Goal: Task Accomplishment & Management: Manage account settings

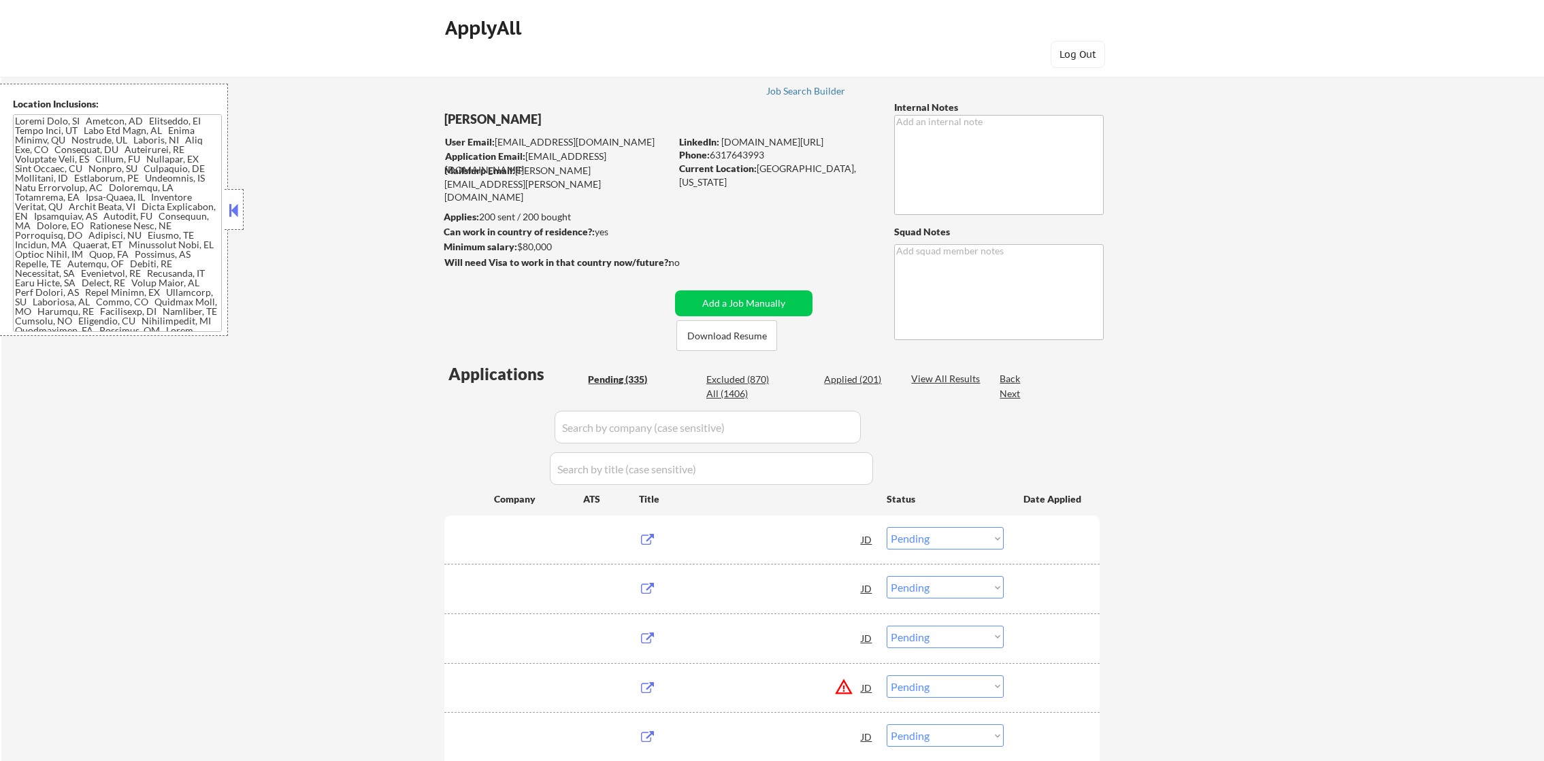
select select ""pending""
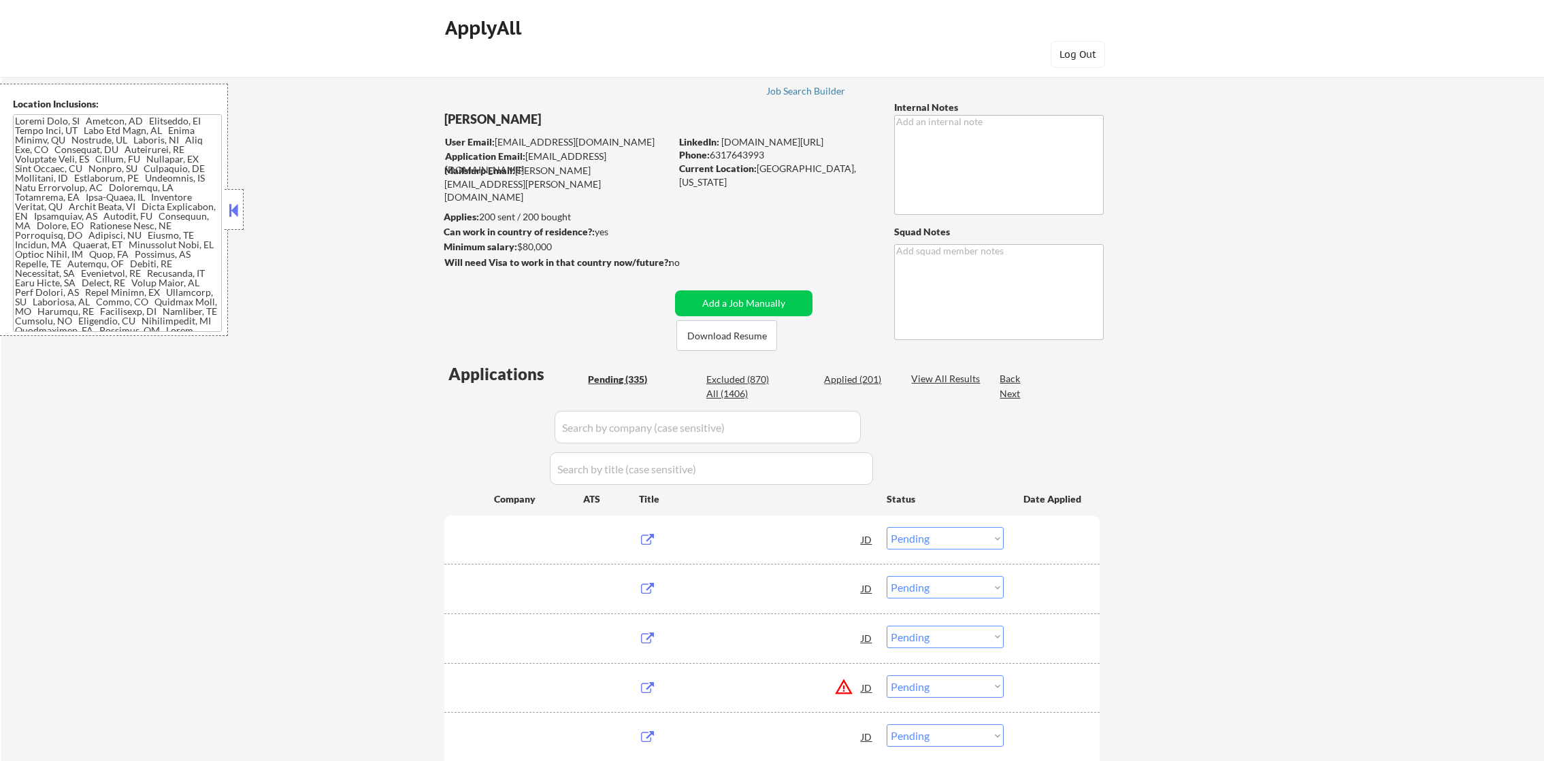
select select ""pending""
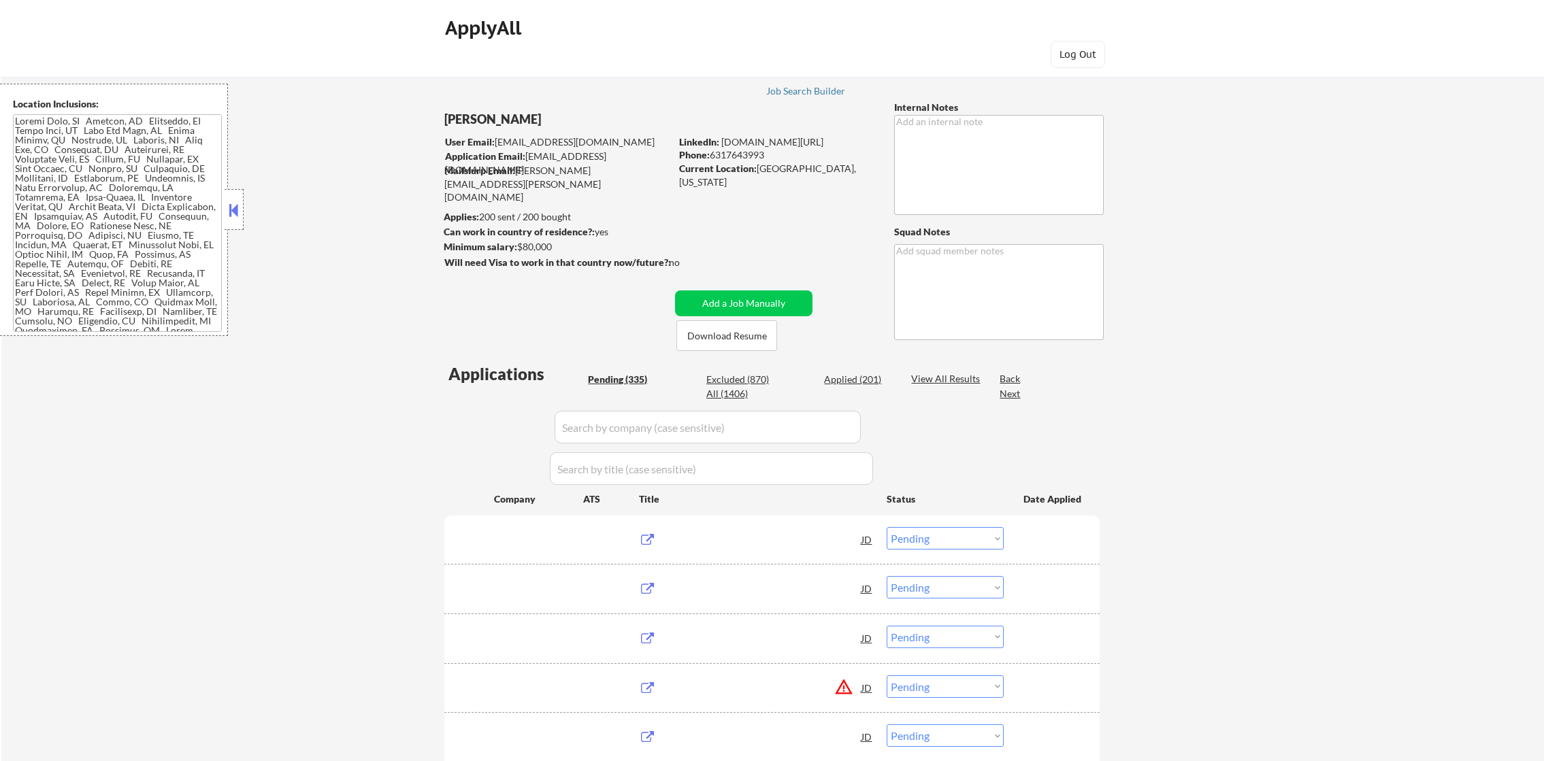
select select ""pending""
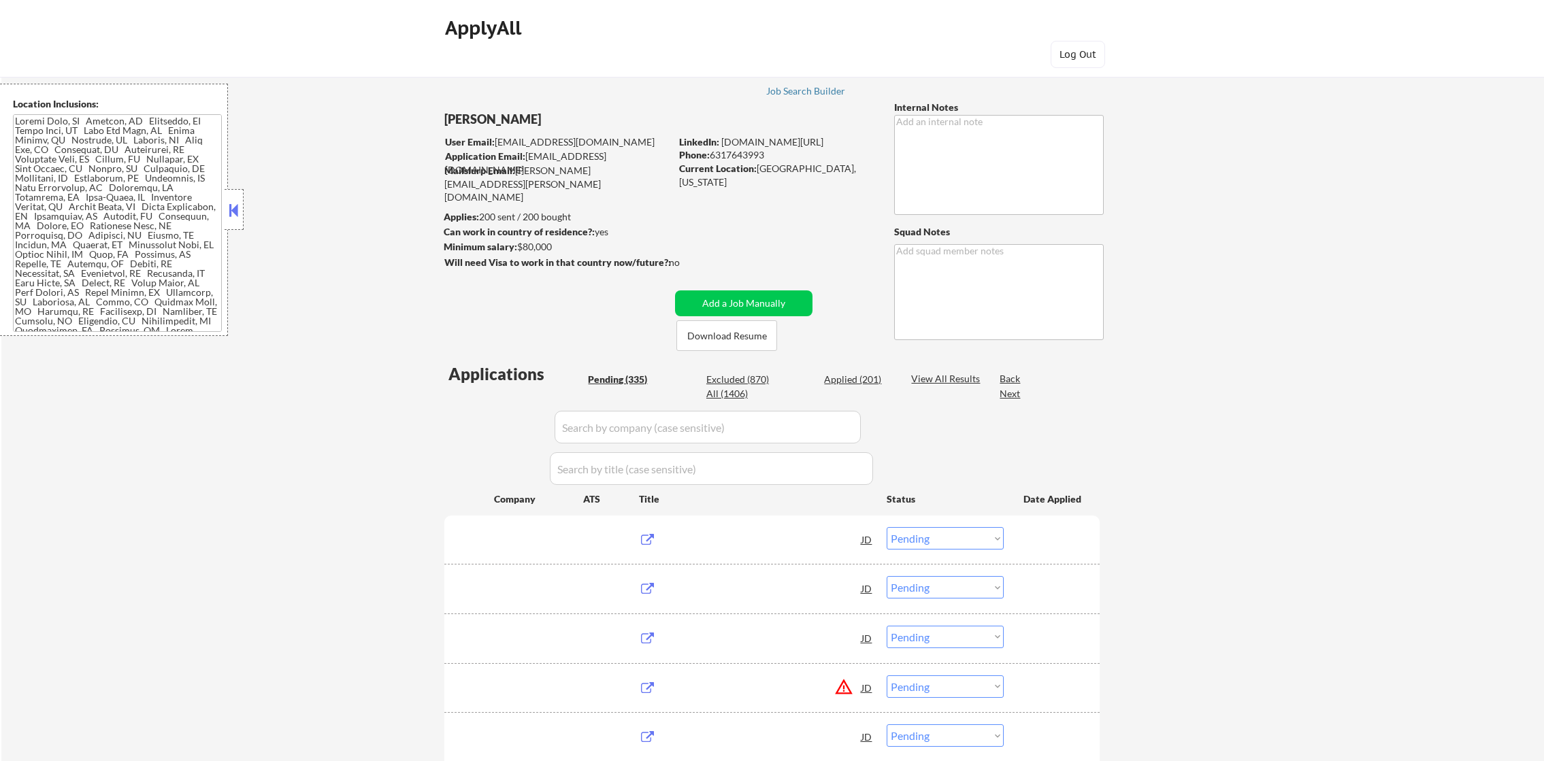
select select ""pending""
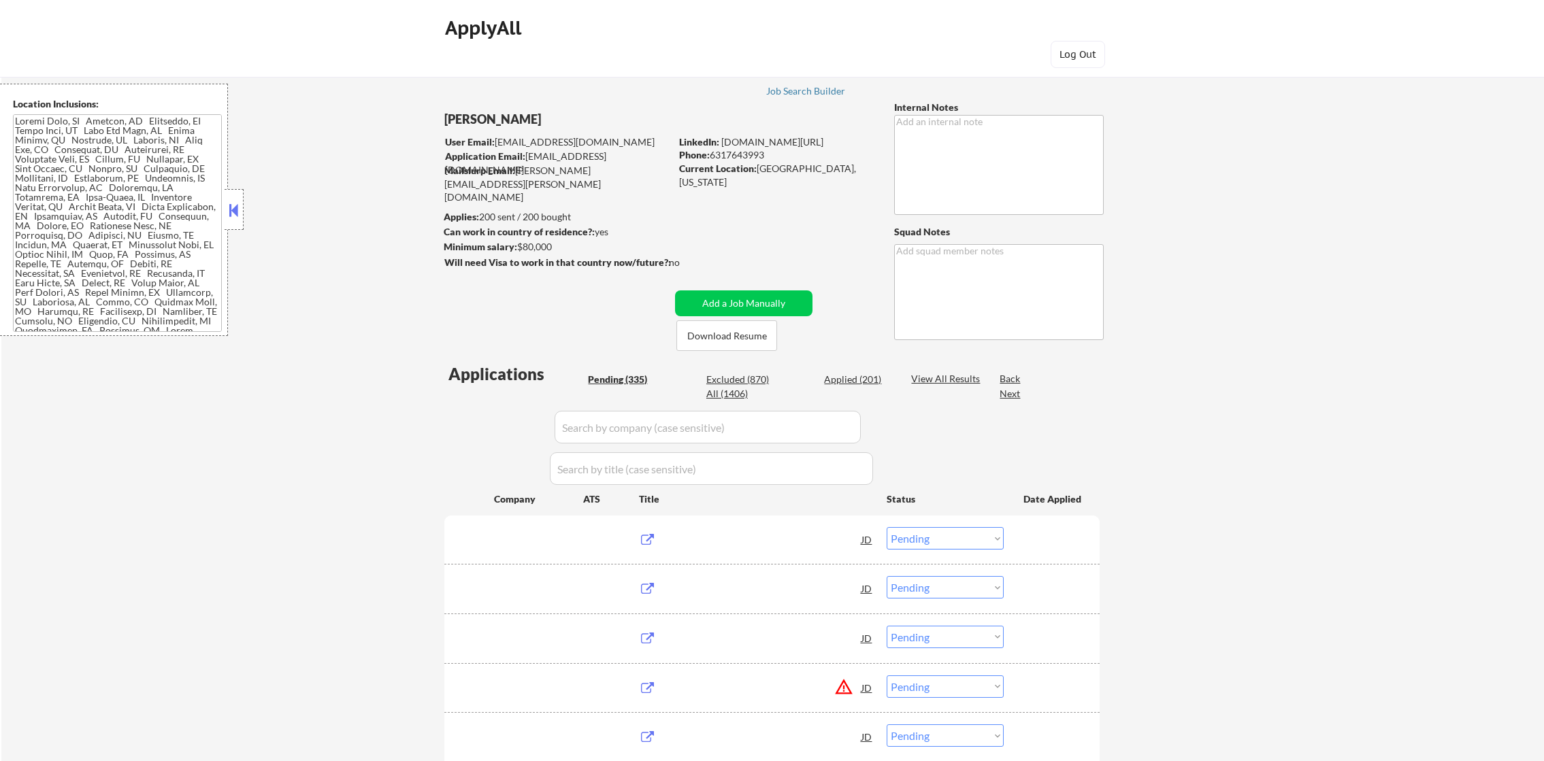
select select ""pending""
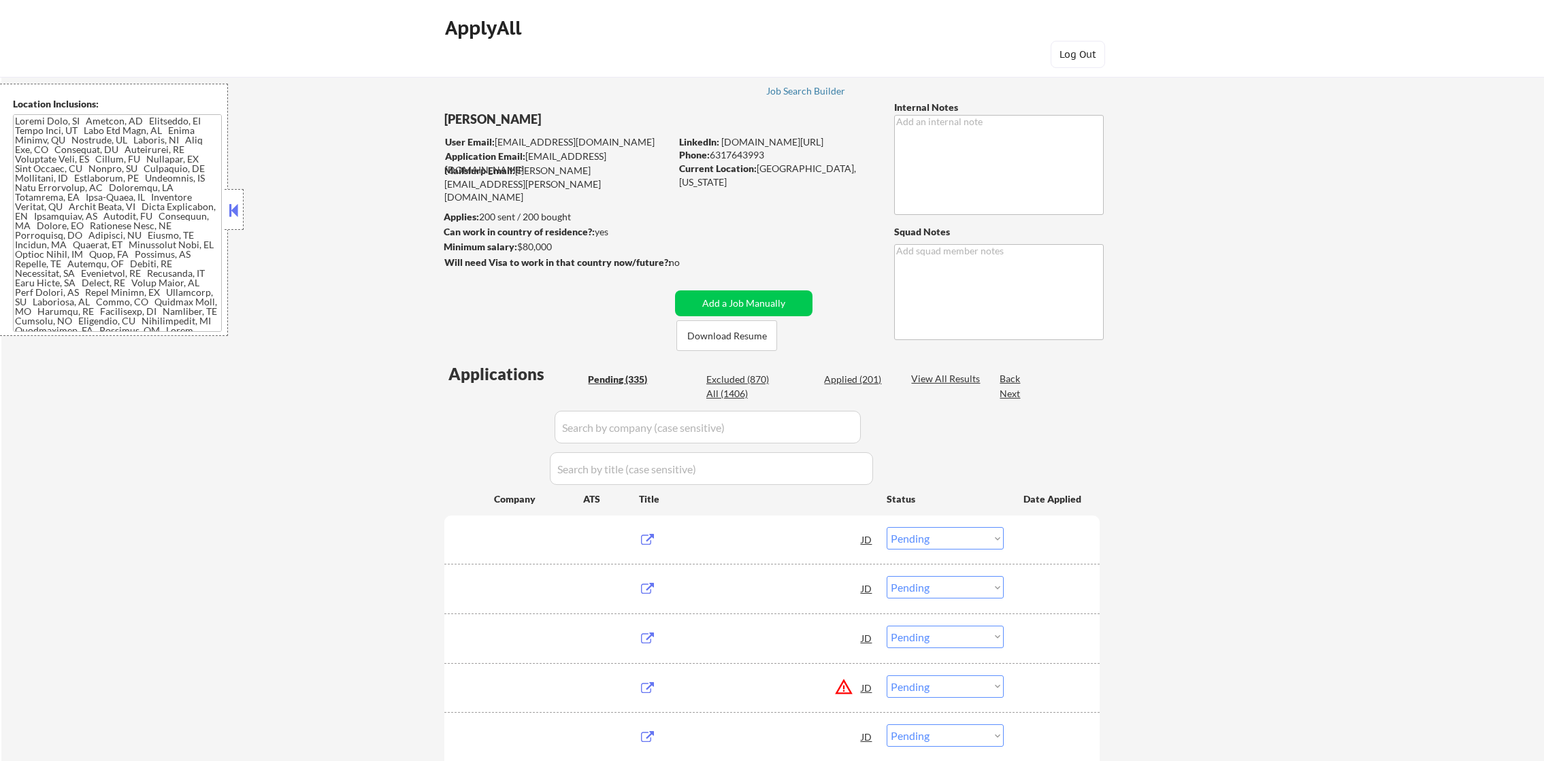
select select ""pending""
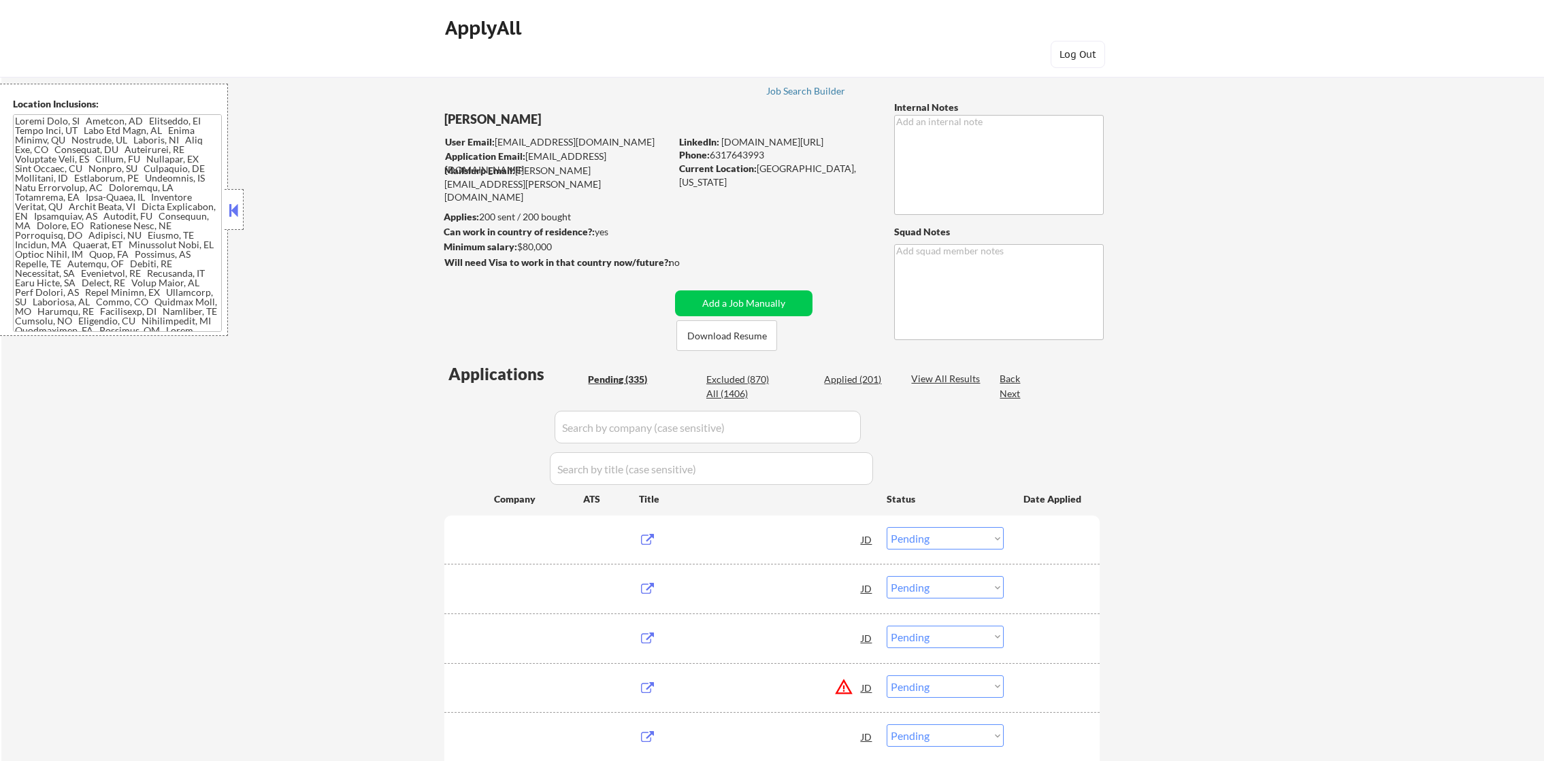
select select ""pending""
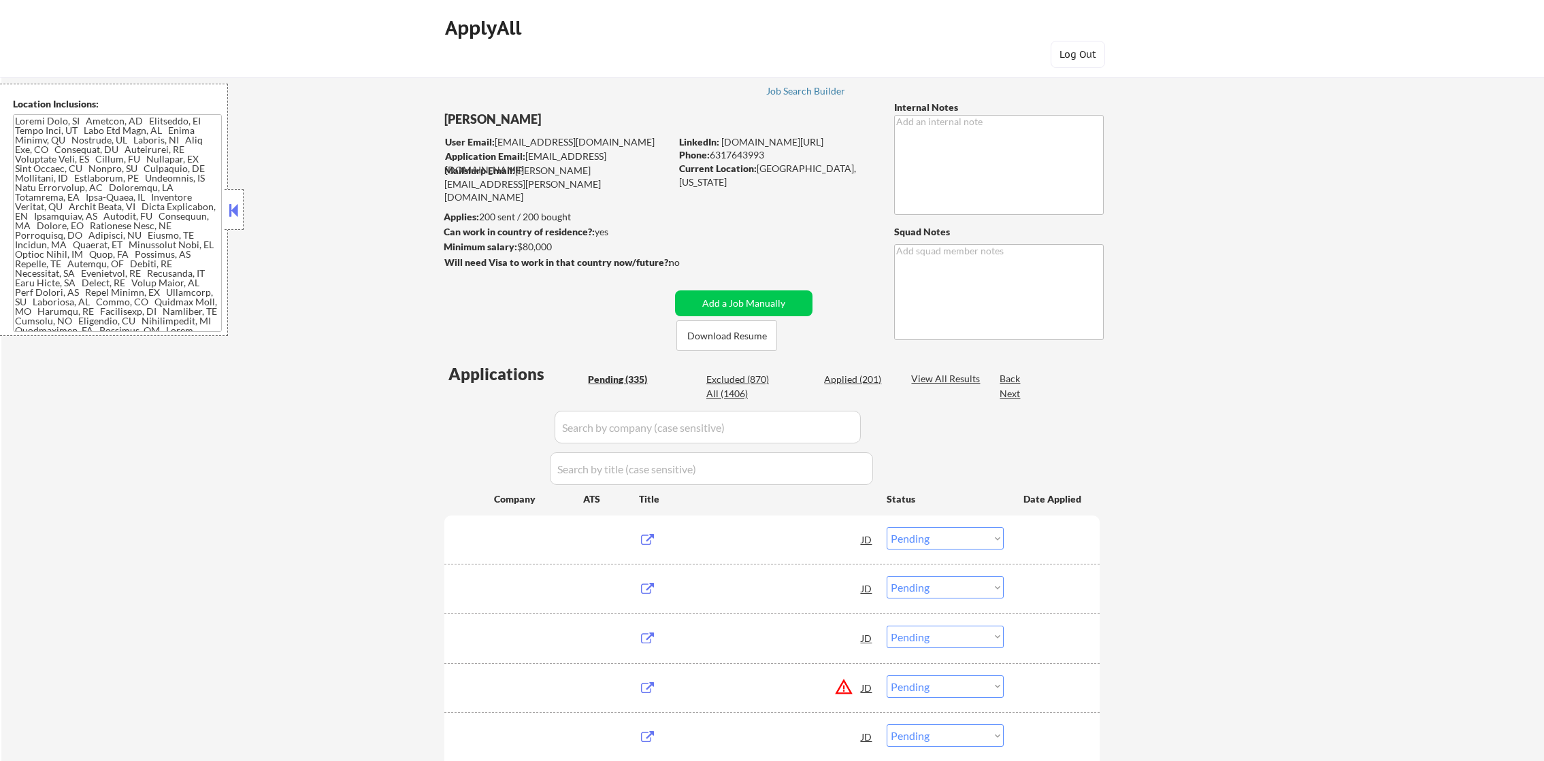
select select ""pending""
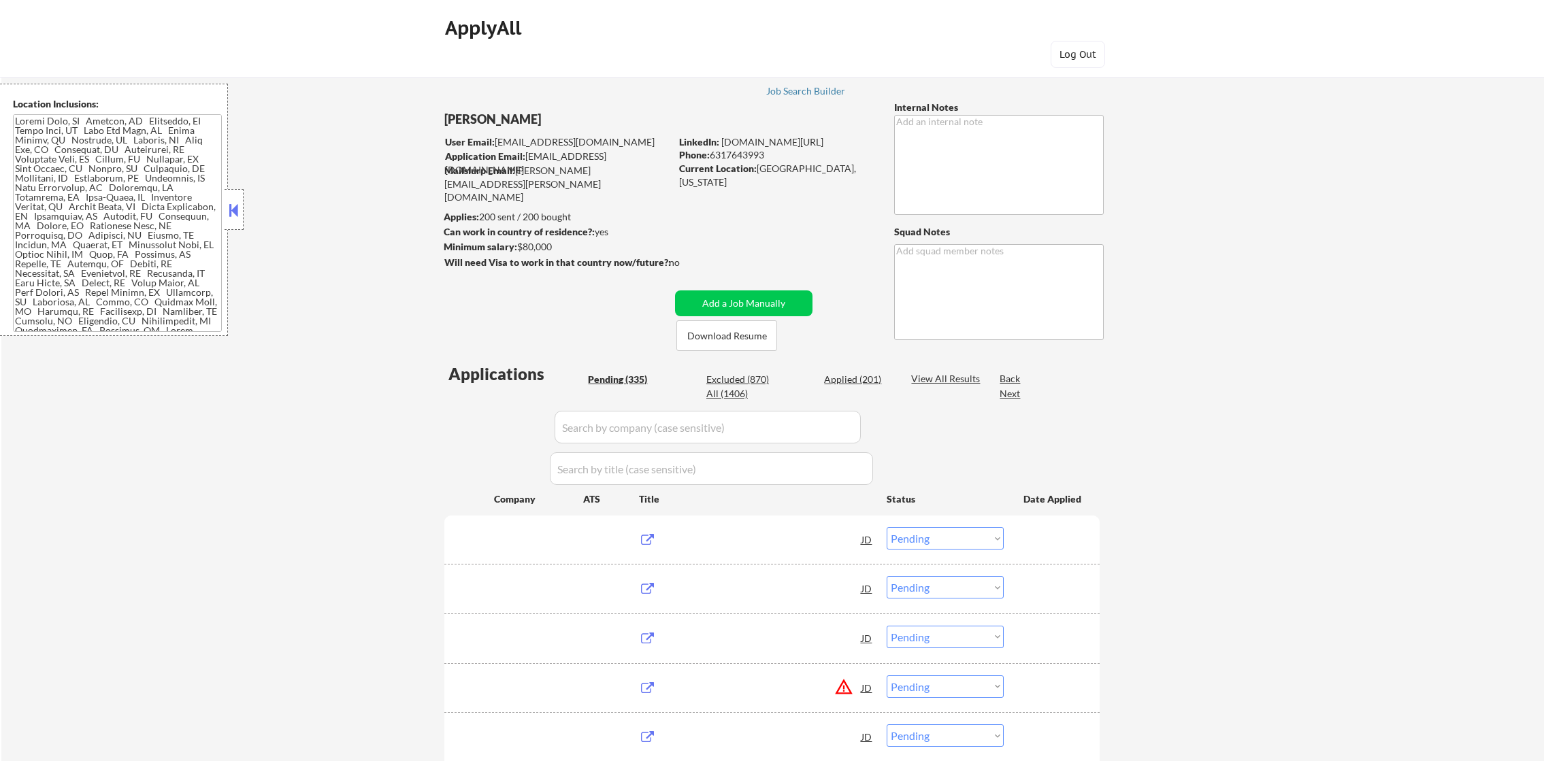
select select ""pending""
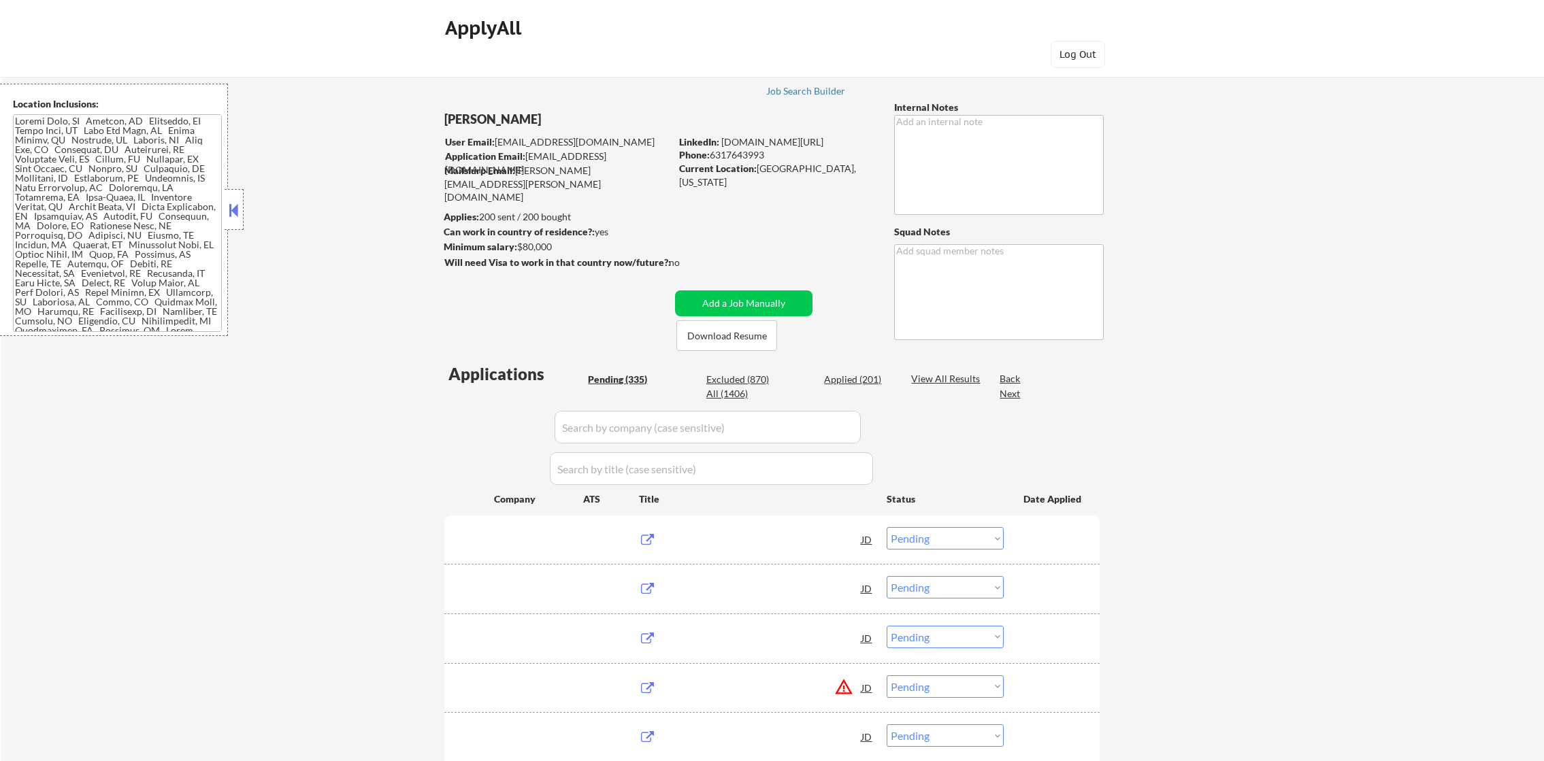
select select ""pending""
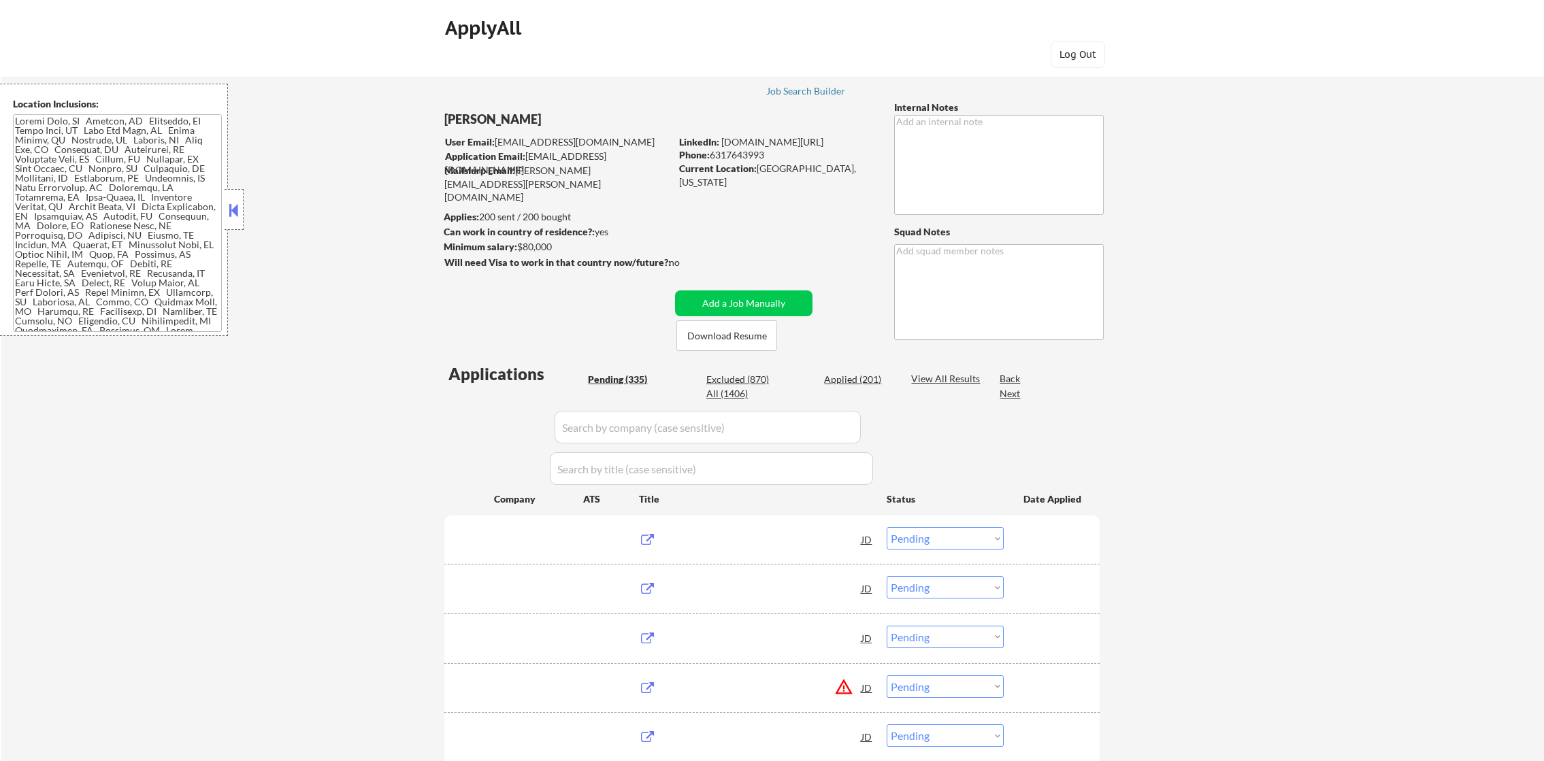
select select ""pending""
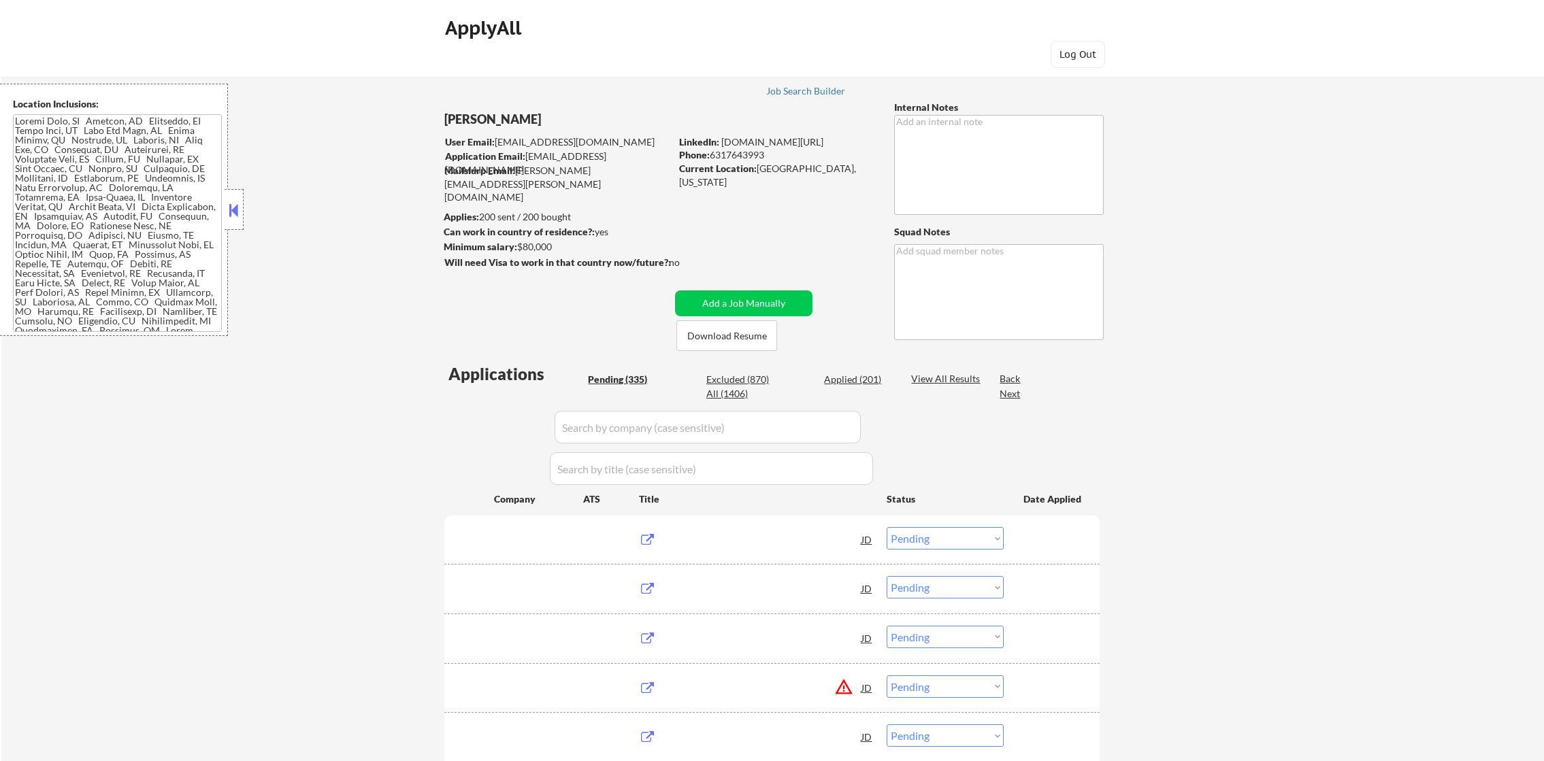
select select ""pending""
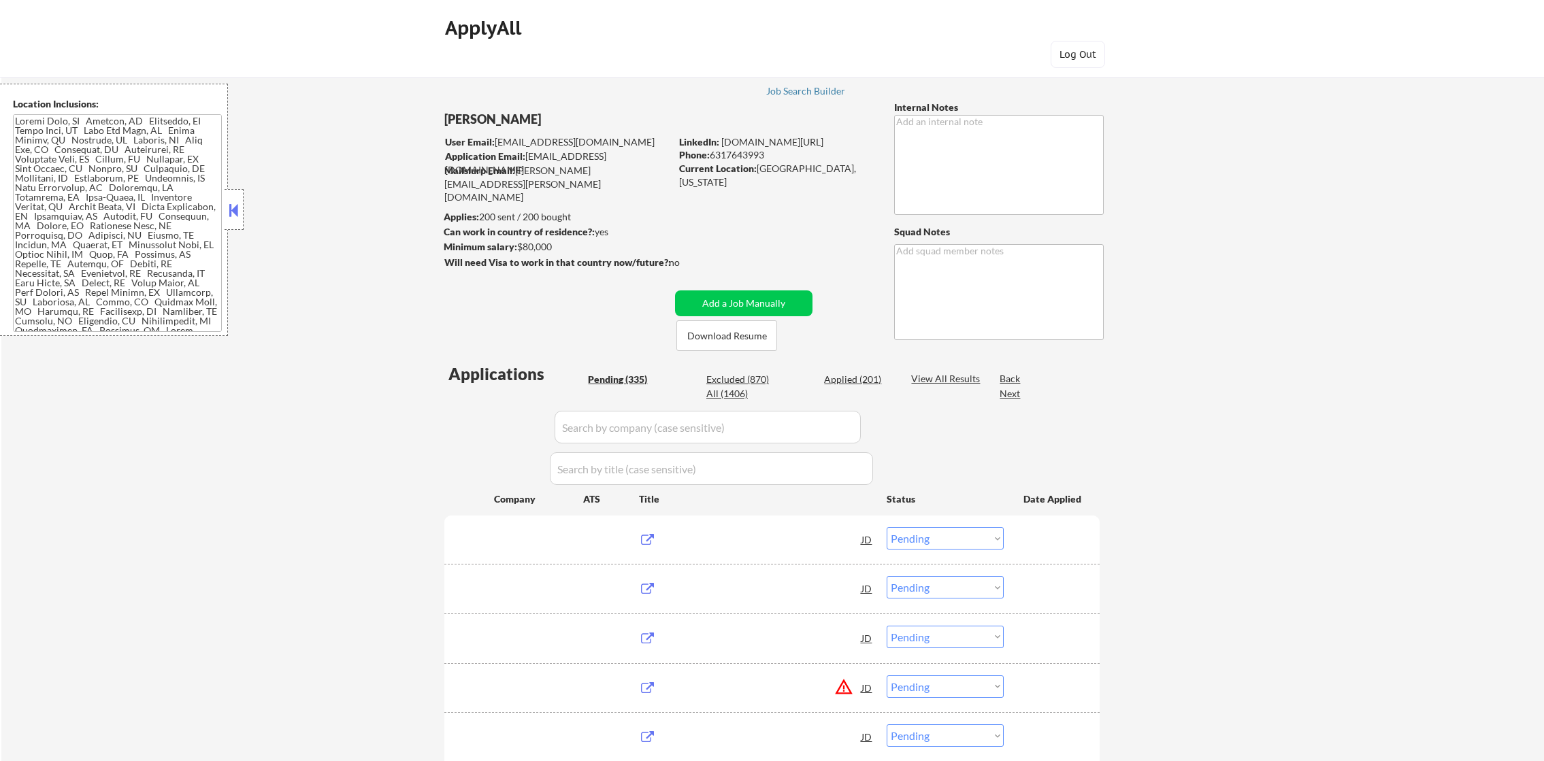
select select ""pending""
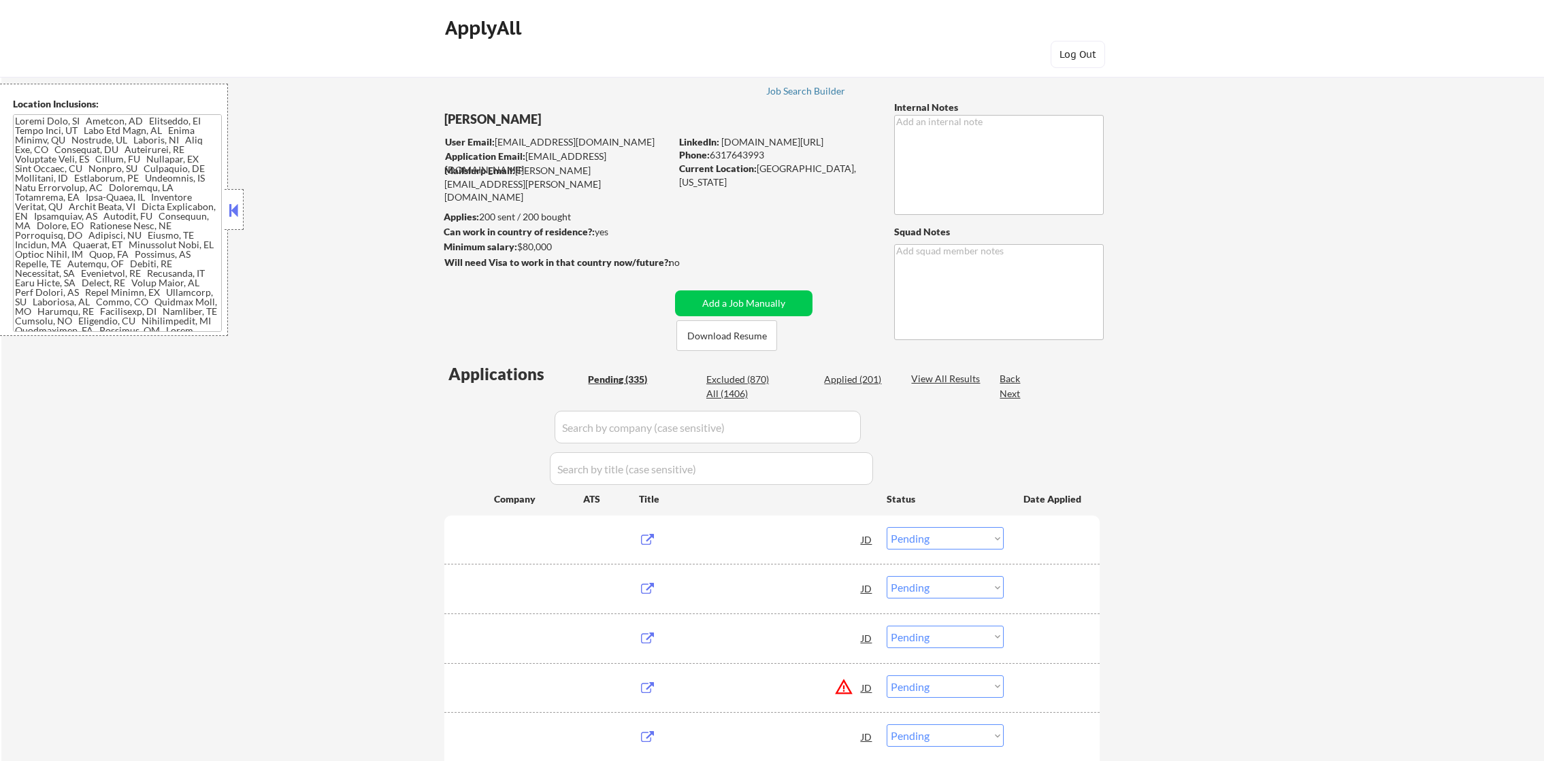
select select ""pending""
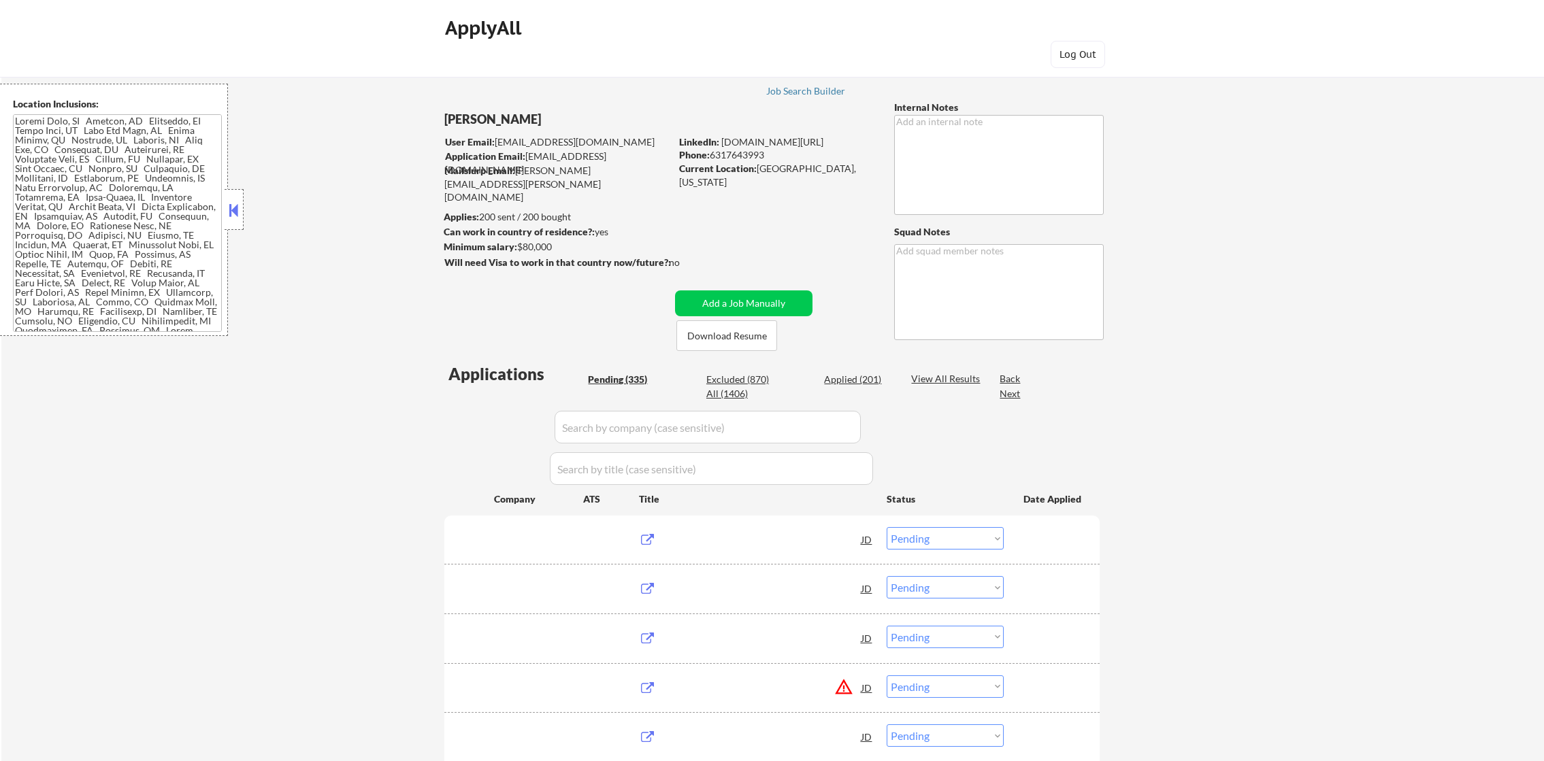
select select ""pending""
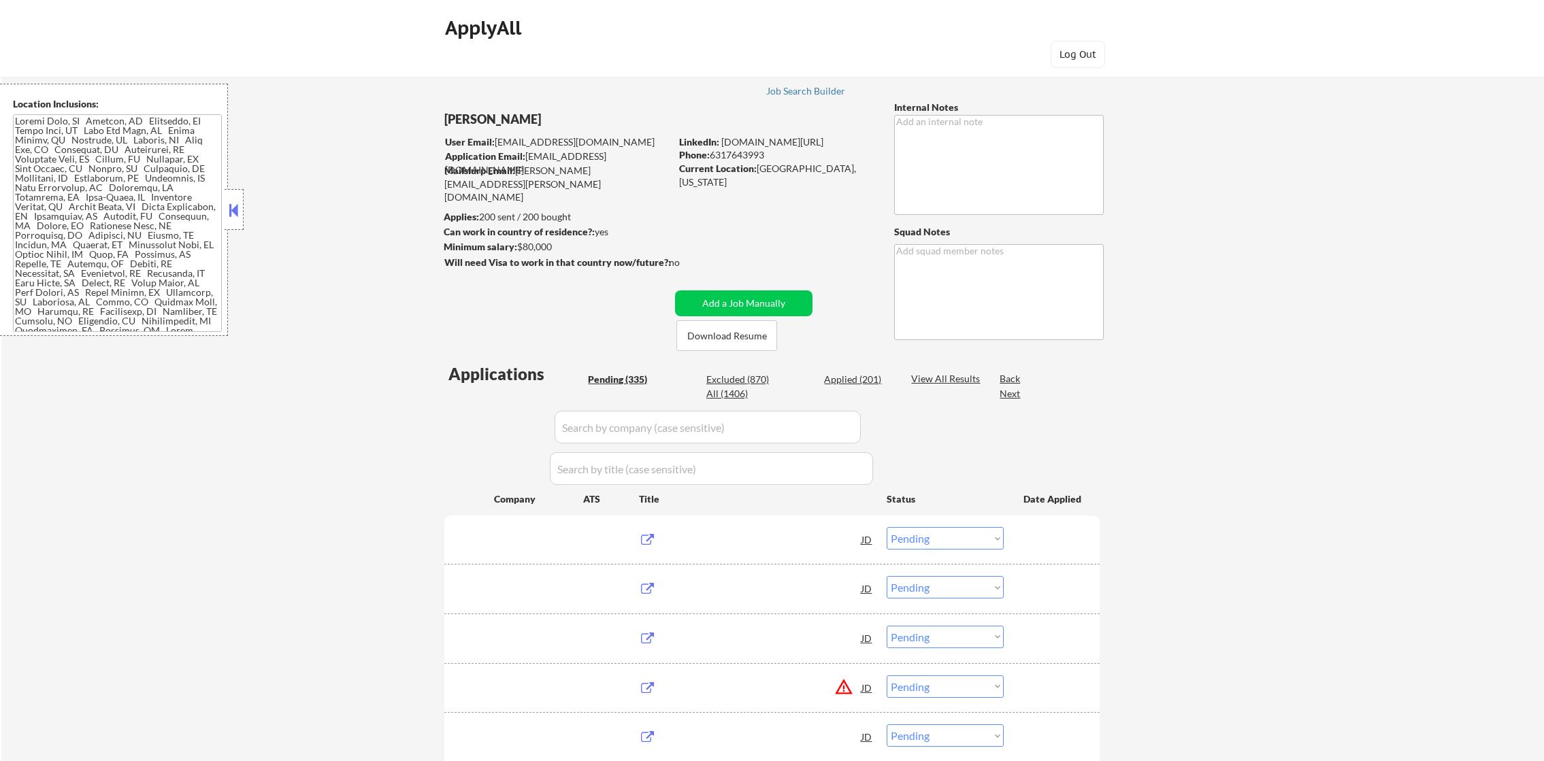
select select ""pending""
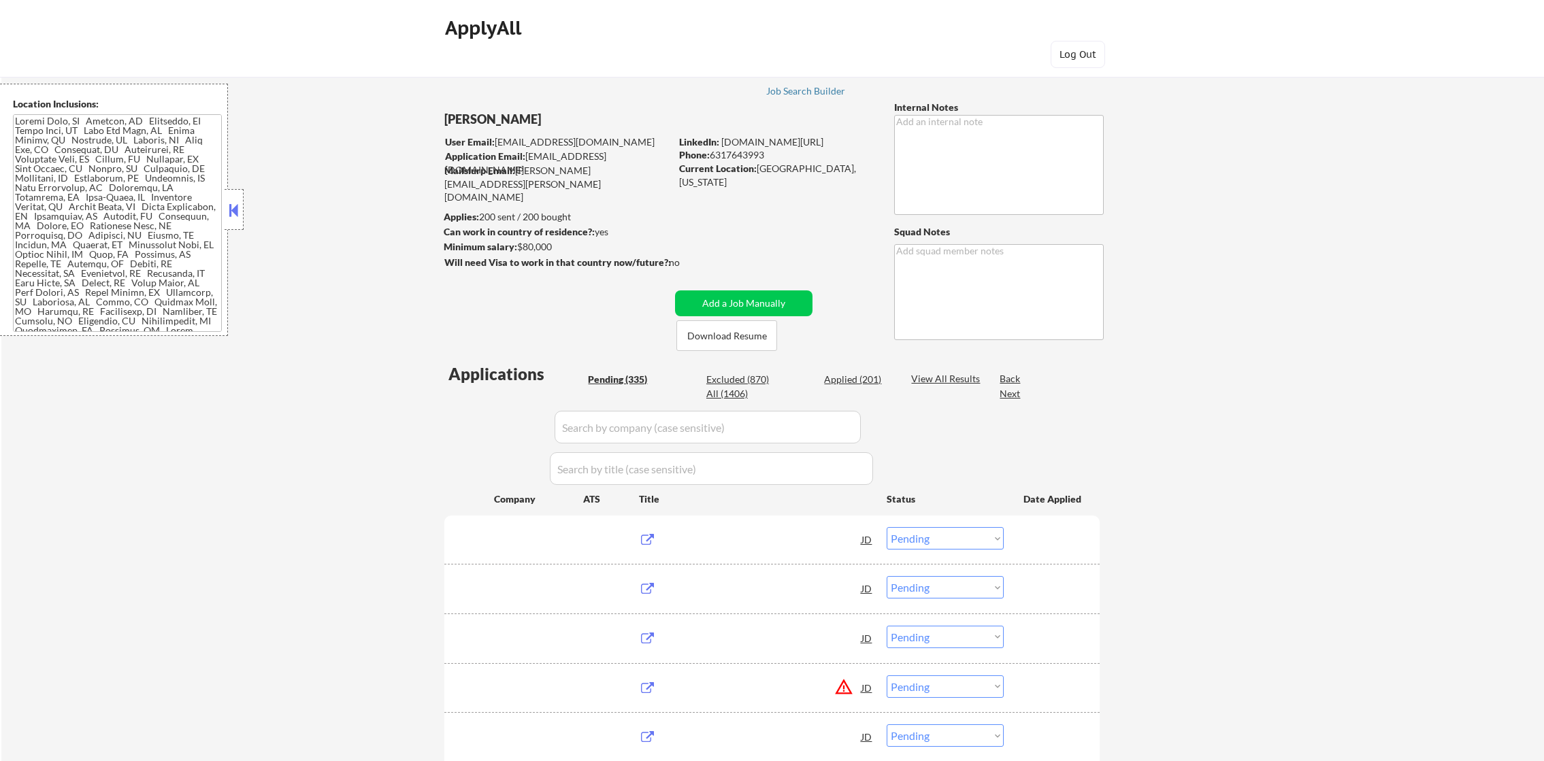
select select ""pending""
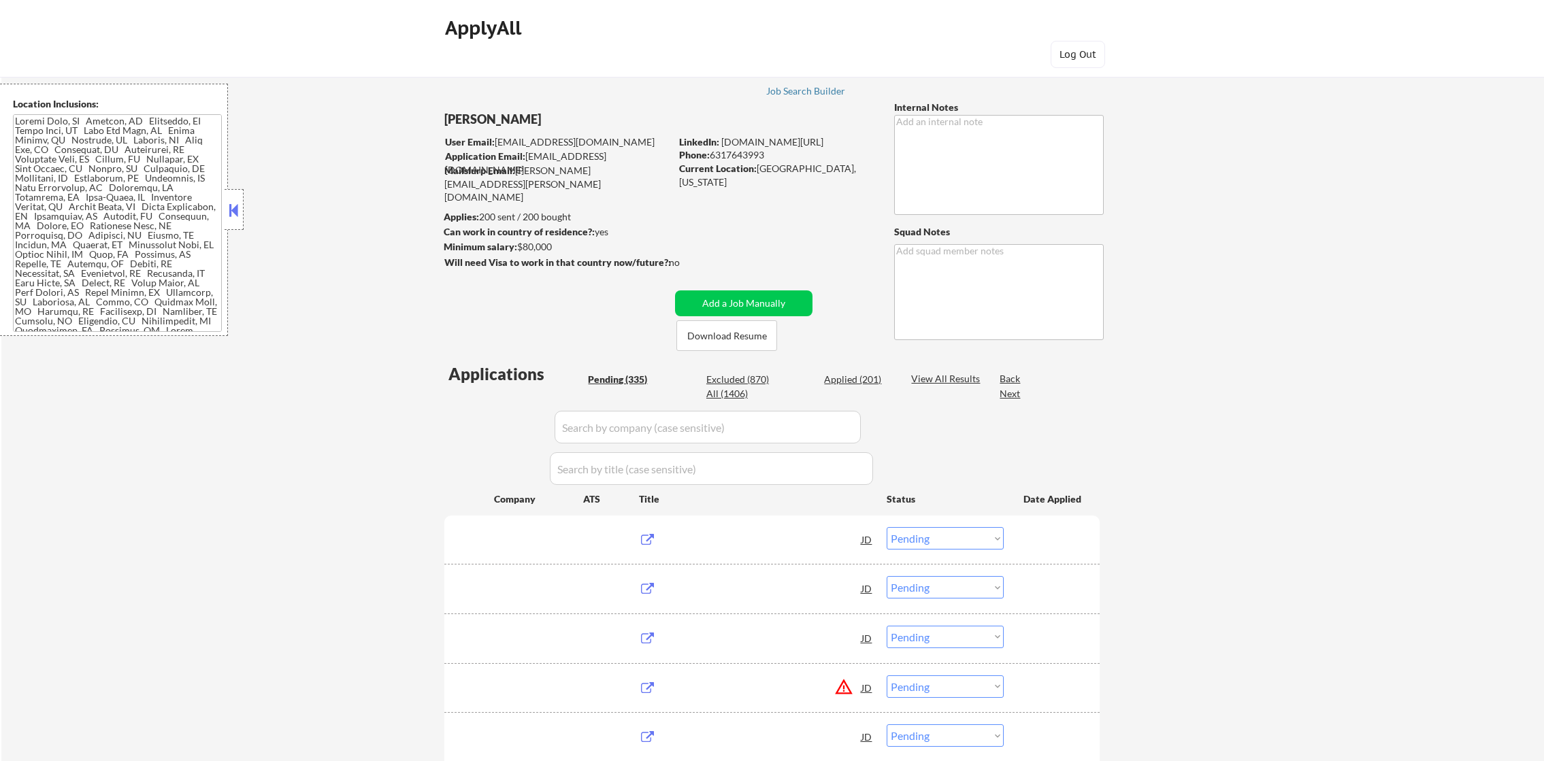
select select ""pending""
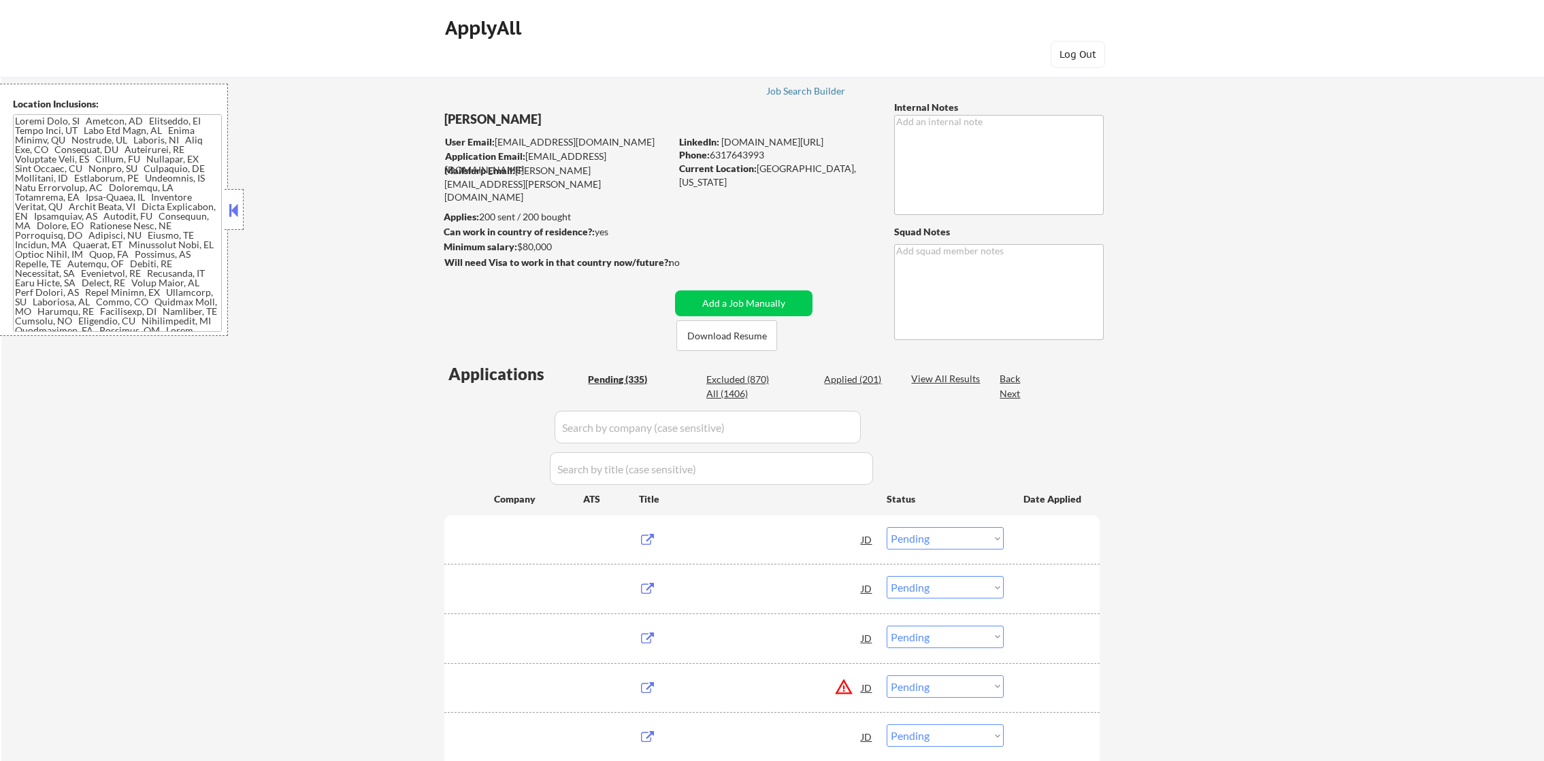
select select ""pending""
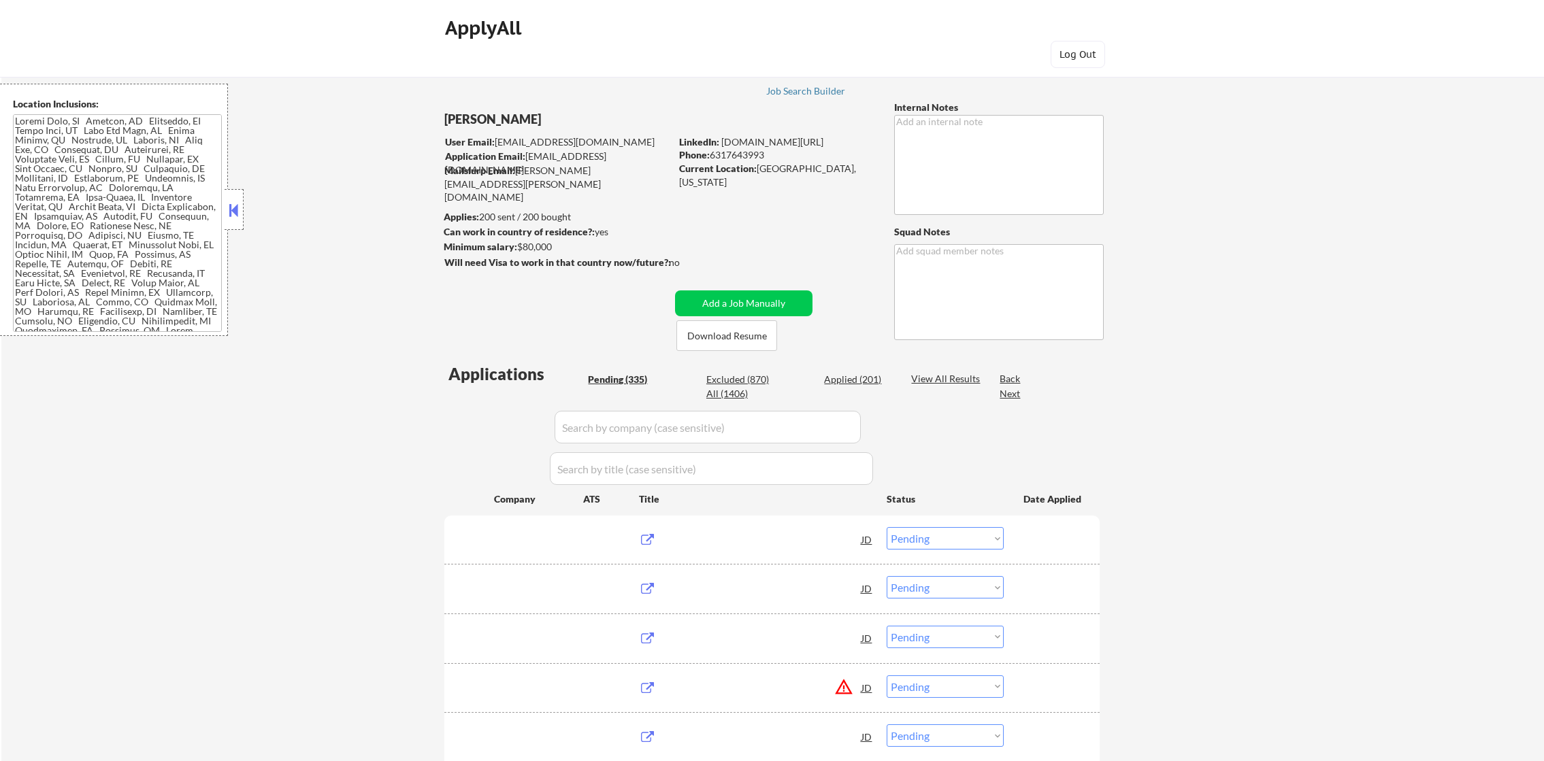
select select ""pending""
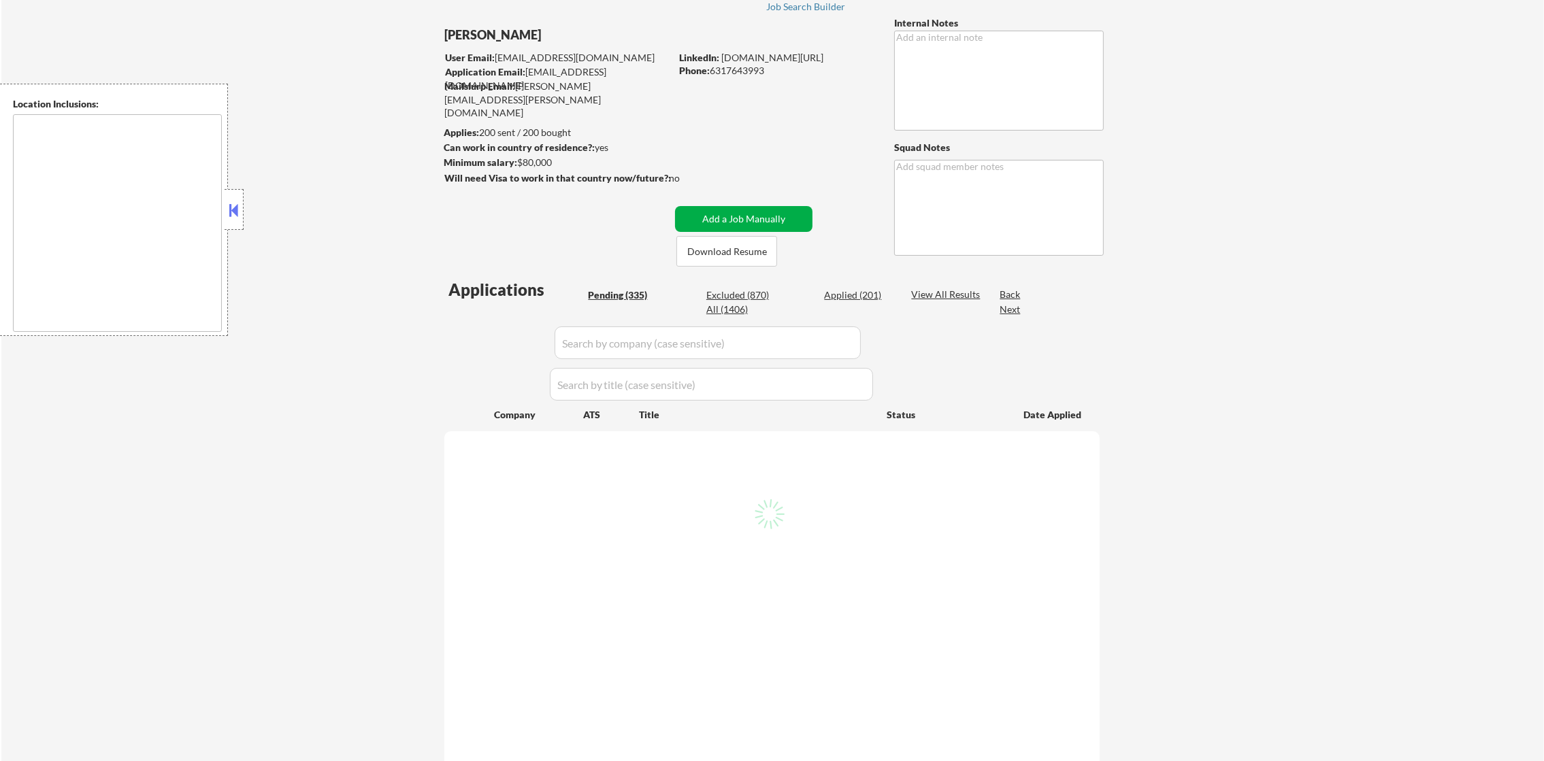
scroll to position [102, 0]
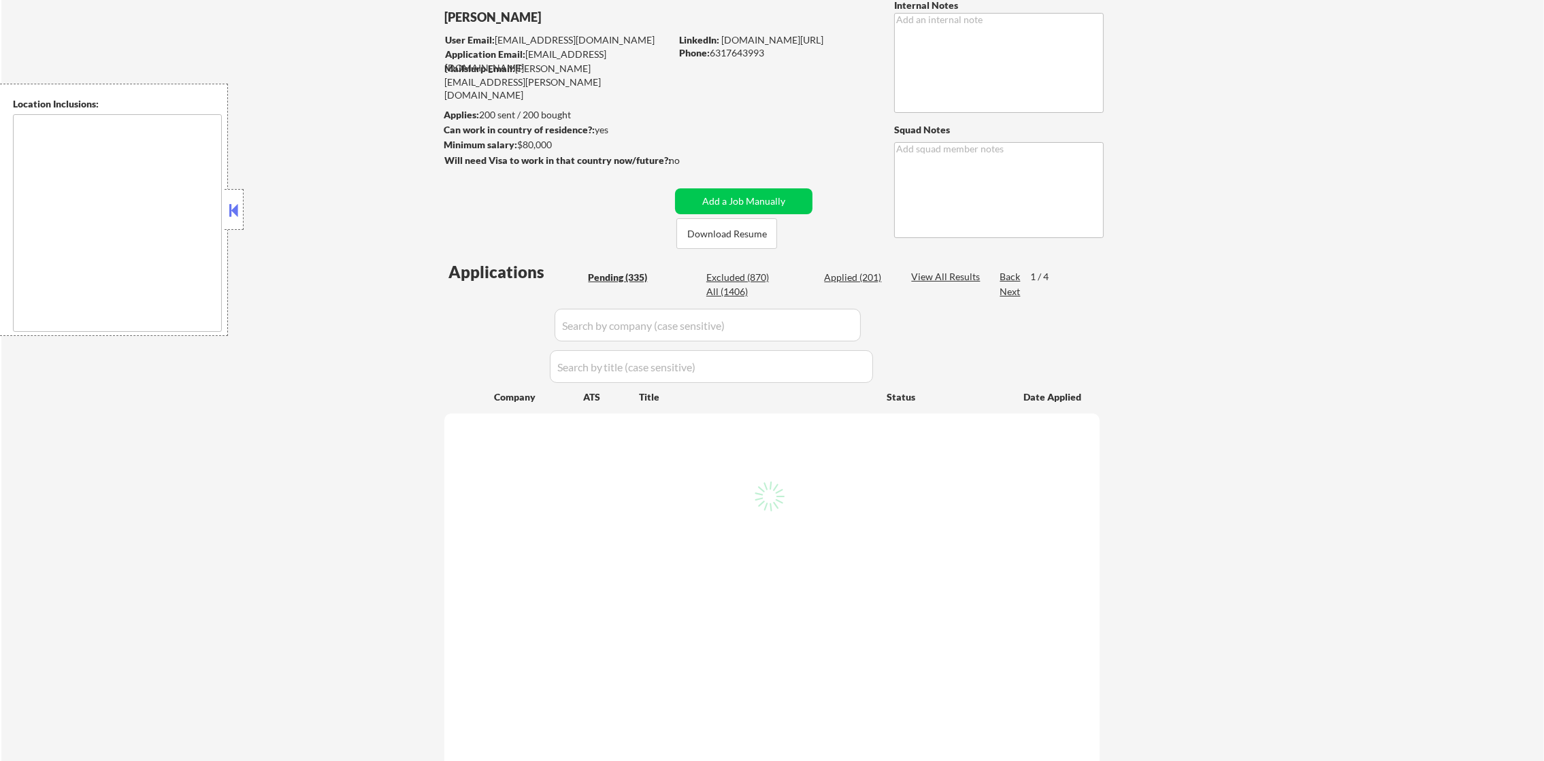
click at [851, 280] on div "Applied (201)" at bounding box center [858, 278] width 68 height 14
select select ""pending""
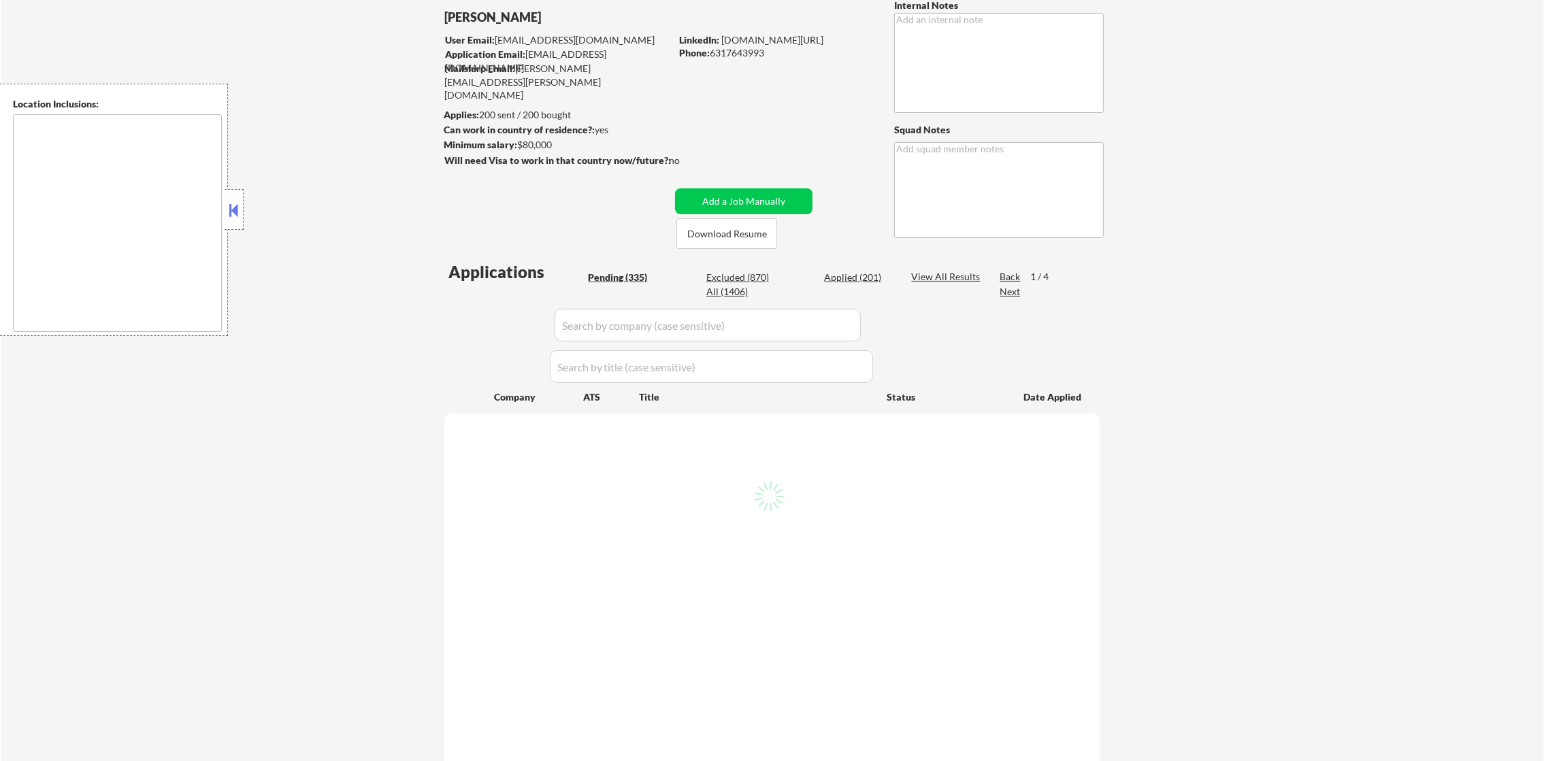
select select ""pending""
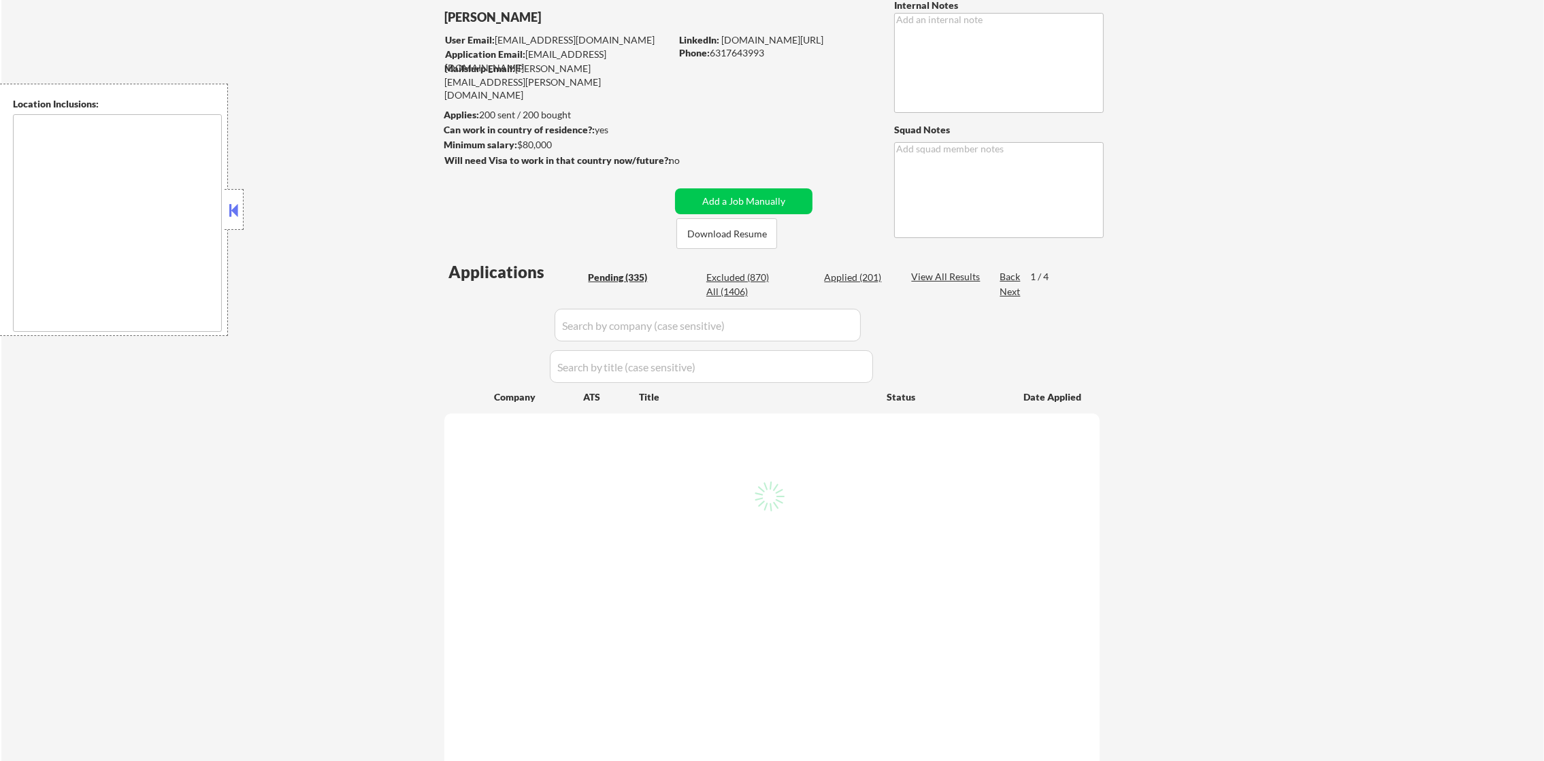
select select ""pending""
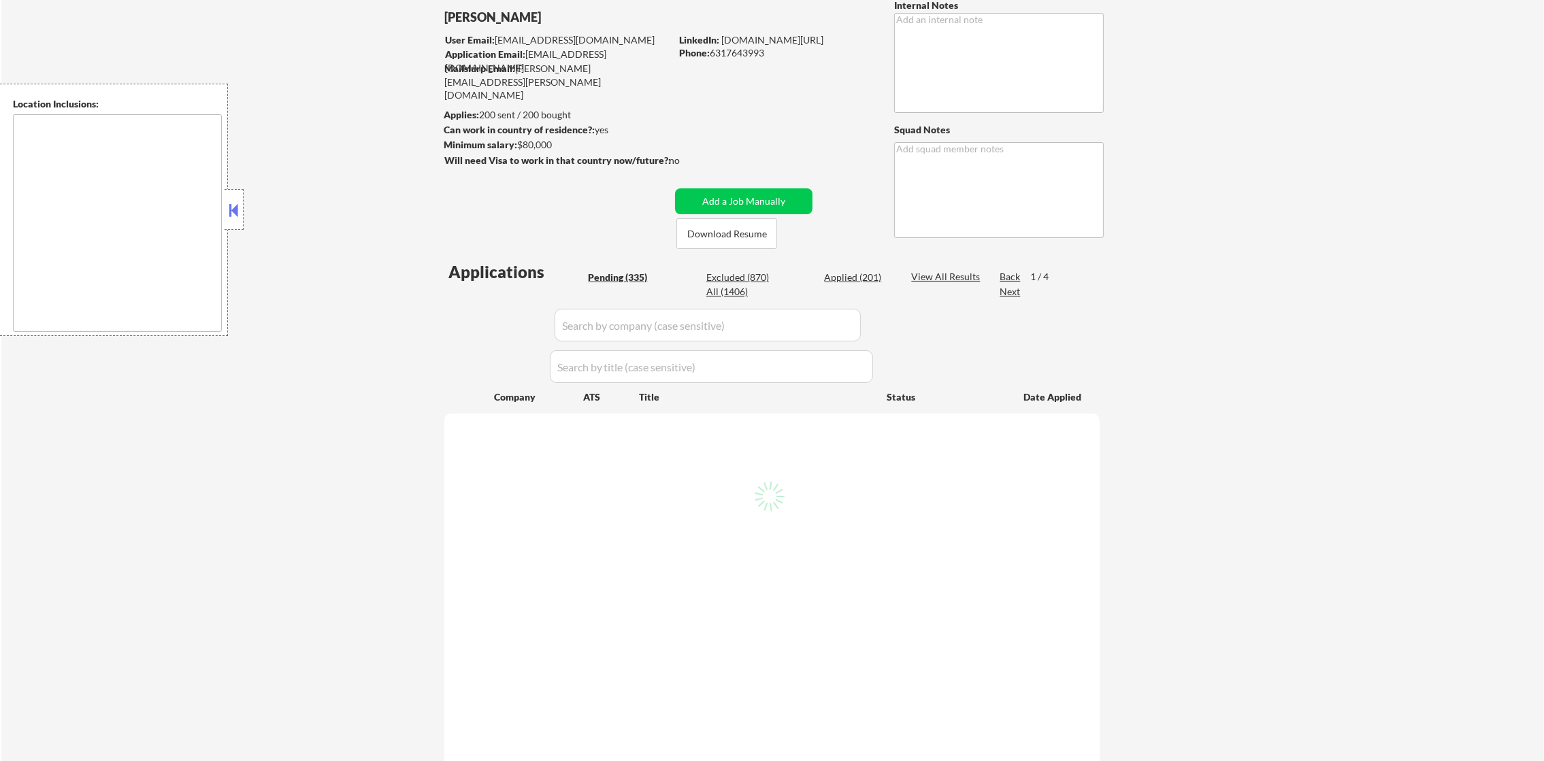
select select ""pending""
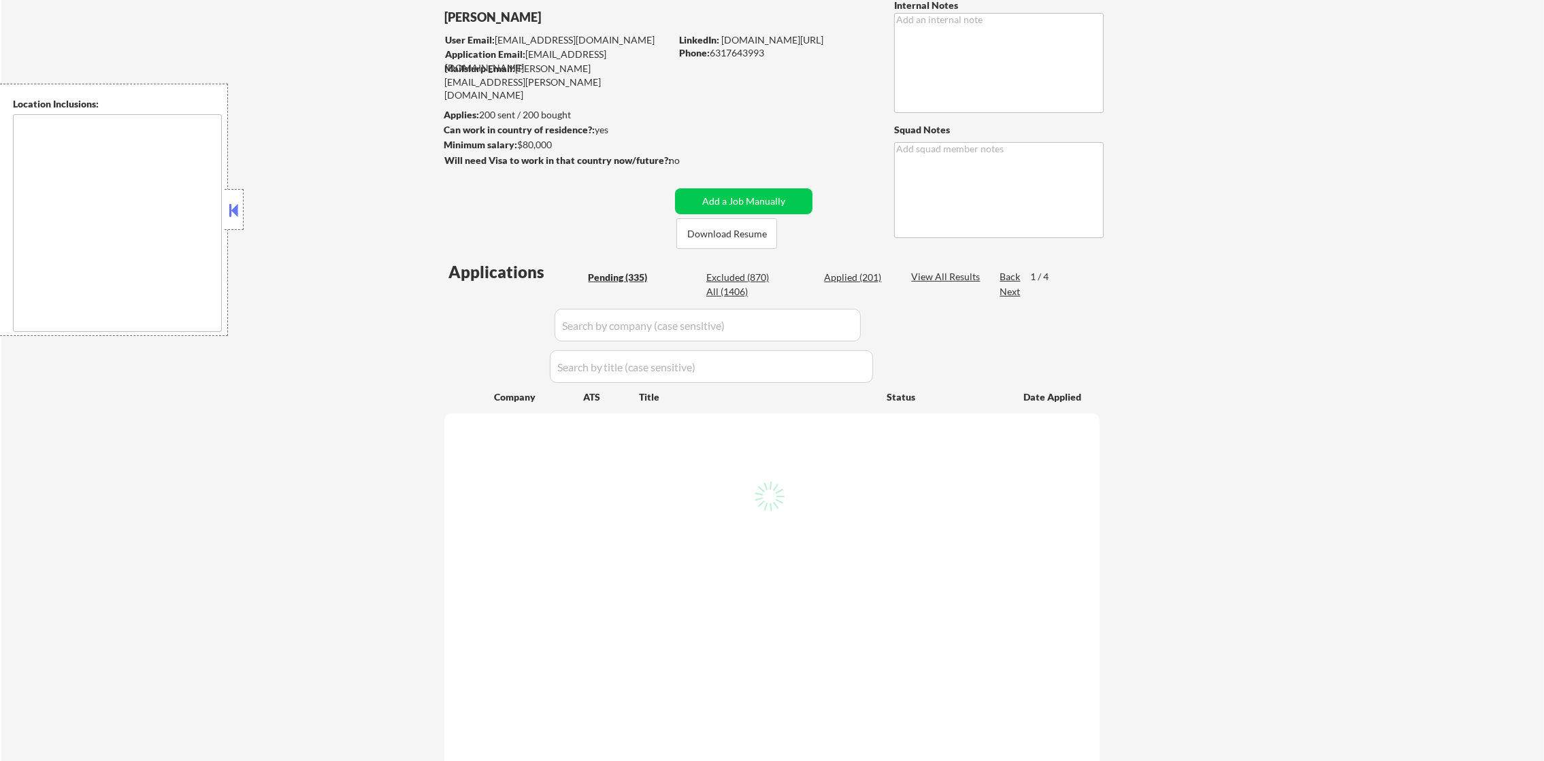
select select ""pending""
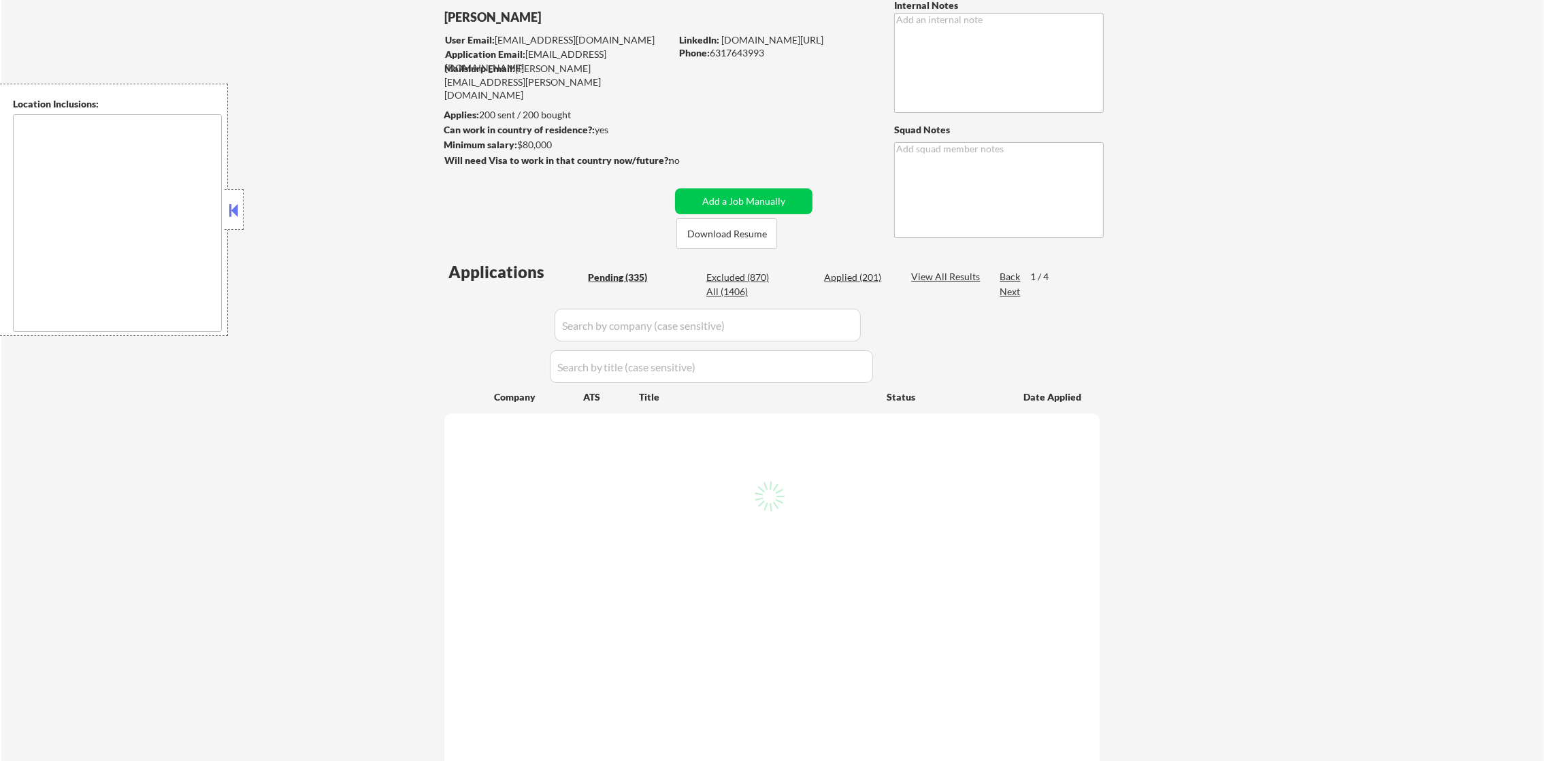
select select ""pending""
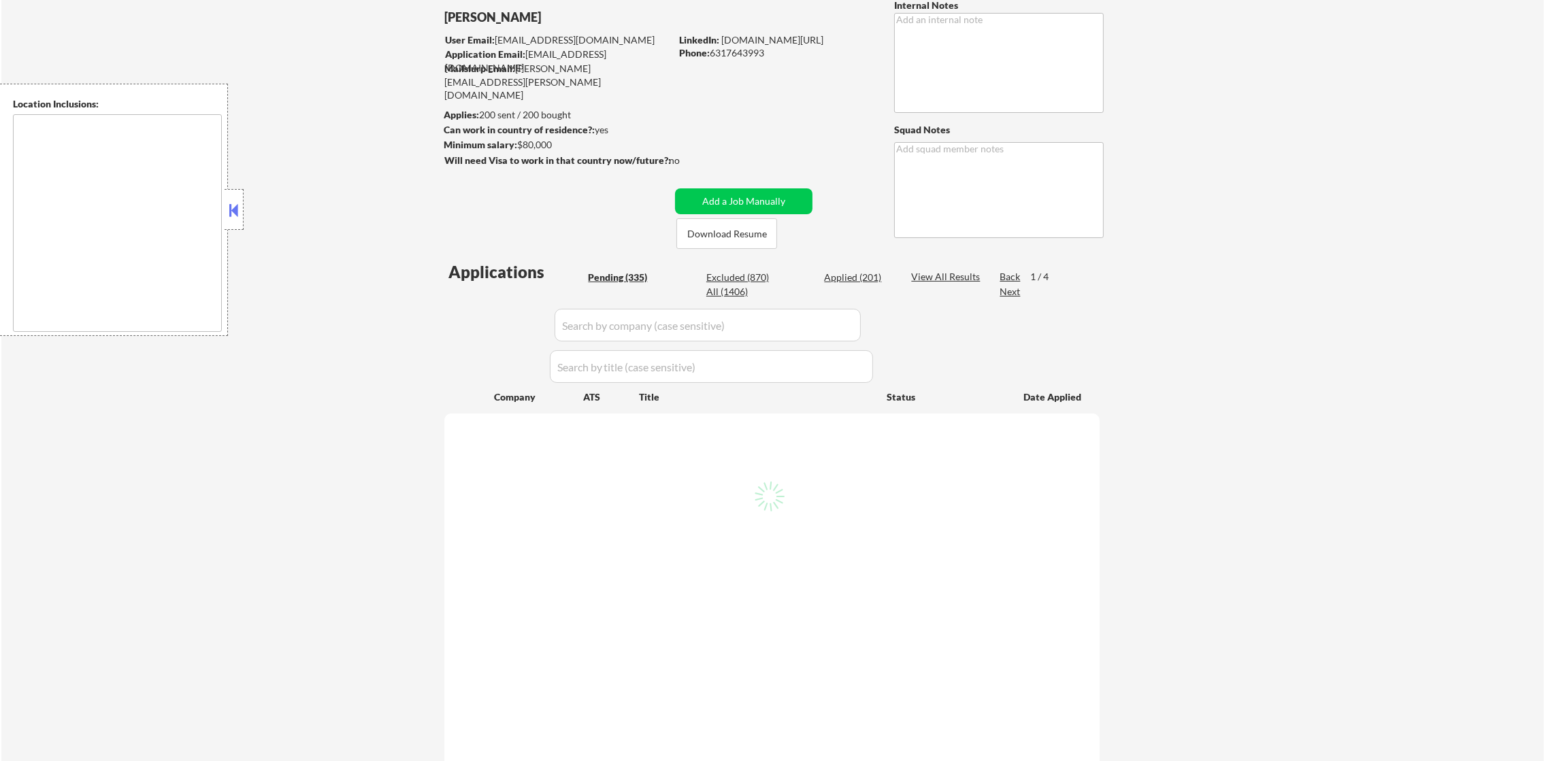
select select ""pending""
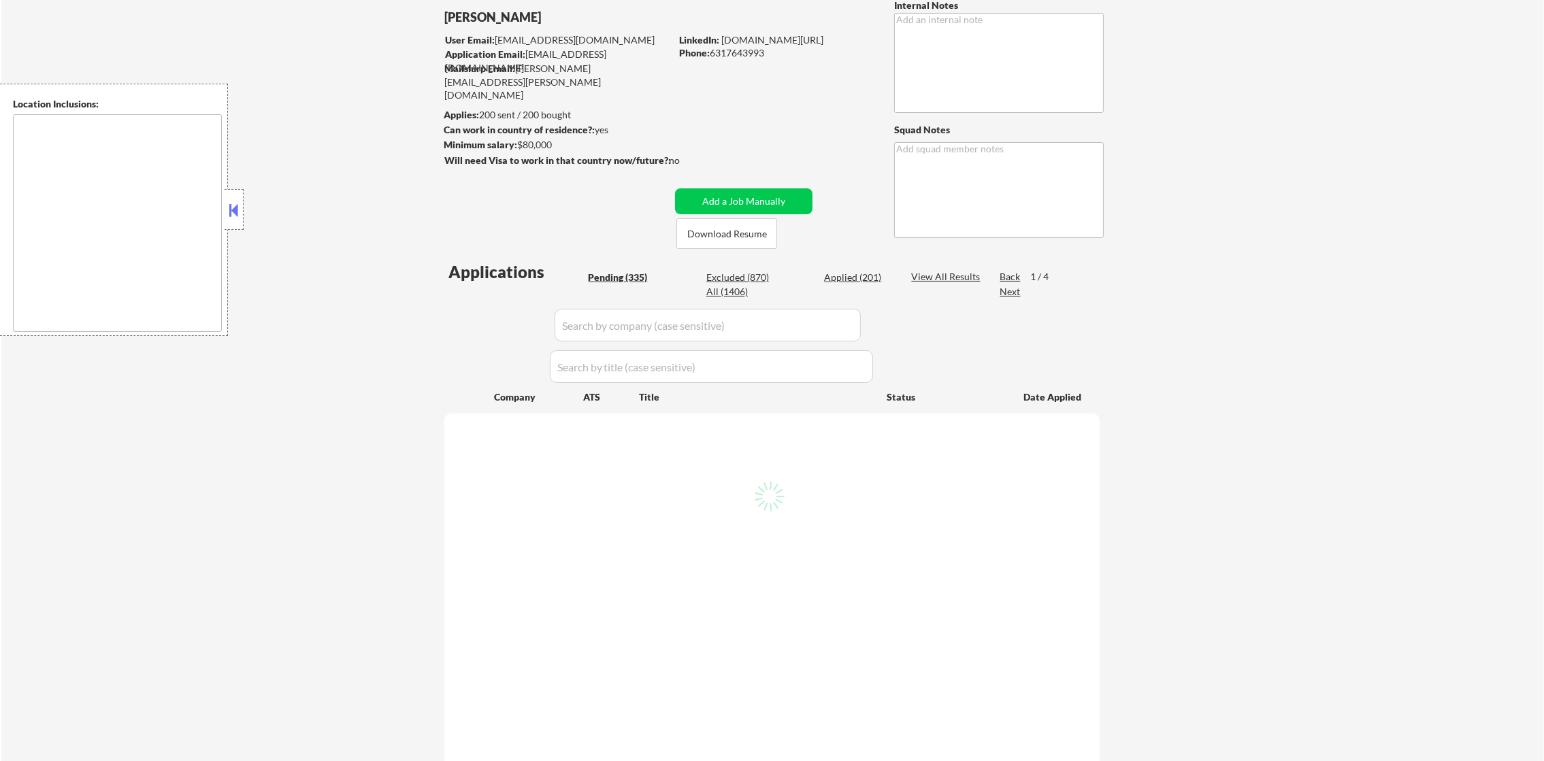
select select ""pending""
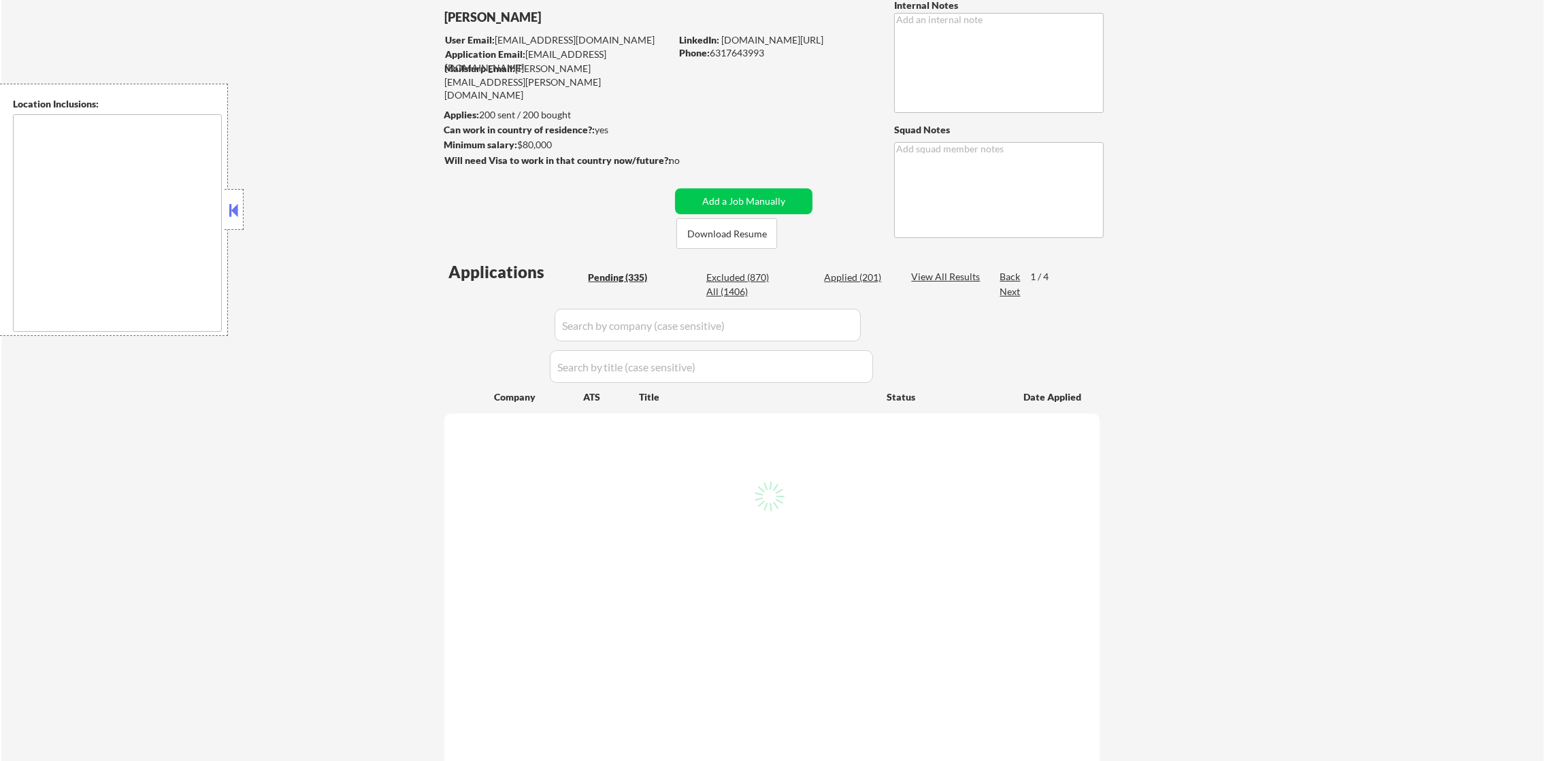
select select ""pending""
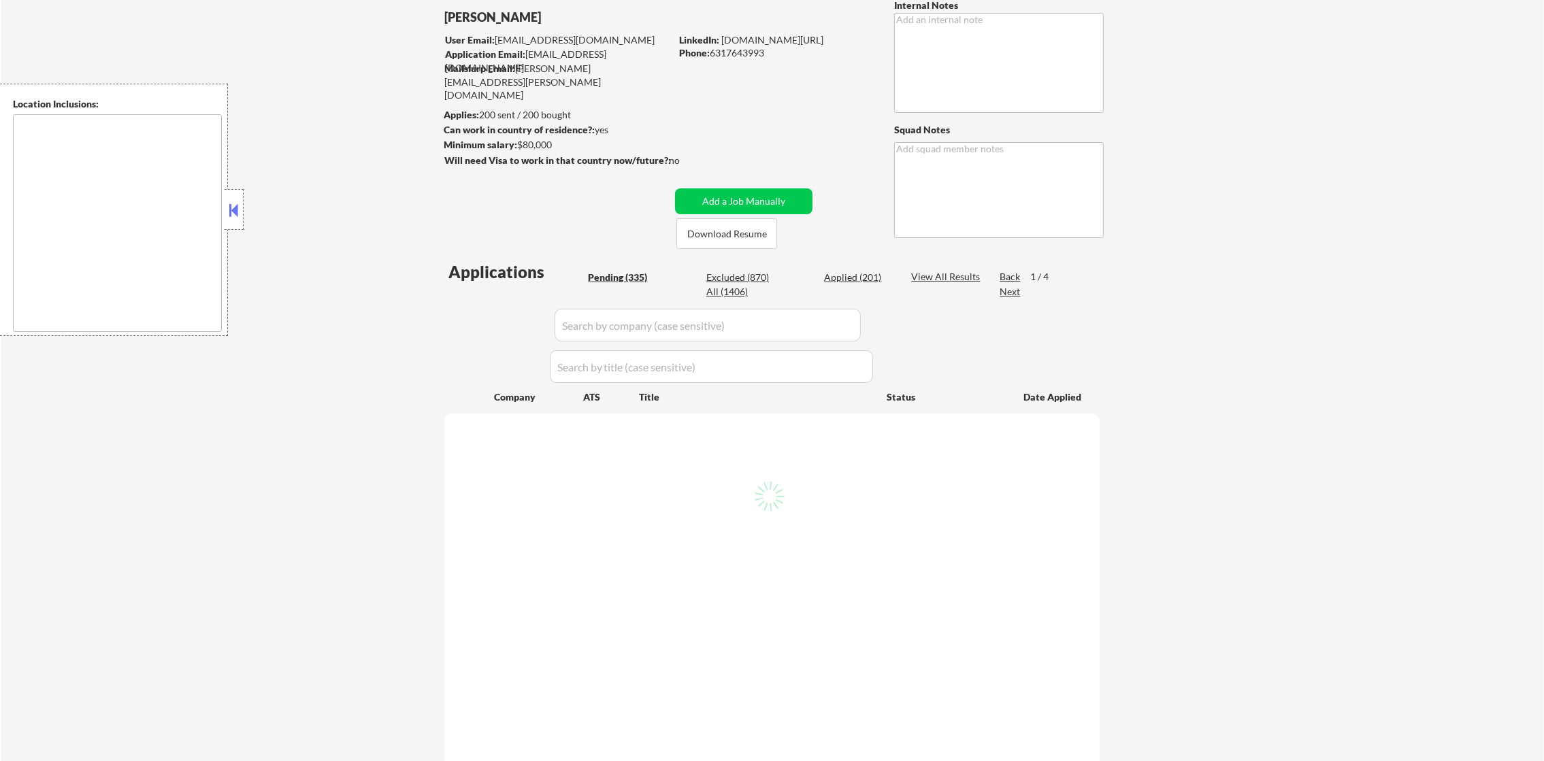
select select ""pending""
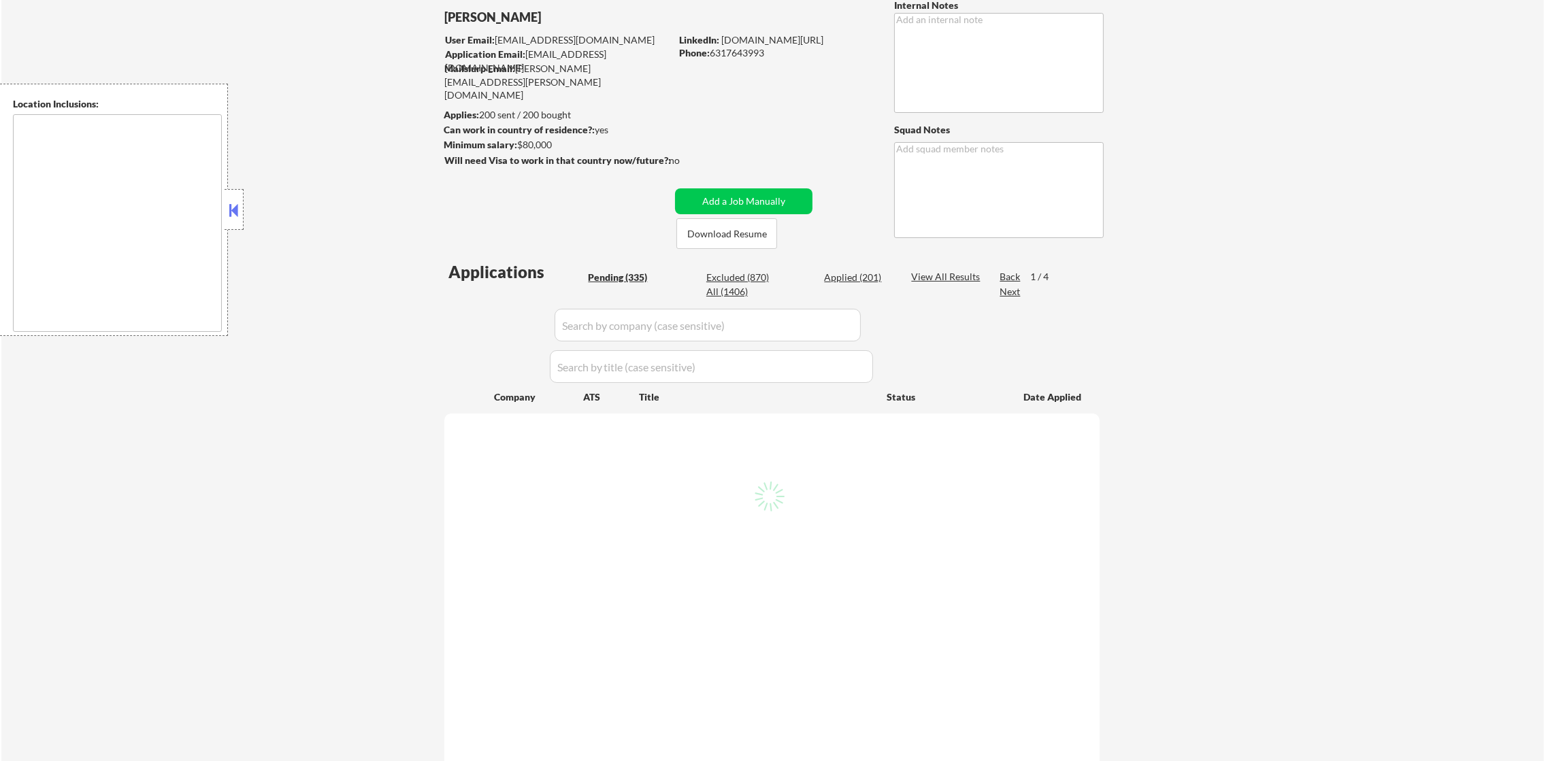
select select ""pending""
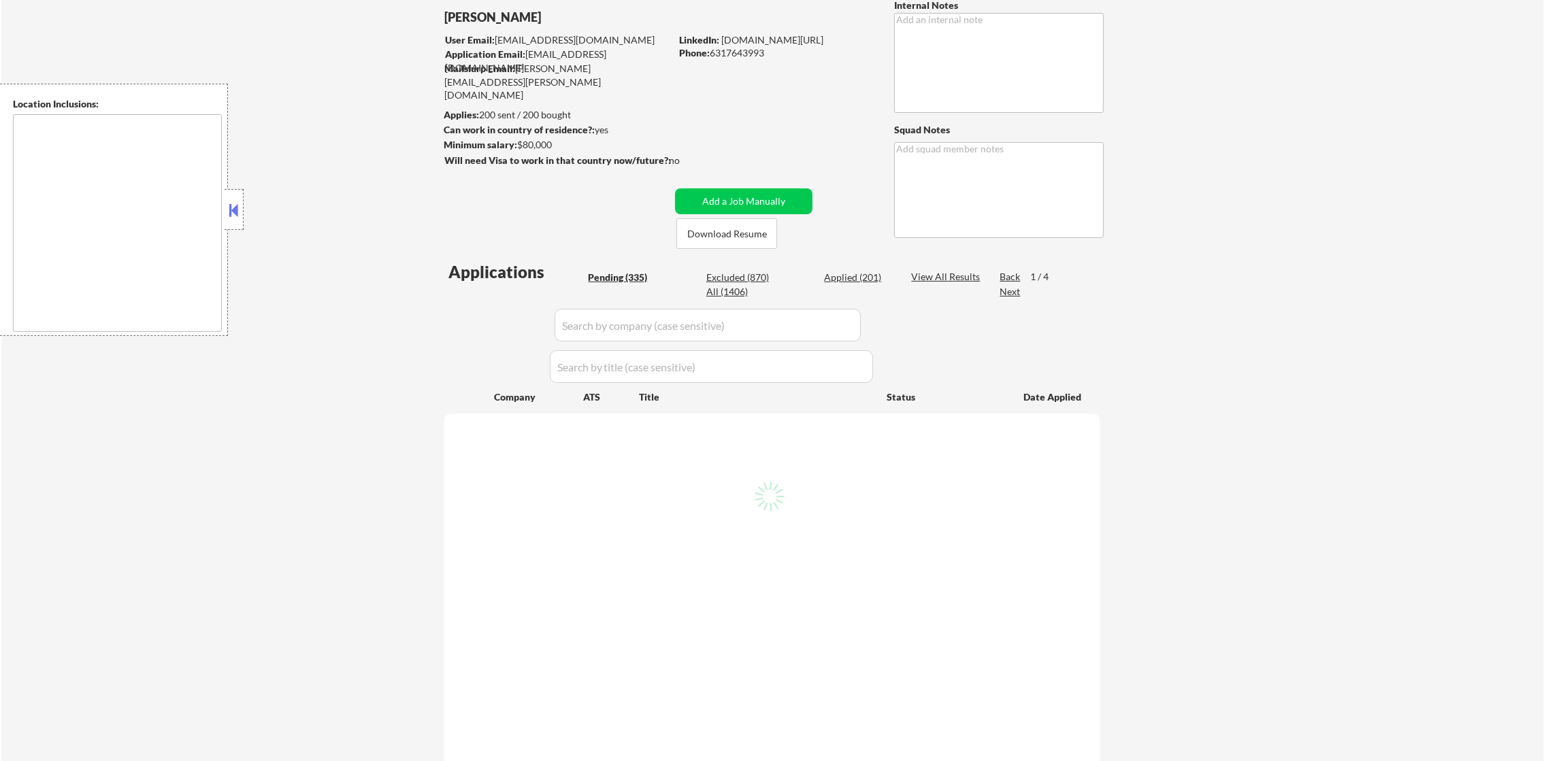
select select ""pending""
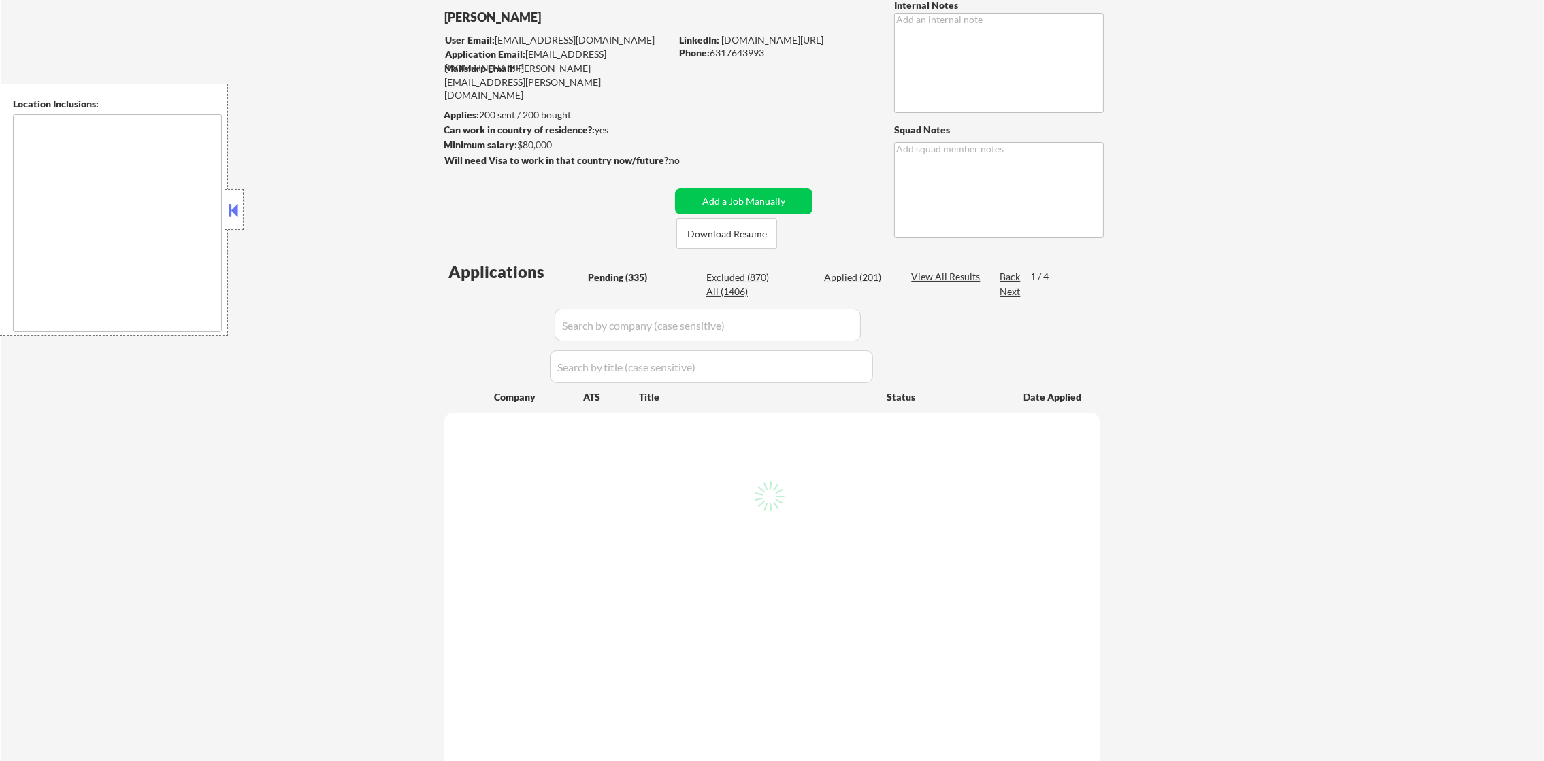
select select ""pending""
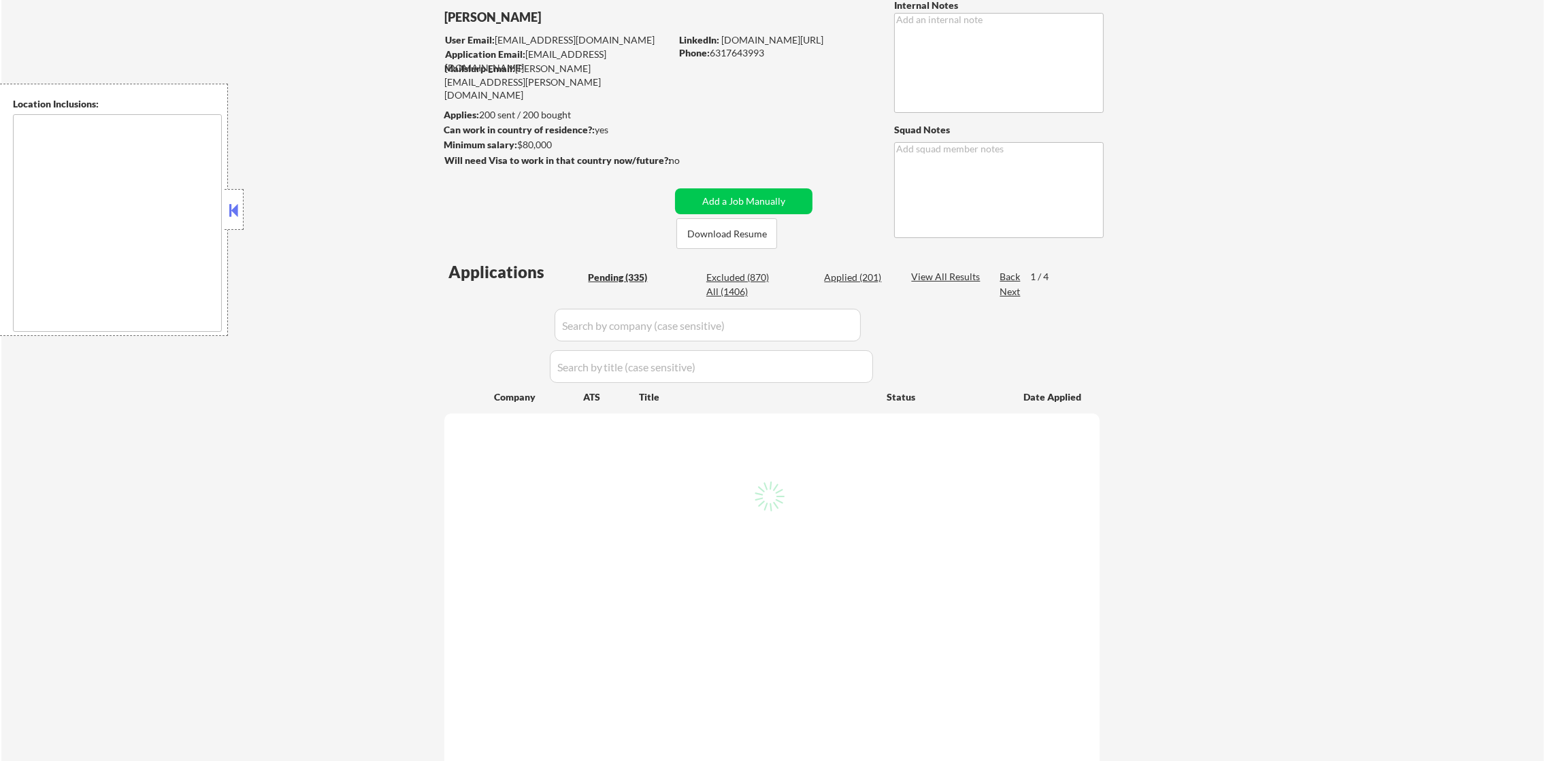
select select ""pending""
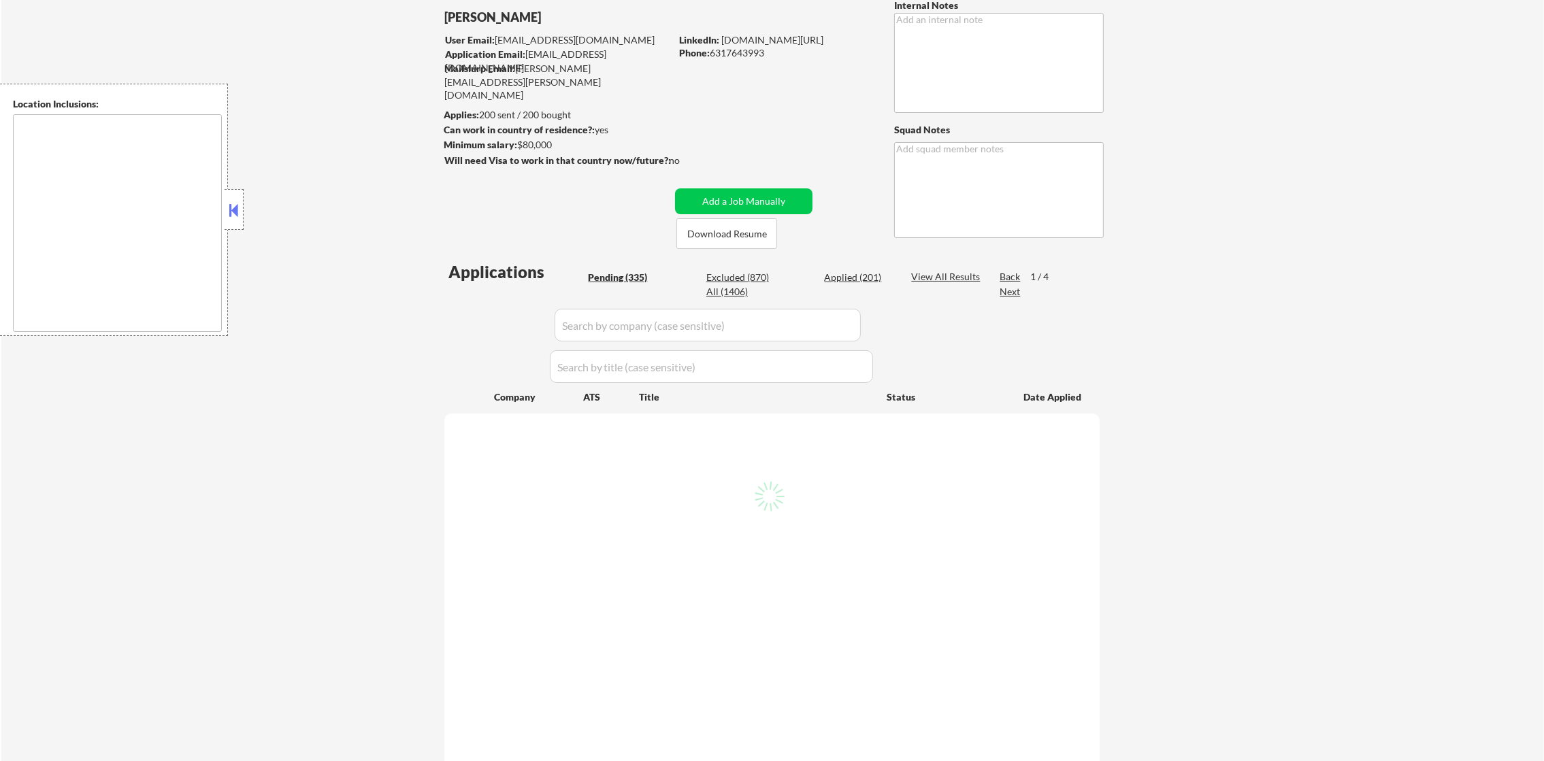
select select ""pending""
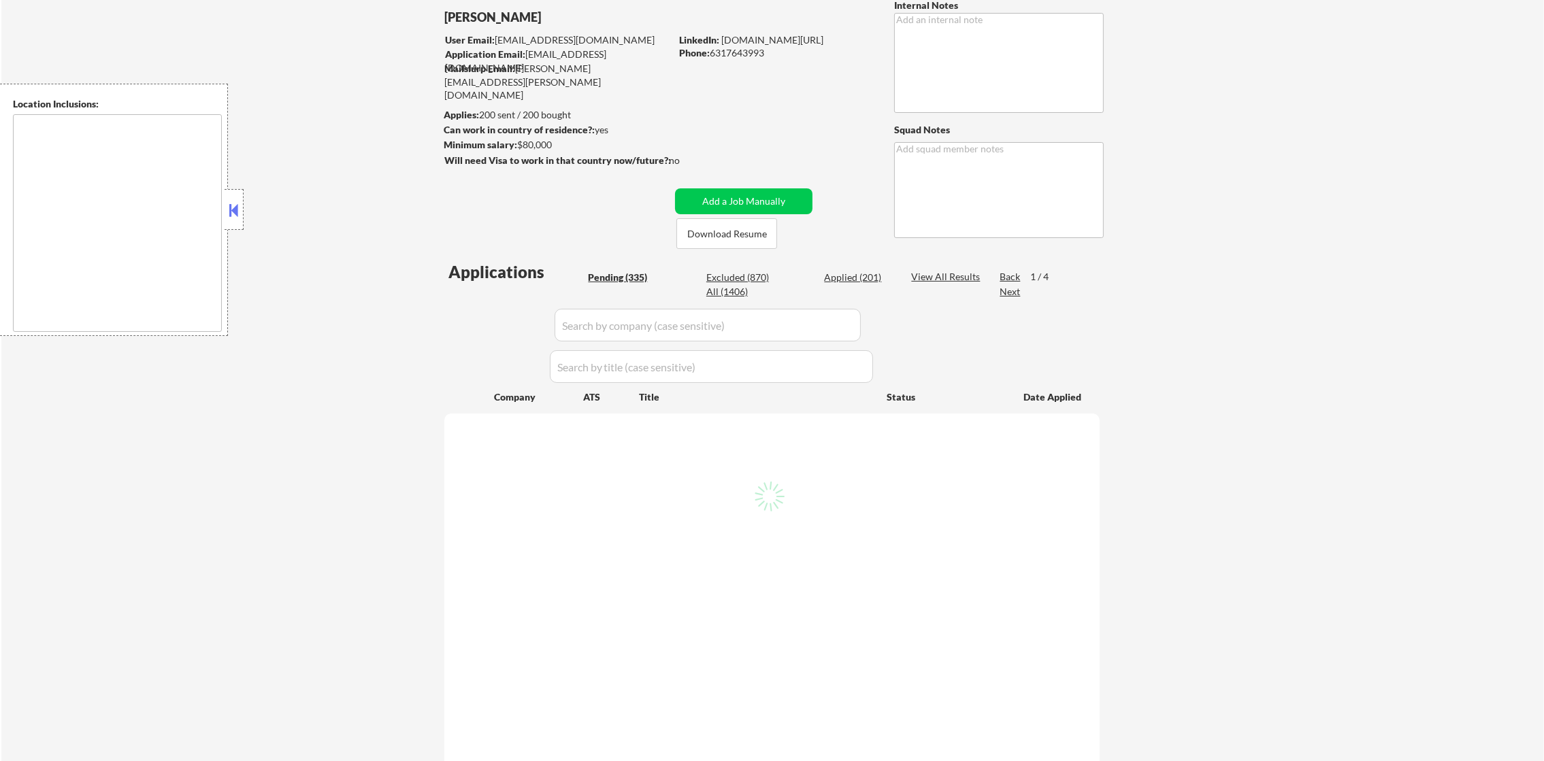
select select ""pending""
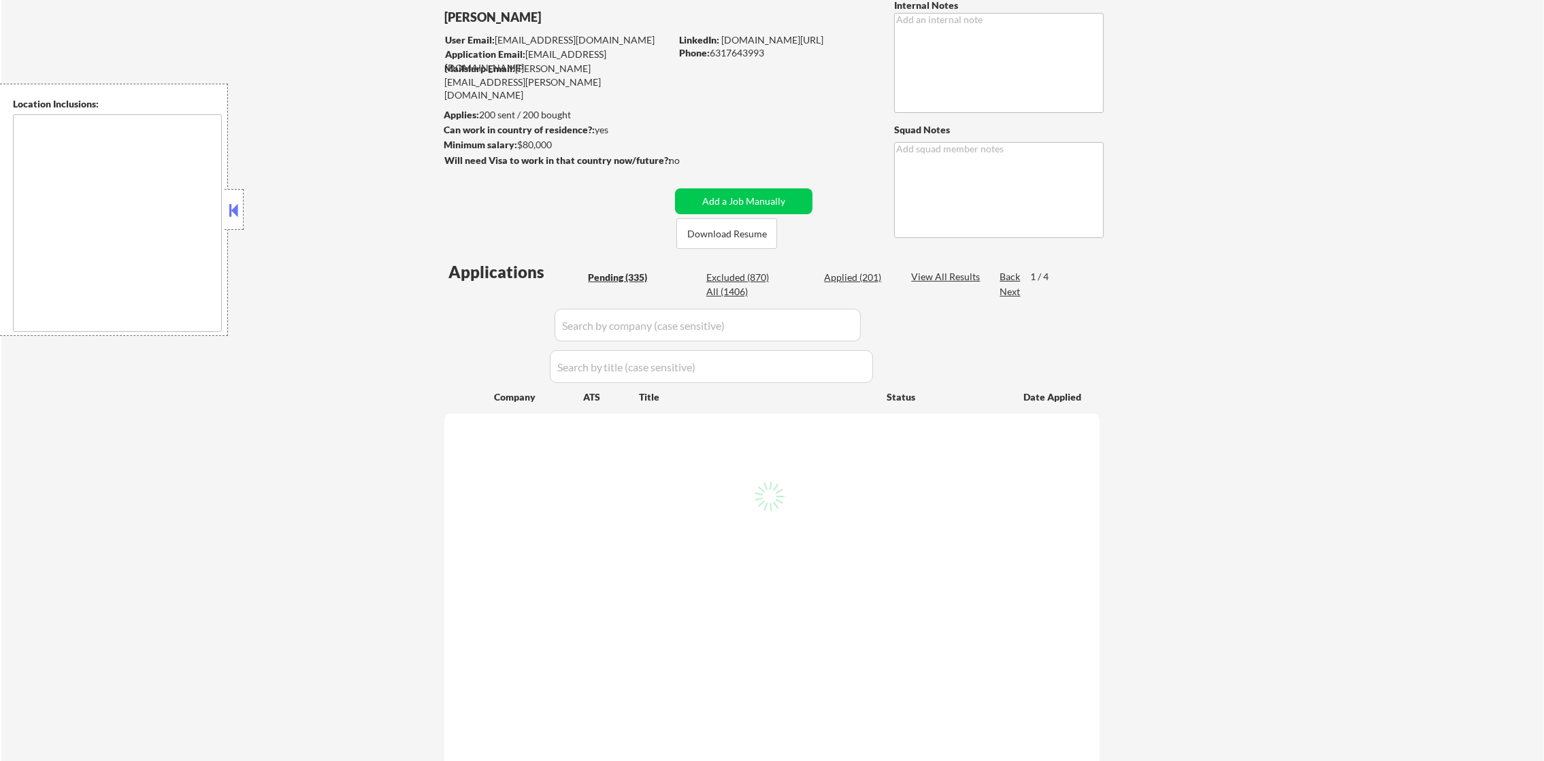
select select ""pending""
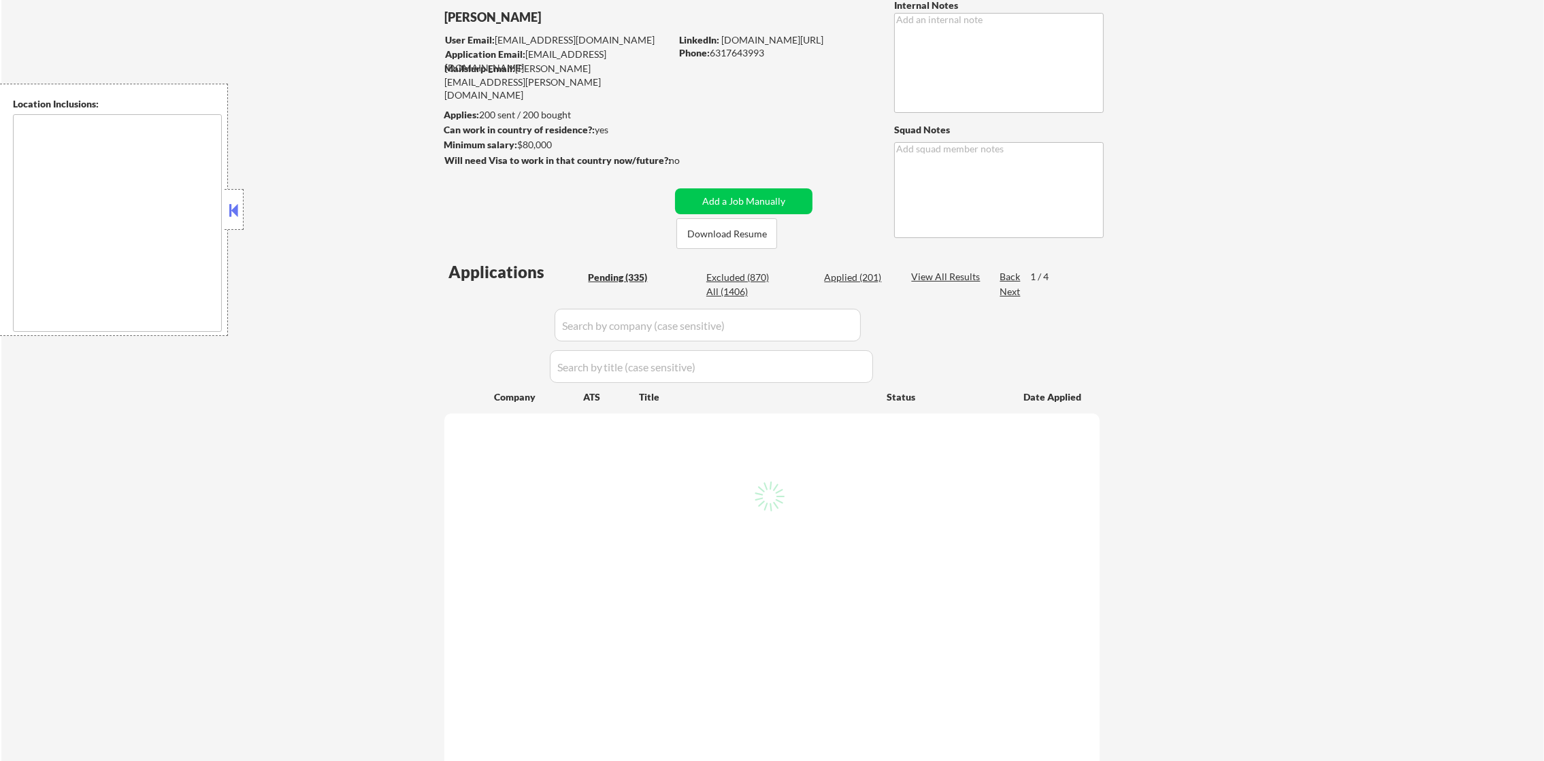
select select ""pending""
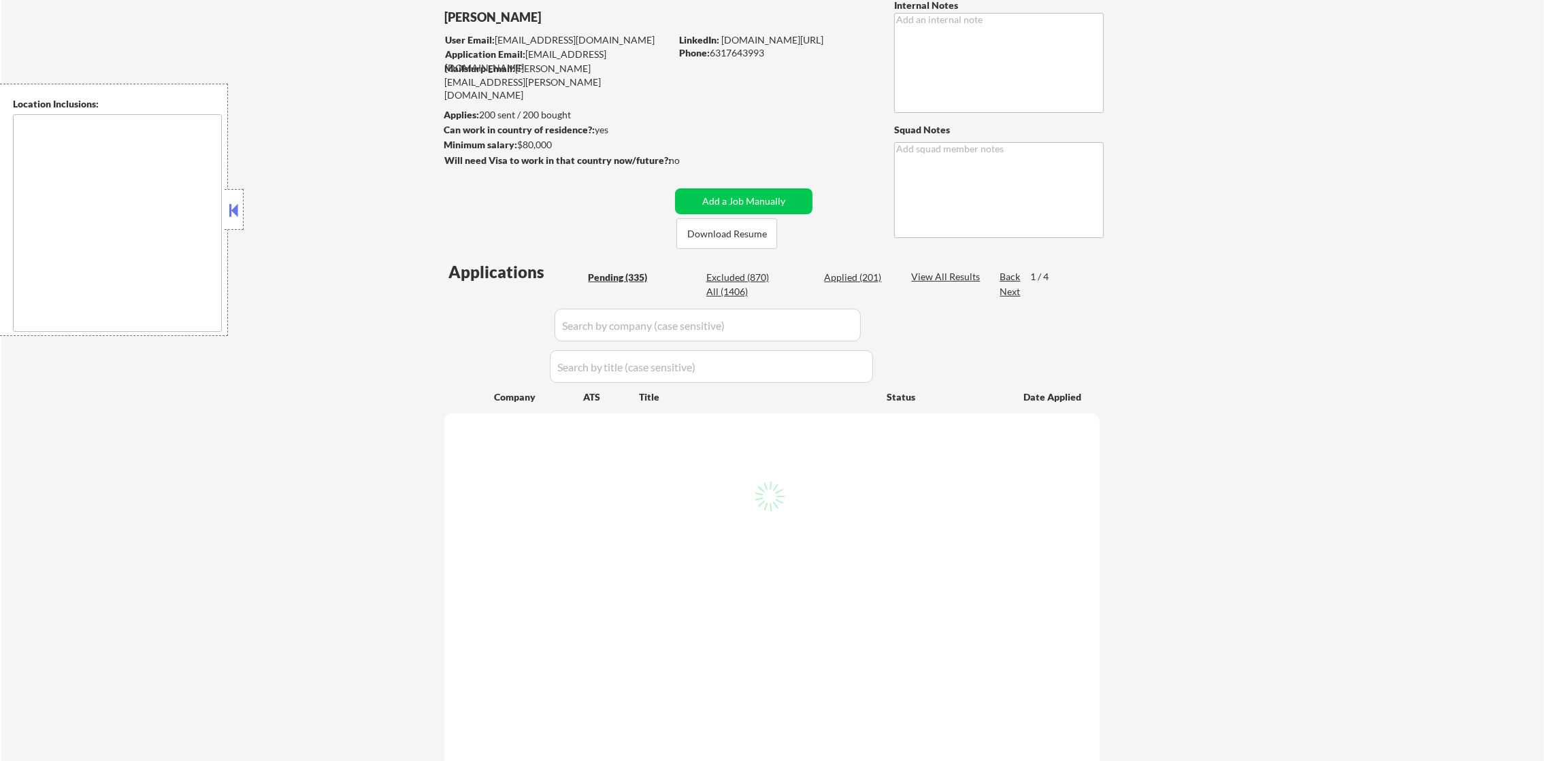
select select ""pending""
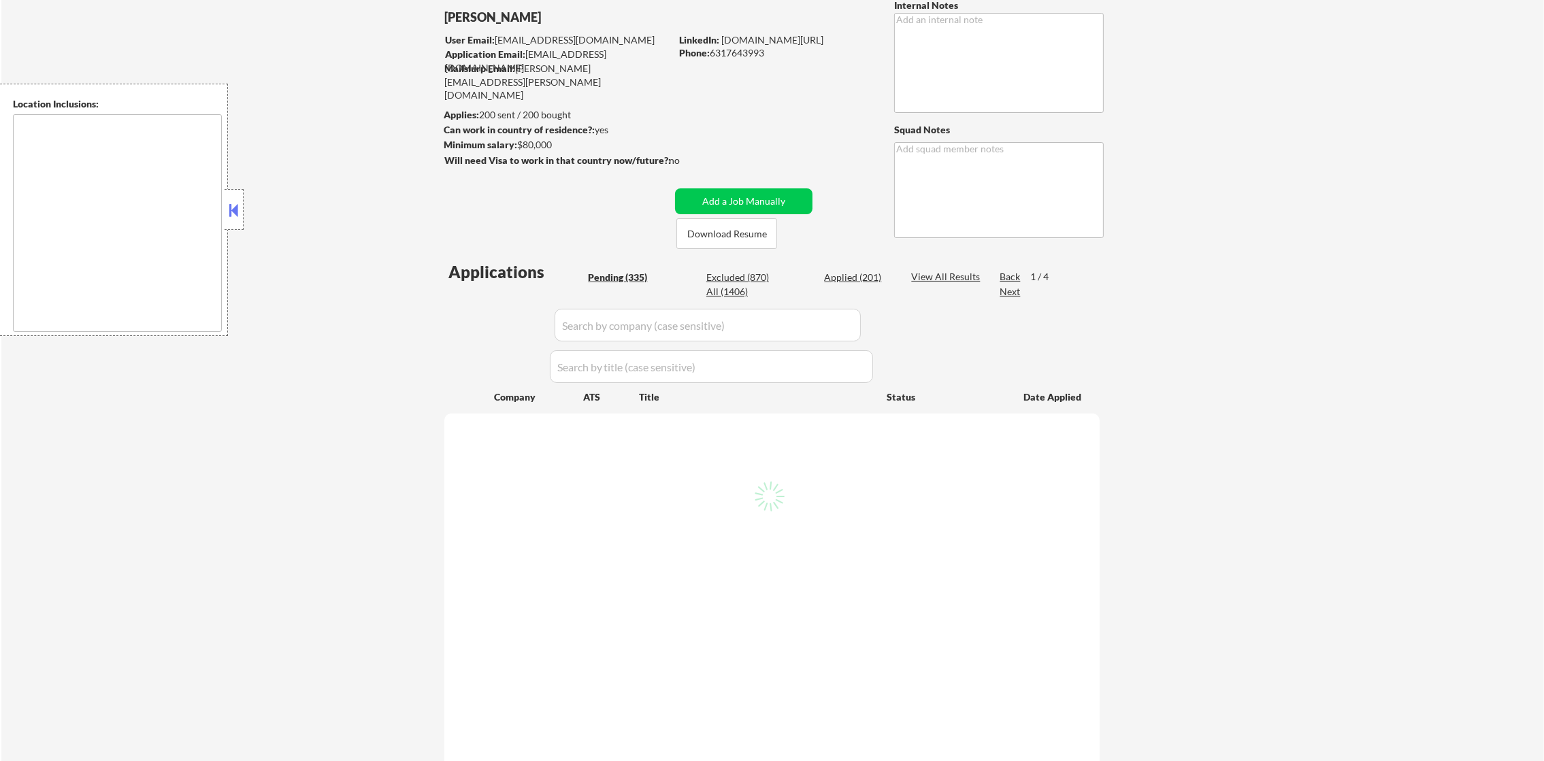
select select ""pending""
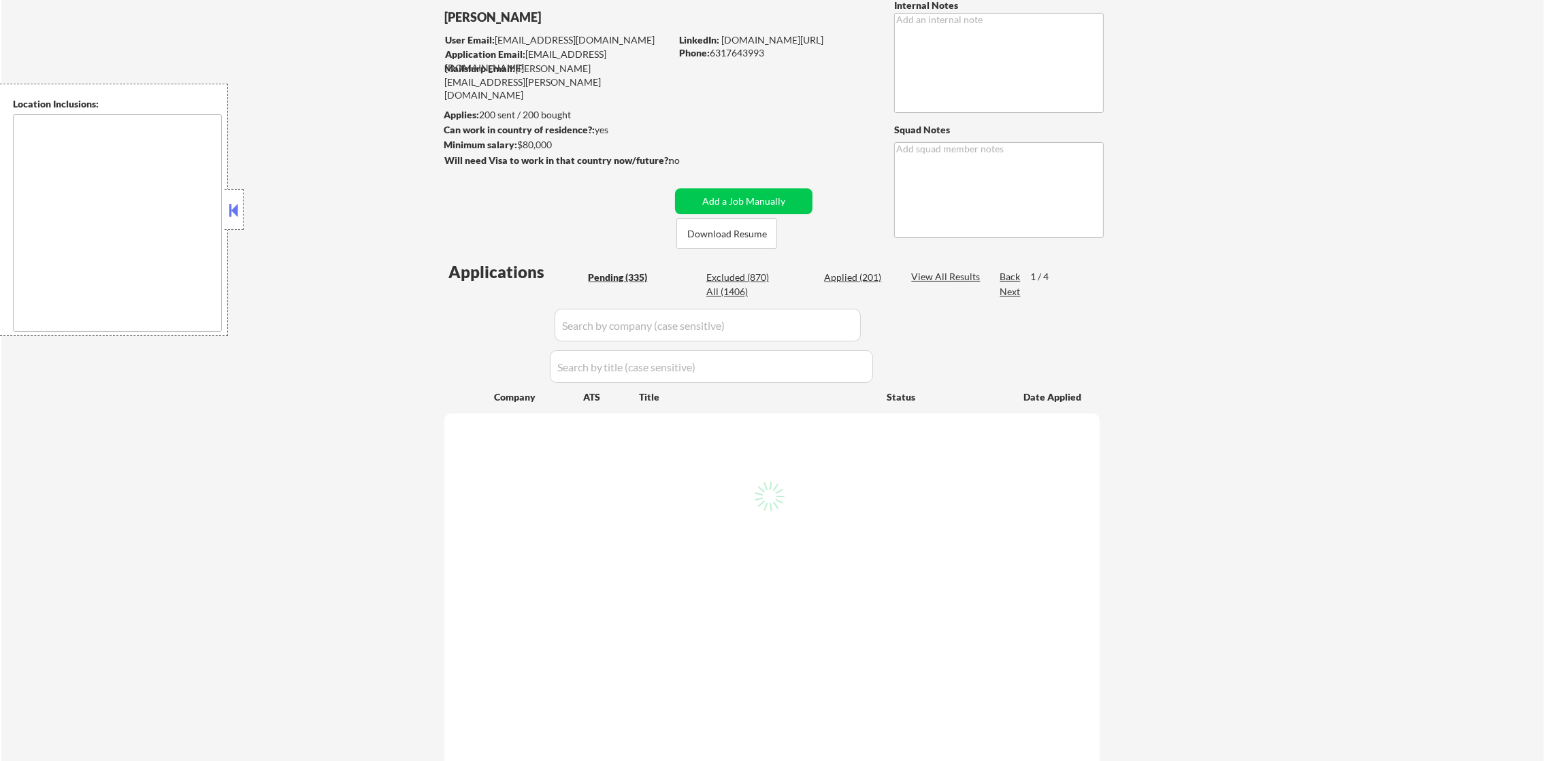
select select ""pending""
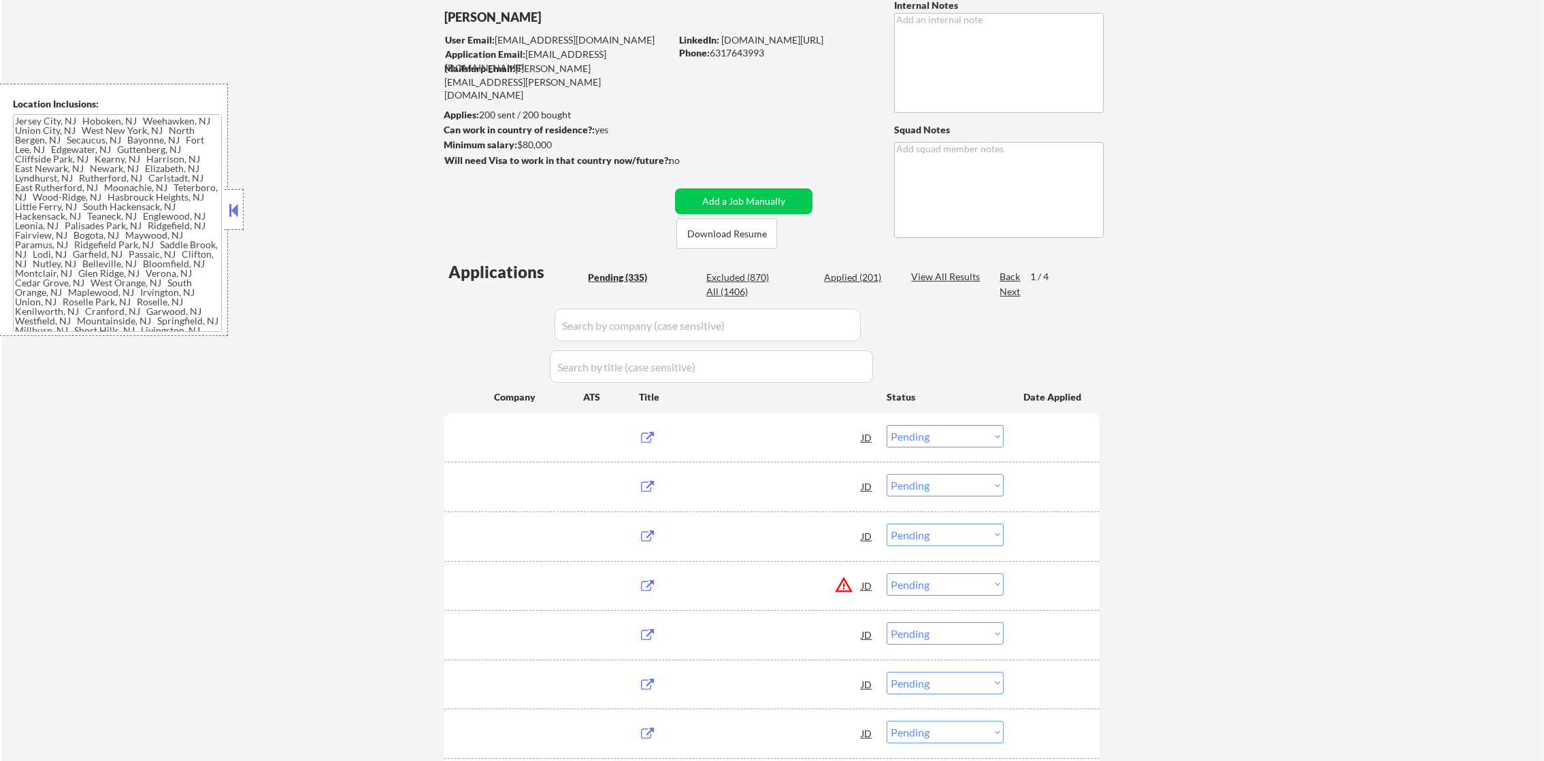
type textarea "Jersey City, NJ Hoboken, NJ Weehawken, NJ Union City, NJ West New York, NJ Nort…"
select select ""applied""
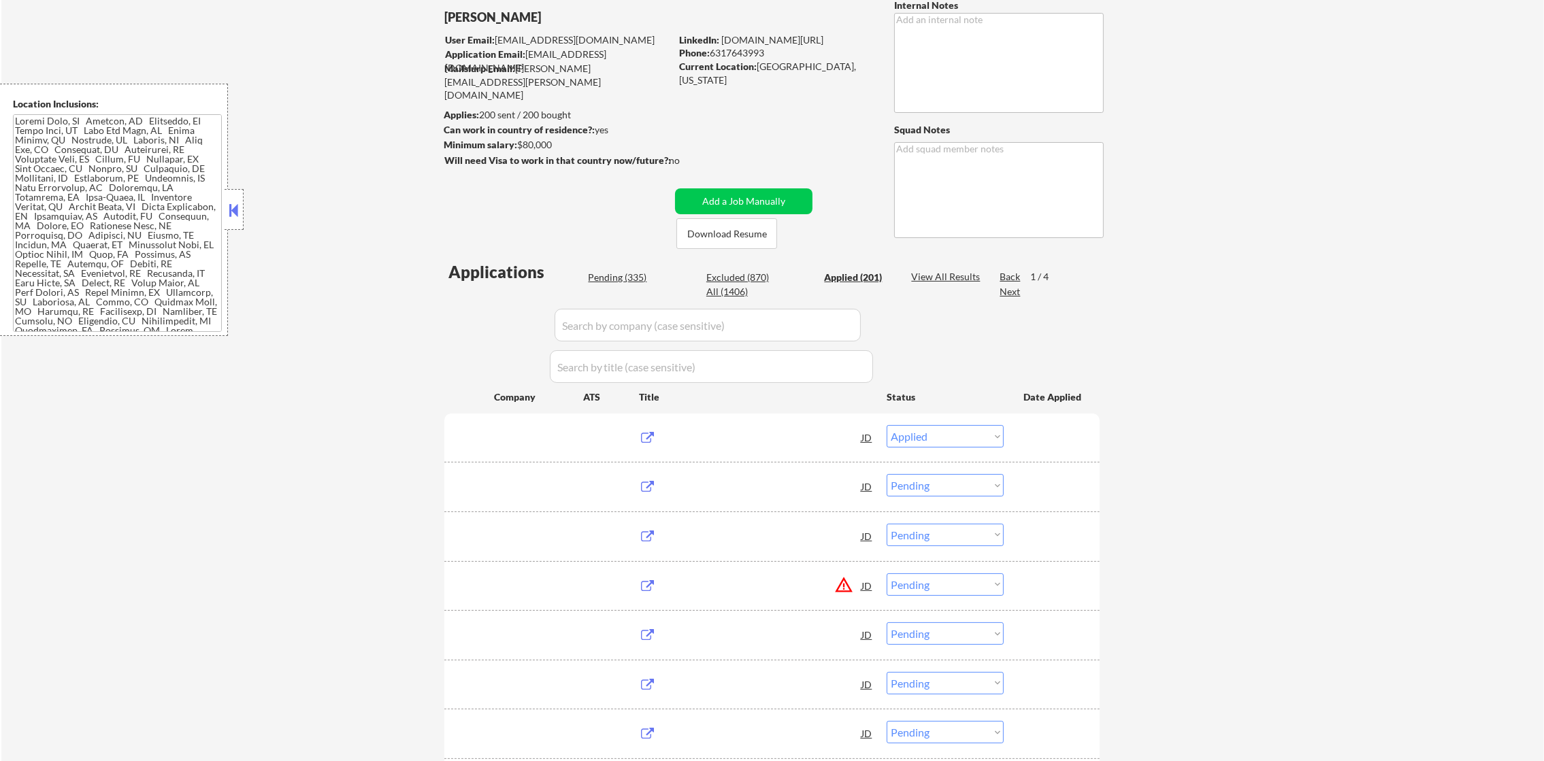
select select ""applied""
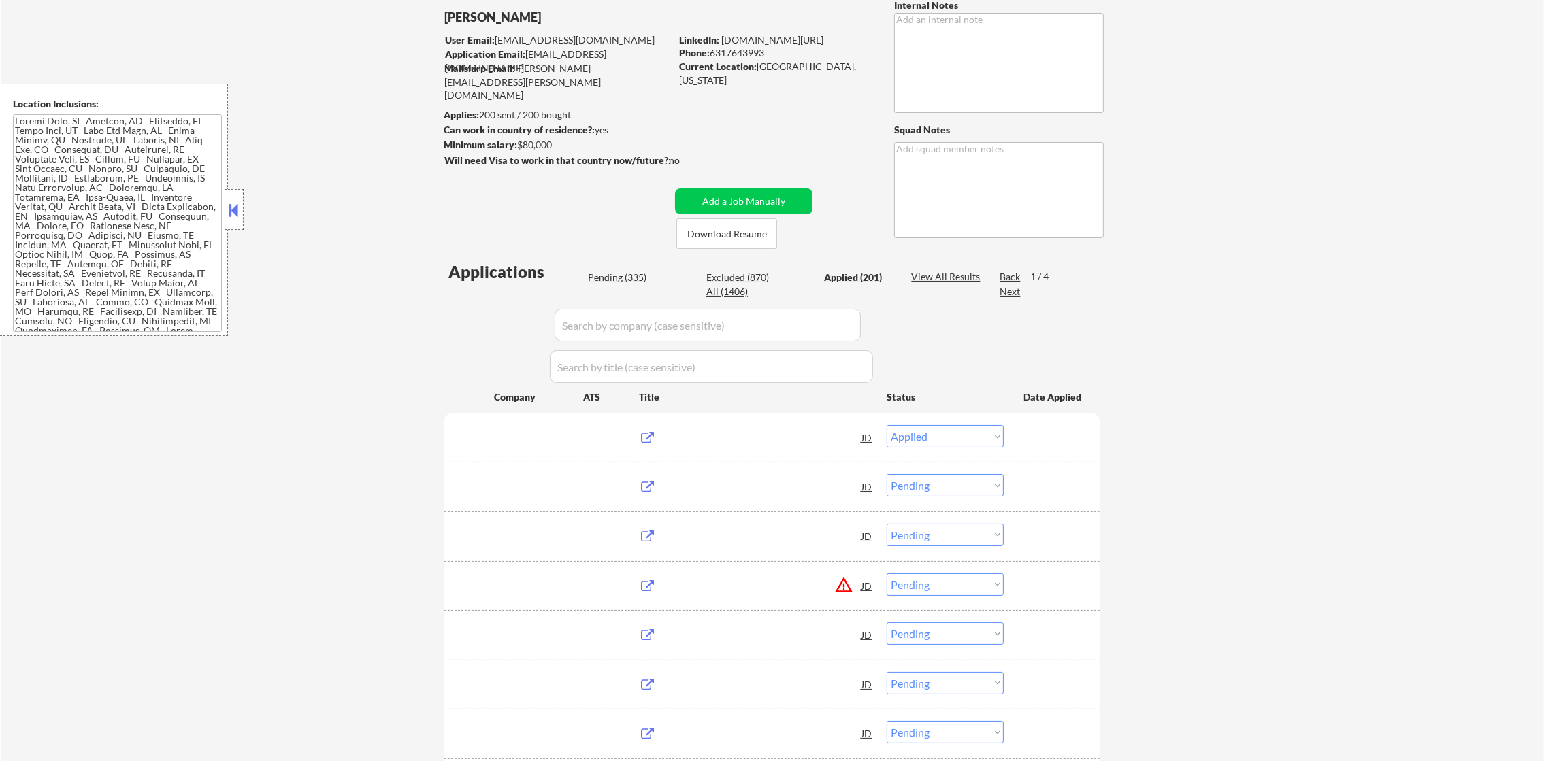
select select ""applied""
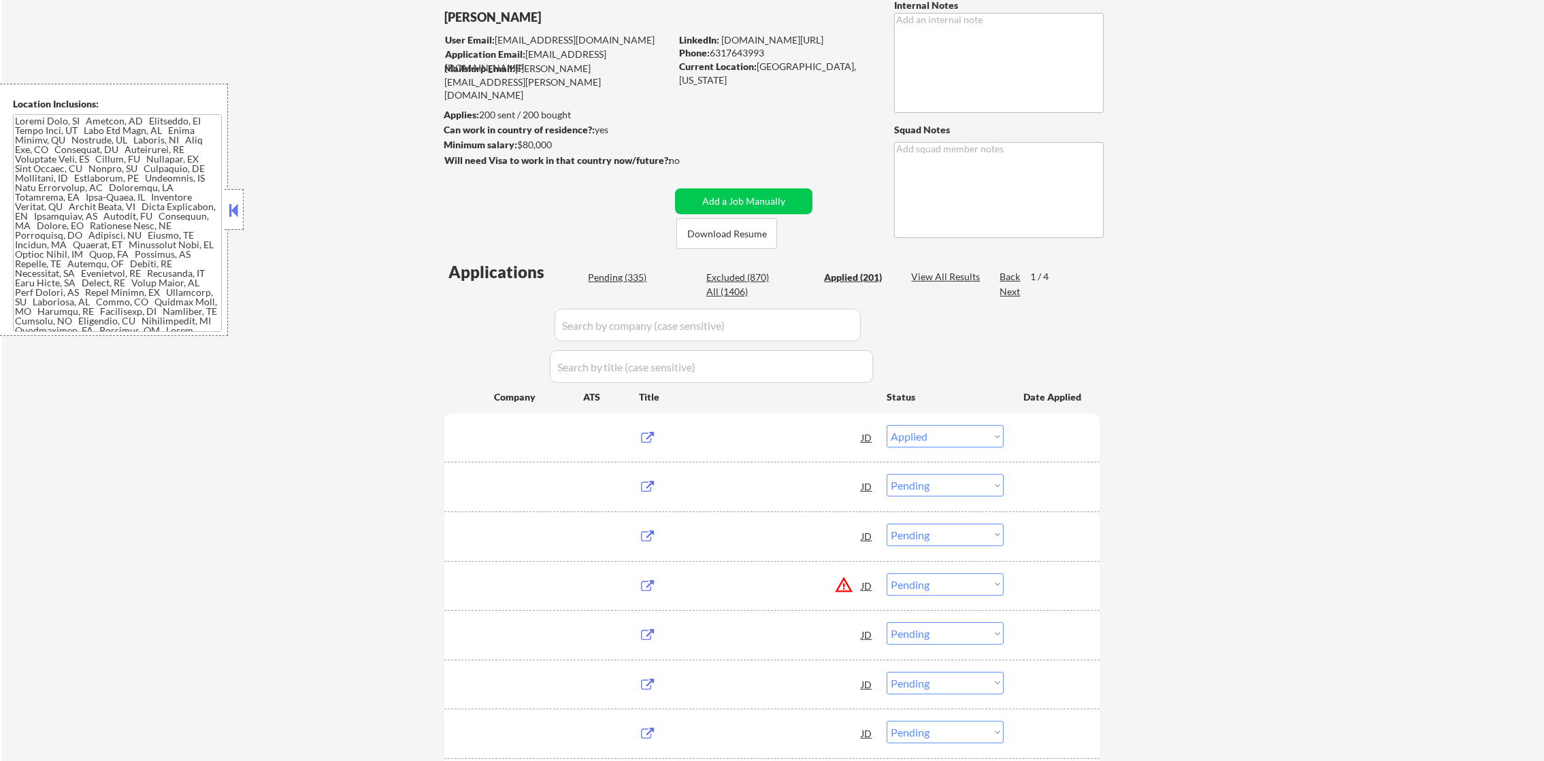
select select ""applied""
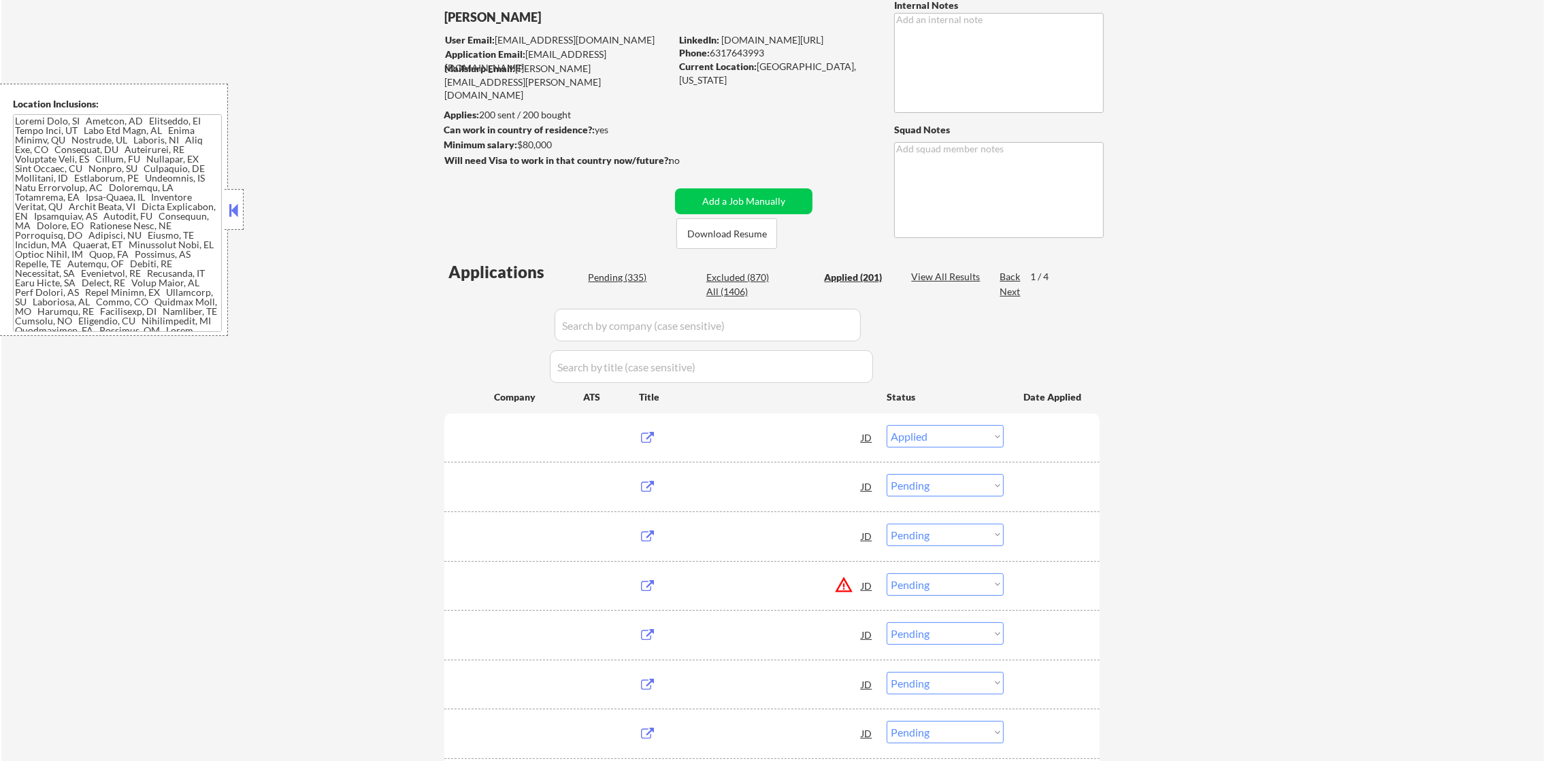
select select ""applied""
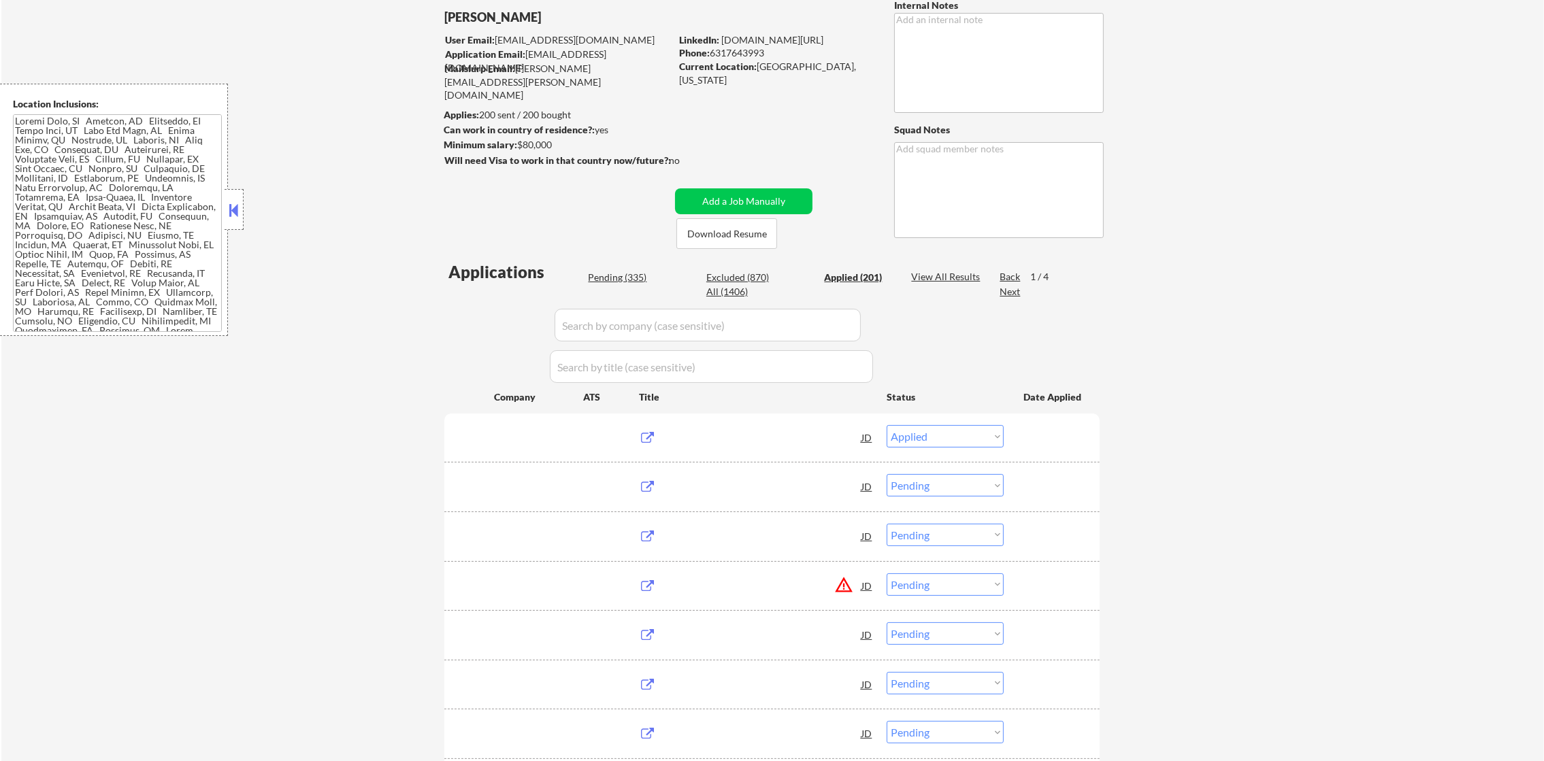
select select ""applied""
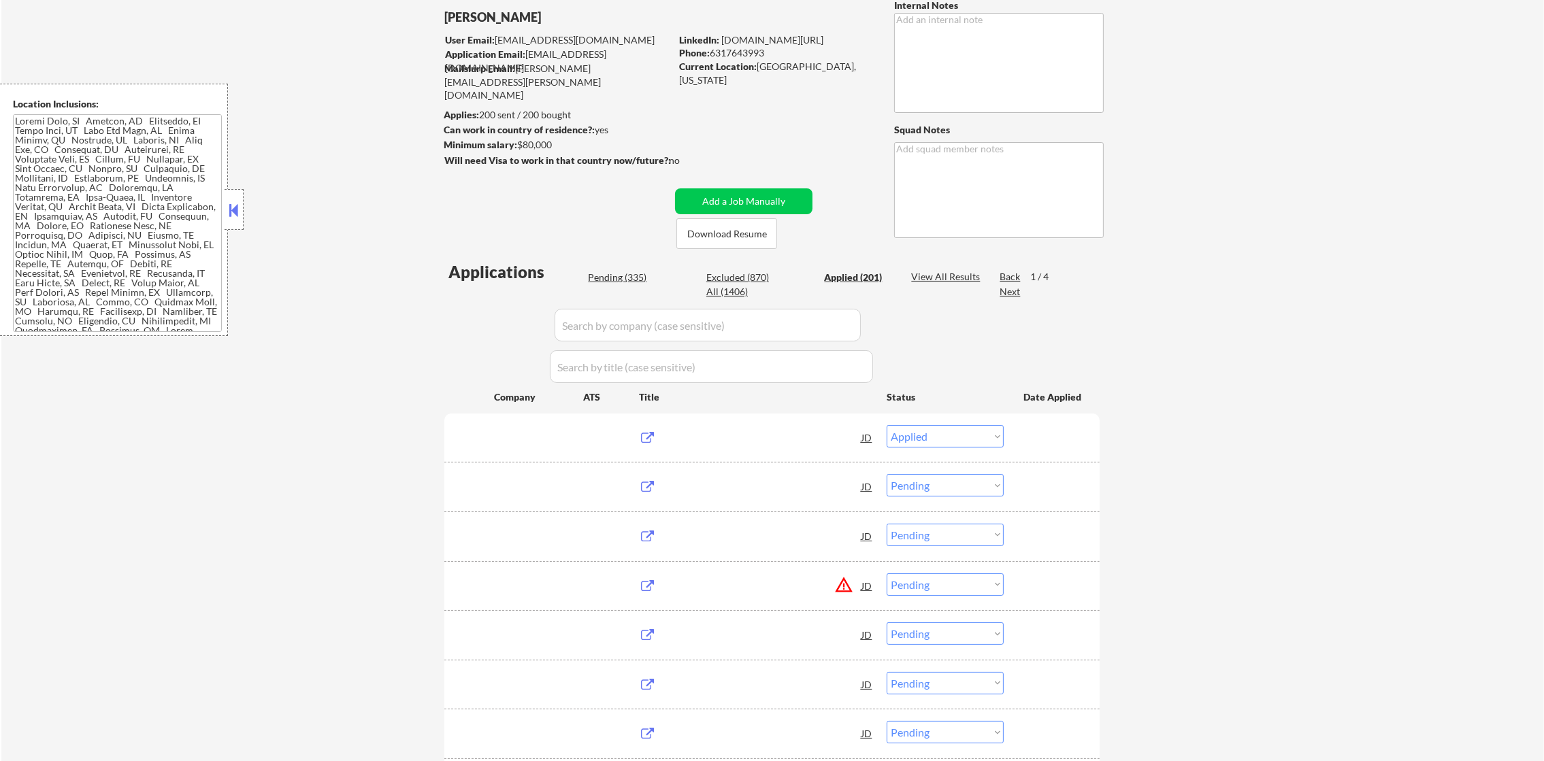
select select ""applied""
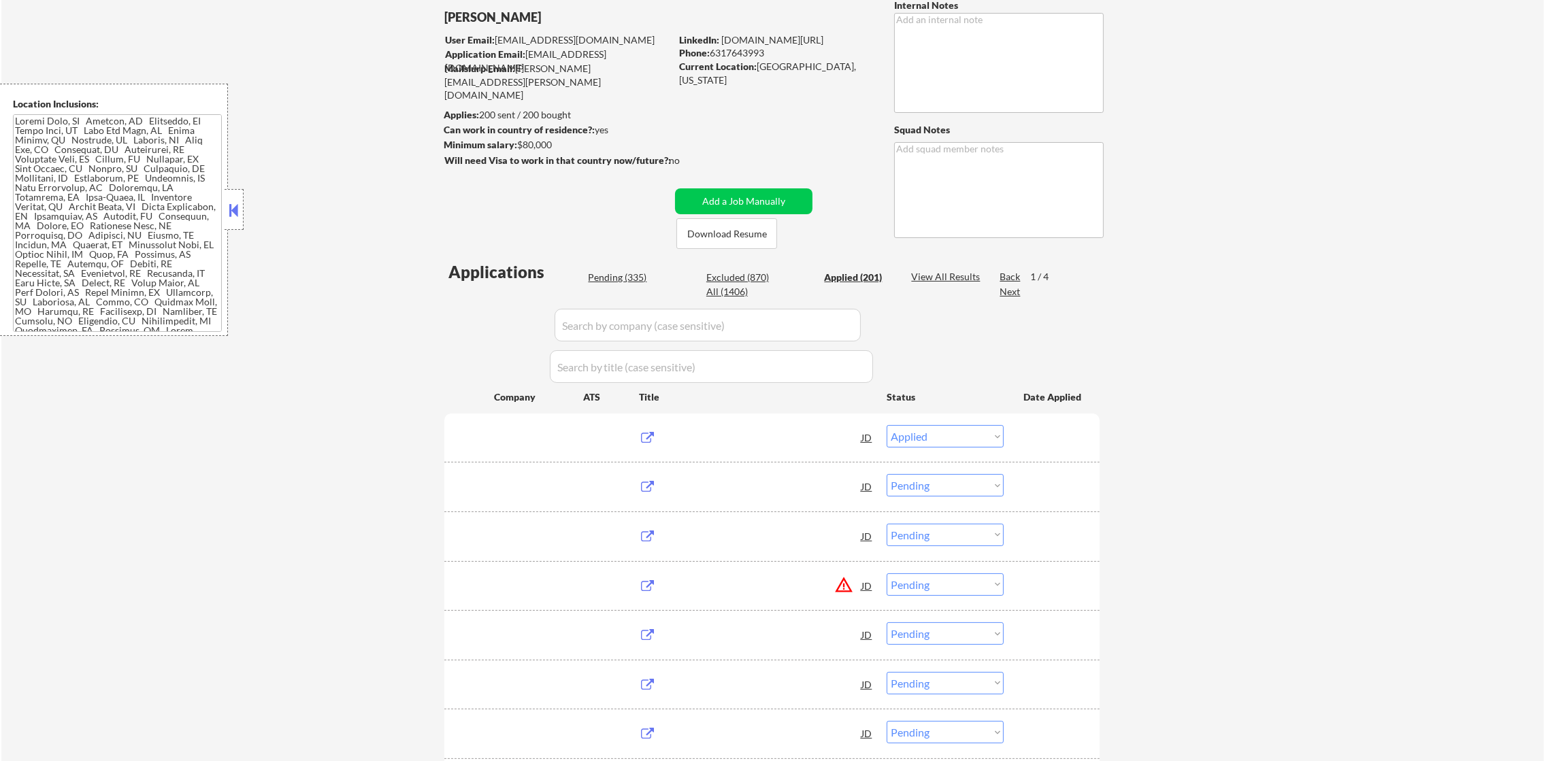
select select ""applied""
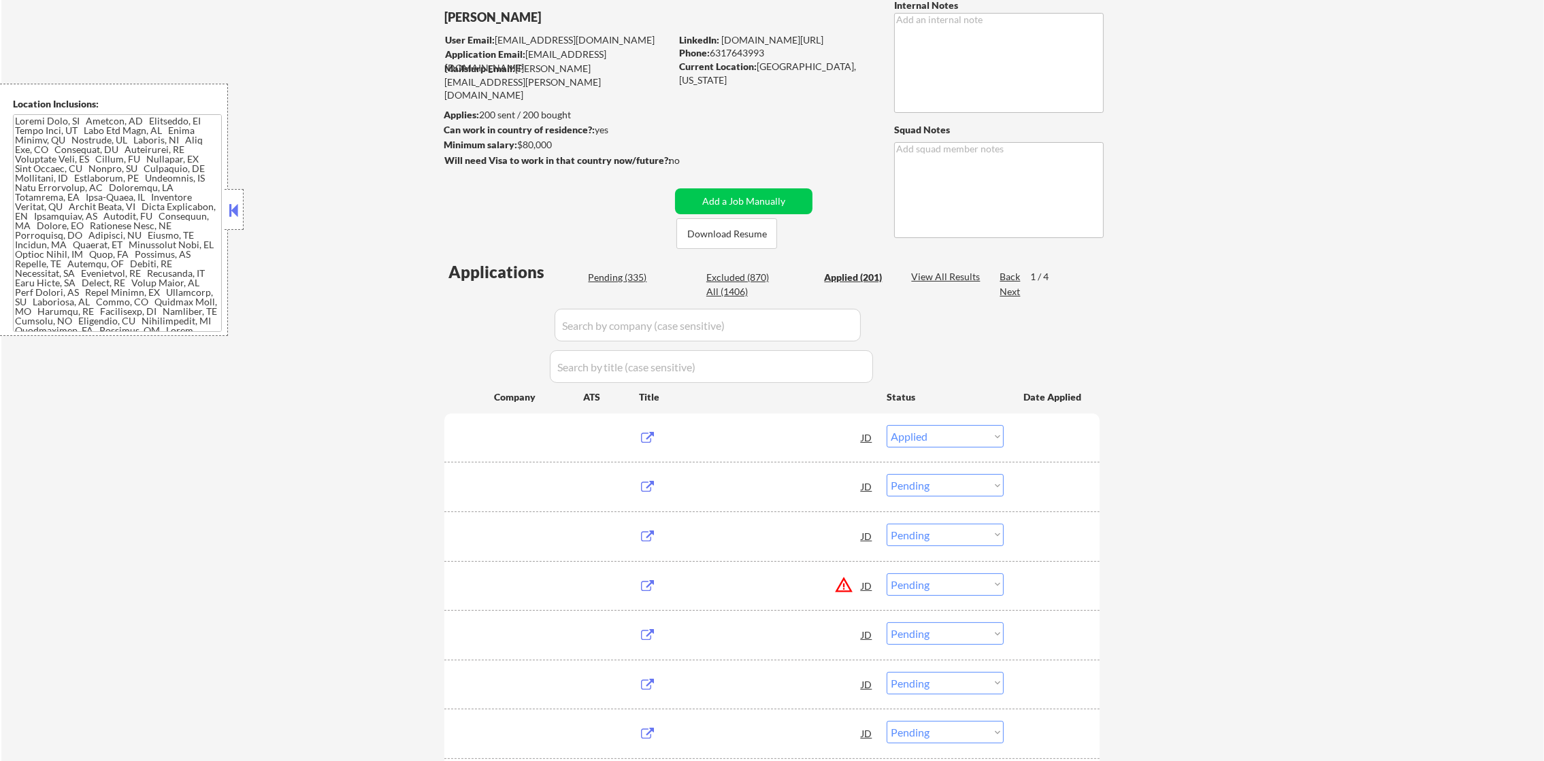
select select ""applied""
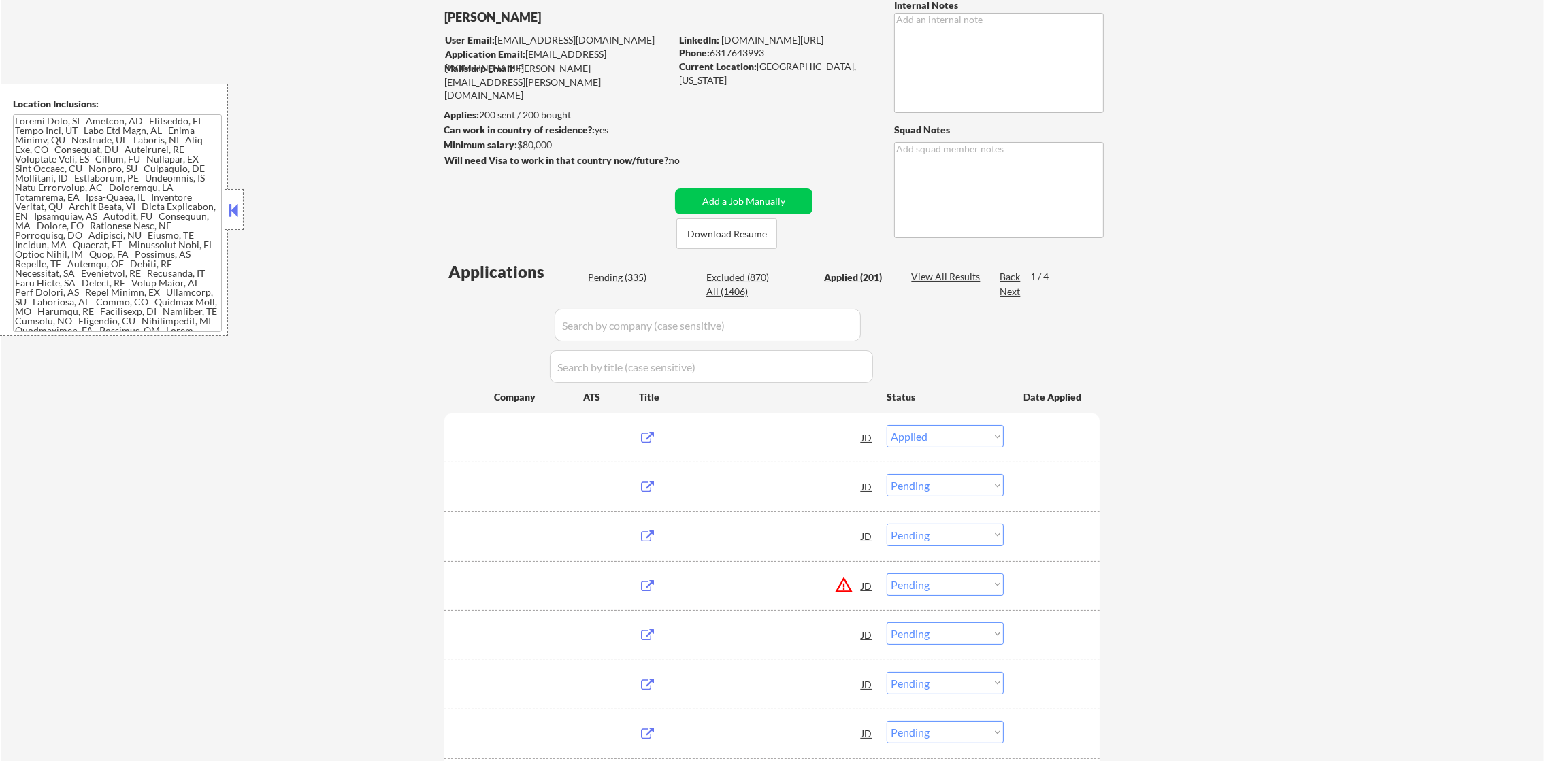
select select ""applied""
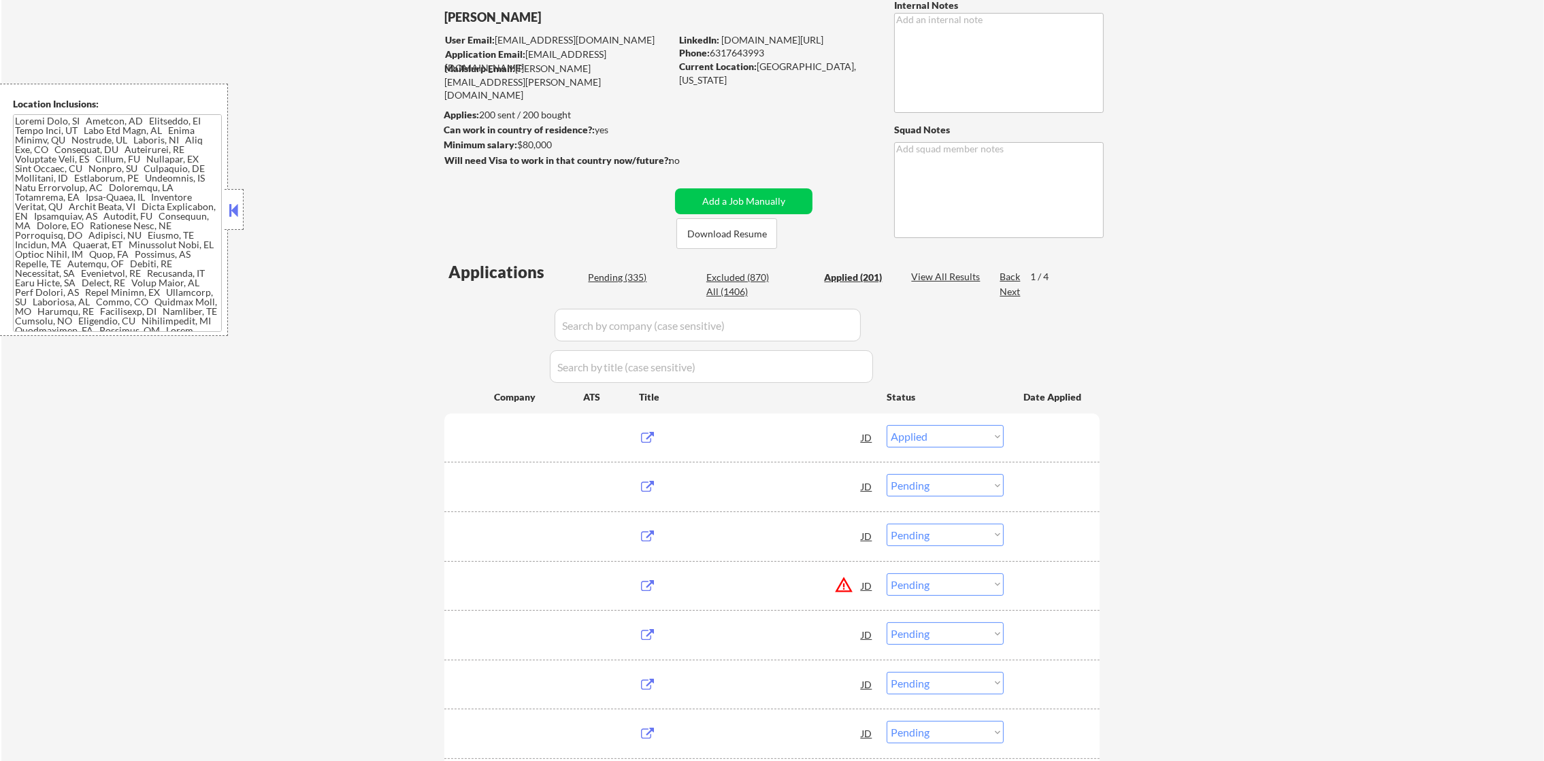
select select ""applied""
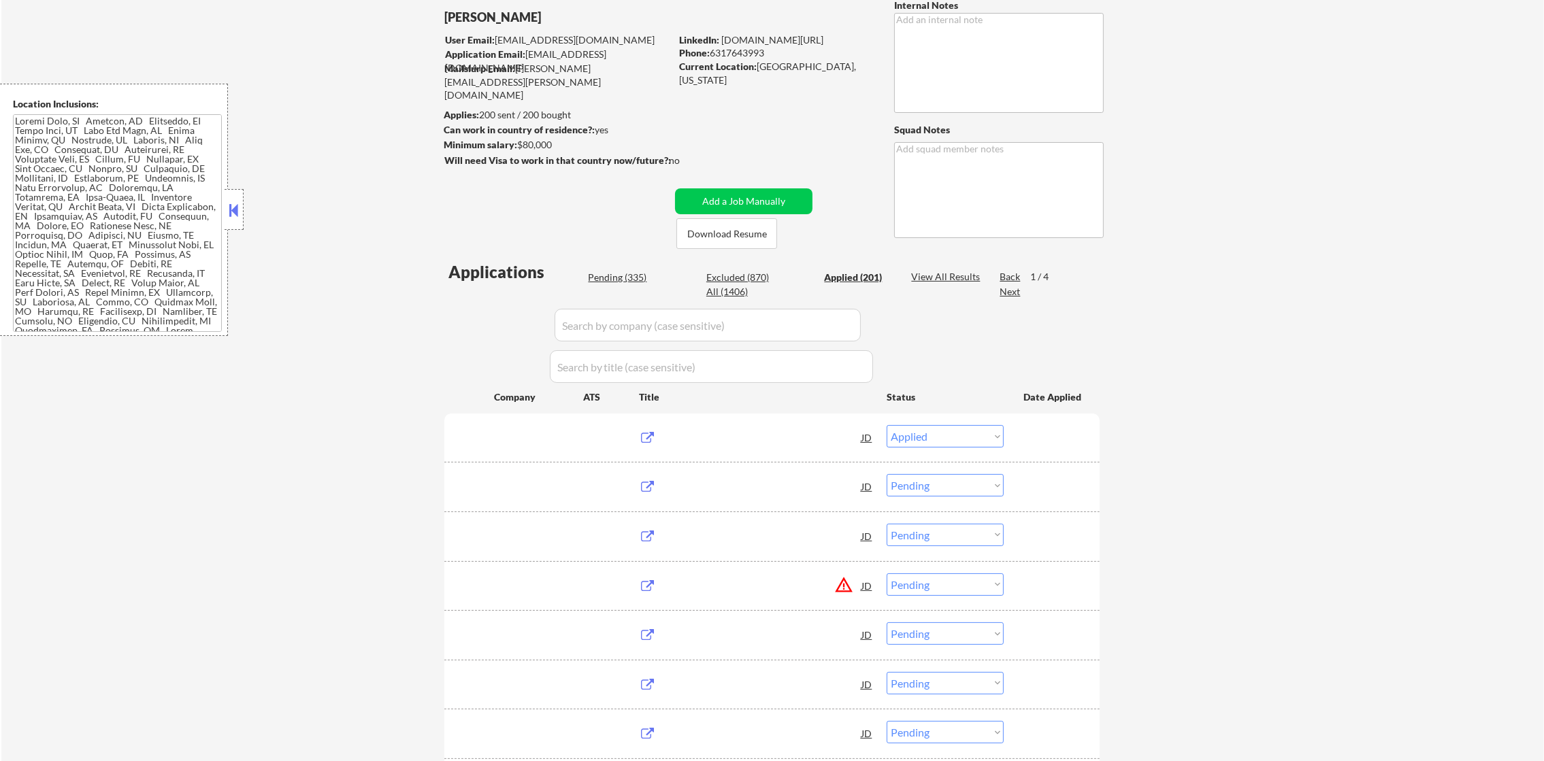
select select ""applied""
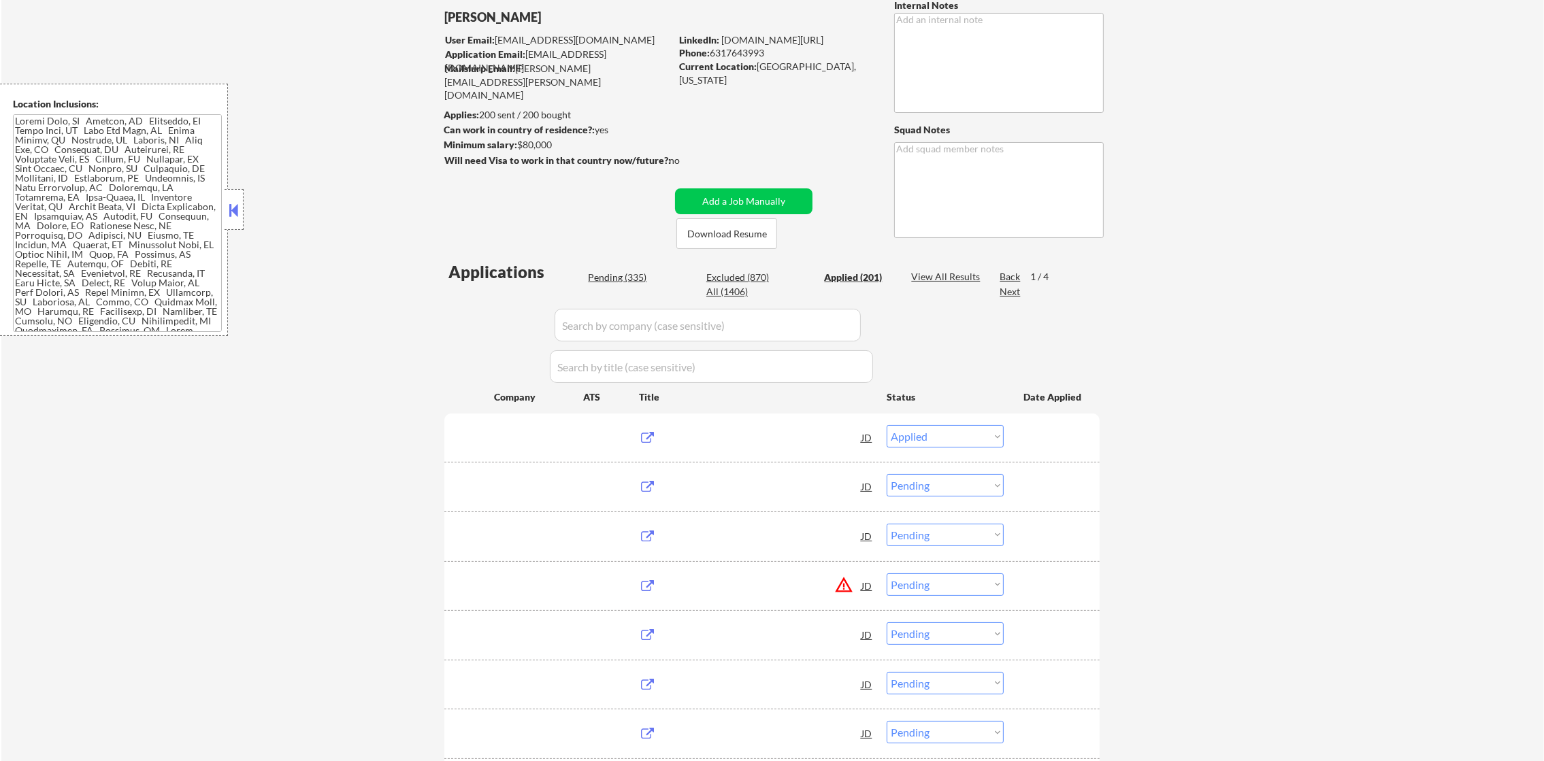
select select ""applied""
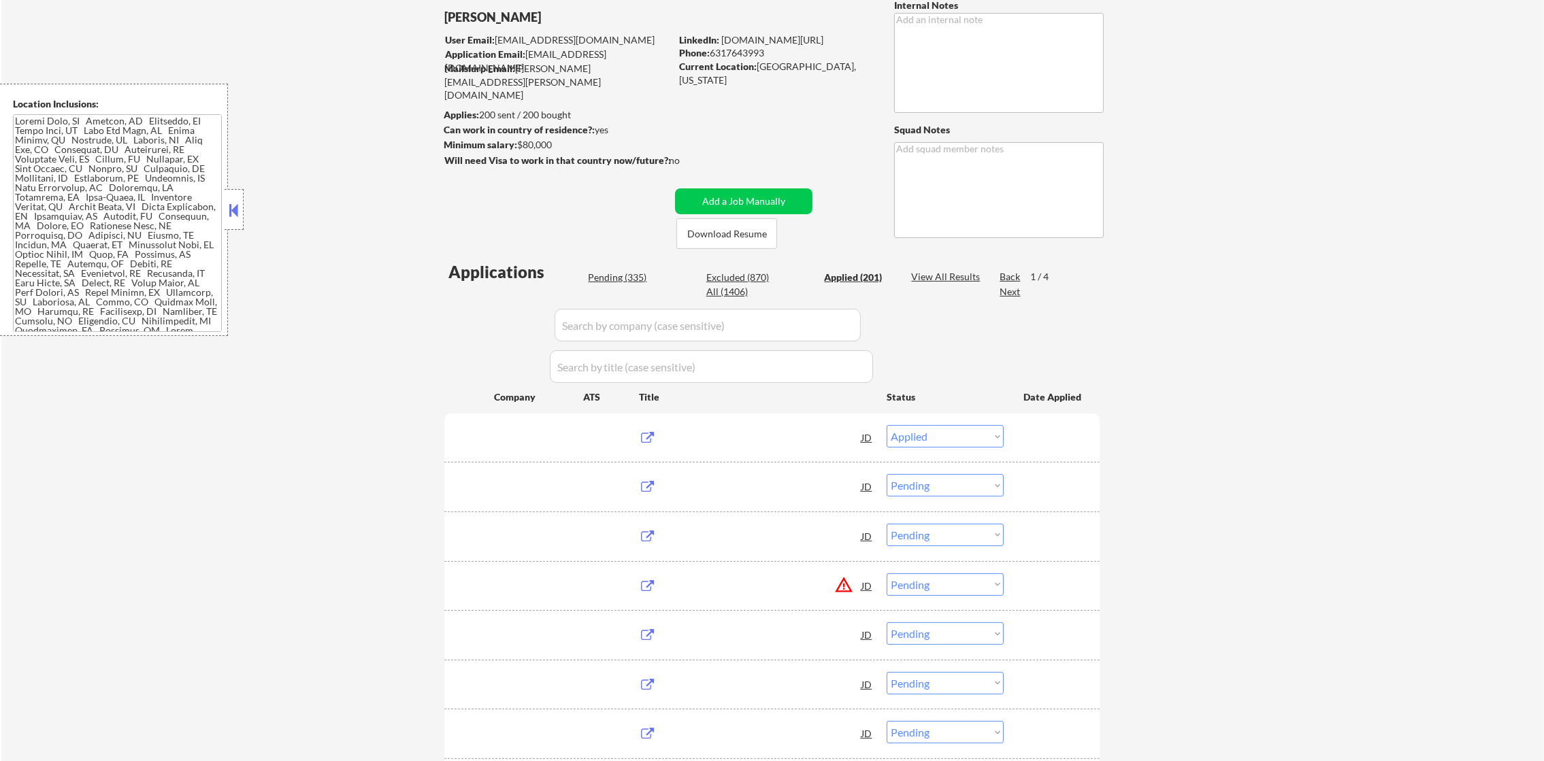
select select ""applied""
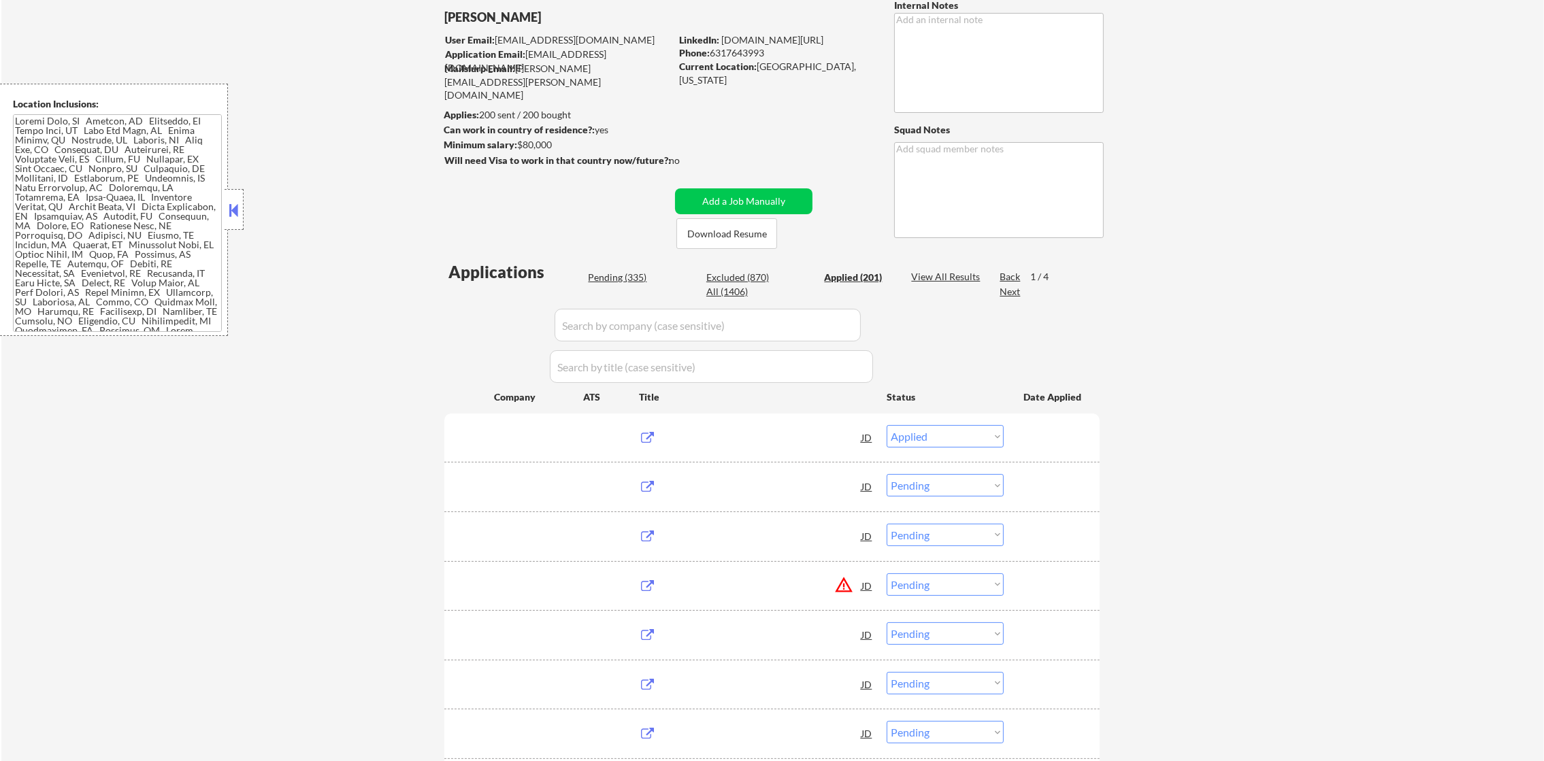
select select ""applied""
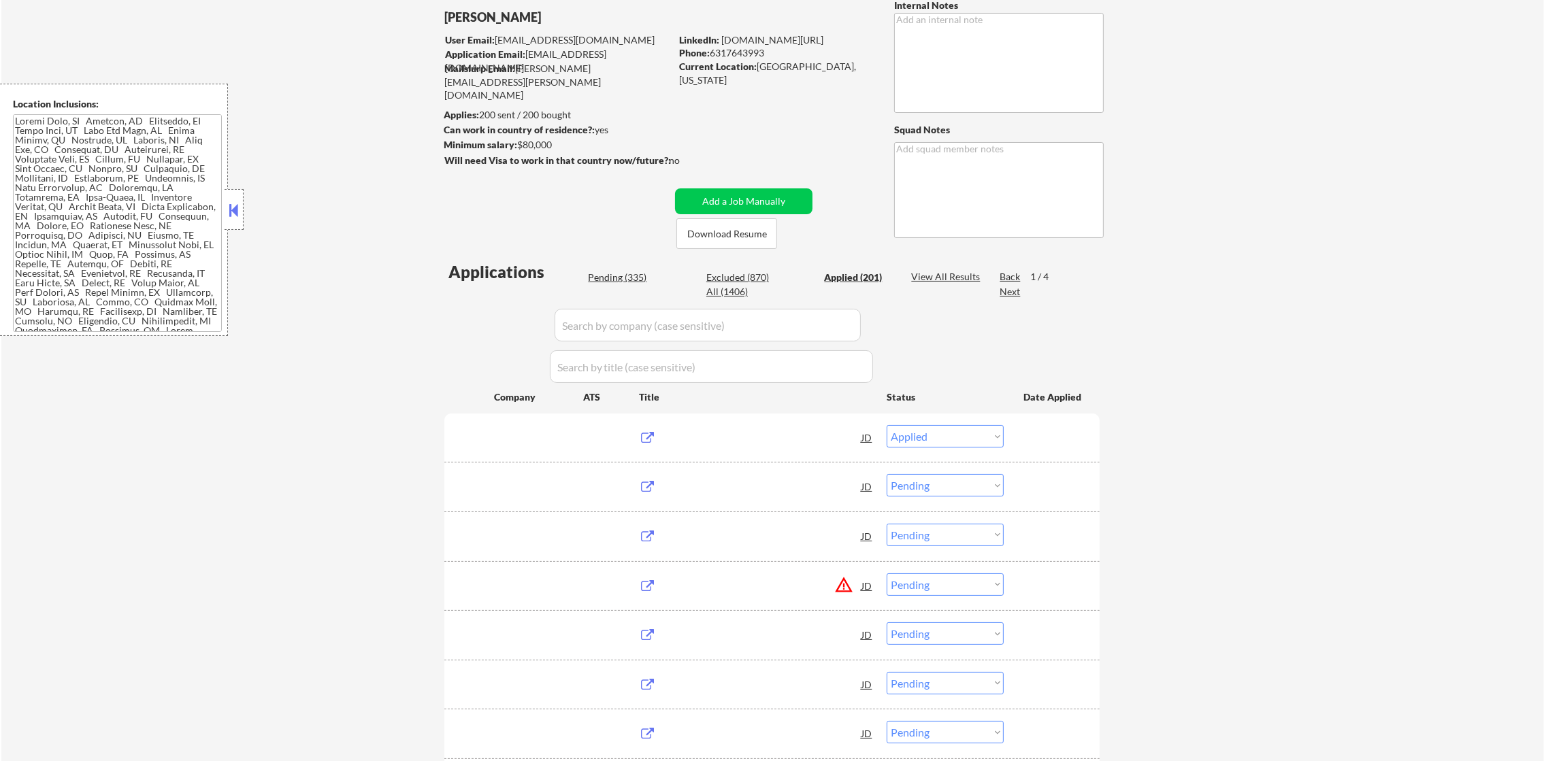
select select ""applied""
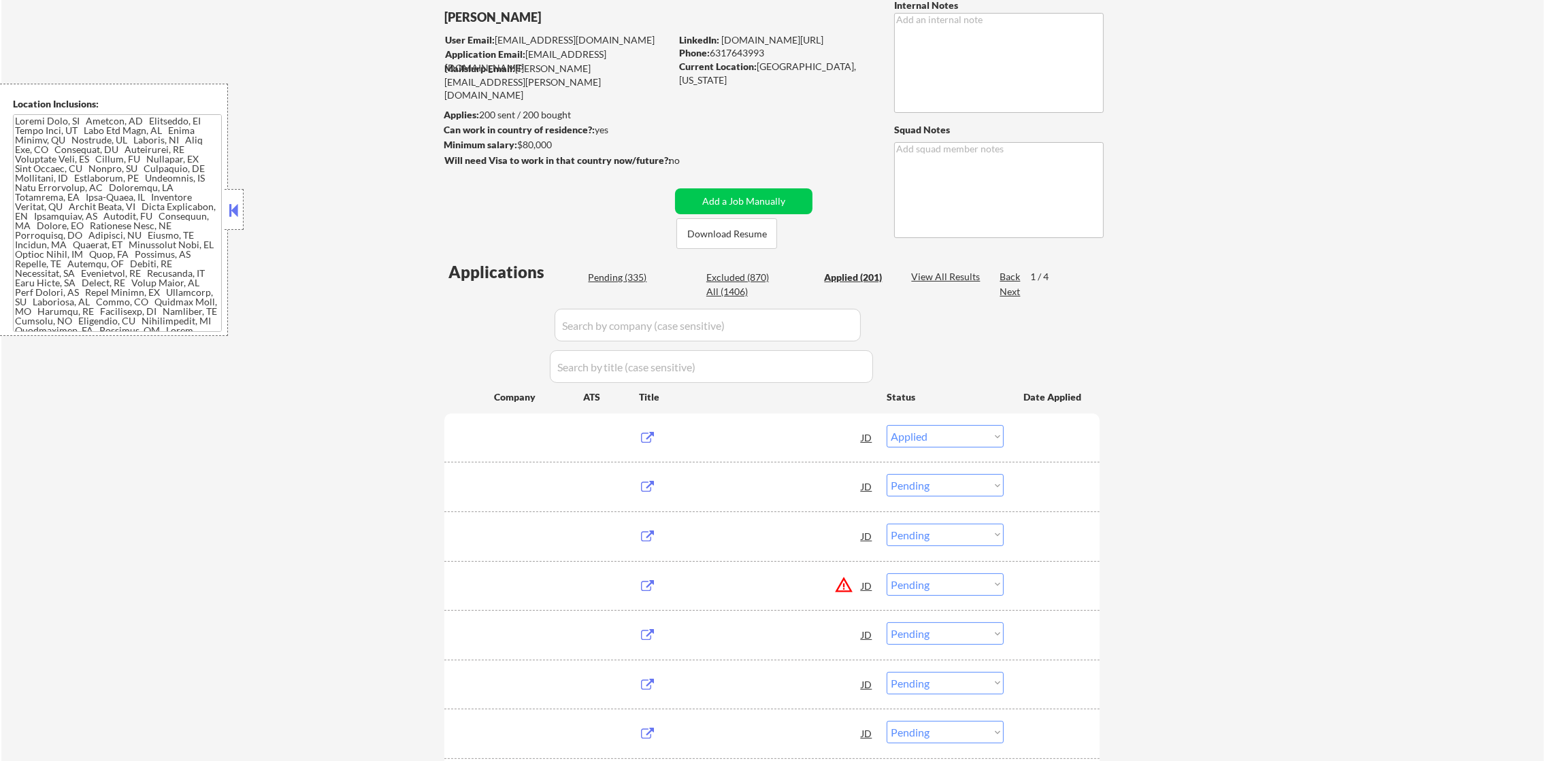
select select ""applied""
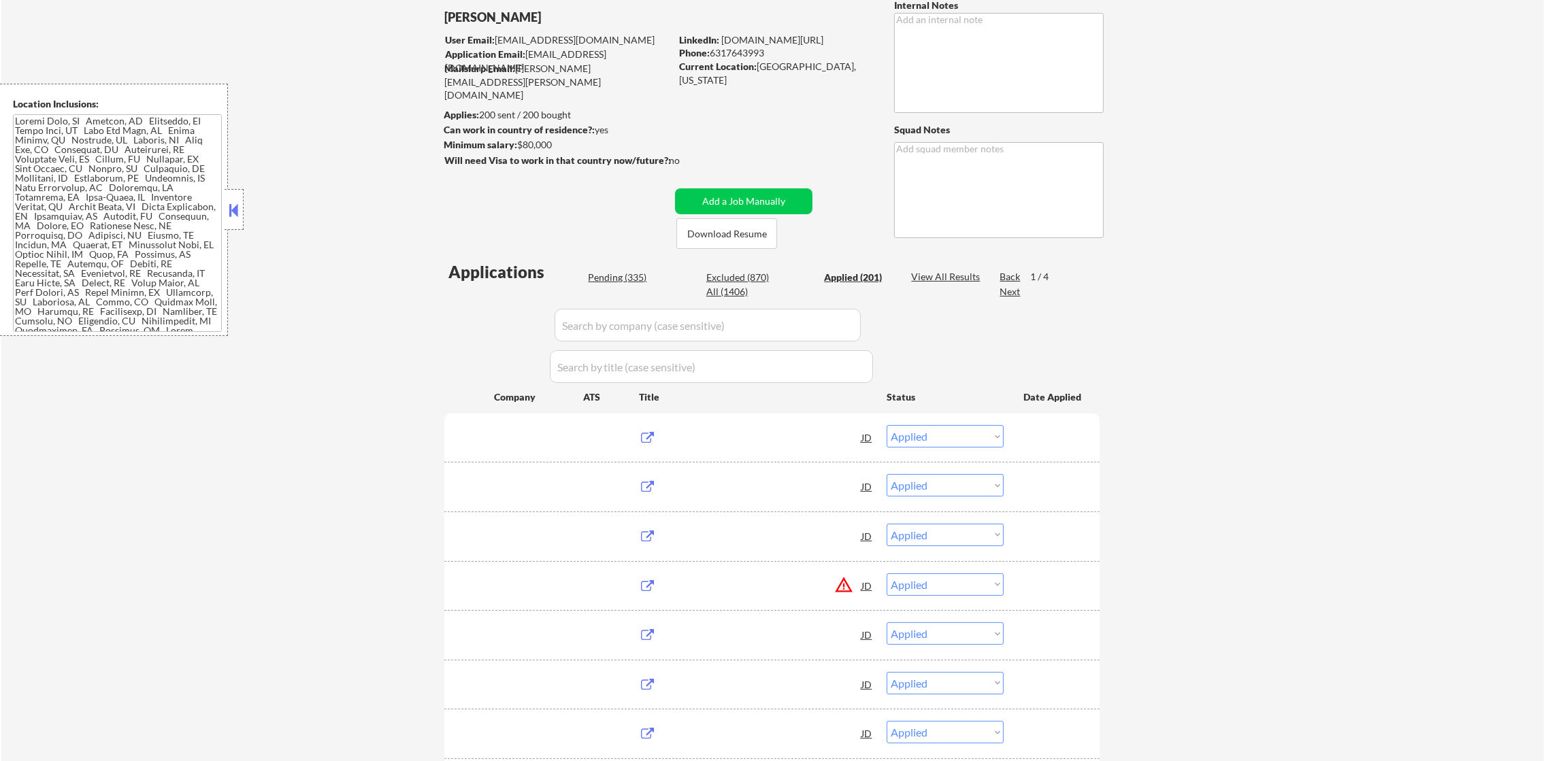
select select ""applied""
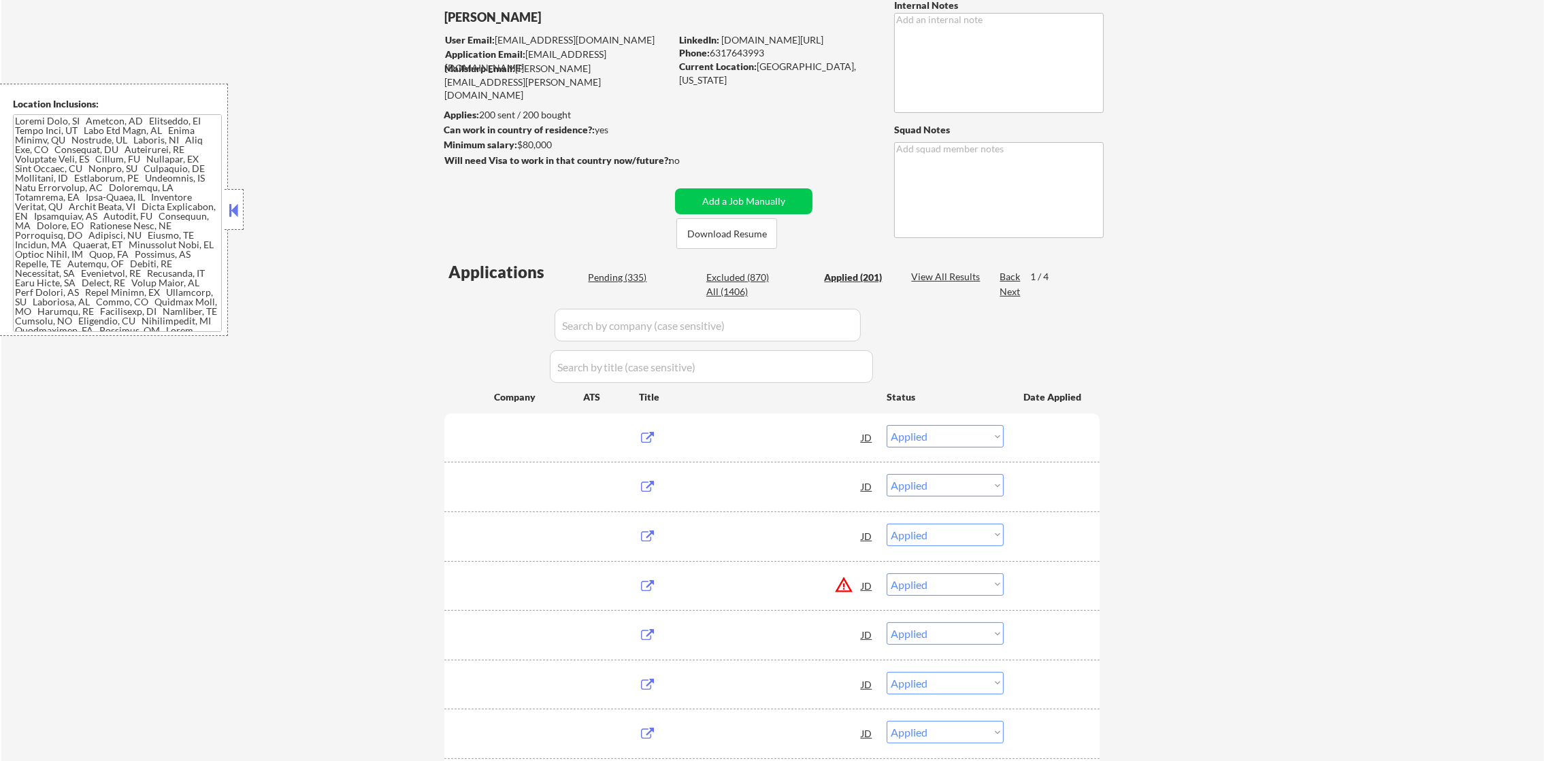
select select ""applied""
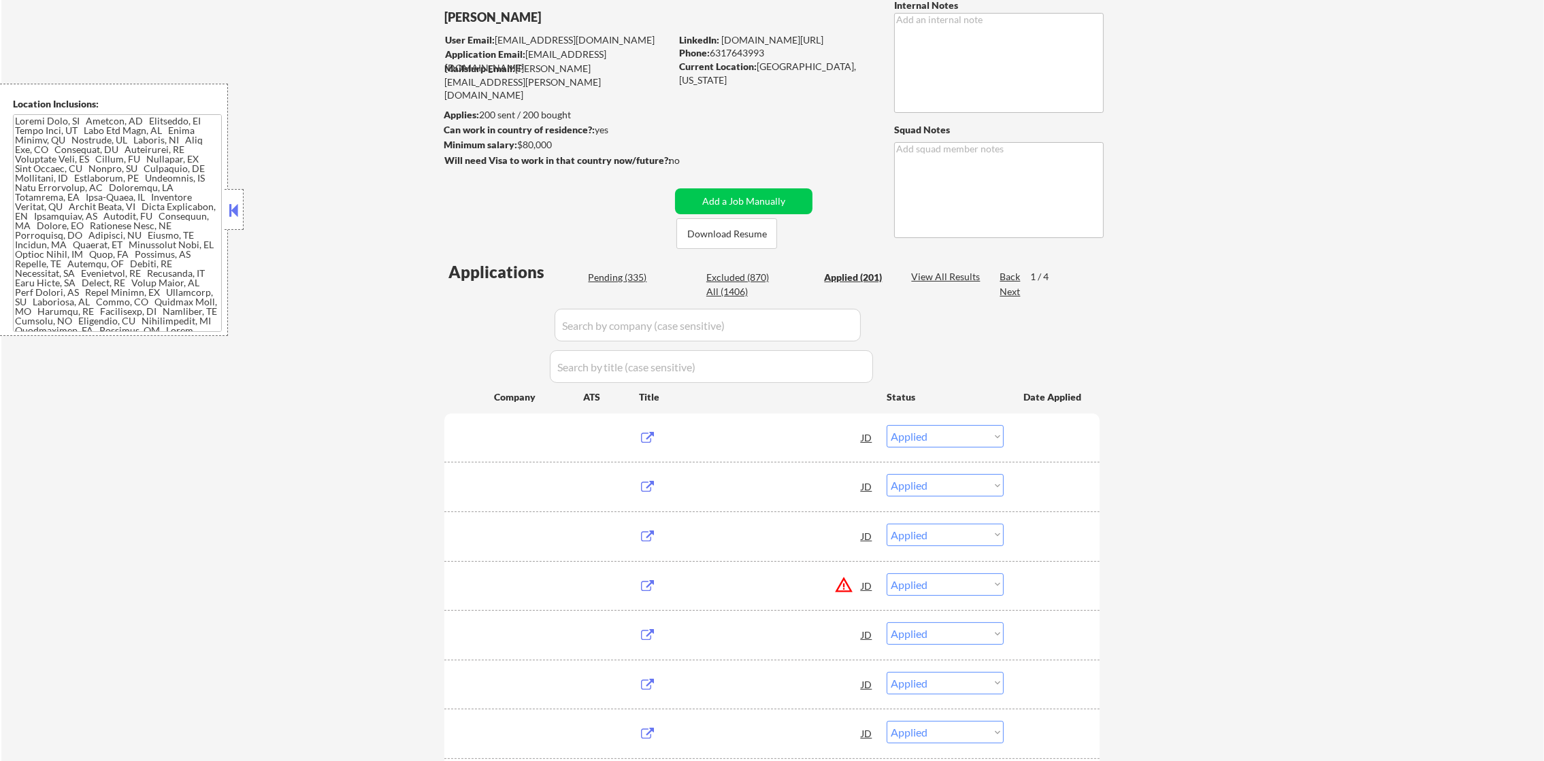
select select ""applied""
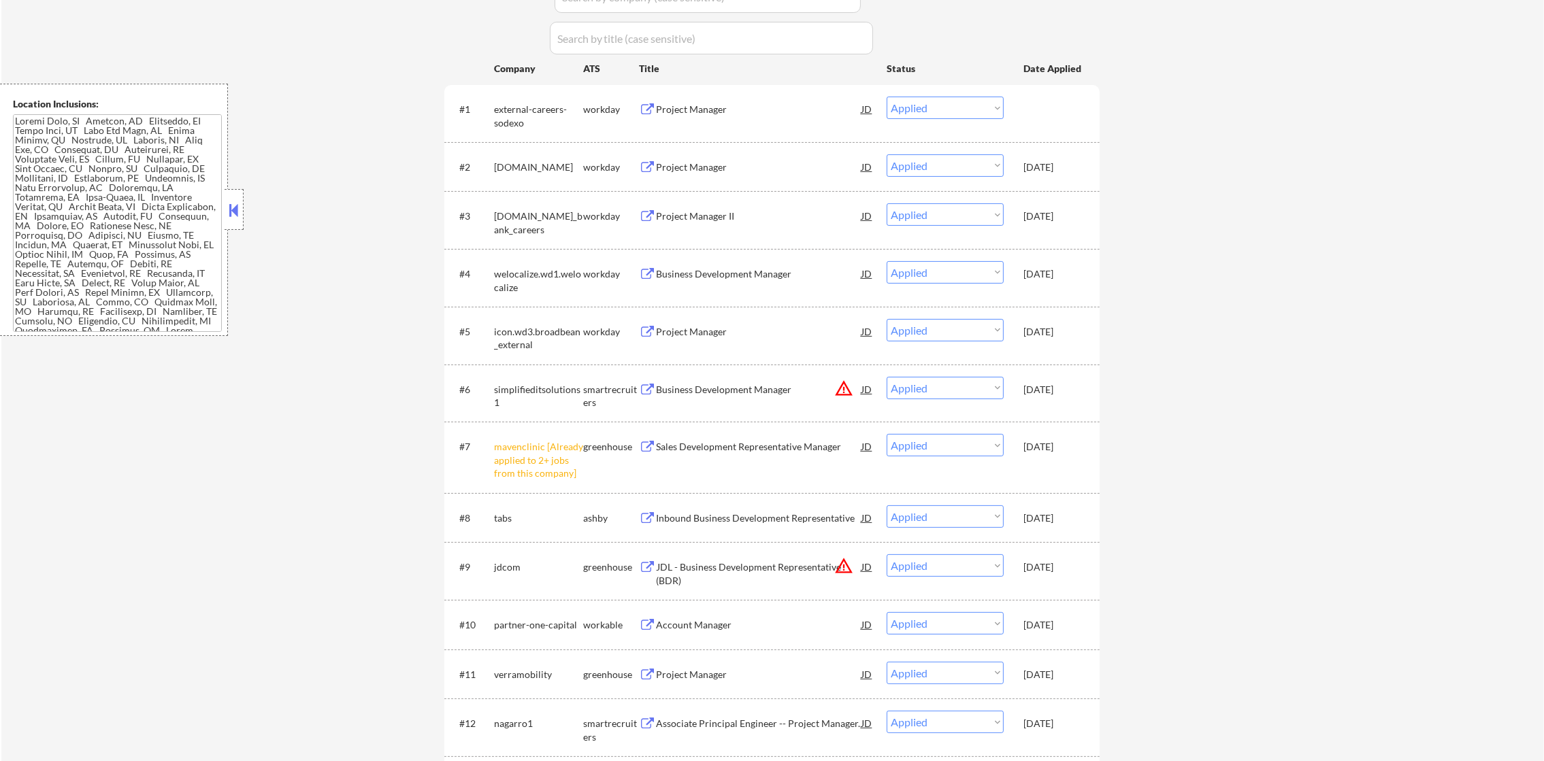
scroll to position [408, 0]
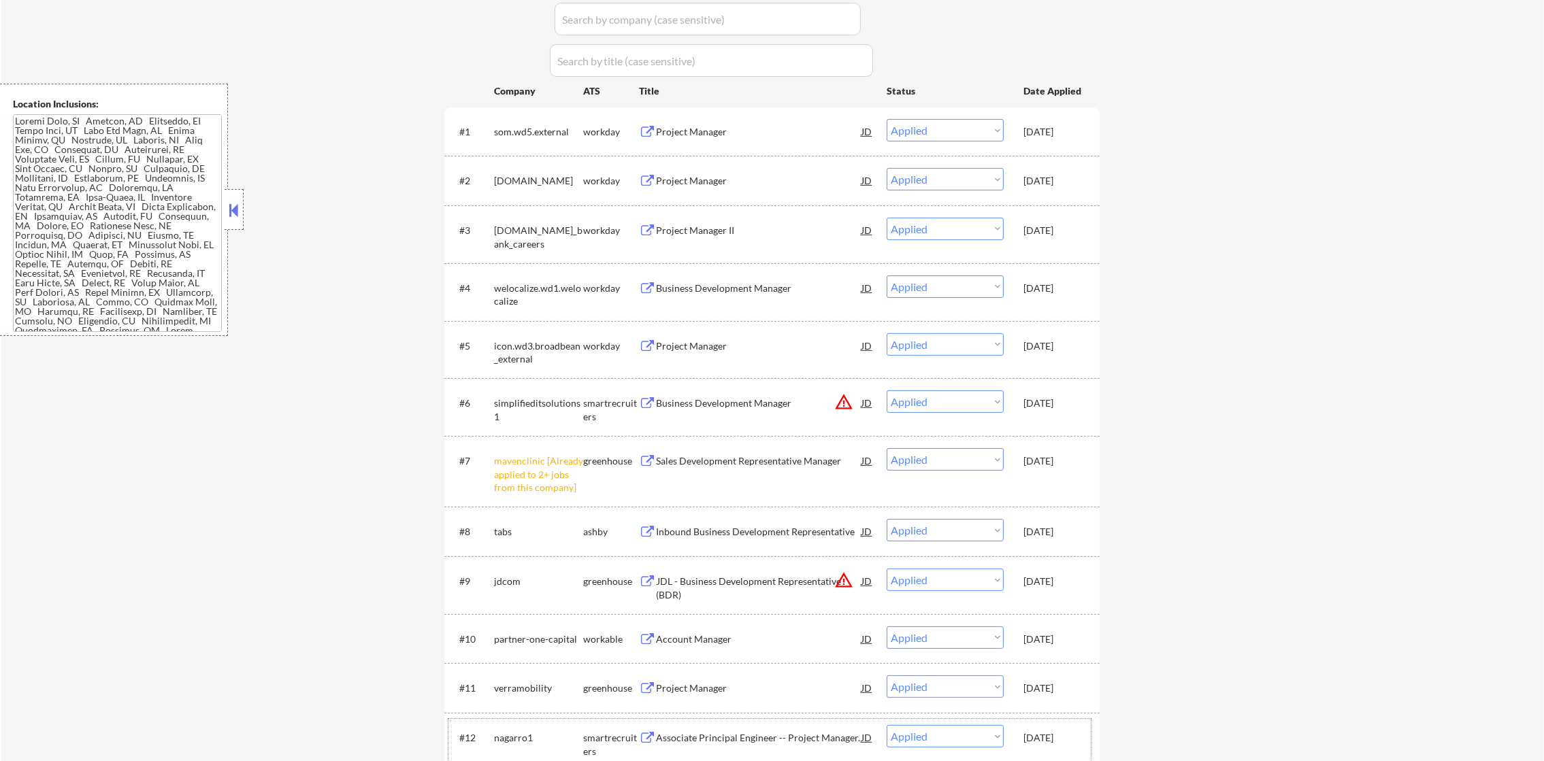
click at [1040, 733] on div "Sep 6, 2025" at bounding box center [1053, 738] width 60 height 14
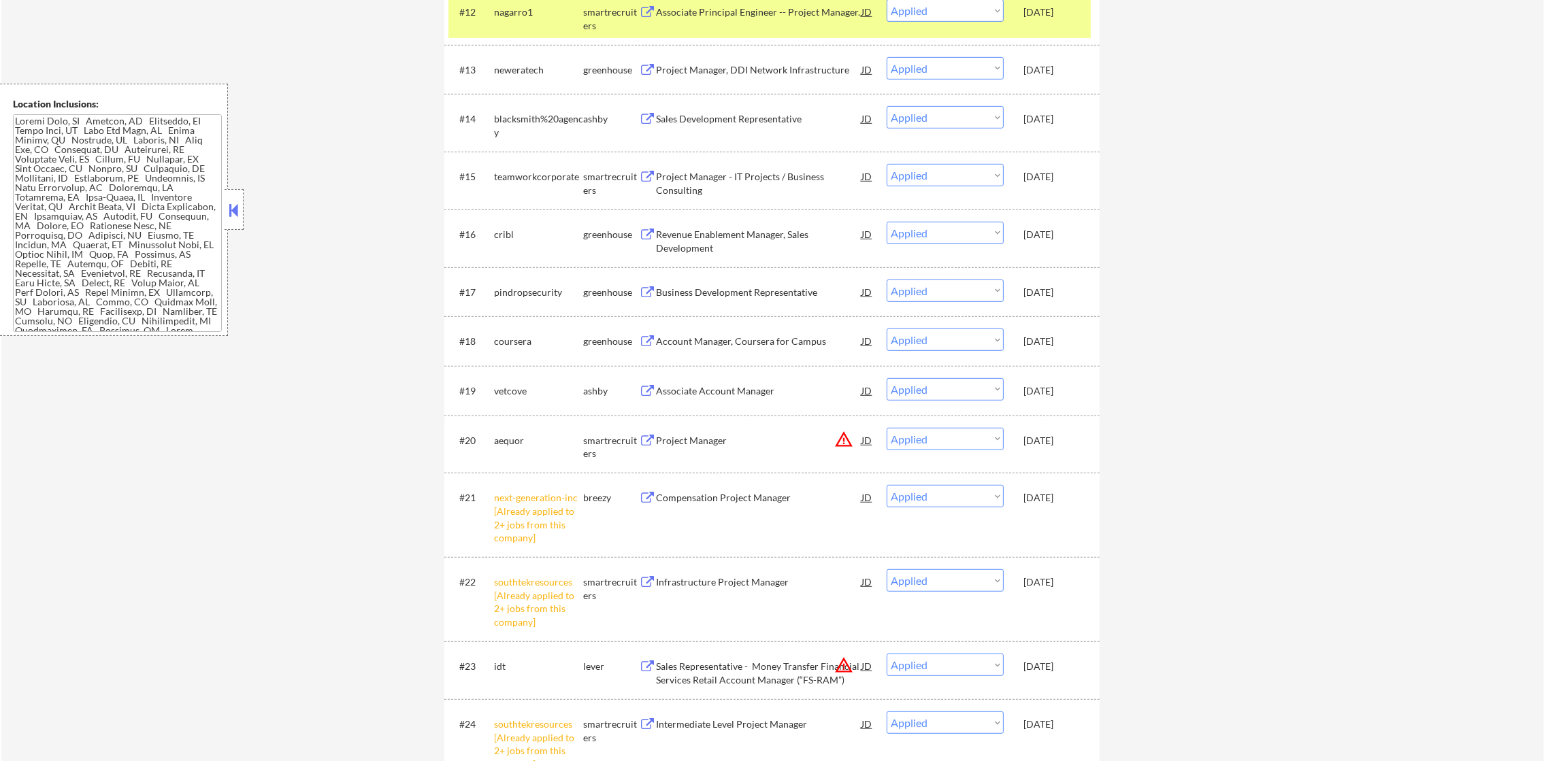
scroll to position [1157, 0]
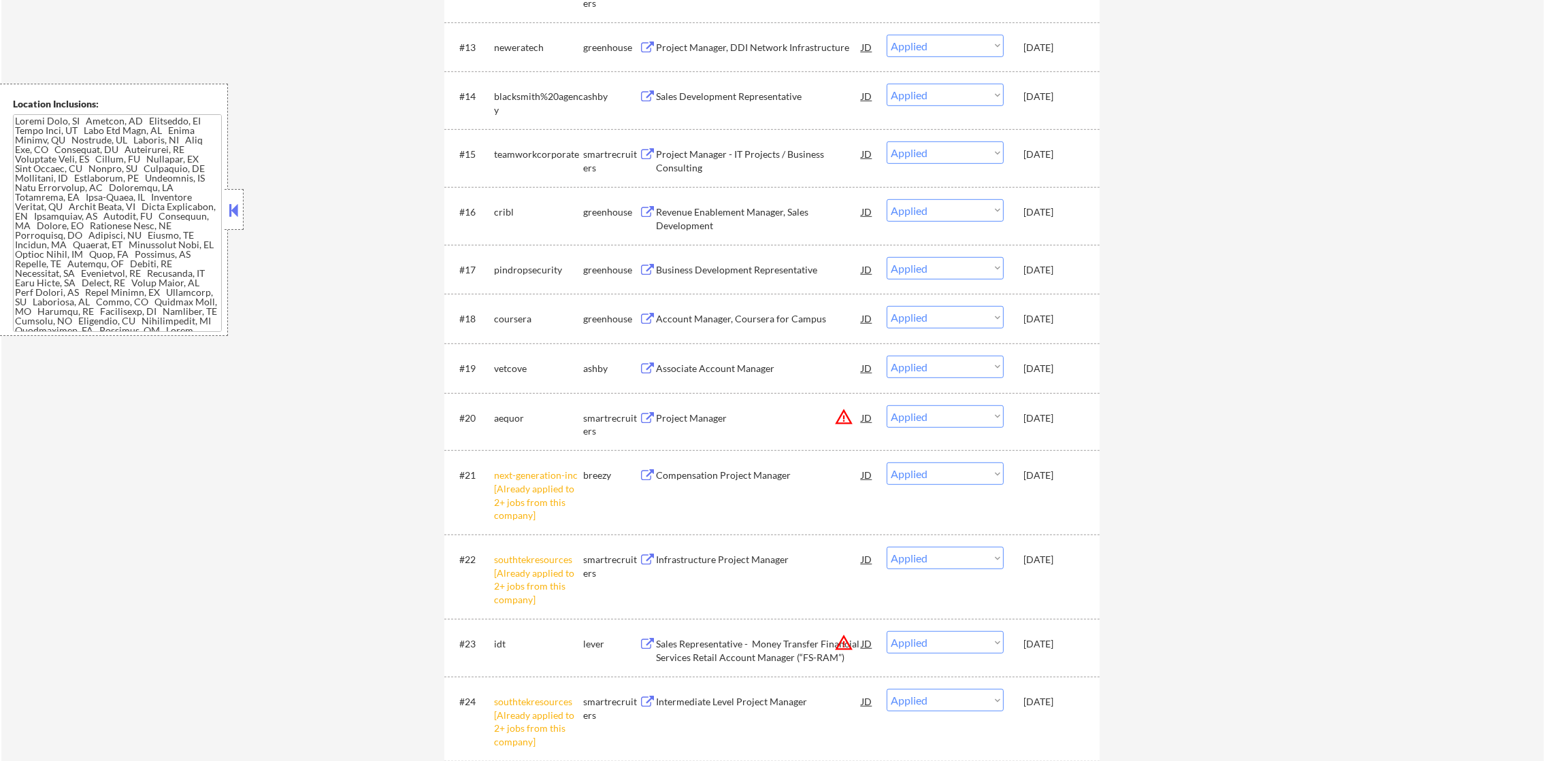
click at [1048, 690] on div "Sep 6, 2025" at bounding box center [1053, 701] width 60 height 24
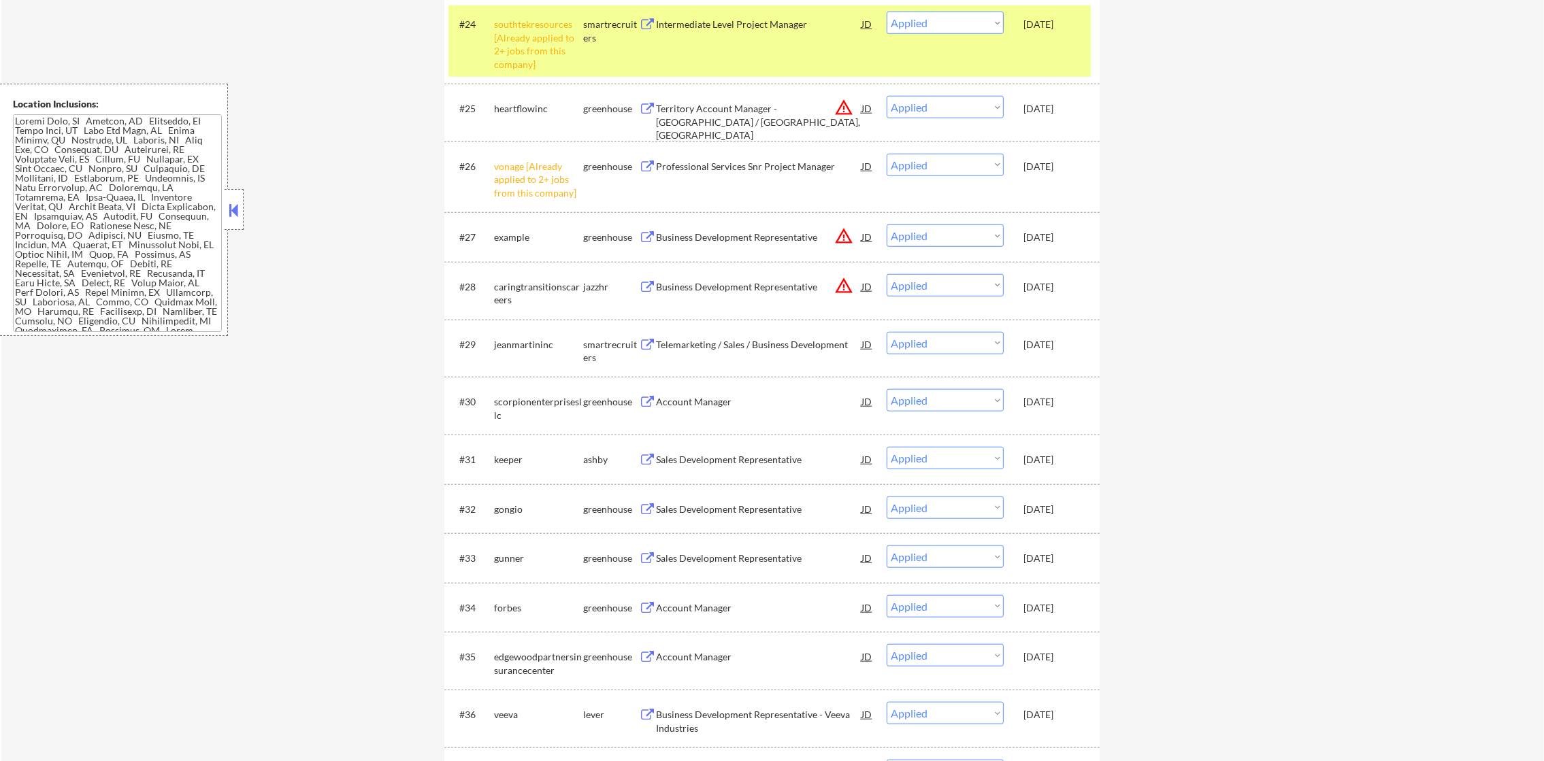
scroll to position [1836, 0]
click at [1046, 22] on div "Sep 6, 2025" at bounding box center [1053, 23] width 60 height 14
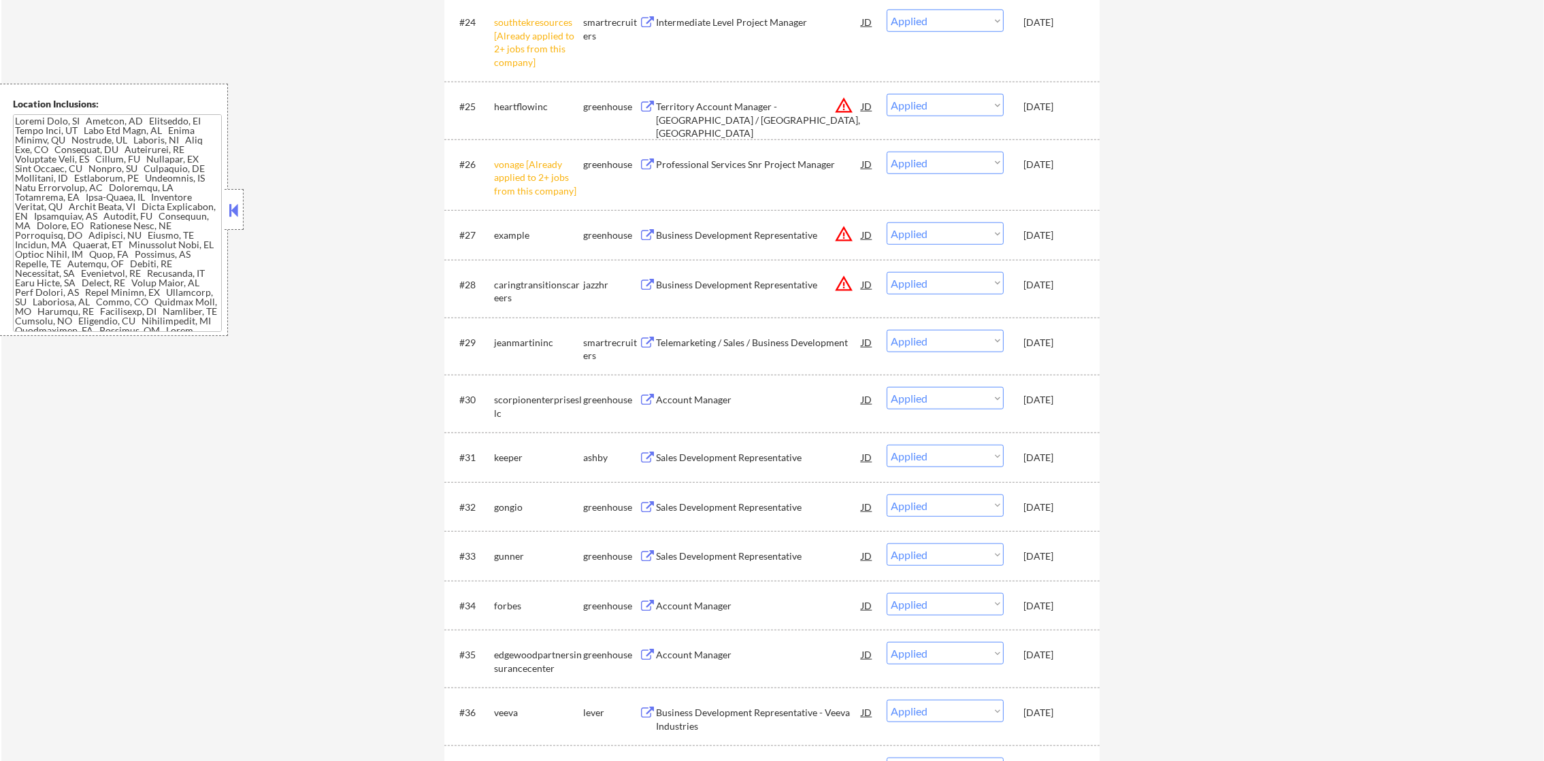
click at [1046, 723] on div "Sep 6, 2025" at bounding box center [1053, 712] width 60 height 24
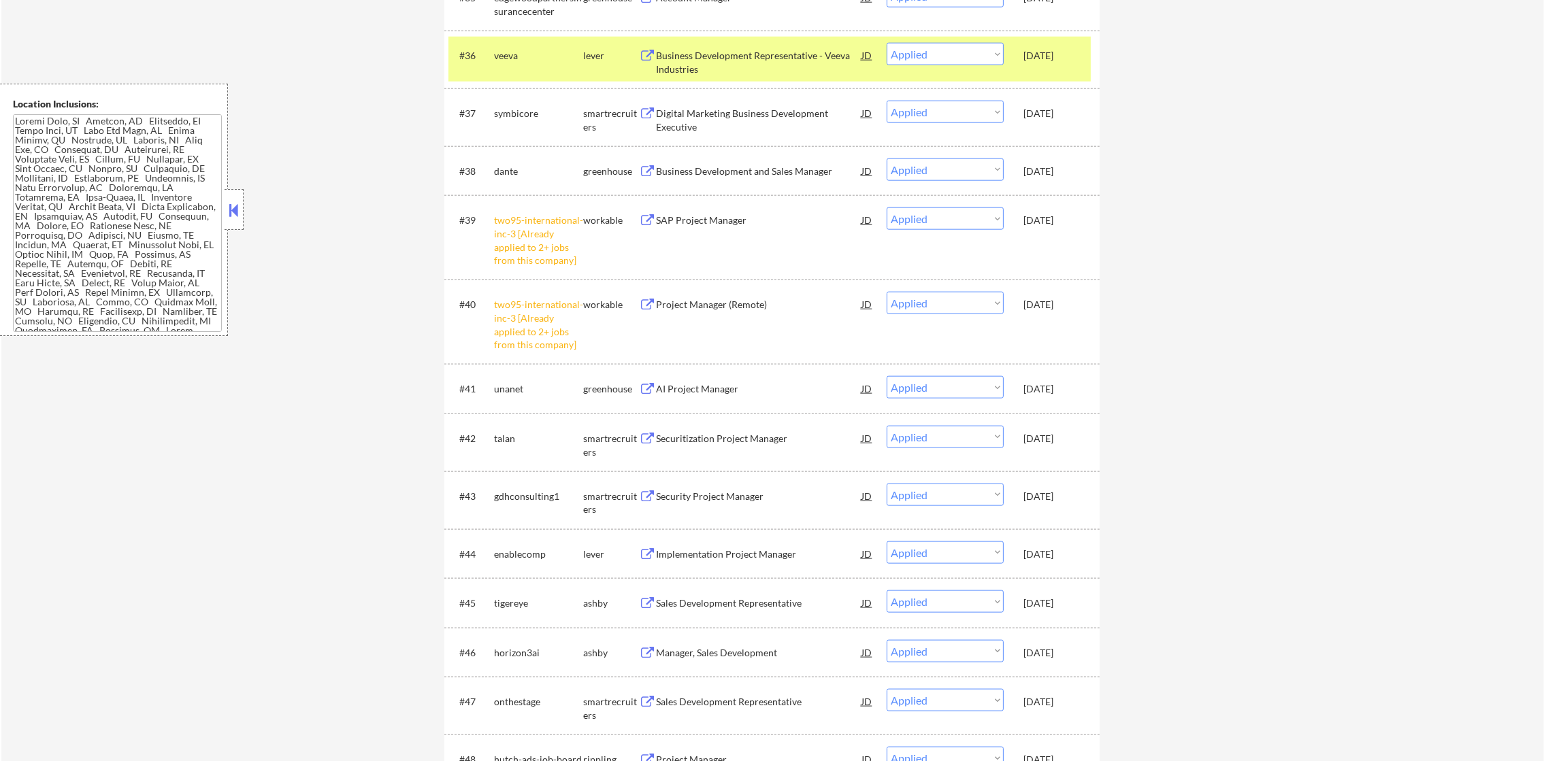
scroll to position [2517, 0]
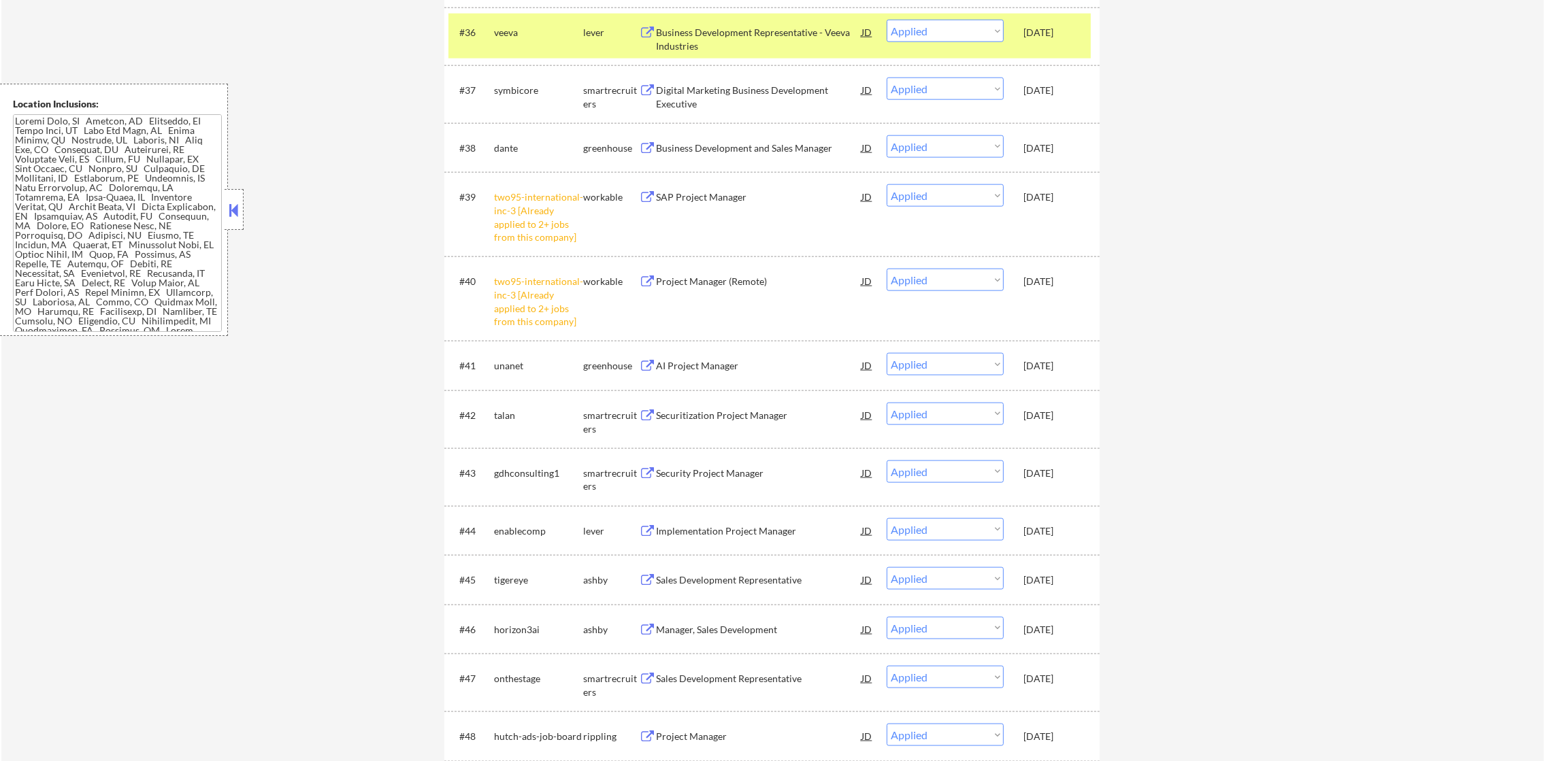
click at [1057, 29] on div "Sep 6, 2025" at bounding box center [1053, 33] width 60 height 14
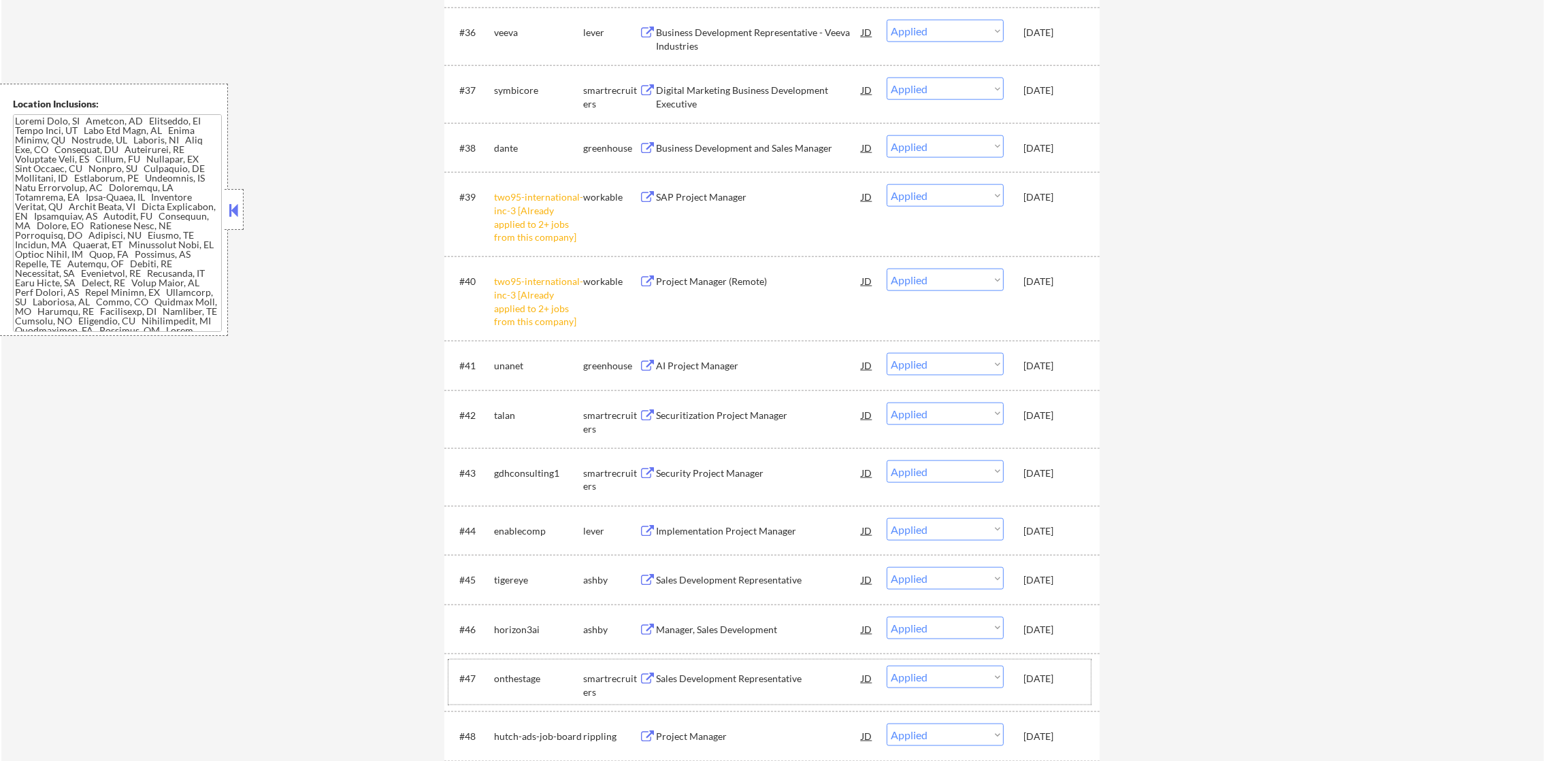
click at [1034, 672] on div "Sep 6, 2025" at bounding box center [1053, 679] width 60 height 14
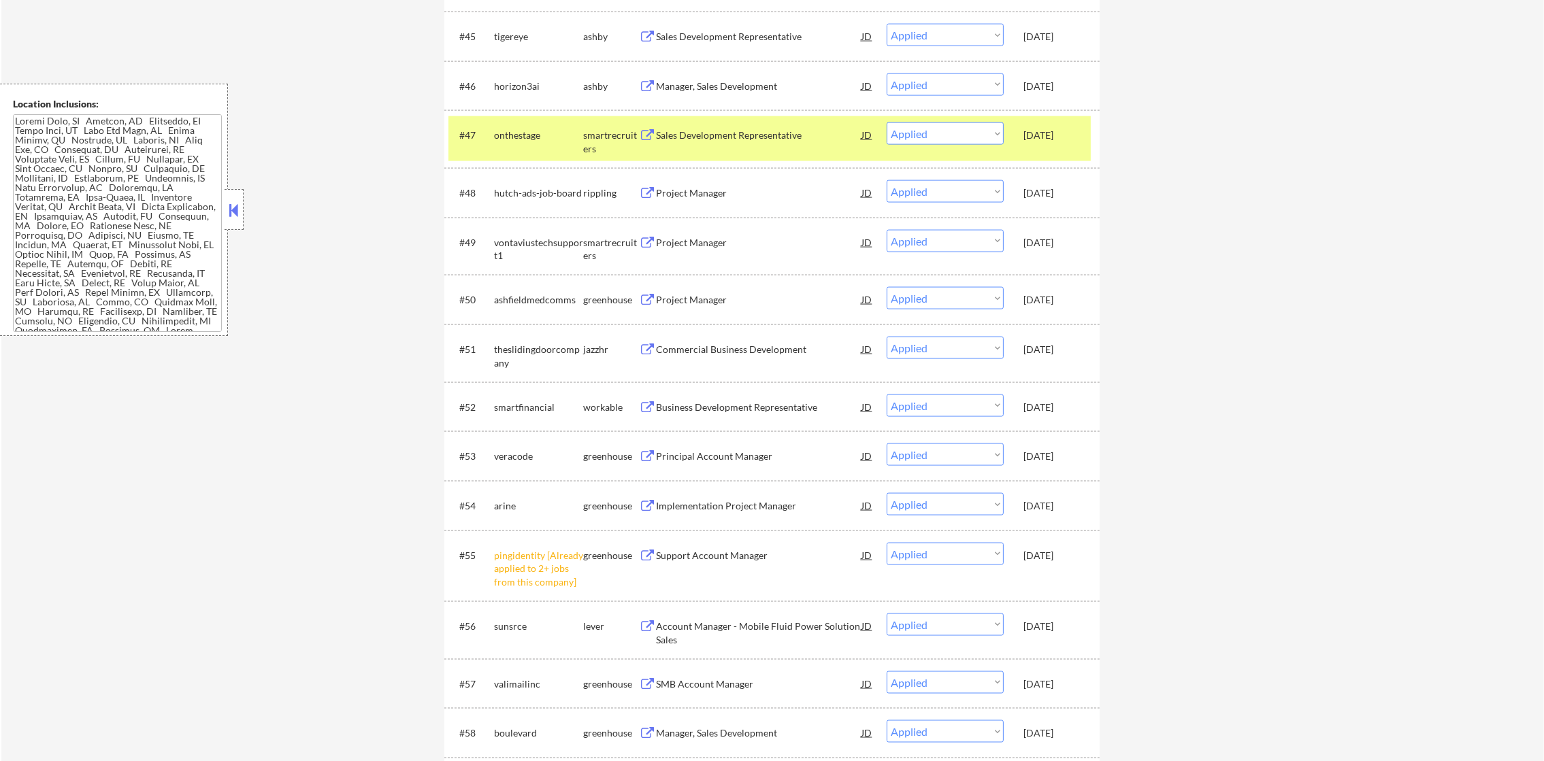
scroll to position [3129, 0]
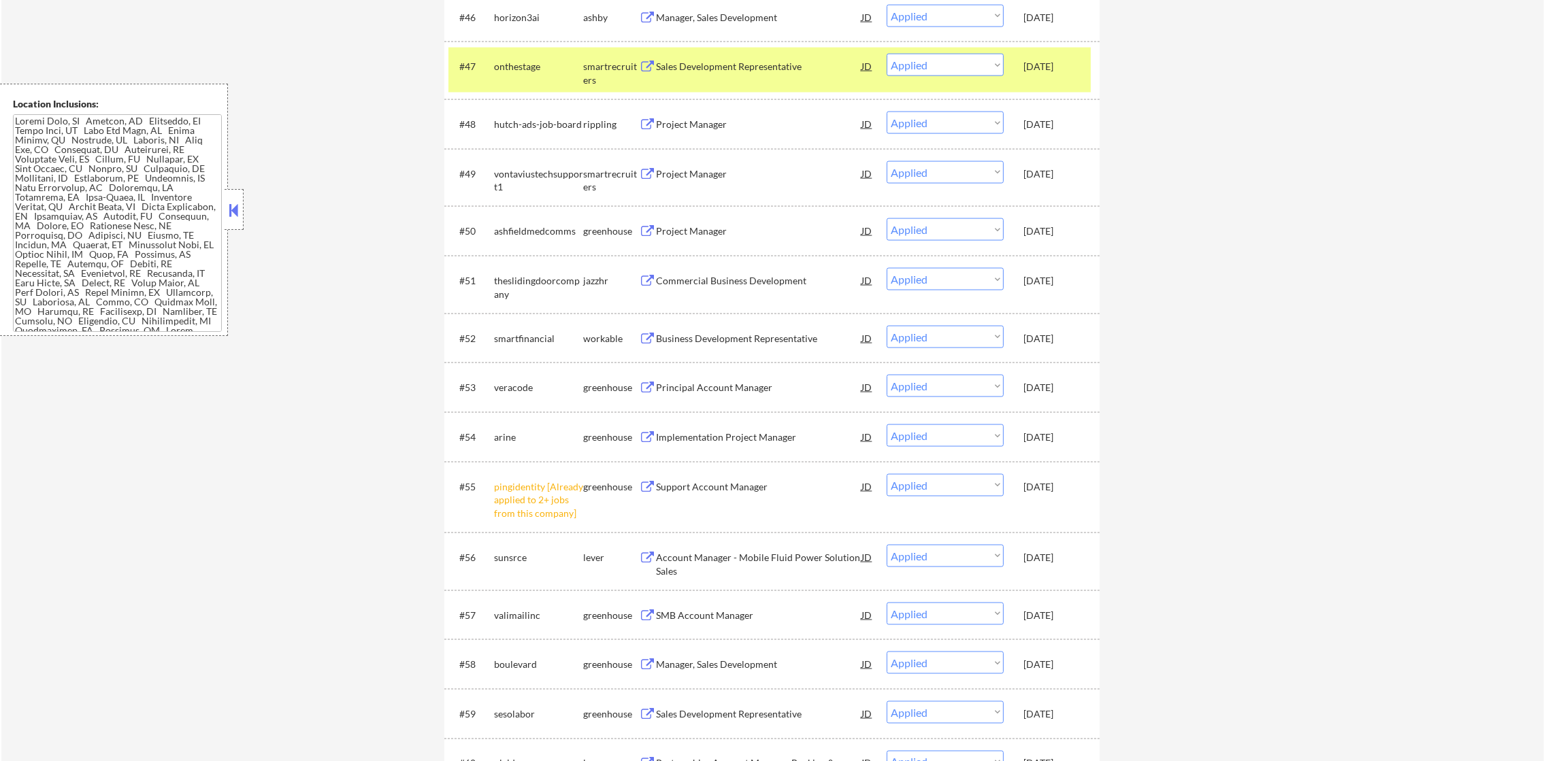
click at [1050, 62] on div "Sep 6, 2025" at bounding box center [1053, 67] width 60 height 14
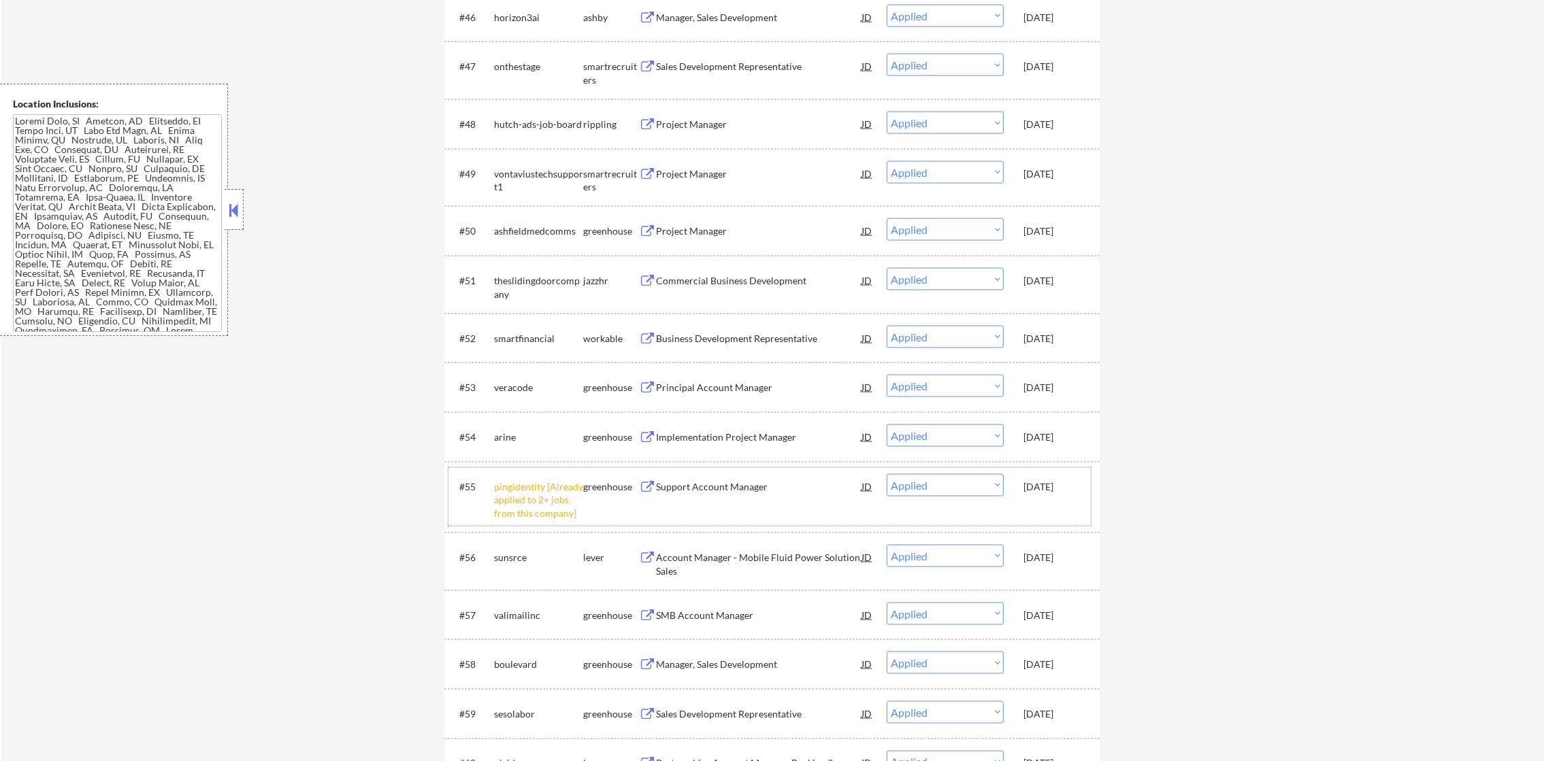
click at [1046, 482] on div "Sep 6, 2025" at bounding box center [1053, 487] width 60 height 14
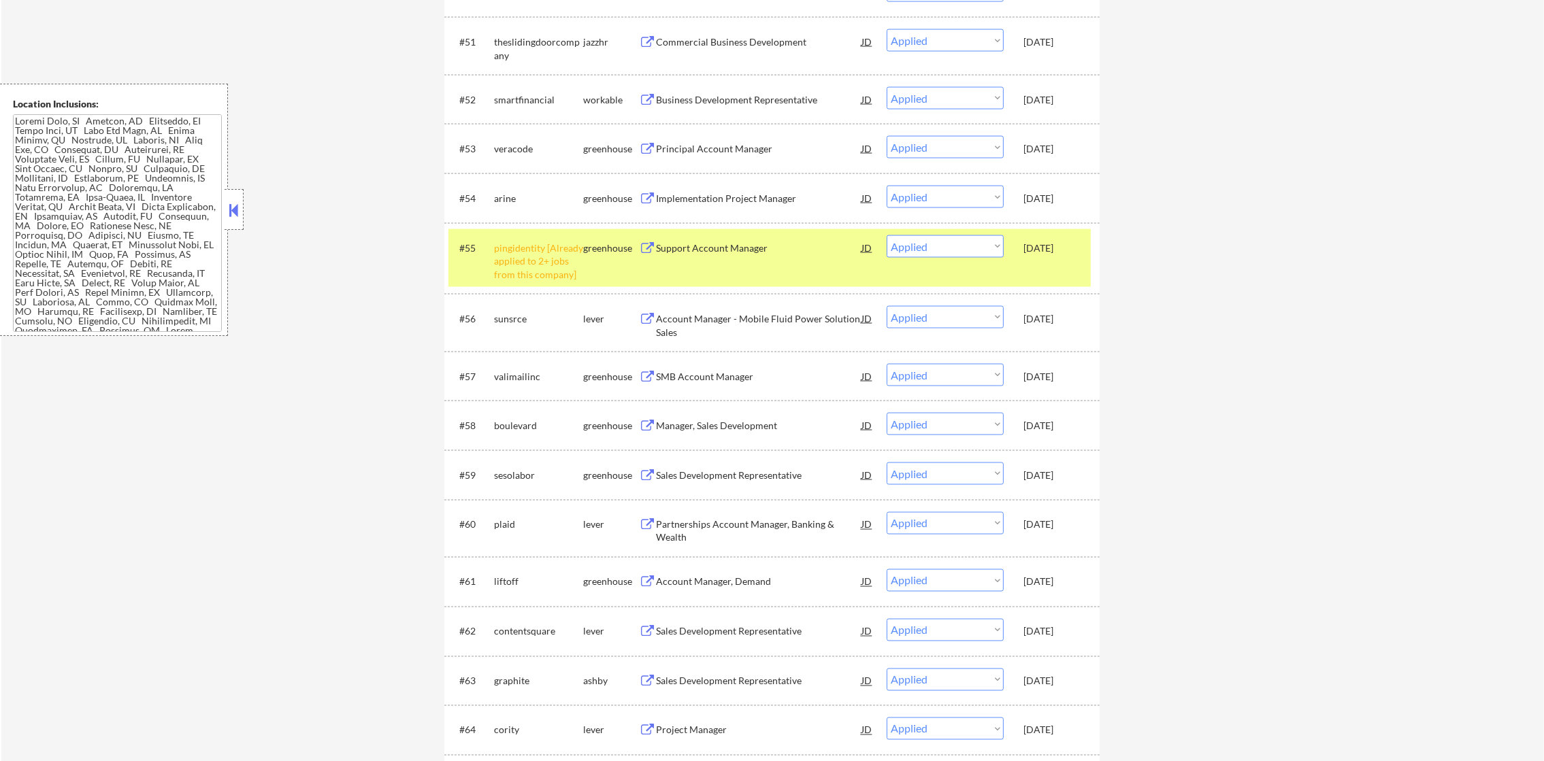
scroll to position [3572, 0]
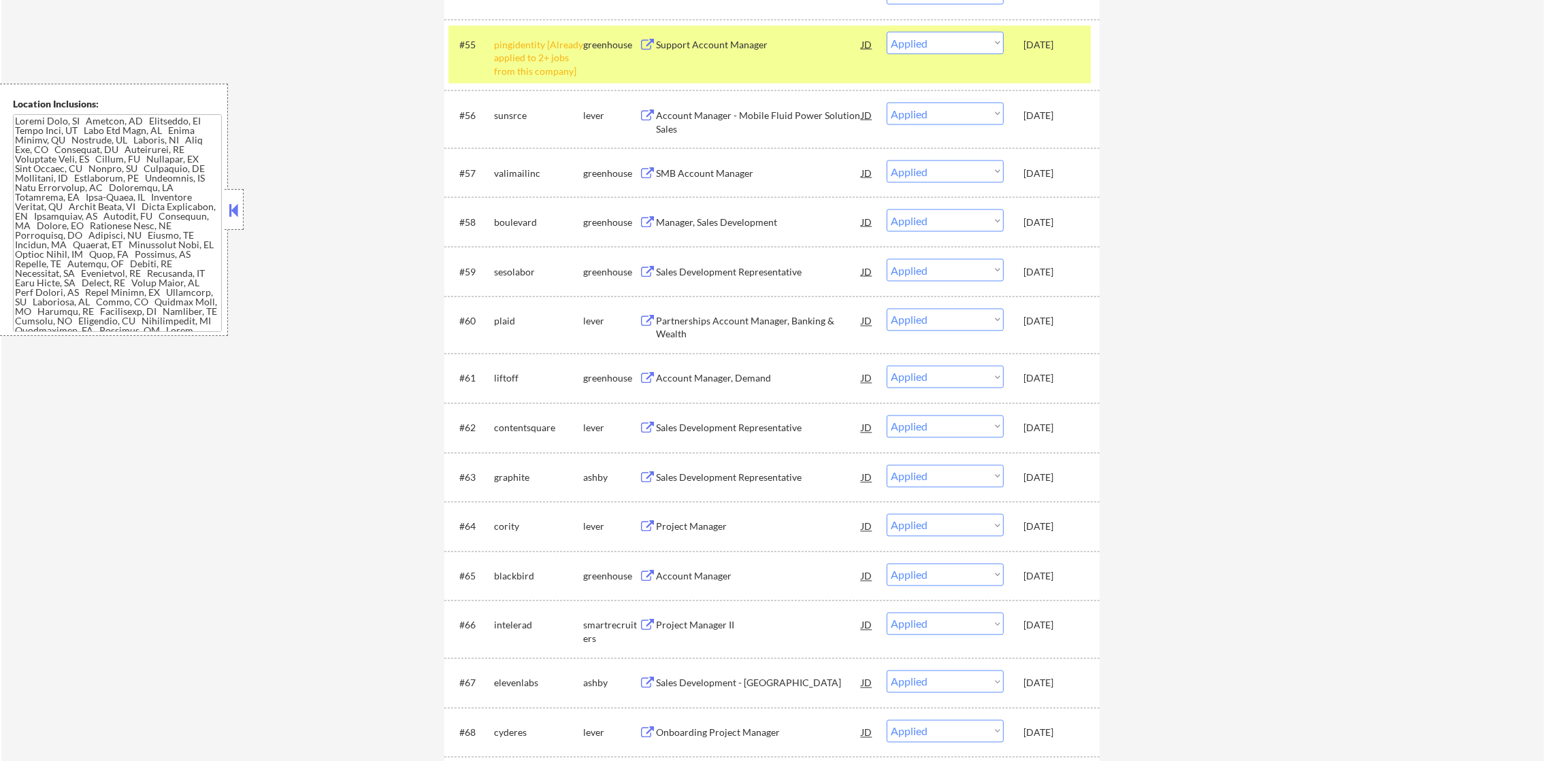
click at [1047, 50] on div "Sep 6, 2025" at bounding box center [1053, 44] width 60 height 24
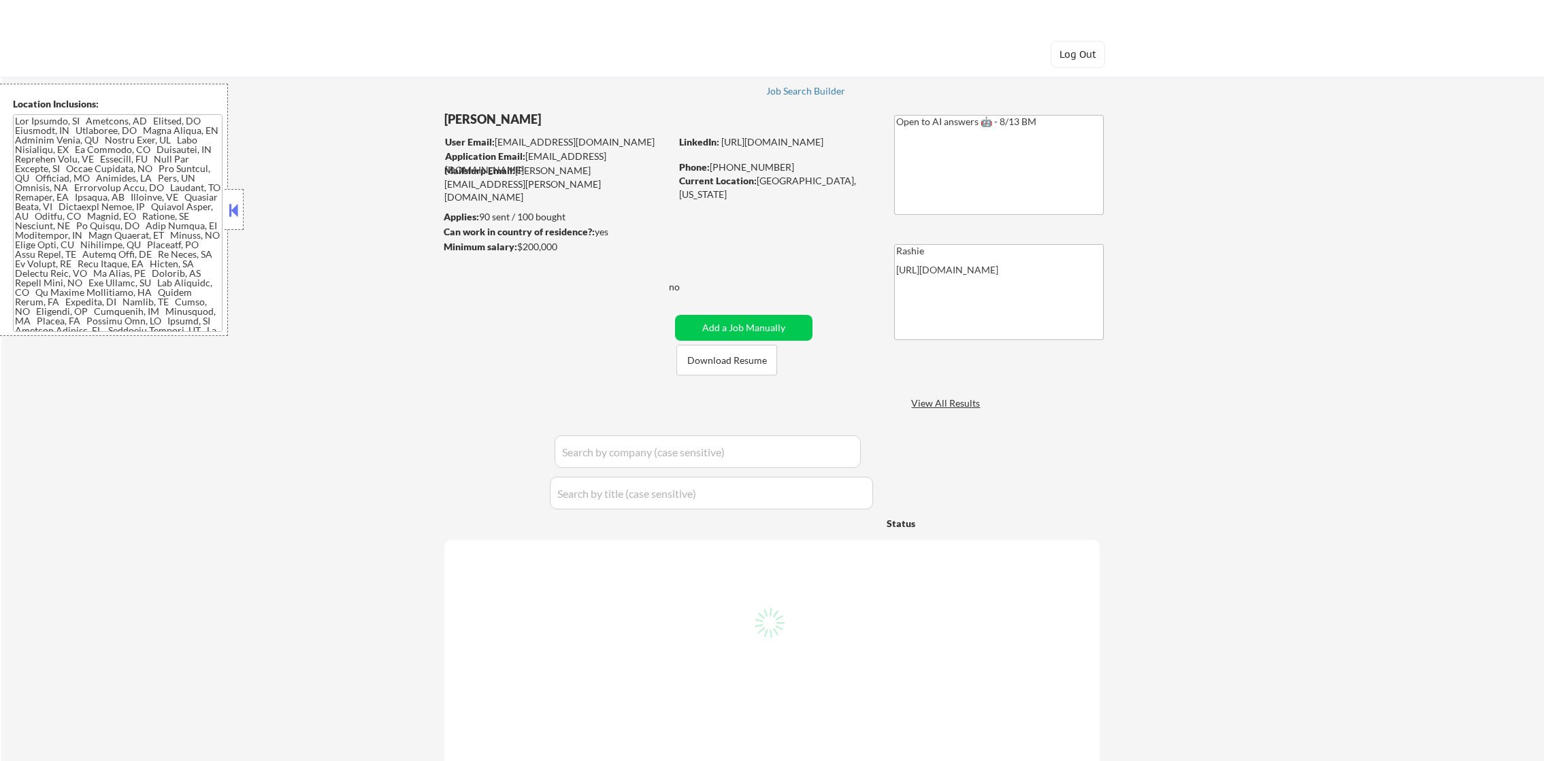
select select ""pending""
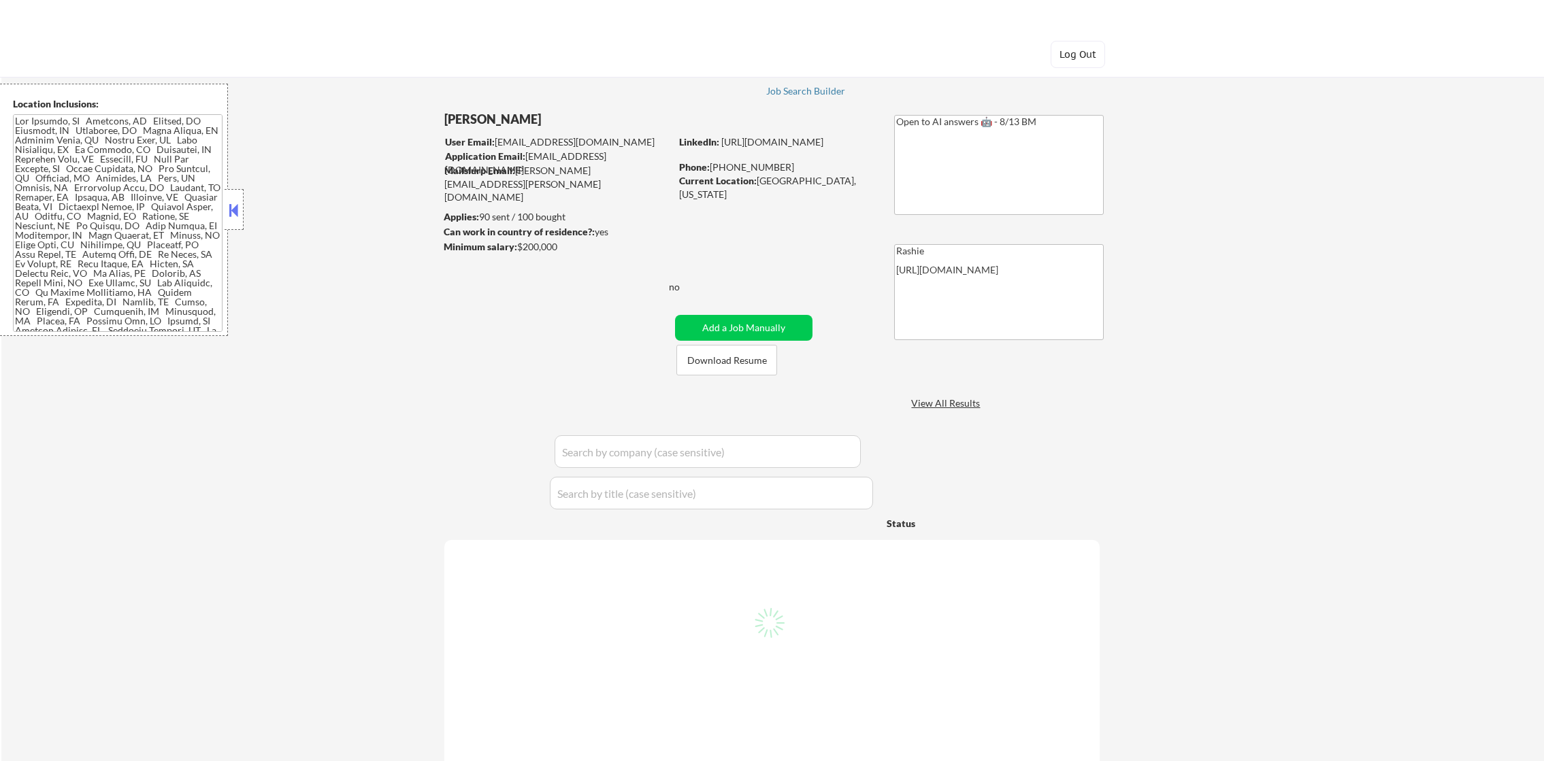
select select ""pending""
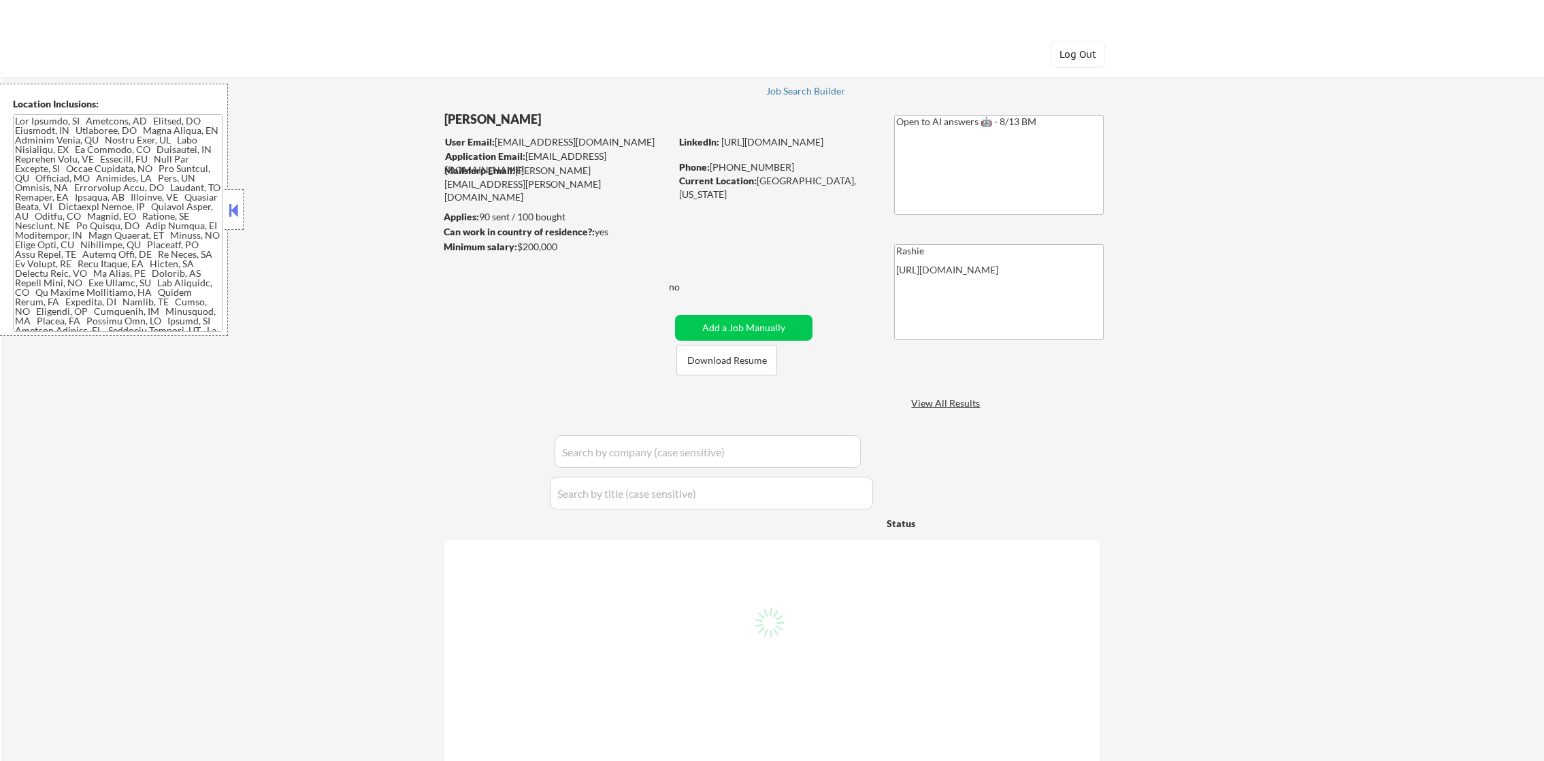
select select ""pending""
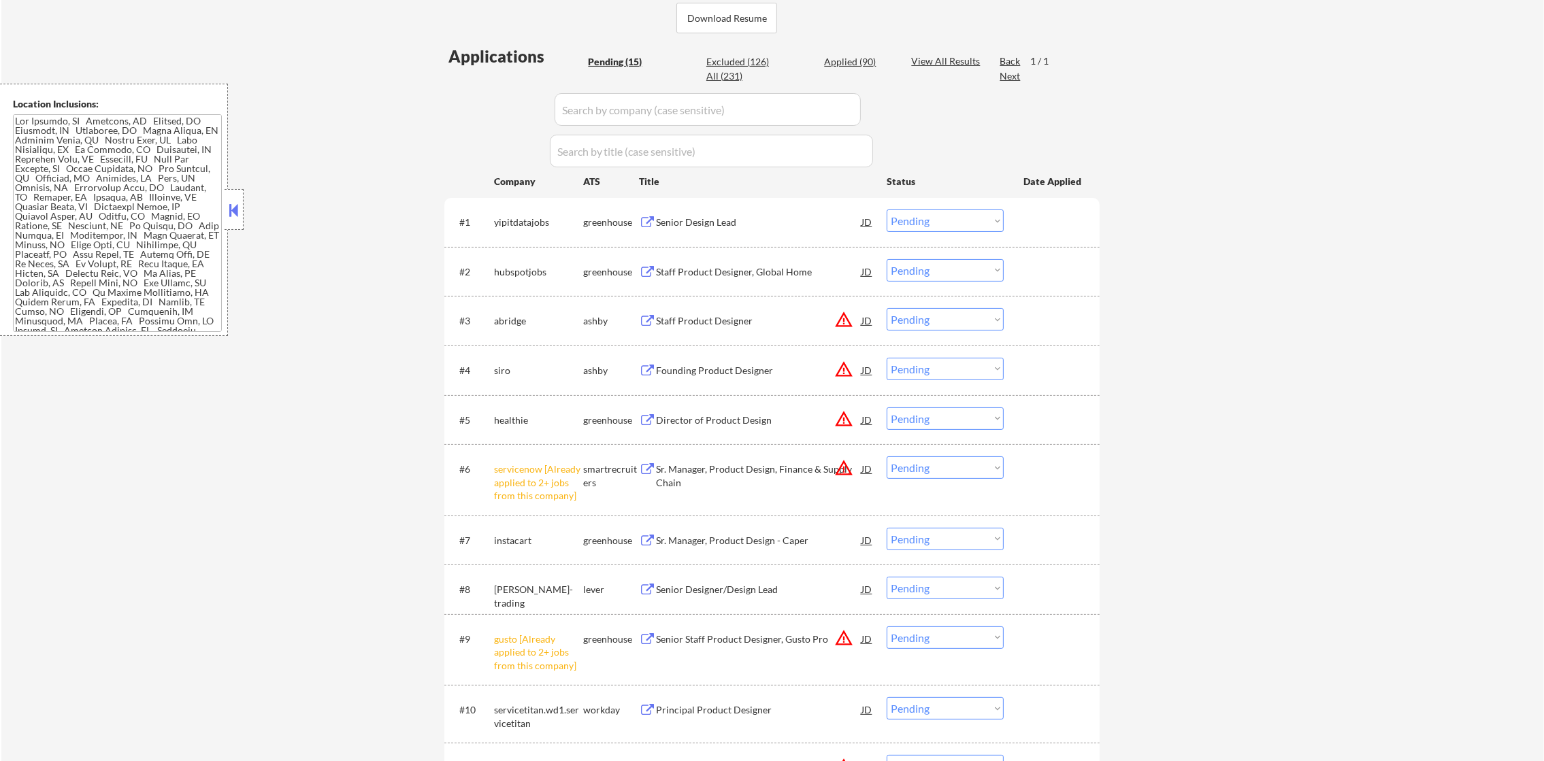
scroll to position [476, 0]
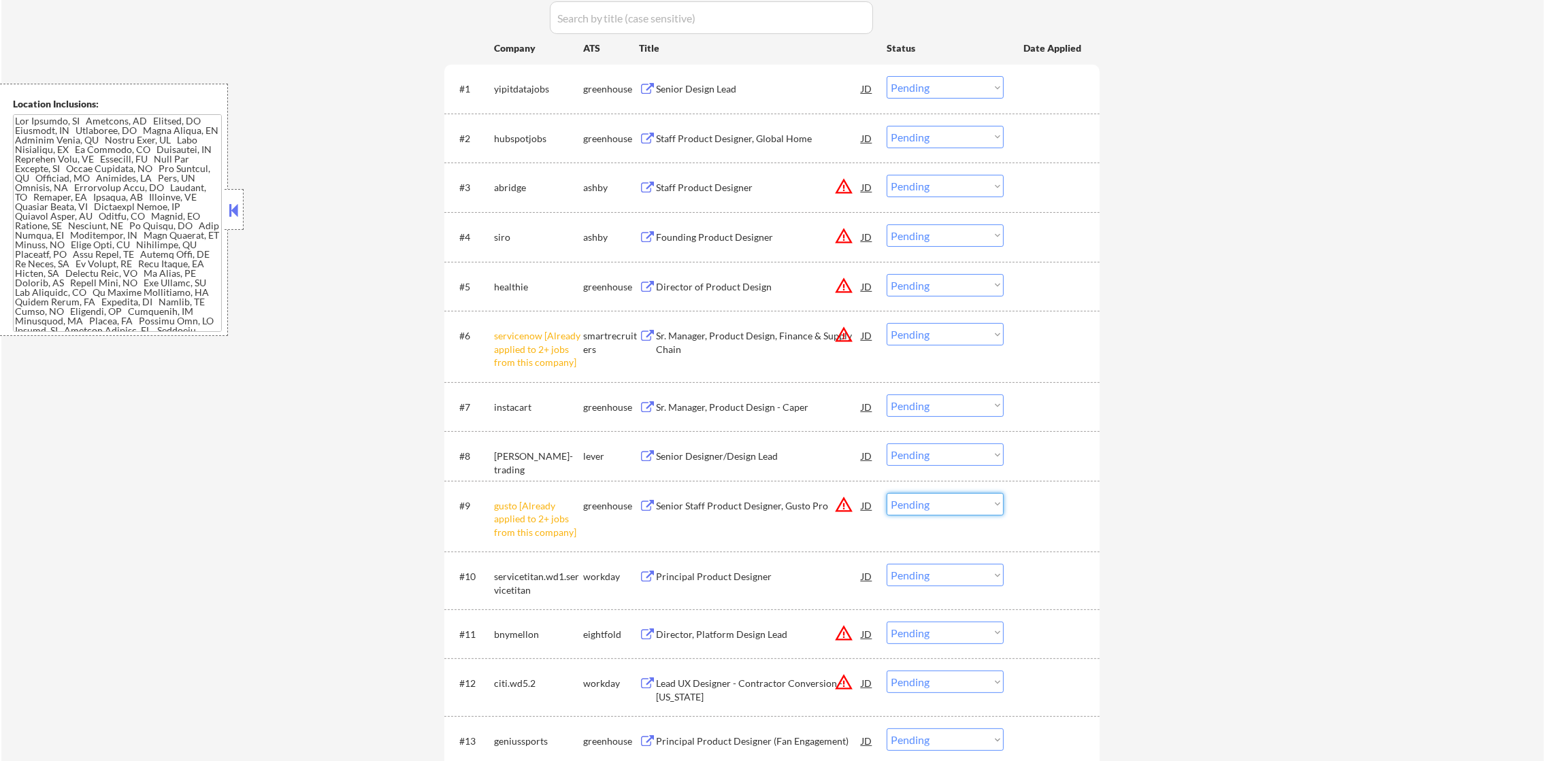
click at [930, 507] on select "Choose an option... Pending Applied Excluded (Questions) Excluded (Expired) Exc…" at bounding box center [945, 504] width 117 height 22
click at [887, 493] on select "Choose an option... Pending Applied Excluded (Questions) Excluded (Expired) Exc…" at bounding box center [945, 504] width 117 height 22
click at [942, 342] on select "Choose an option... Pending Applied Excluded (Questions) Excluded (Expired) Exc…" at bounding box center [945, 334] width 117 height 22
select select ""pending""
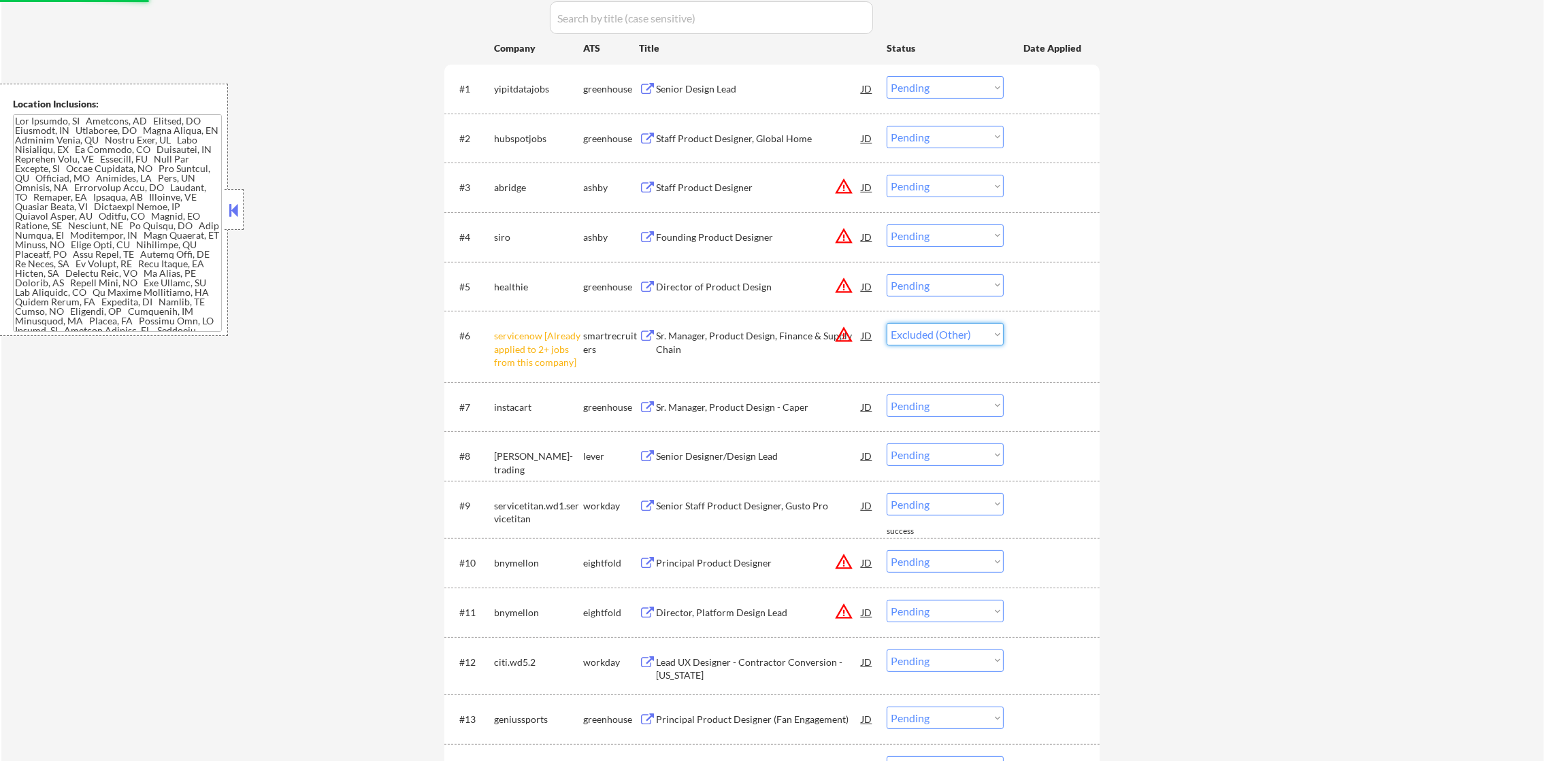
click at [887, 323] on select "Choose an option... Pending Applied Excluded (Questions) Excluded (Expired) Exc…" at bounding box center [945, 334] width 117 height 22
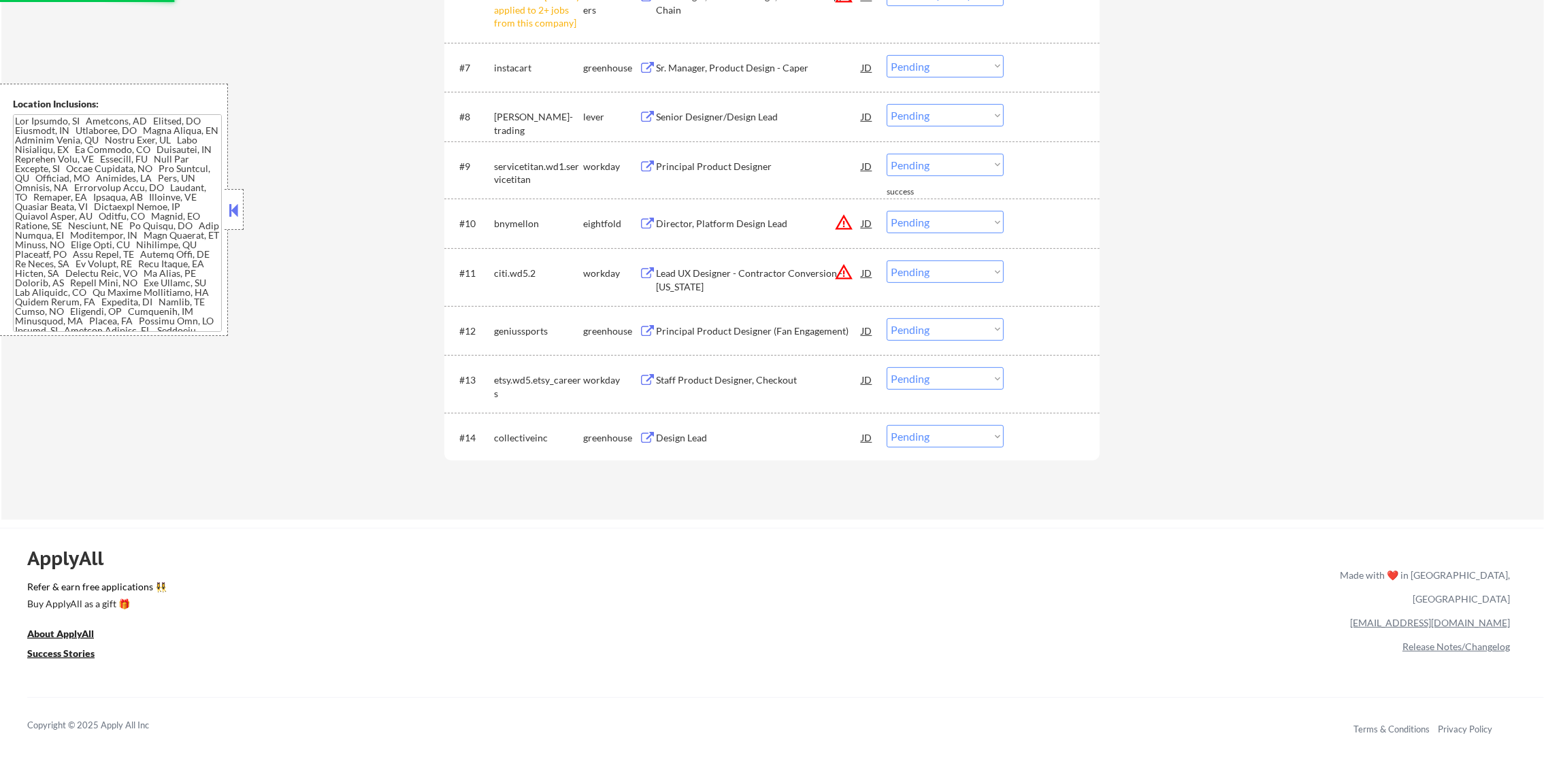
scroll to position [817, 0]
select select ""pending""
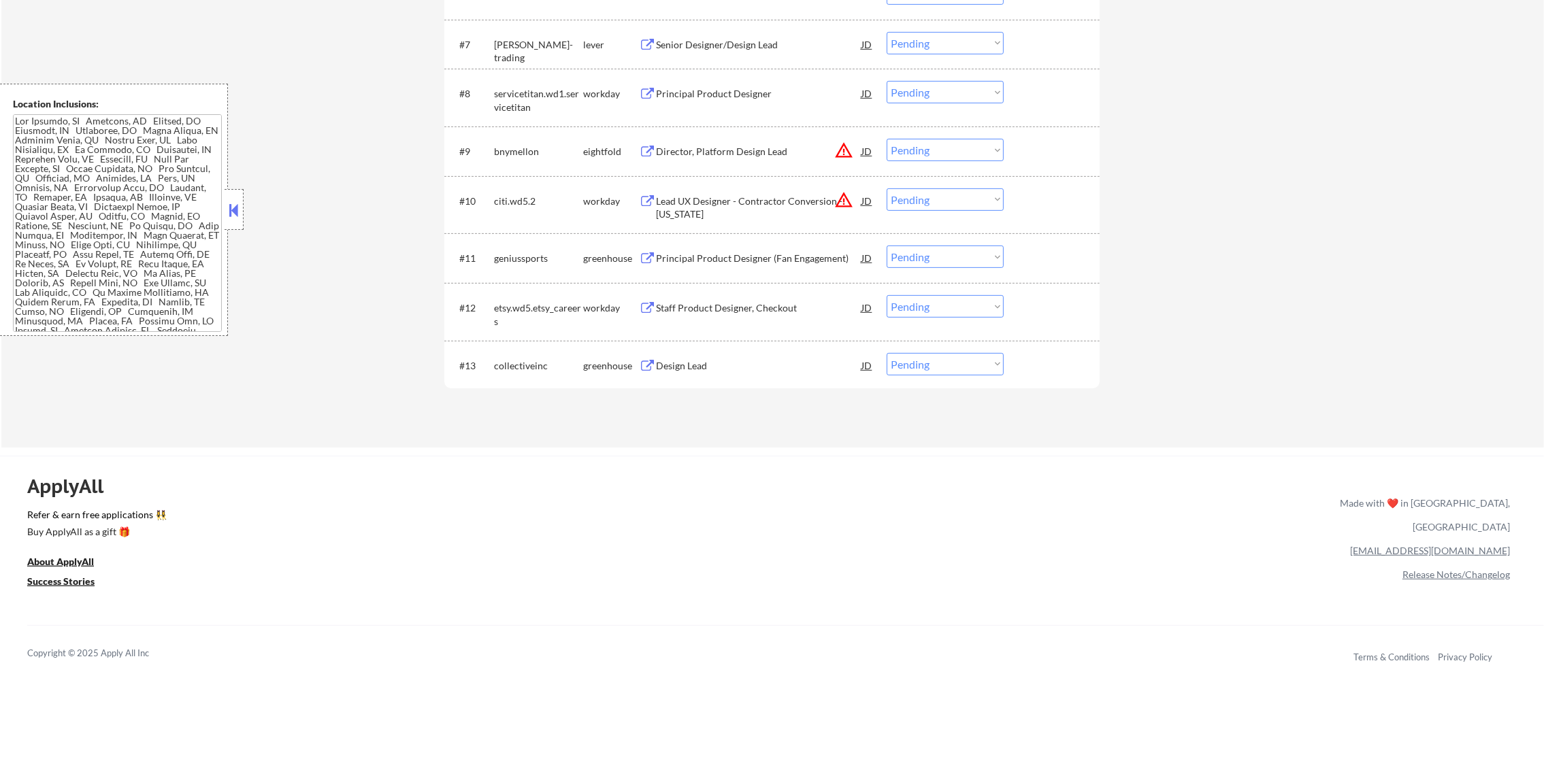
scroll to position [668, 0]
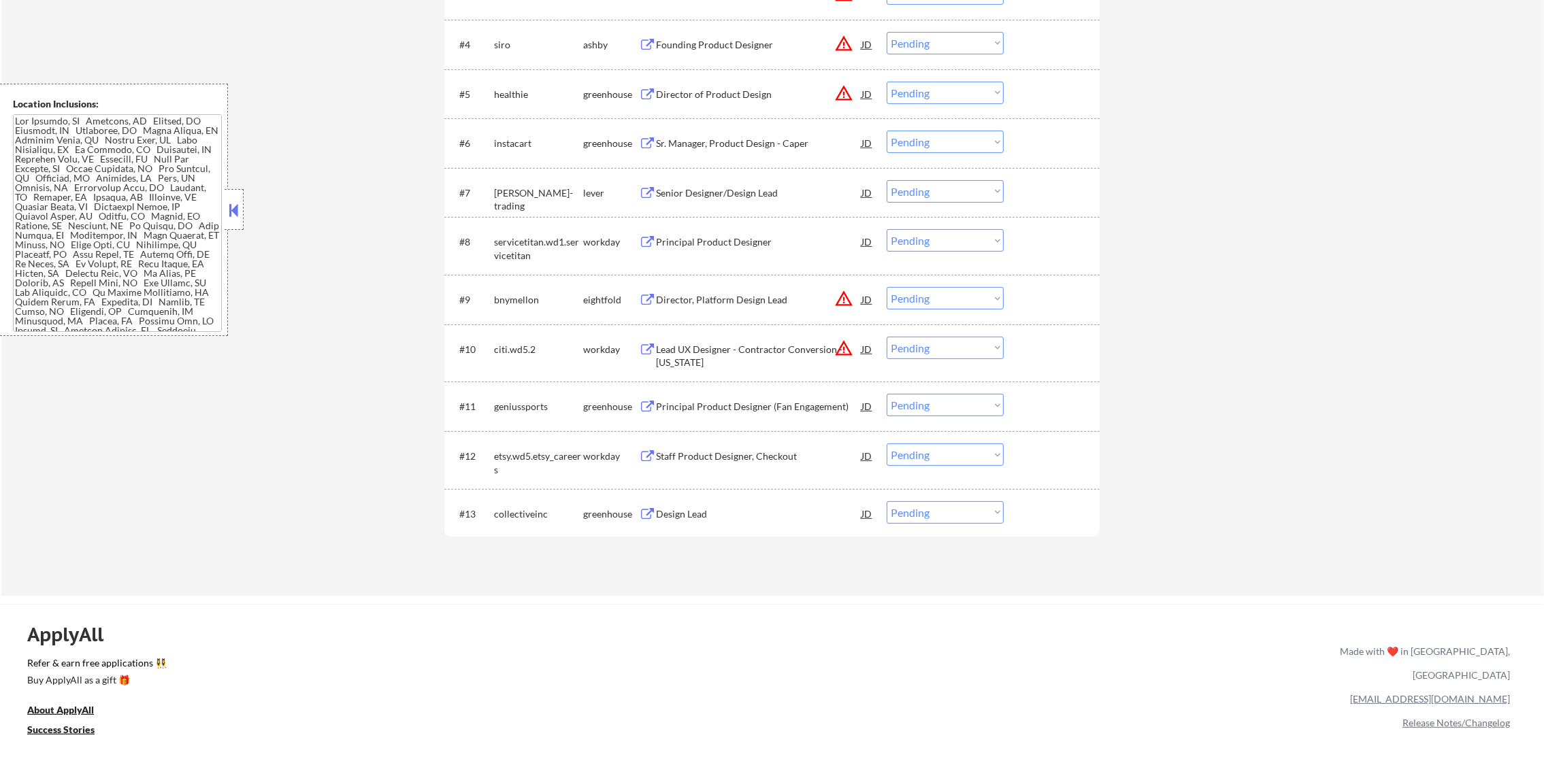
click at [842, 342] on button "warning_amber" at bounding box center [843, 348] width 19 height 19
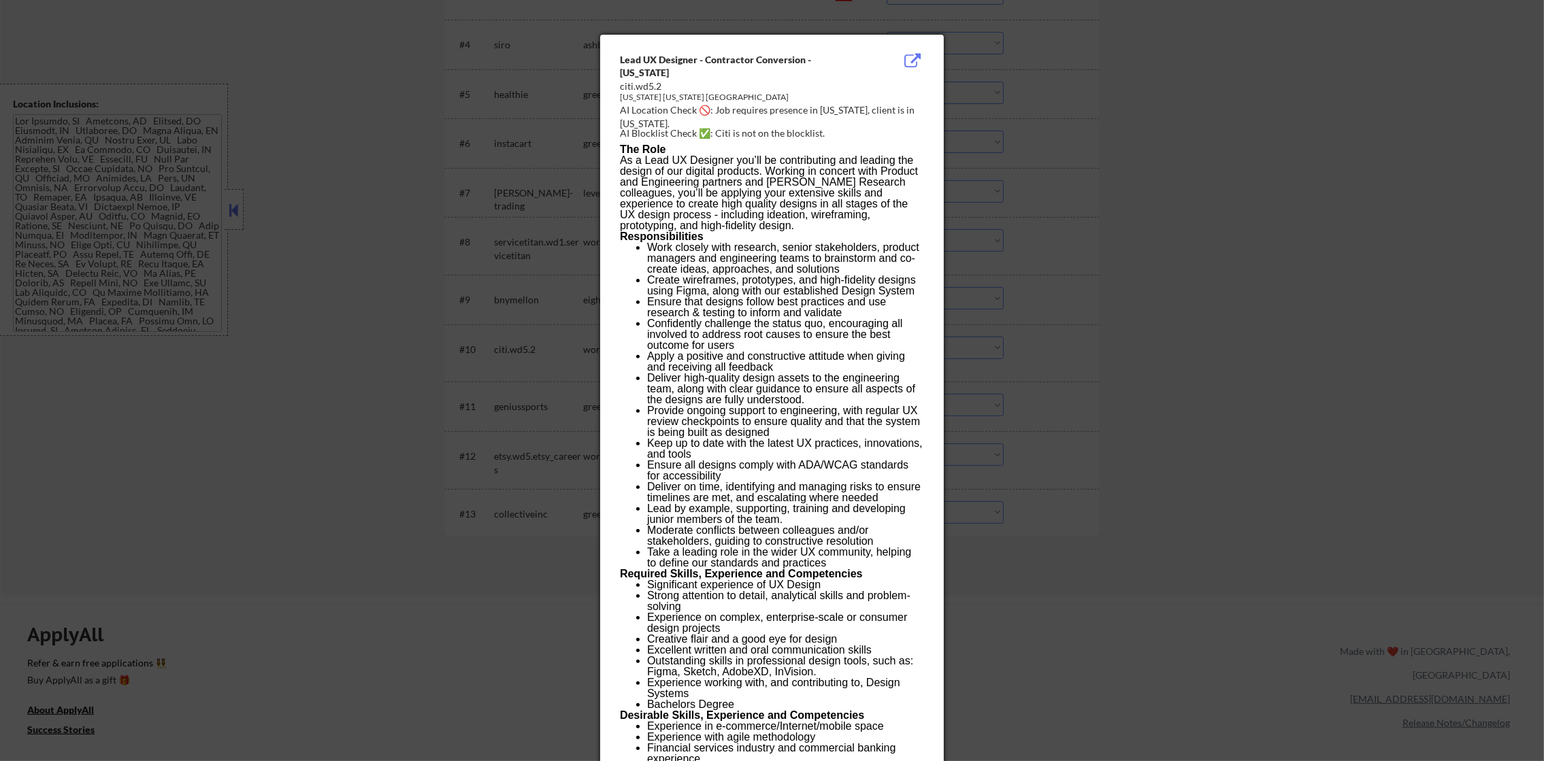
click at [1003, 293] on div at bounding box center [772, 380] width 1544 height 761
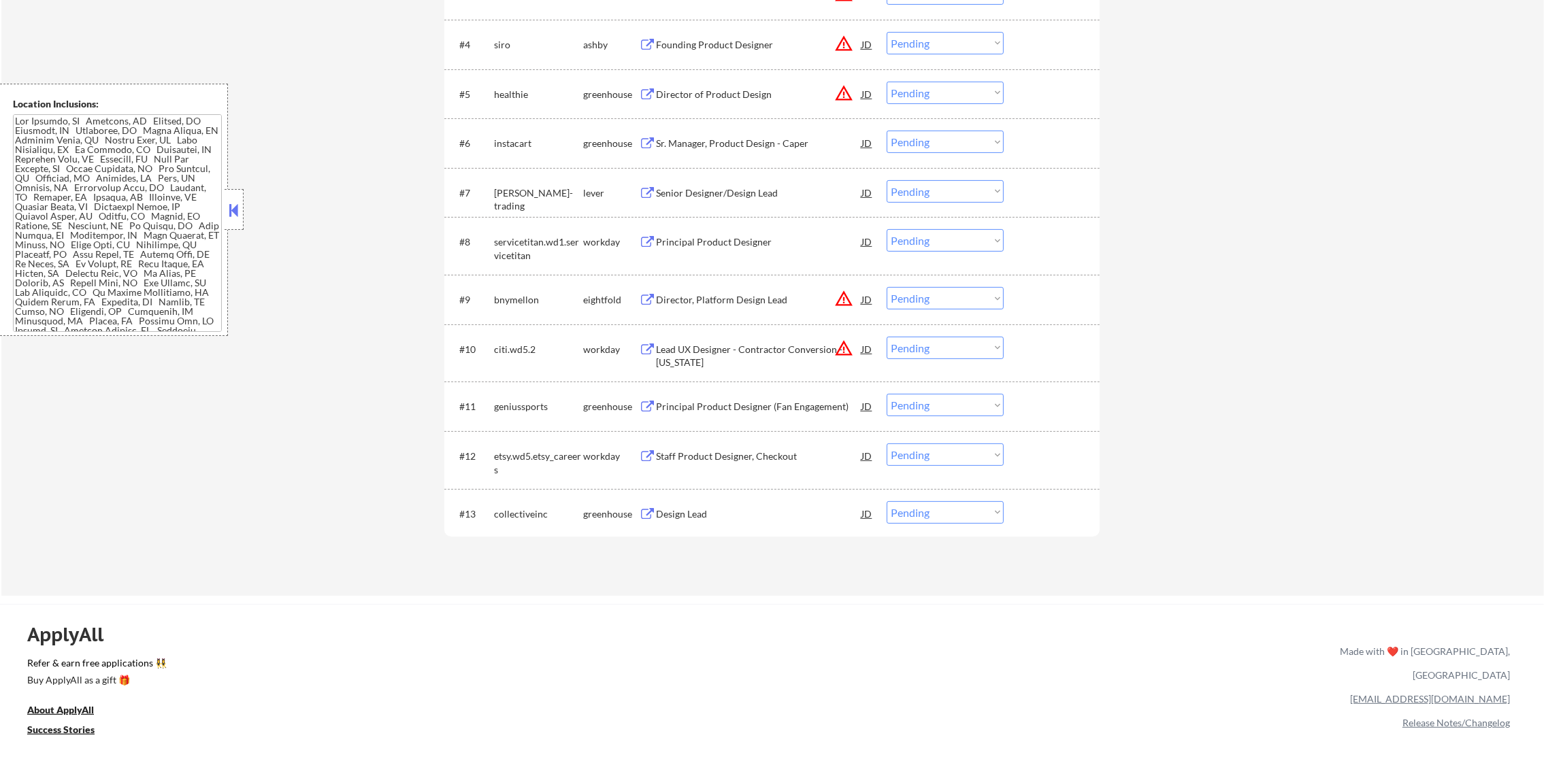
click at [925, 350] on select "Choose an option... Pending Applied Excluded (Questions) Excluded (Expired) Exc…" at bounding box center [945, 348] width 117 height 22
click at [887, 337] on select "Choose an option... Pending Applied Excluded (Questions) Excluded (Expired) Exc…" at bounding box center [945, 348] width 117 height 22
click at [840, 306] on button "warning_amber" at bounding box center [843, 298] width 19 height 19
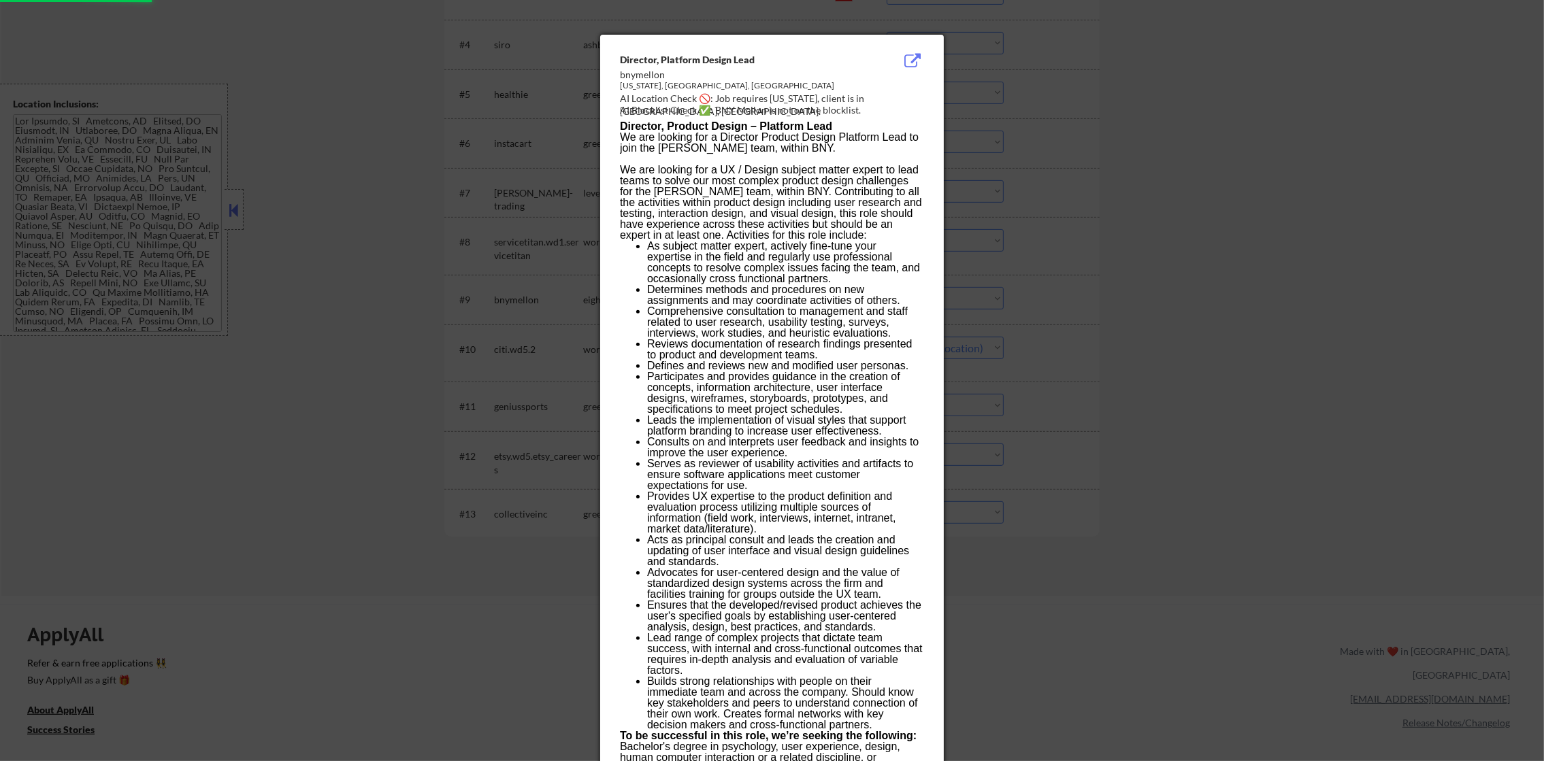
select select ""pending""
click at [1017, 308] on div at bounding box center [772, 380] width 1544 height 761
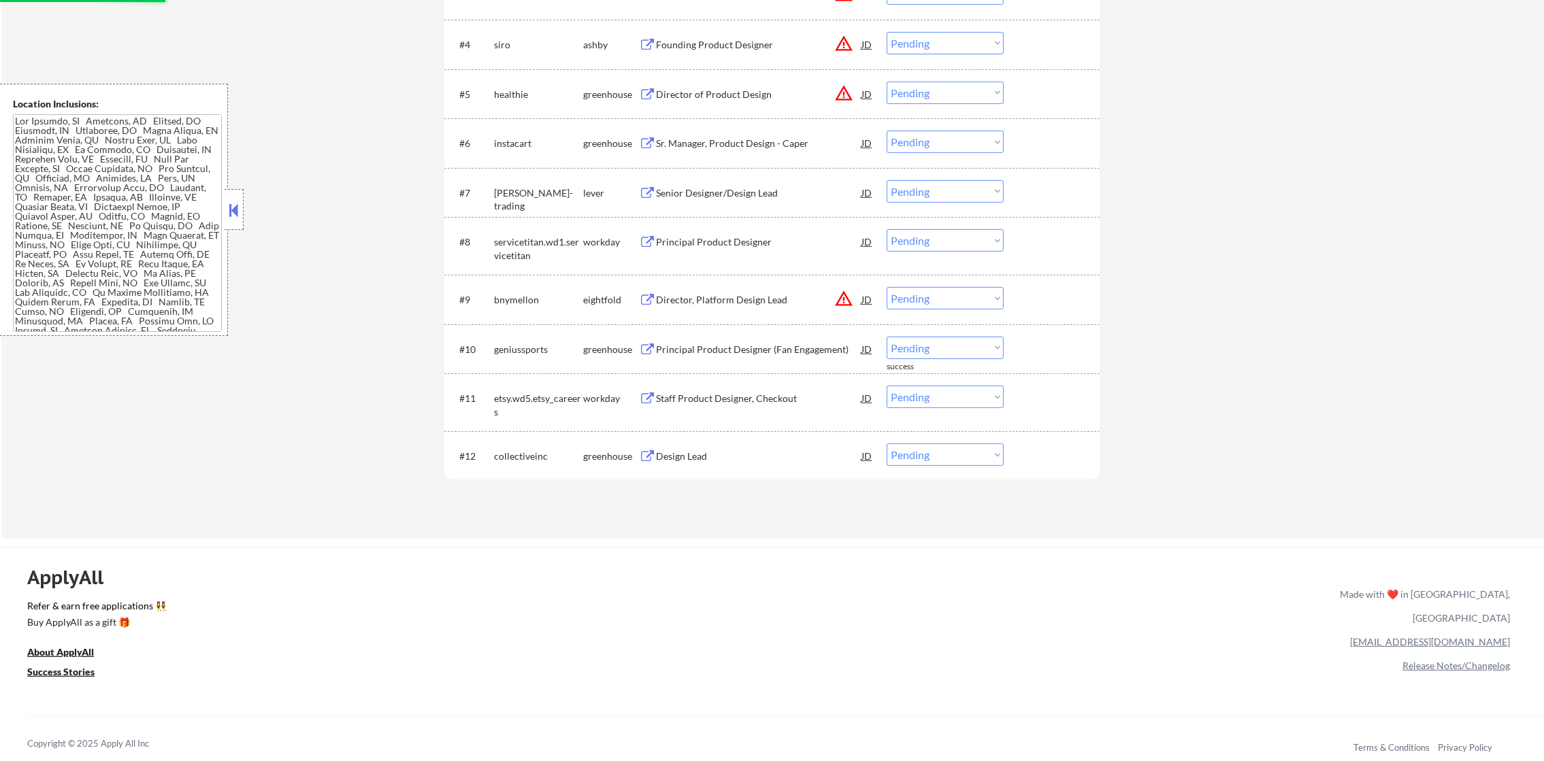
click at [960, 248] on select "Choose an option... Pending Applied Excluded (Questions) Excluded (Expired) Exc…" at bounding box center [945, 240] width 117 height 22
drag, startPoint x: 1117, startPoint y: 297, endPoint x: 1013, endPoint y: 305, distance: 104.4
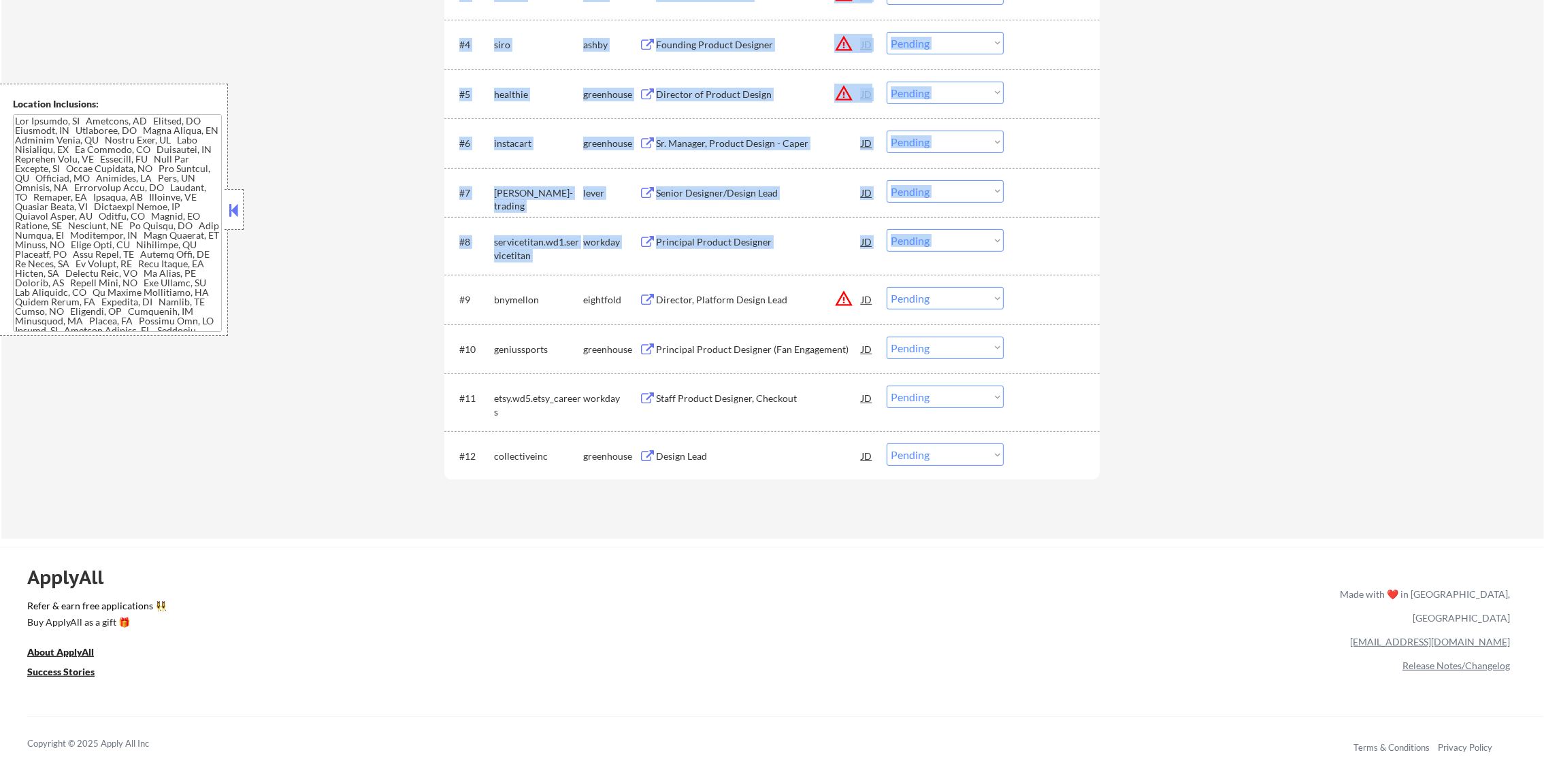
click at [987, 306] on select "Choose an option... Pending Applied Excluded (Questions) Excluded (Expired) Exc…" at bounding box center [945, 298] width 117 height 22
click at [887, 287] on select "Choose an option... Pending Applied Excluded (Questions) Excluded (Expired) Exc…" at bounding box center [945, 298] width 117 height 22
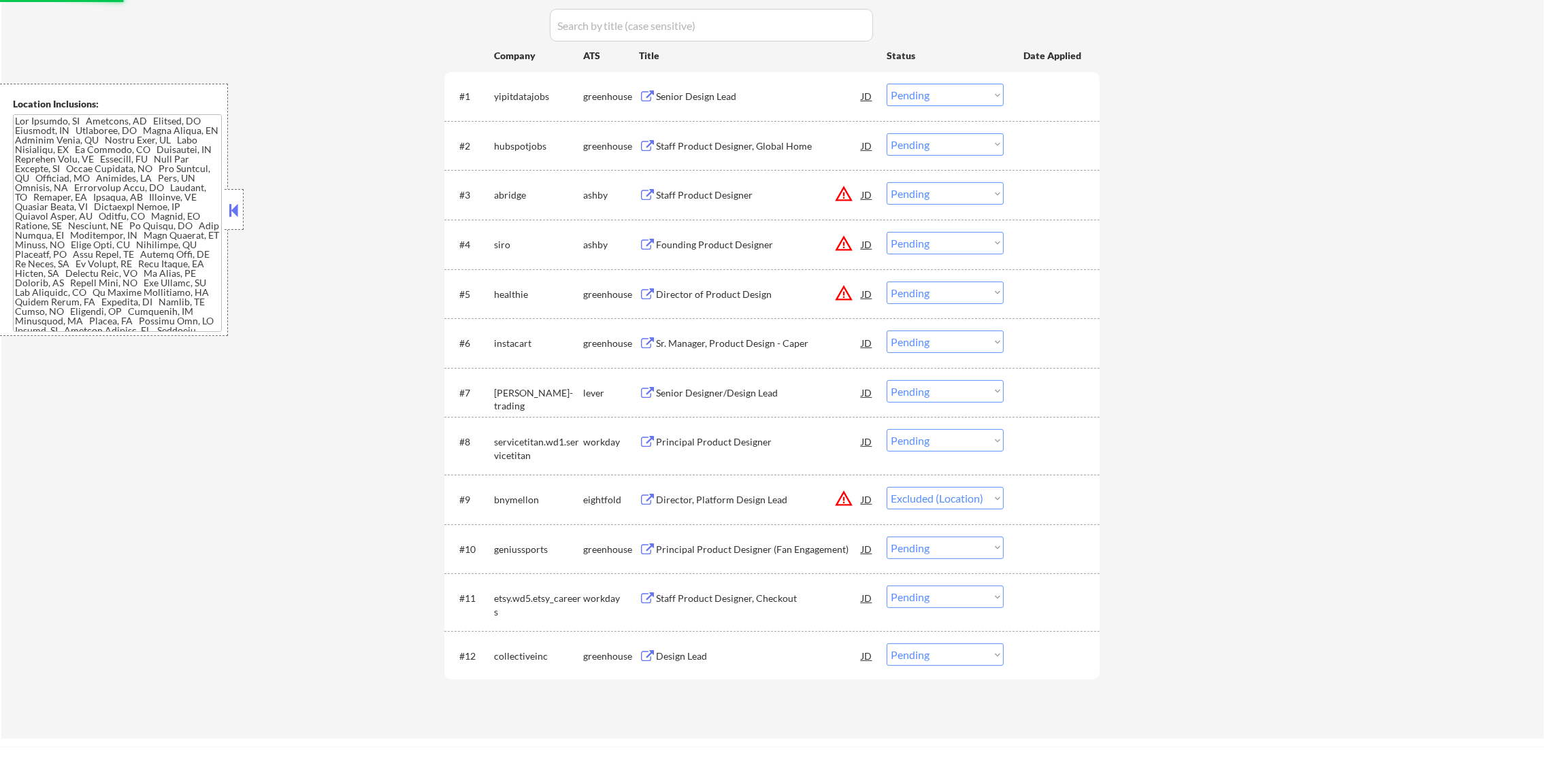
scroll to position [464, 0]
click at [843, 294] on button "warning_amber" at bounding box center [843, 297] width 19 height 19
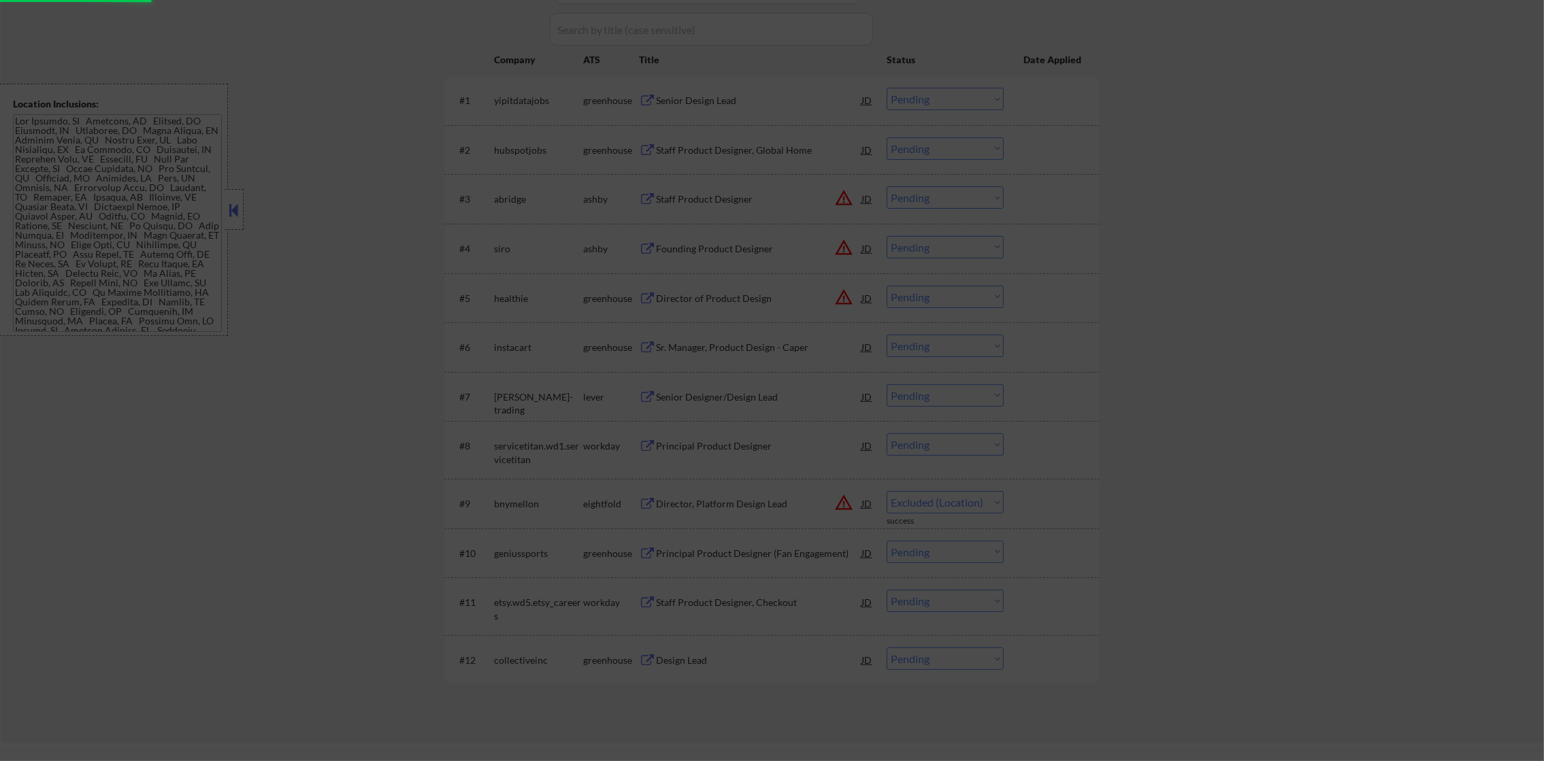
select select ""pending""
click at [1178, 219] on div at bounding box center [772, 380] width 1544 height 761
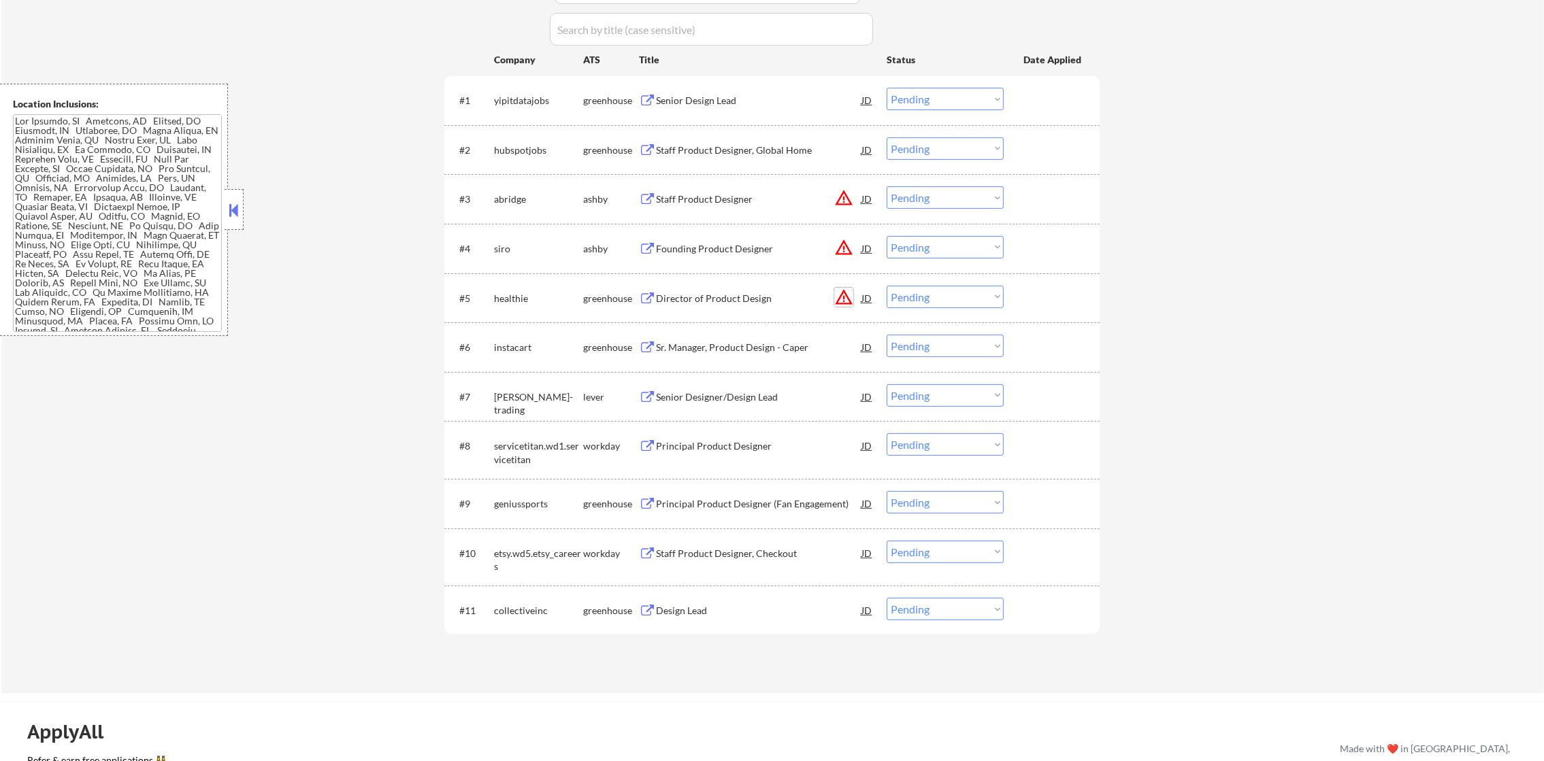
click at [834, 295] on button "warning_amber" at bounding box center [843, 297] width 19 height 19
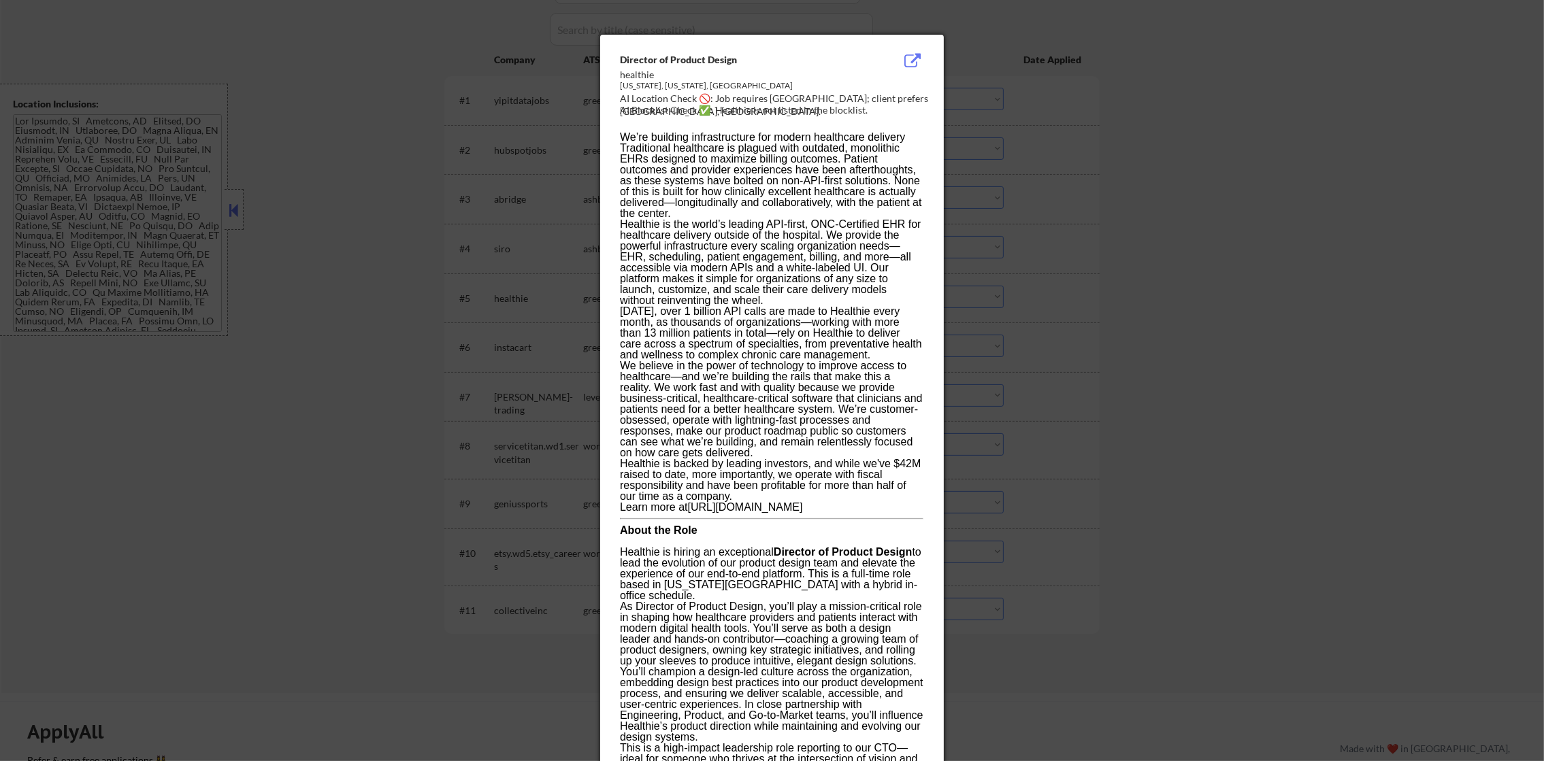
click at [1121, 230] on div at bounding box center [772, 380] width 1544 height 761
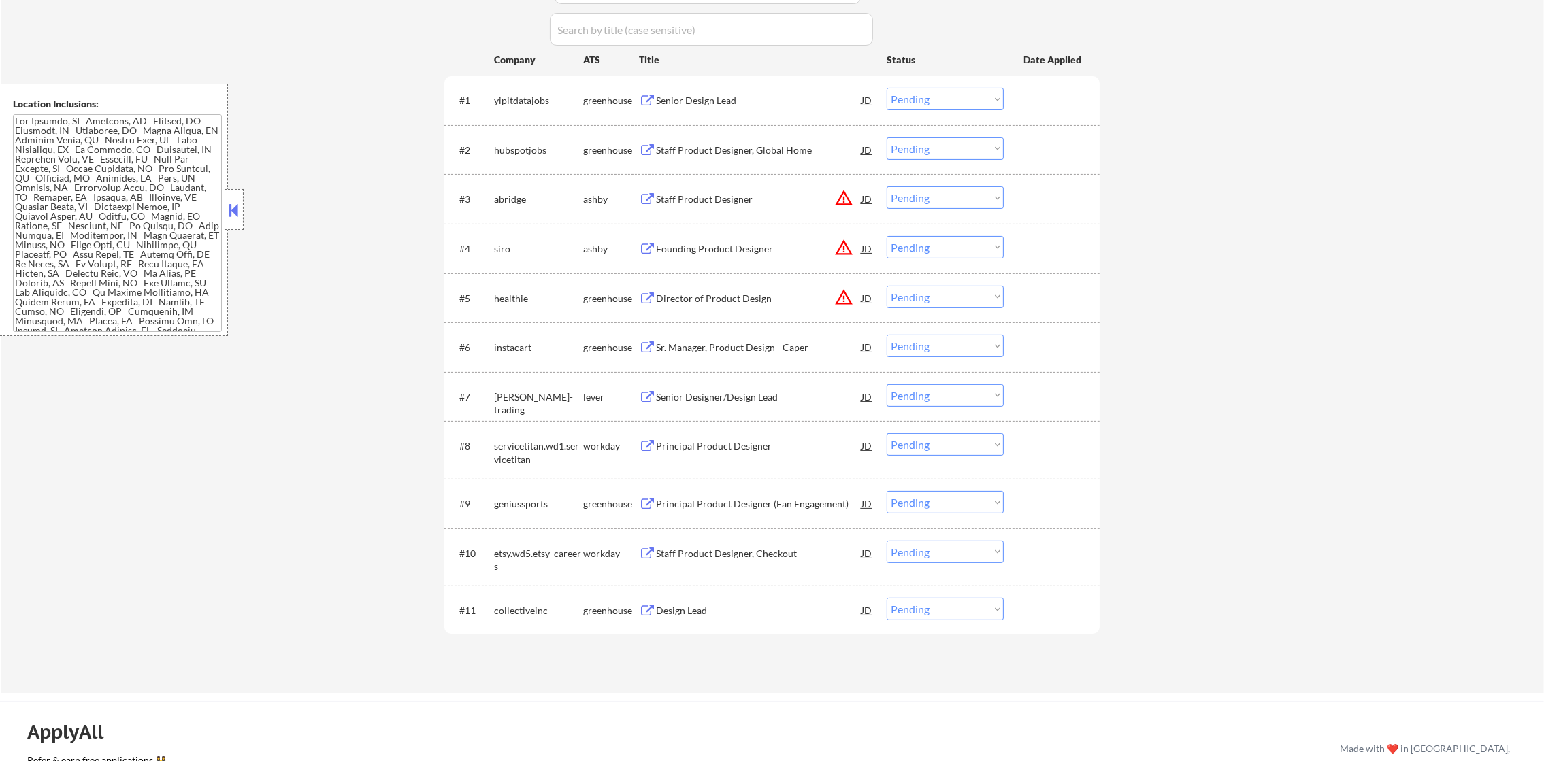
click at [948, 291] on select "Choose an option... Pending Applied Excluded (Questions) Excluded (Expired) Exc…" at bounding box center [945, 297] width 117 height 22
click at [887, 286] on select "Choose an option... Pending Applied Excluded (Questions) Excluded (Expired) Exc…" at bounding box center [945, 297] width 117 height 22
click at [842, 238] on button "warning_amber" at bounding box center [843, 247] width 19 height 19
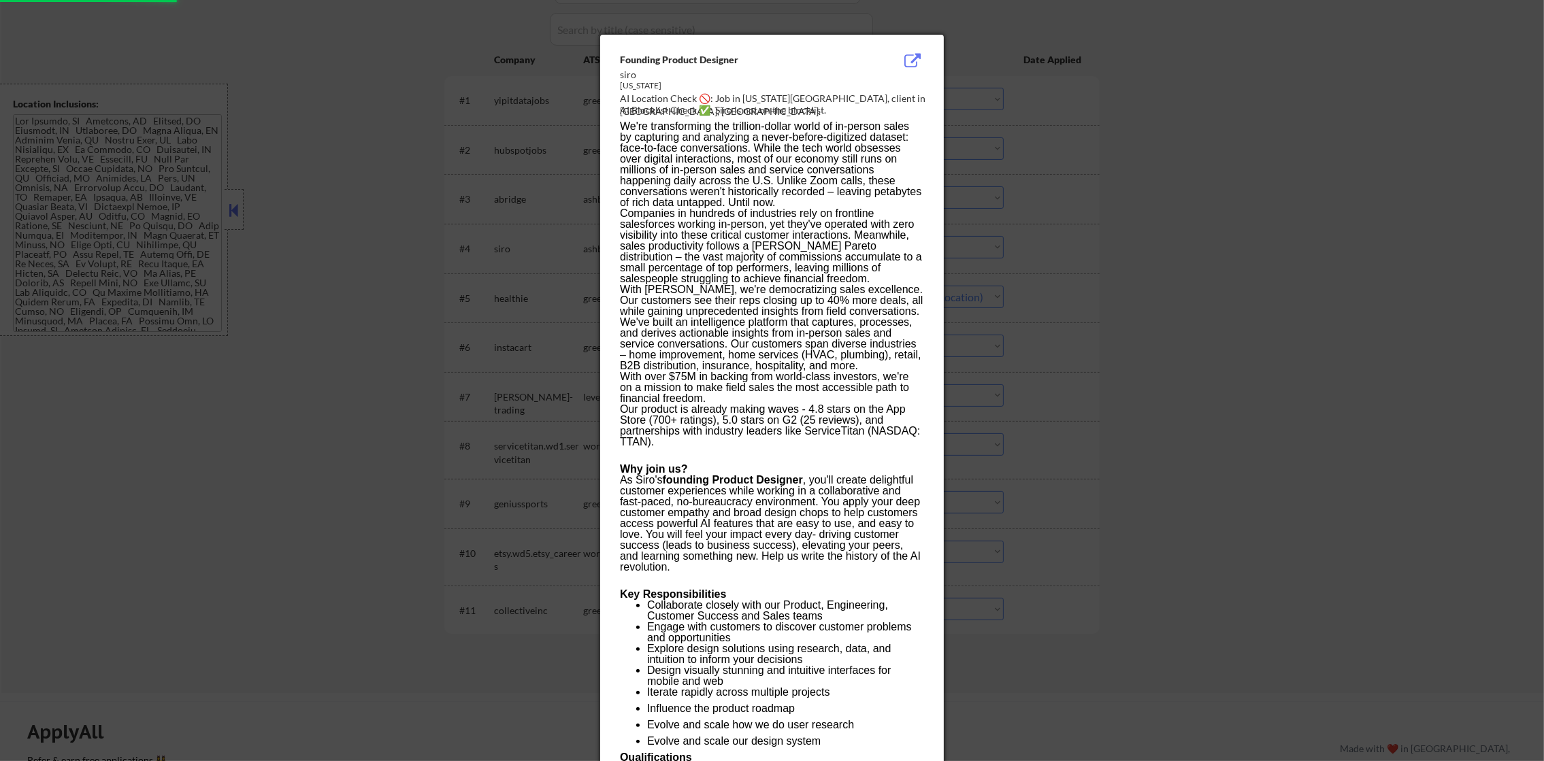
select select ""pending""
click at [1072, 184] on div at bounding box center [772, 380] width 1544 height 761
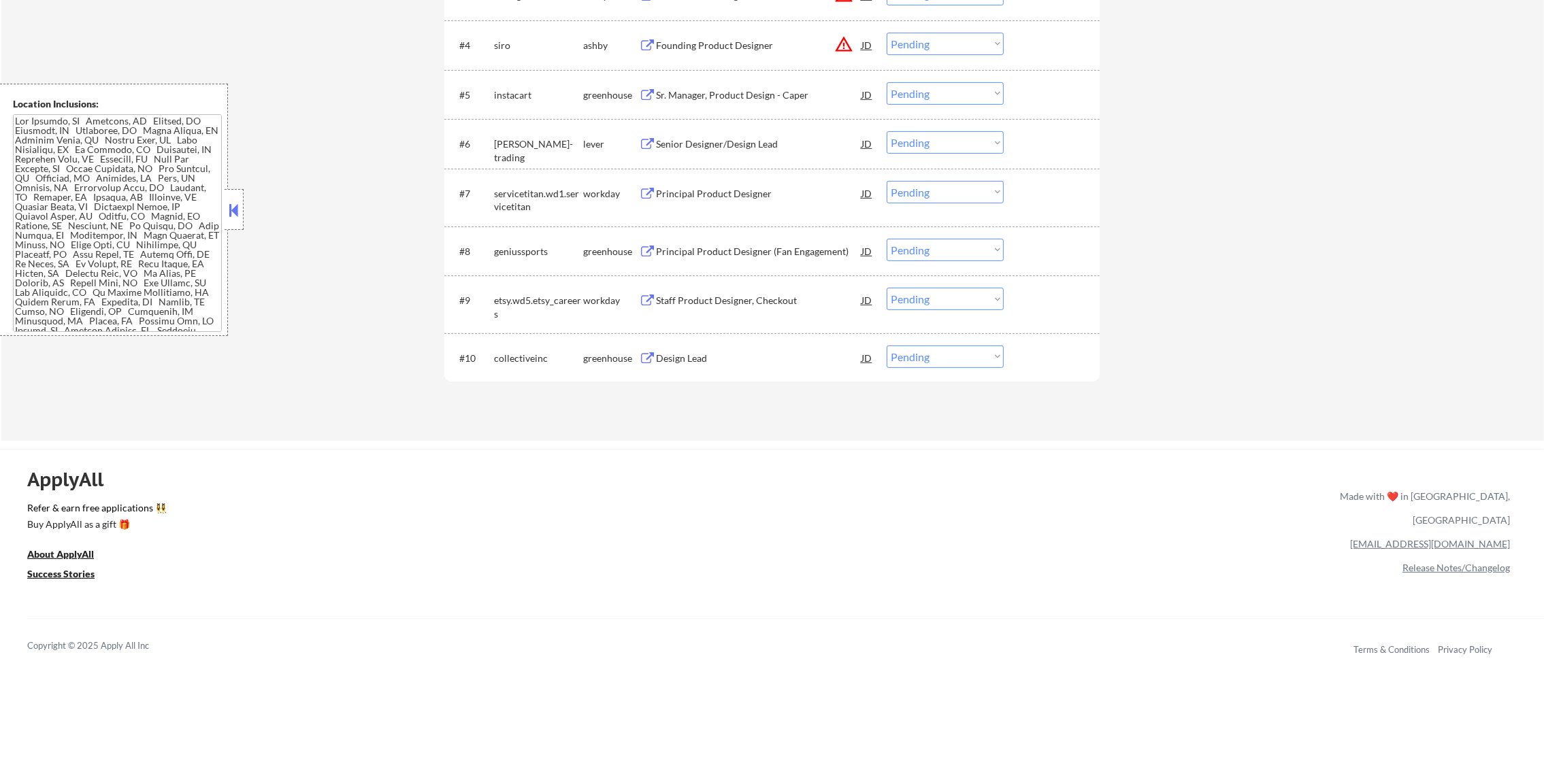
scroll to position [668, 0]
click at [761, 364] on div "Design Lead" at bounding box center [758, 357] width 205 height 24
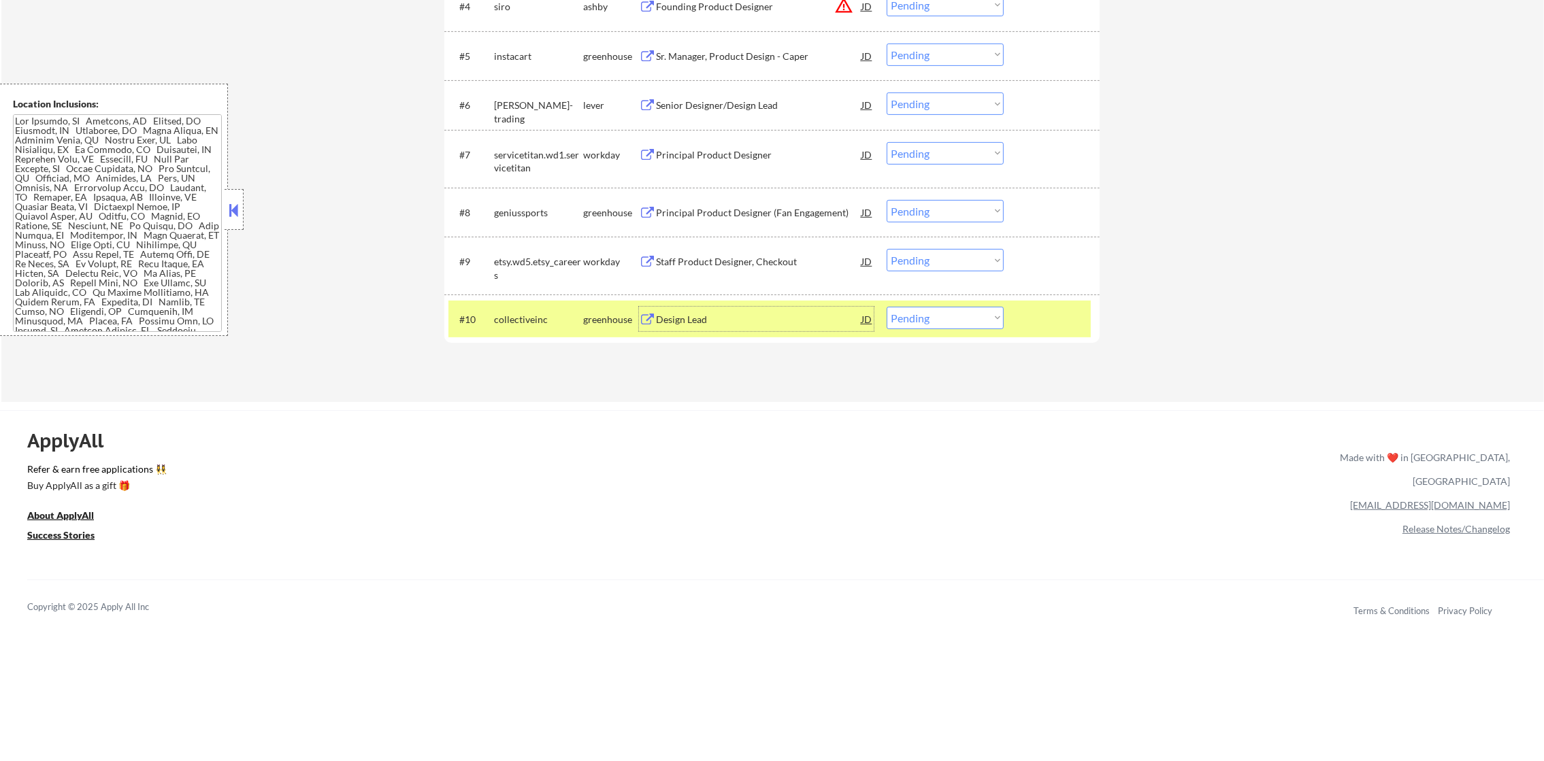
scroll to position [703, 0]
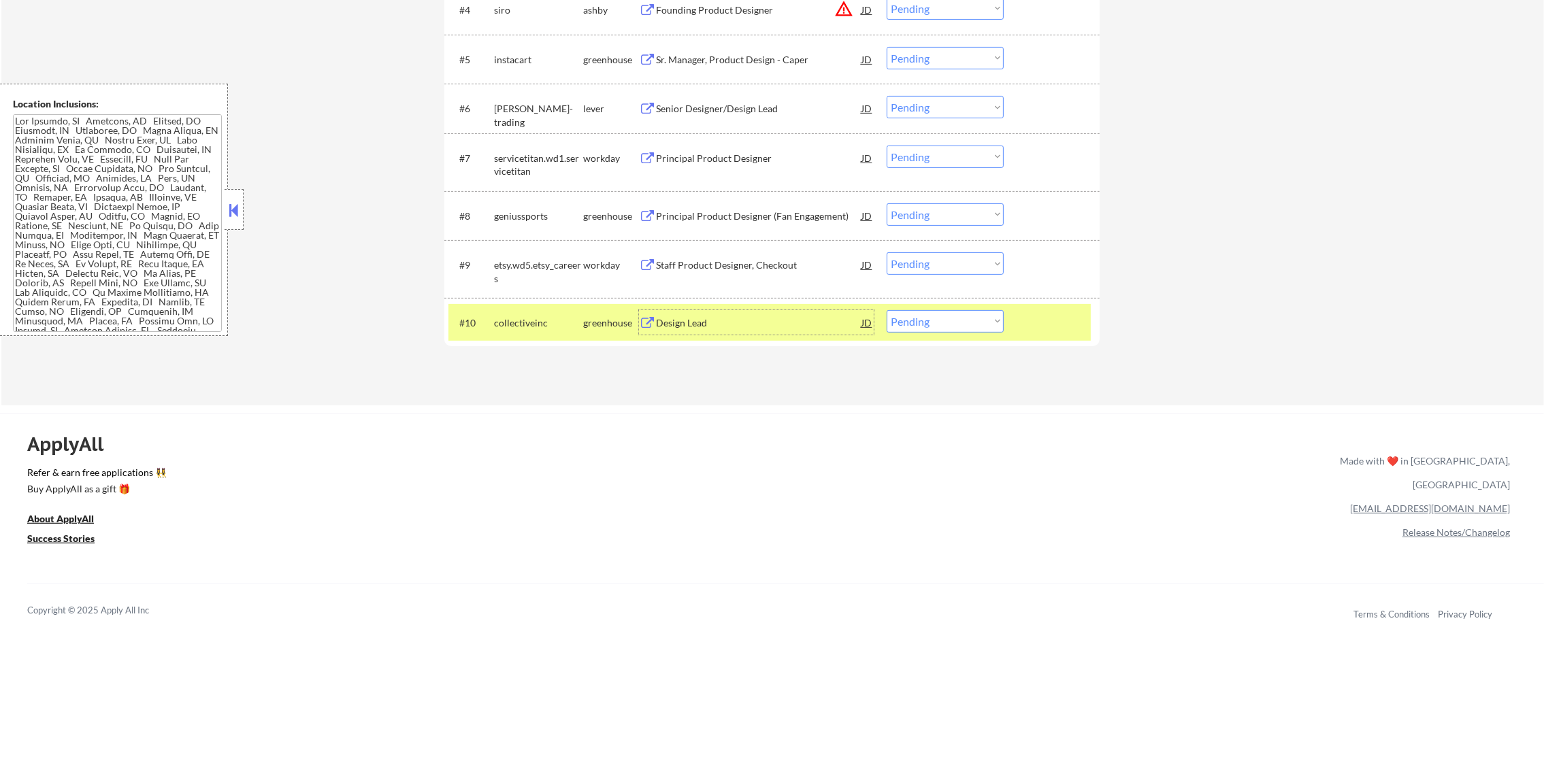
click at [508, 324] on div "collectiveinc" at bounding box center [538, 323] width 89 height 14
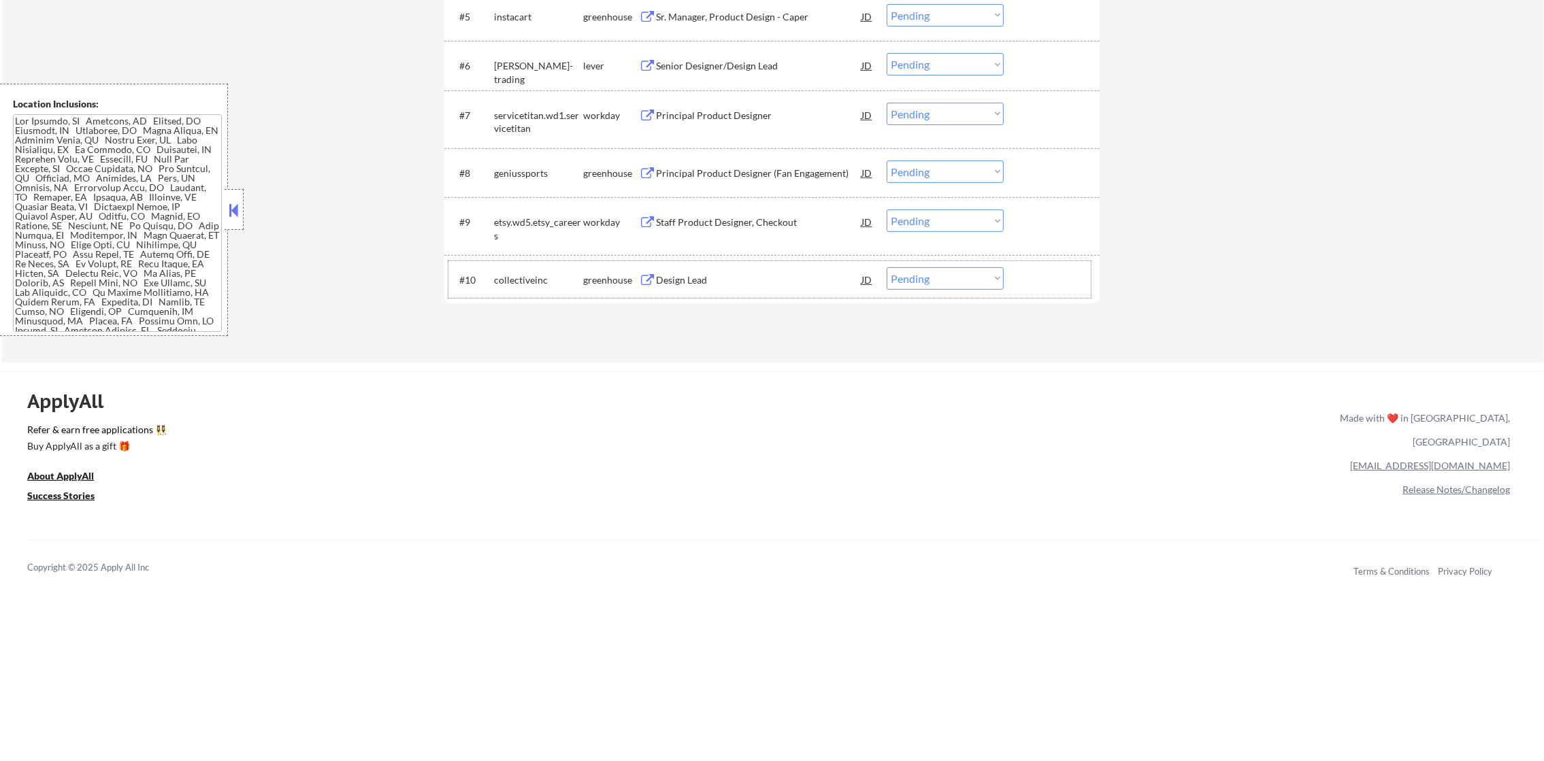
scroll to position [756, 0]
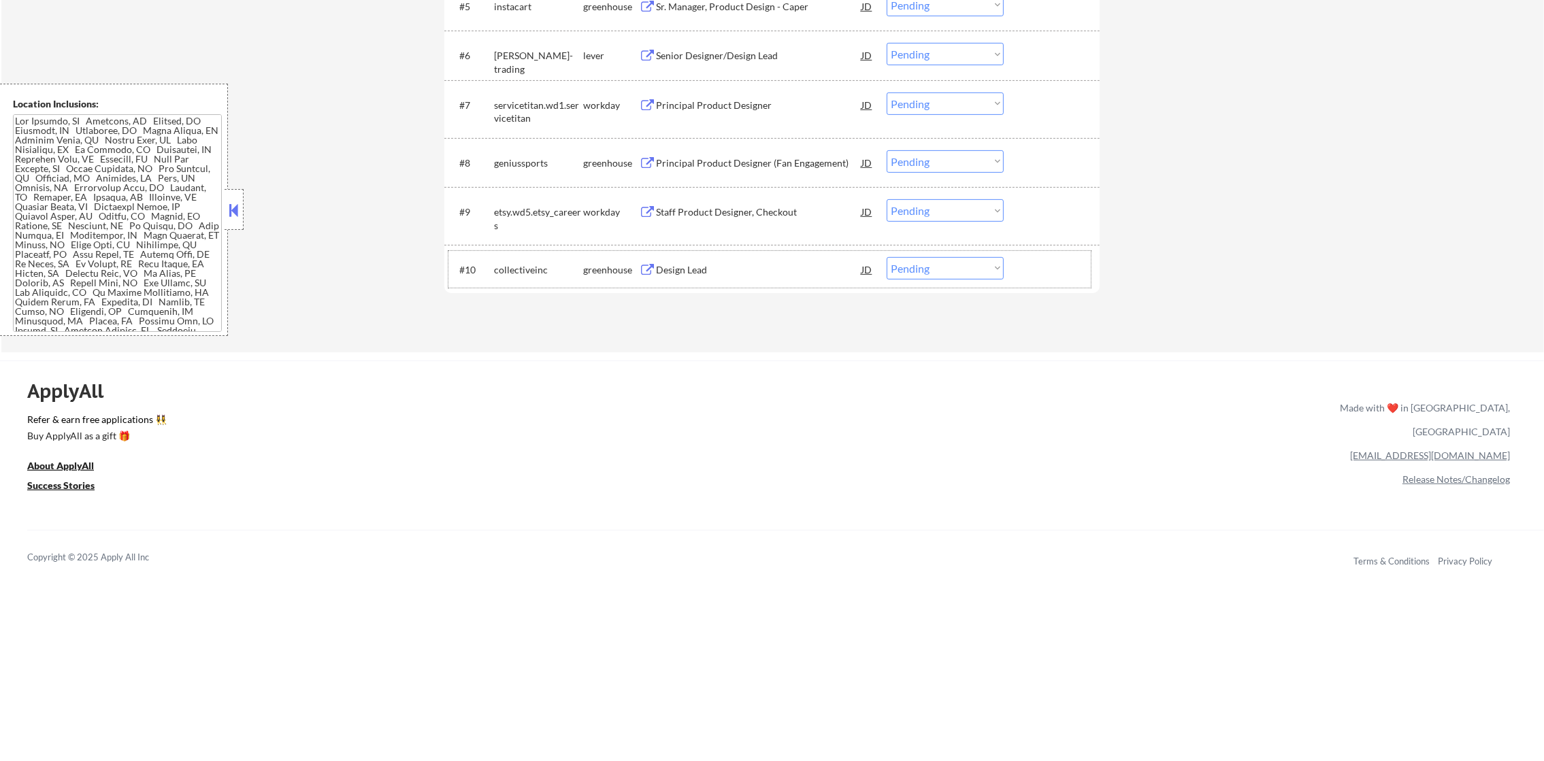
click at [706, 269] on div "Design Lead" at bounding box center [758, 270] width 205 height 14
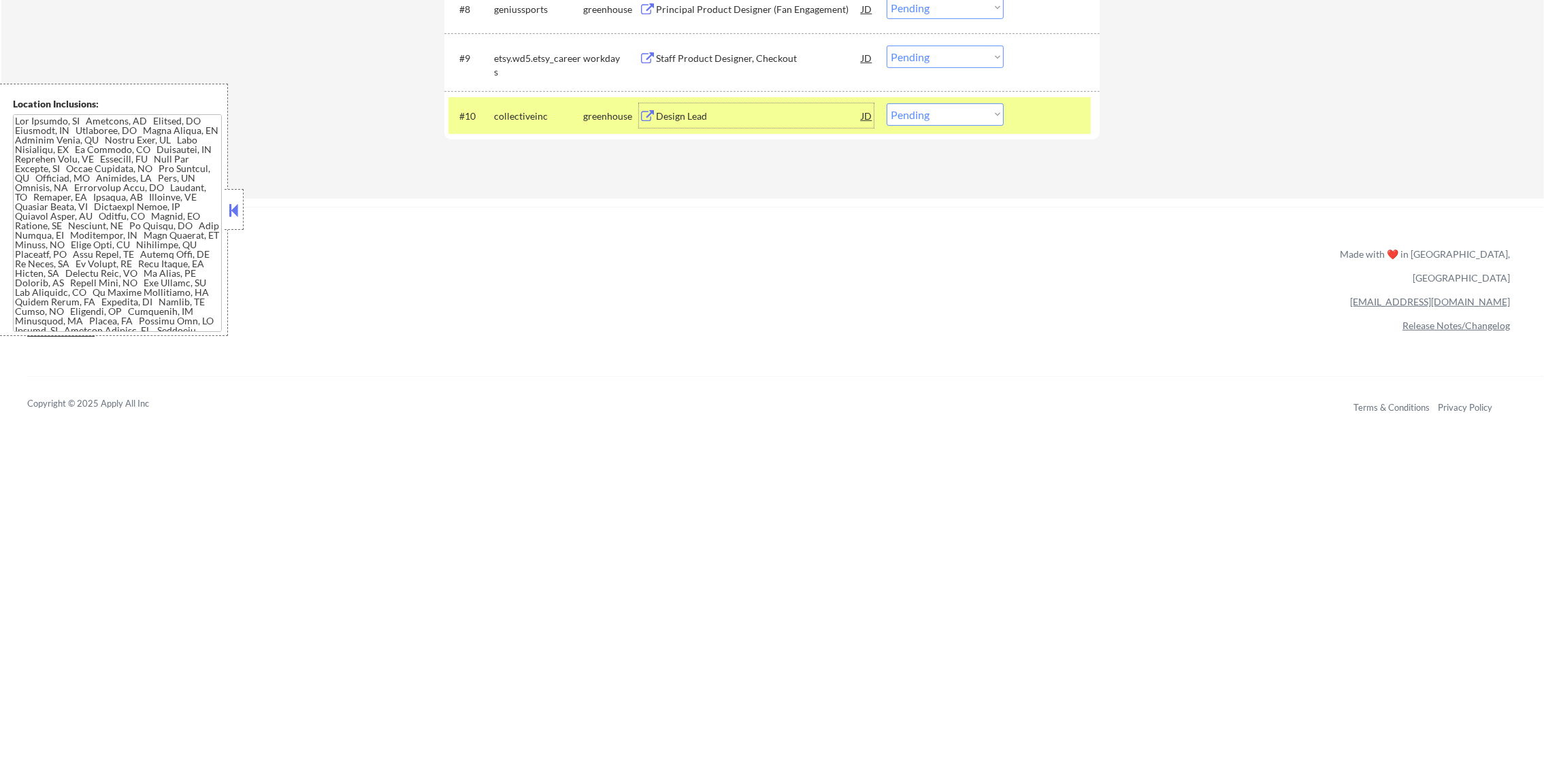
scroll to position [960, 0]
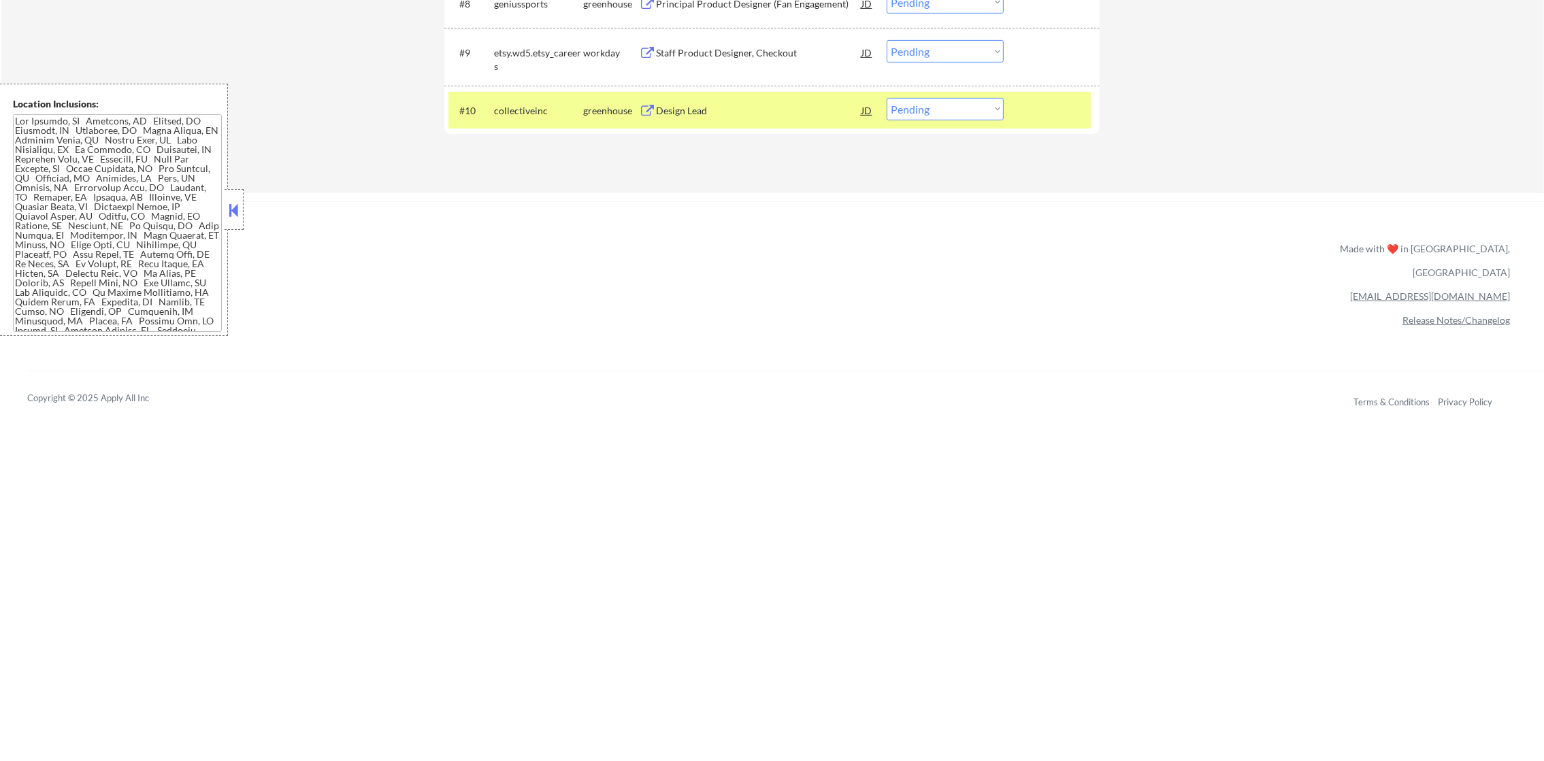
scroll to position [891, 0]
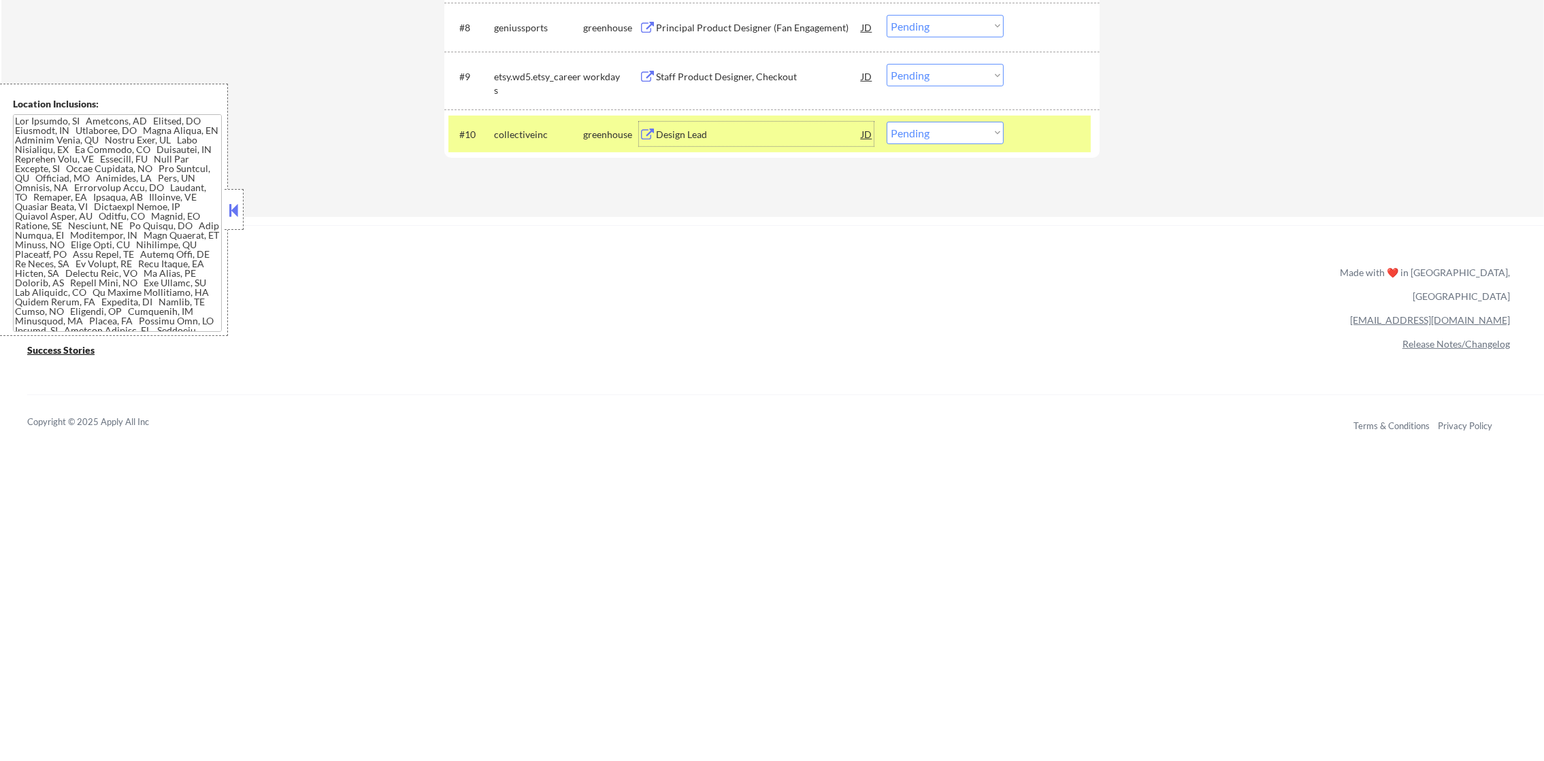
click at [746, 133] on div "Design Lead" at bounding box center [758, 135] width 205 height 14
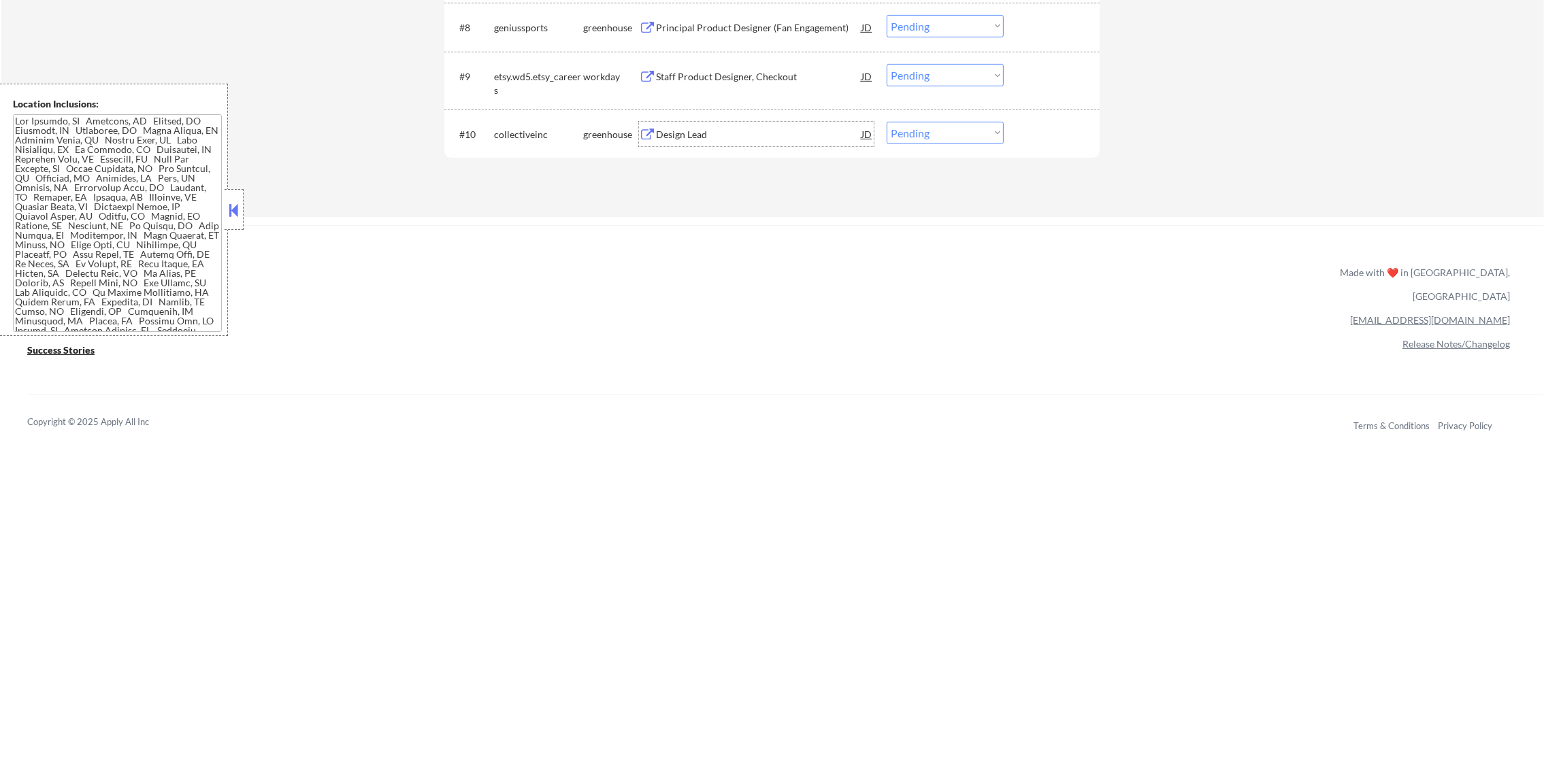
click at [553, 128] on div "collectiveinc" at bounding box center [538, 135] width 89 height 14
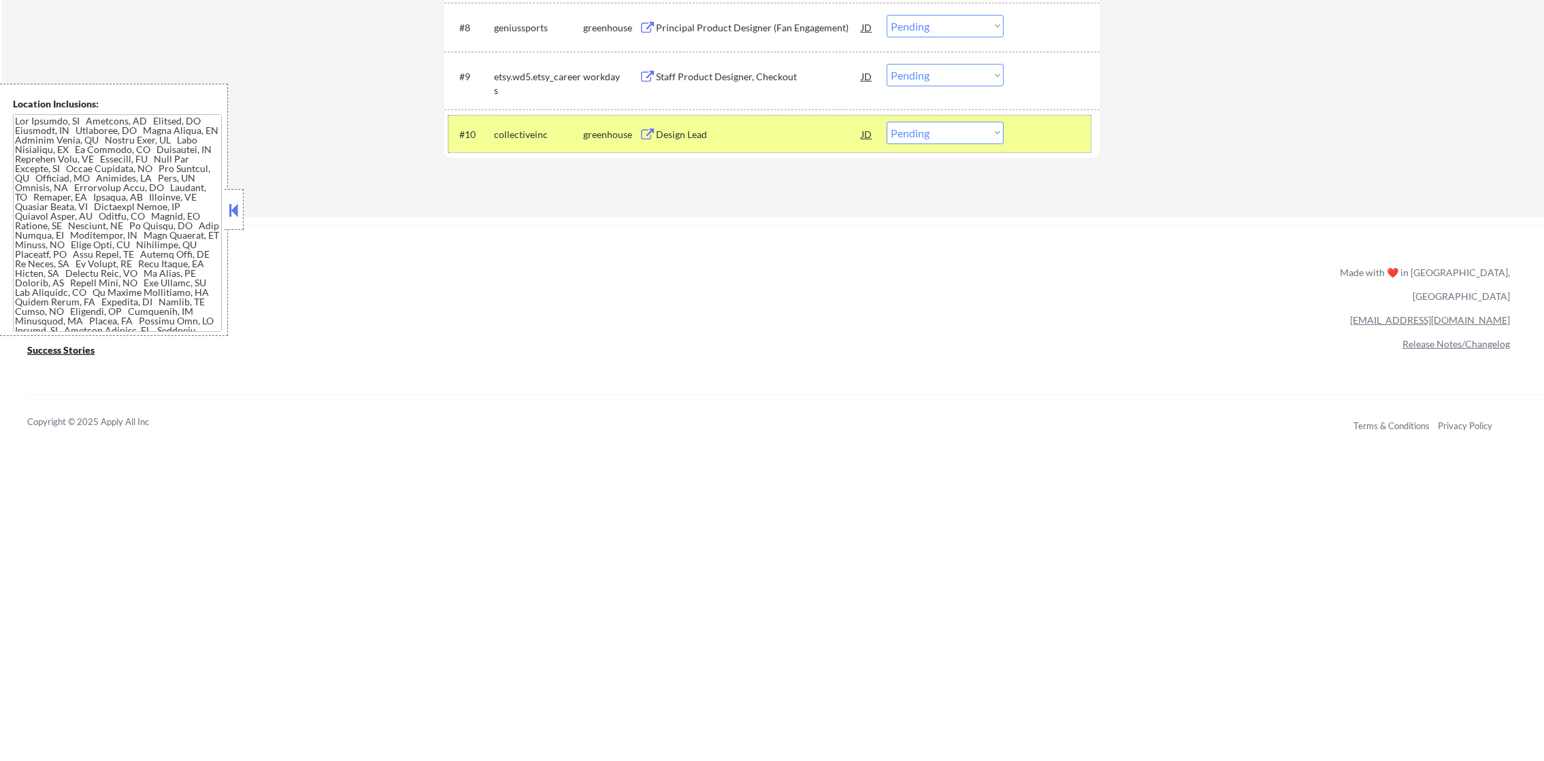
click at [917, 135] on select "Choose an option... Pending Applied Excluded (Questions) Excluded (Expired) Exc…" at bounding box center [945, 133] width 117 height 22
select select ""applied""
click at [887, 122] on select "Choose an option... Pending Applied Excluded (Questions) Excluded (Expired) Exc…" at bounding box center [945, 133] width 117 height 22
click at [516, 129] on div "collectiveinc" at bounding box center [538, 135] width 89 height 14
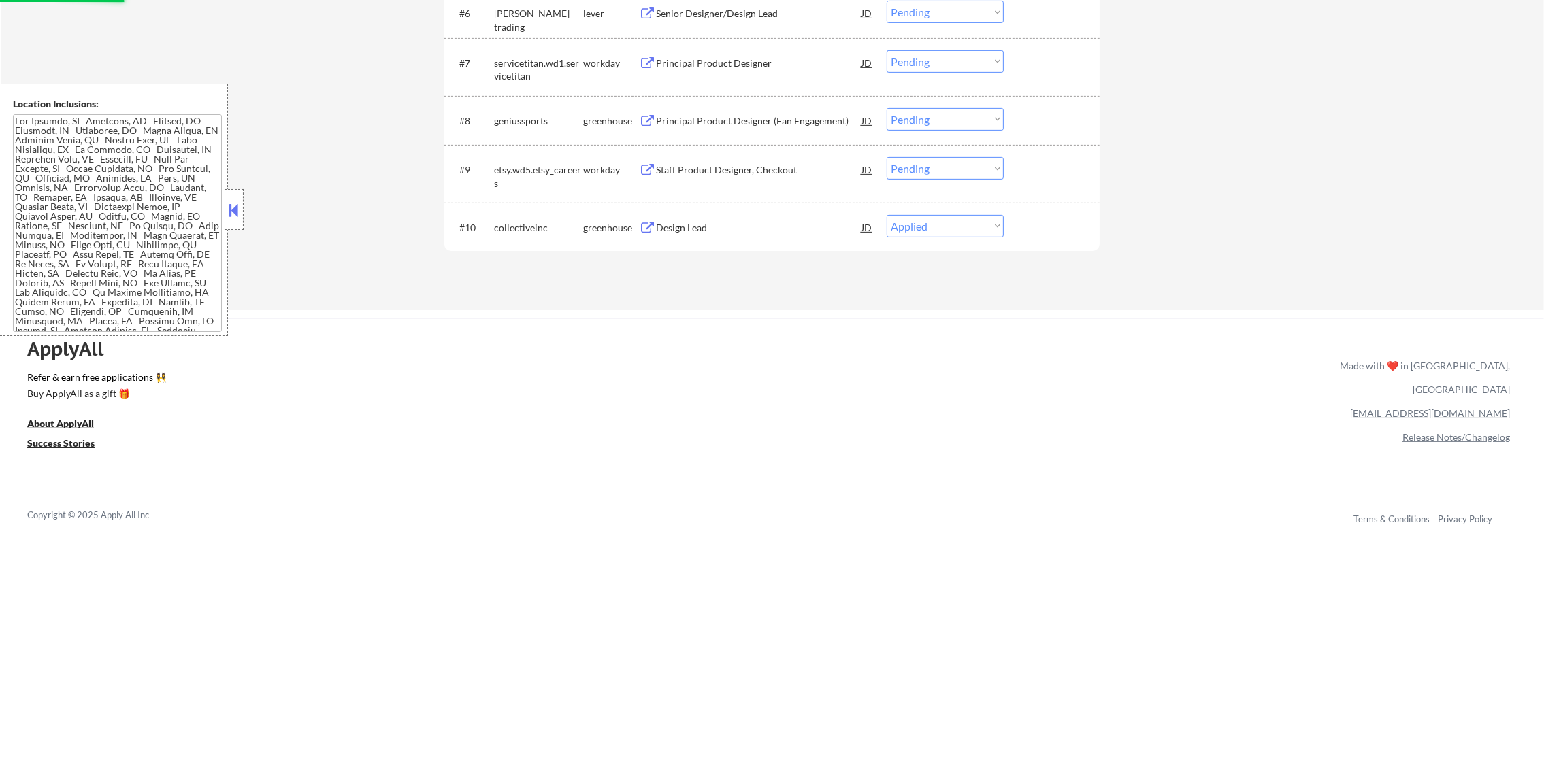
scroll to position [789, 0]
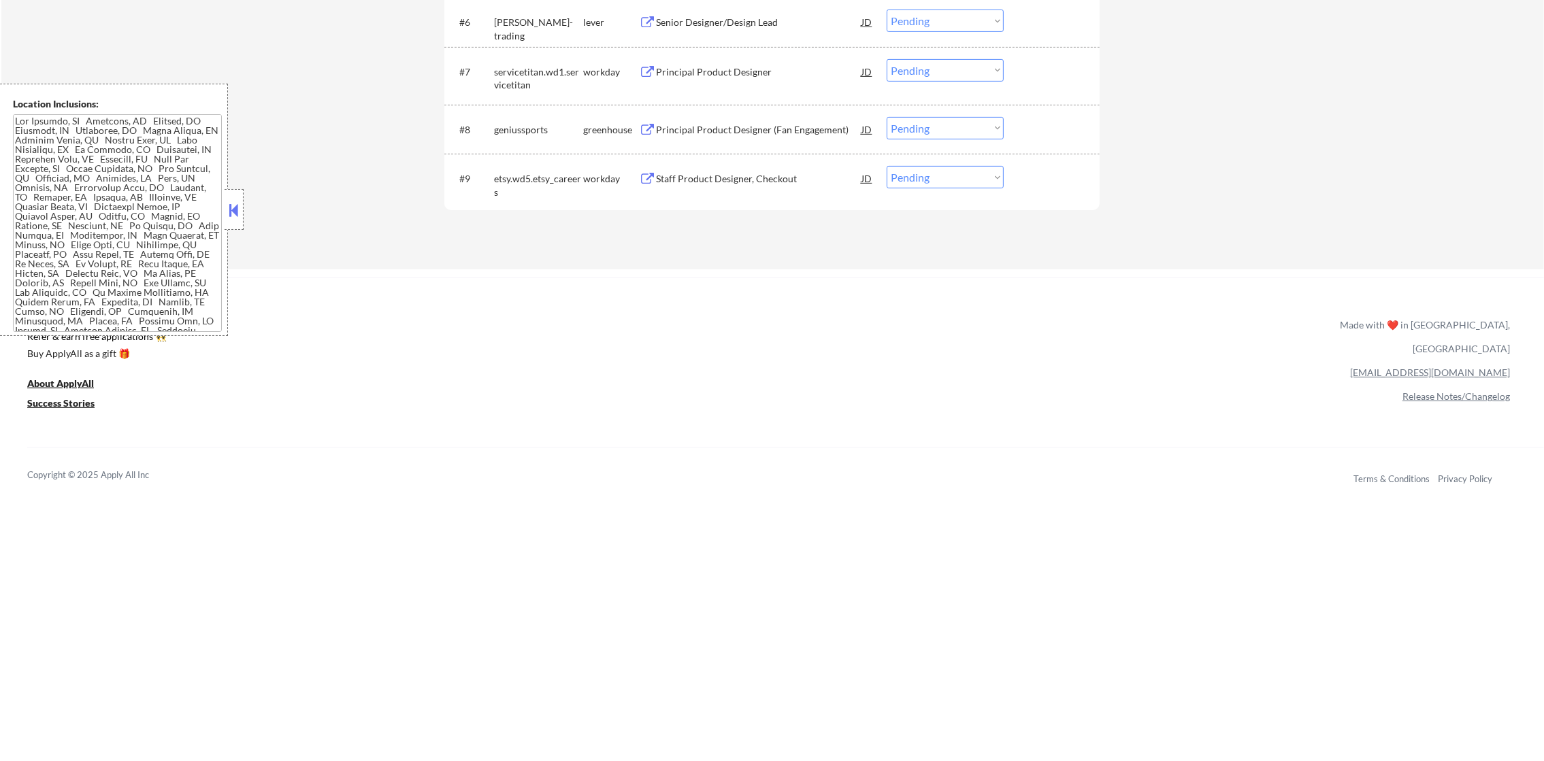
click at [765, 191] on div "#9 etsy.wd5.etsy_careers workday Staff Product Designer, Checkout JD warning_am…" at bounding box center [769, 182] width 642 height 45
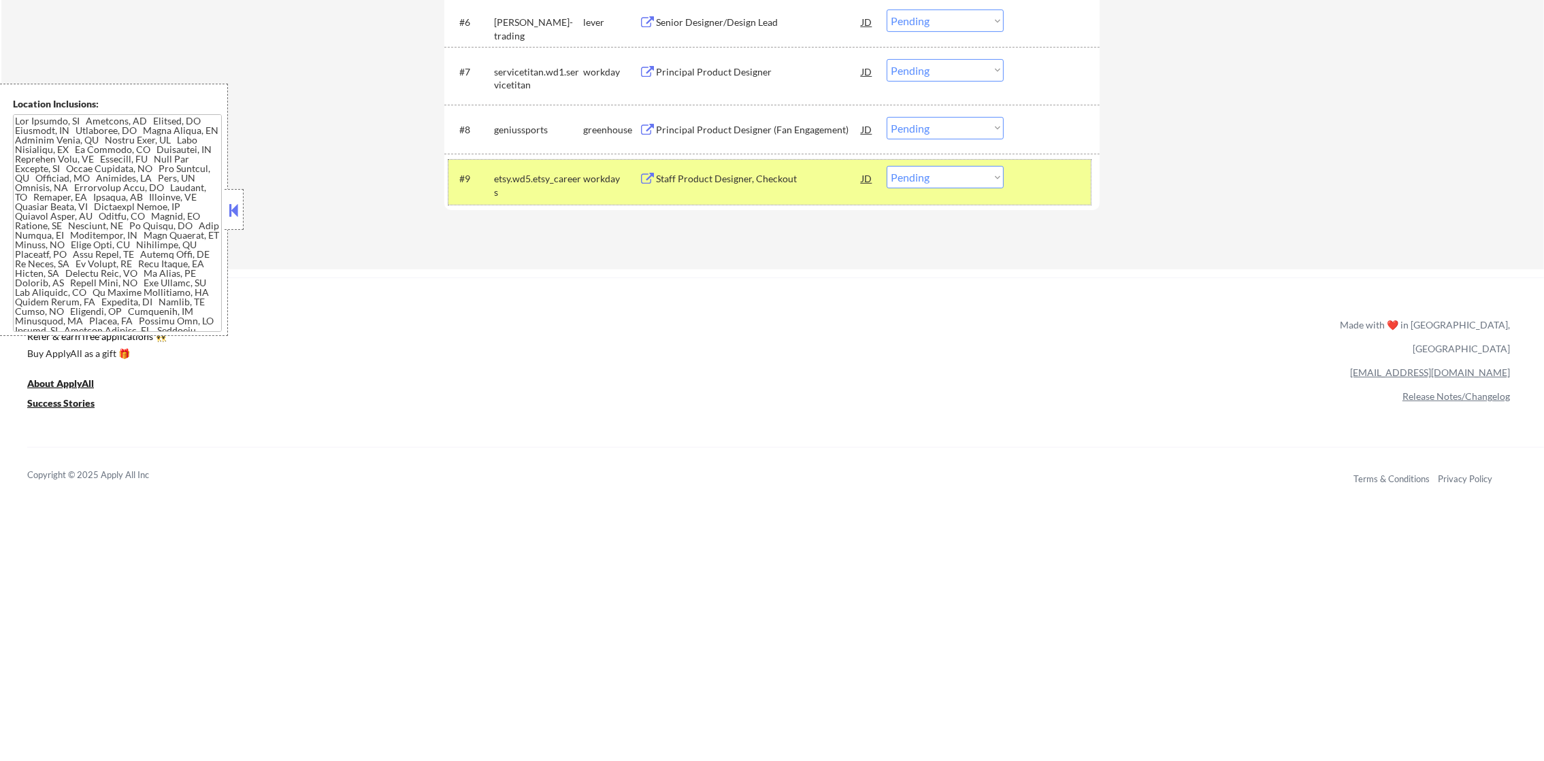
click at [733, 184] on div "Staff Product Designer, Checkout" at bounding box center [758, 179] width 205 height 14
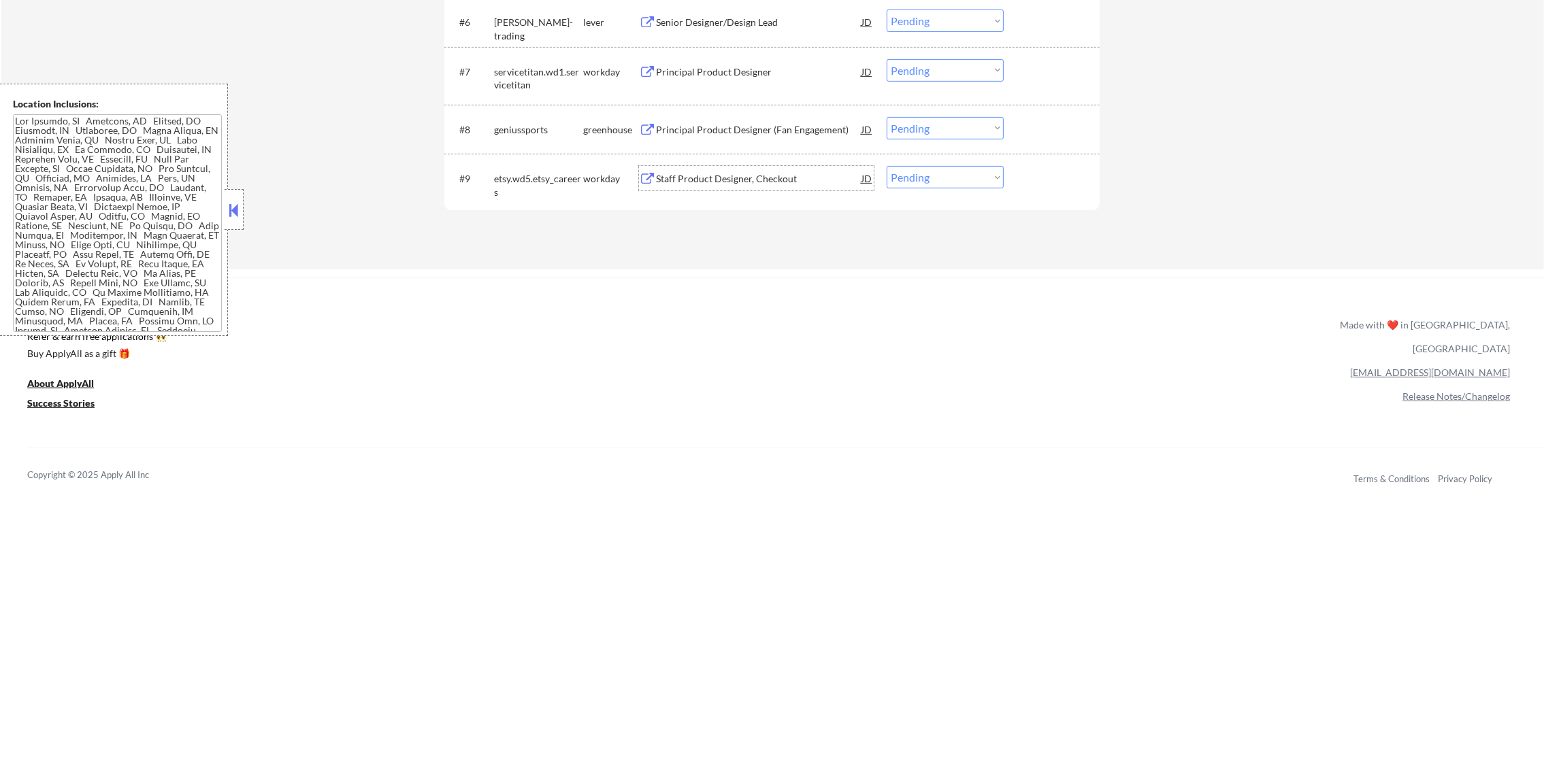
click at [893, 165] on div "#9 etsy.wd5.etsy_careers workday Staff Product Designer, Checkout JD warning_am…" at bounding box center [769, 182] width 642 height 45
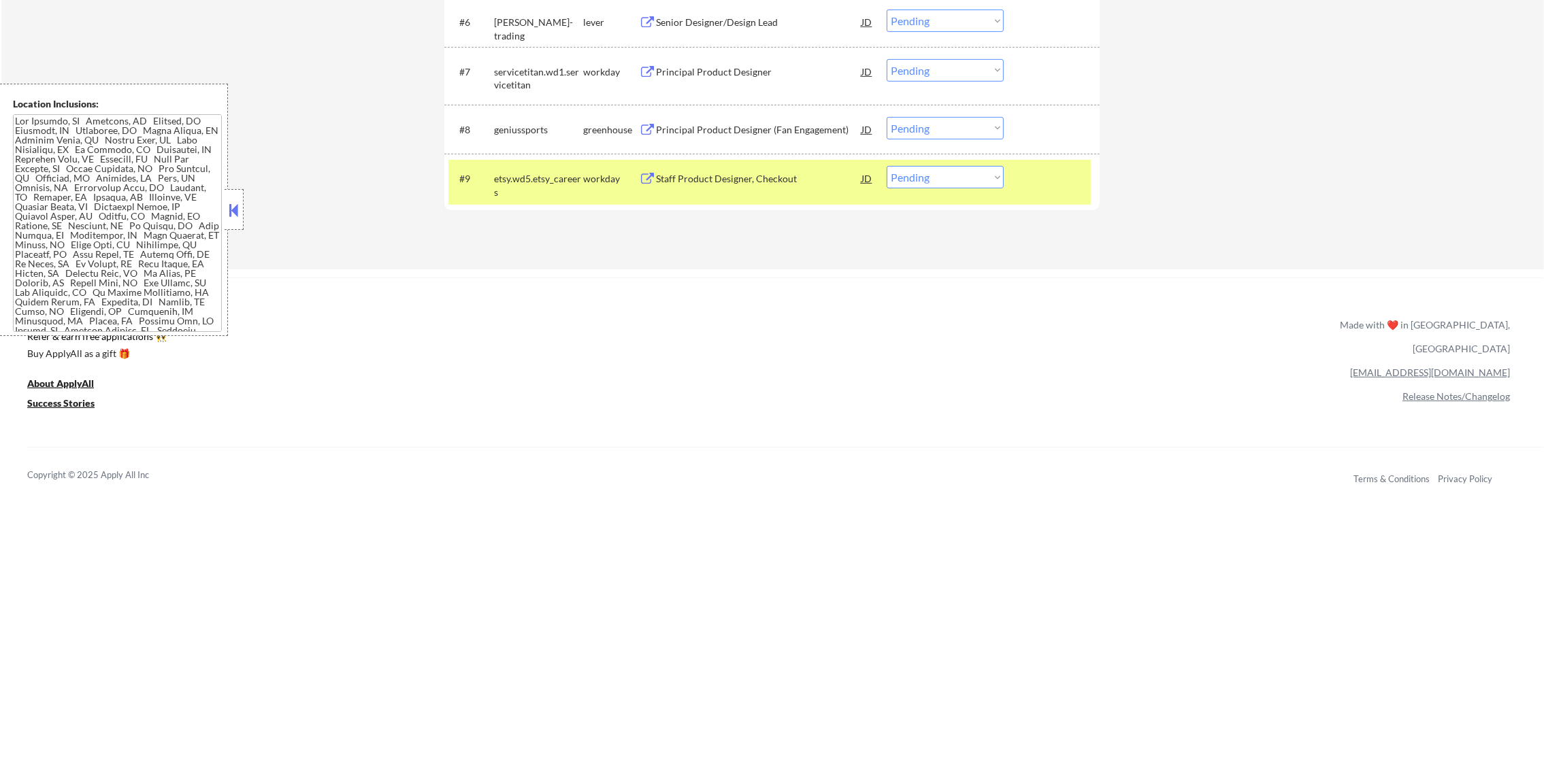
click at [906, 184] on select "Choose an option... Pending Applied Excluded (Questions) Excluded (Expired) Exc…" at bounding box center [945, 177] width 117 height 22
select select ""excluded__expired_""
click at [887, 166] on select "Choose an option... Pending Applied Excluded (Questions) Excluded (Expired) Exc…" at bounding box center [945, 177] width 117 height 22
click at [537, 197] on div "etsy.wd5.etsy_careers" at bounding box center [538, 185] width 89 height 27
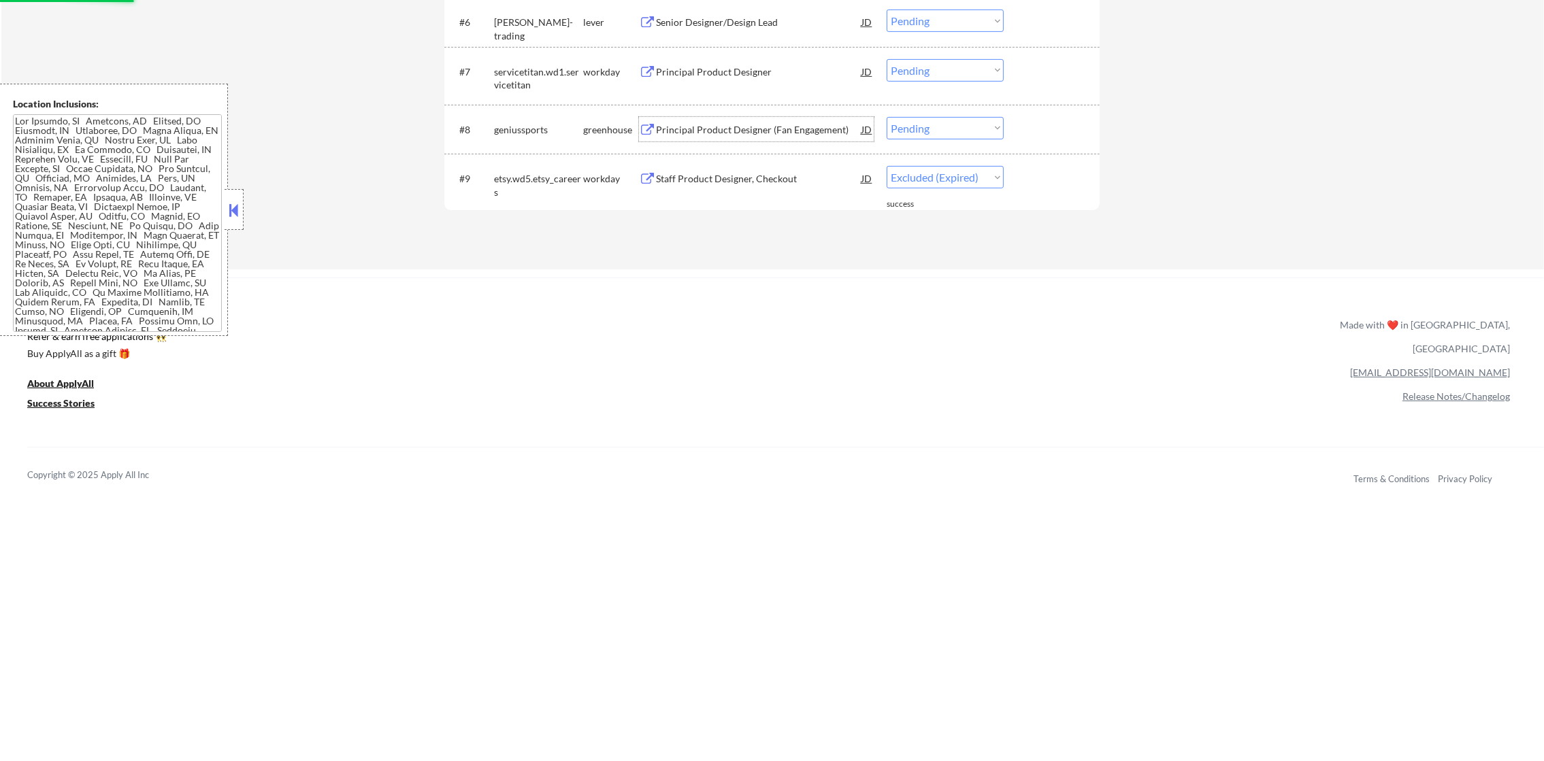
click at [756, 126] on div "Principal Product Designer (Fan Engagement)" at bounding box center [758, 130] width 205 height 14
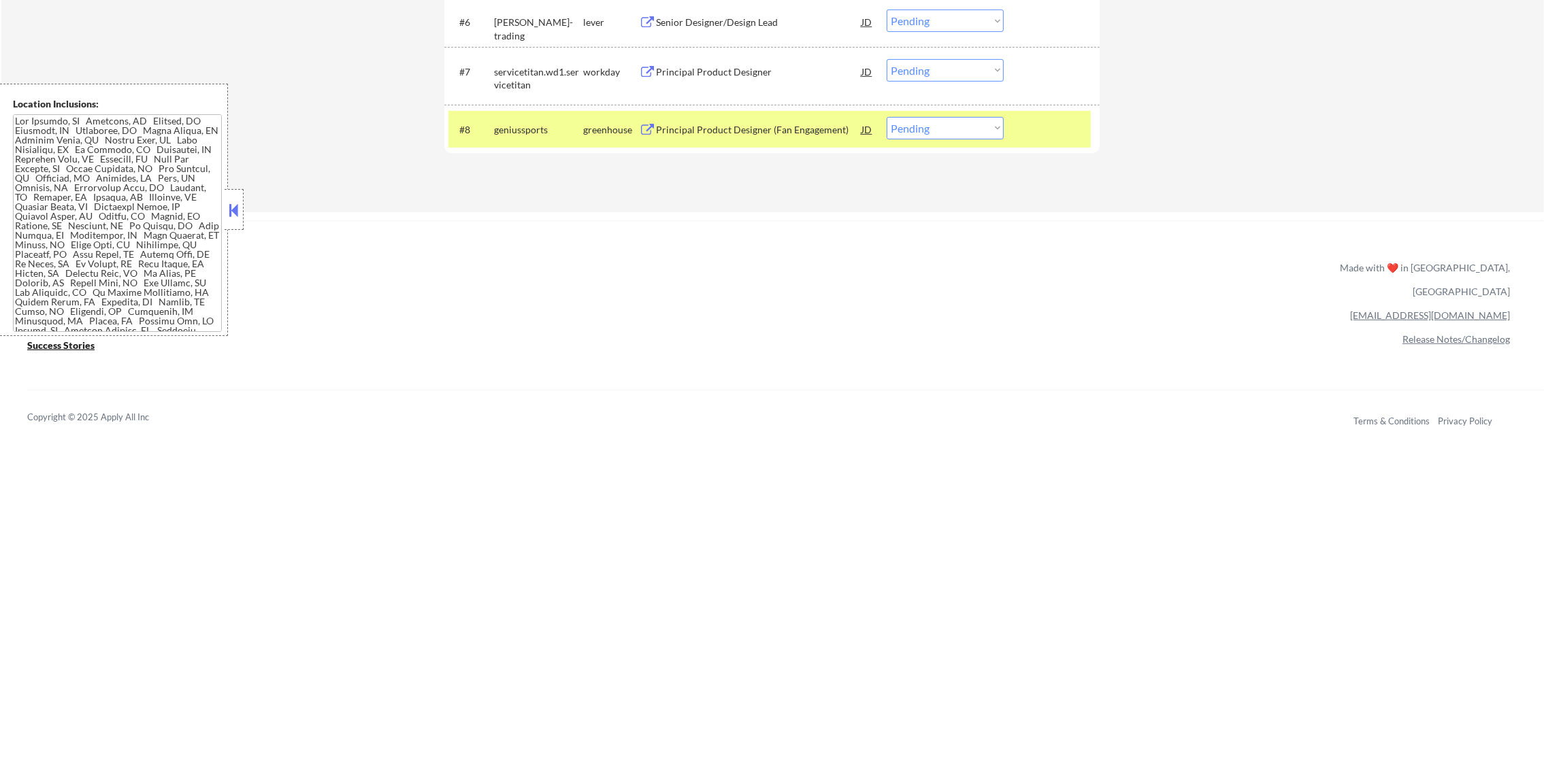
click at [973, 129] on select "Choose an option... Pending Applied Excluded (Questions) Excluded (Expired) Exc…" at bounding box center [945, 128] width 117 height 22
select select ""applied""
click at [887, 117] on select "Choose an option... Pending Applied Excluded (Questions) Excluded (Expired) Exc…" at bounding box center [945, 128] width 117 height 22
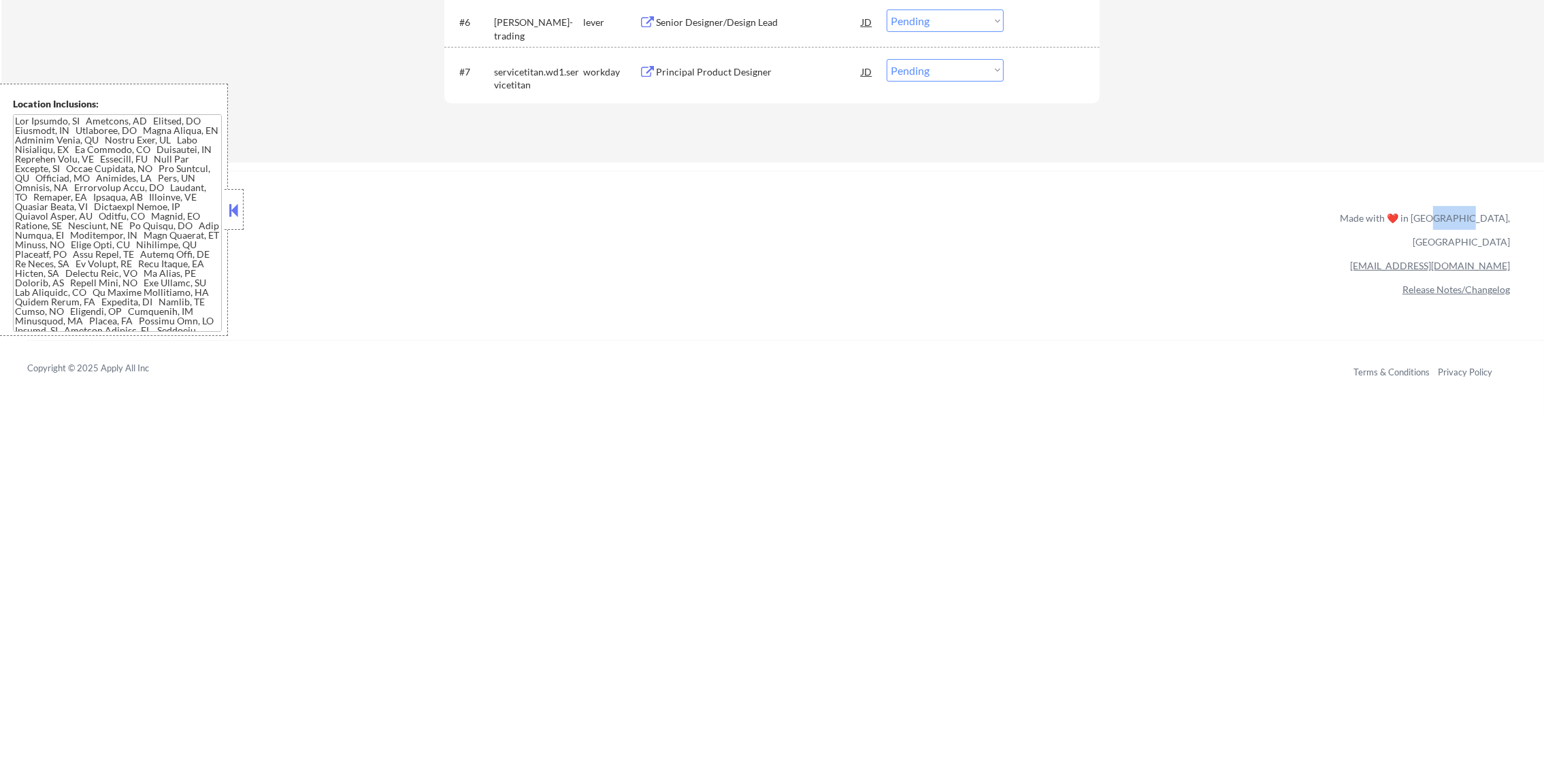
scroll to position [740, 0]
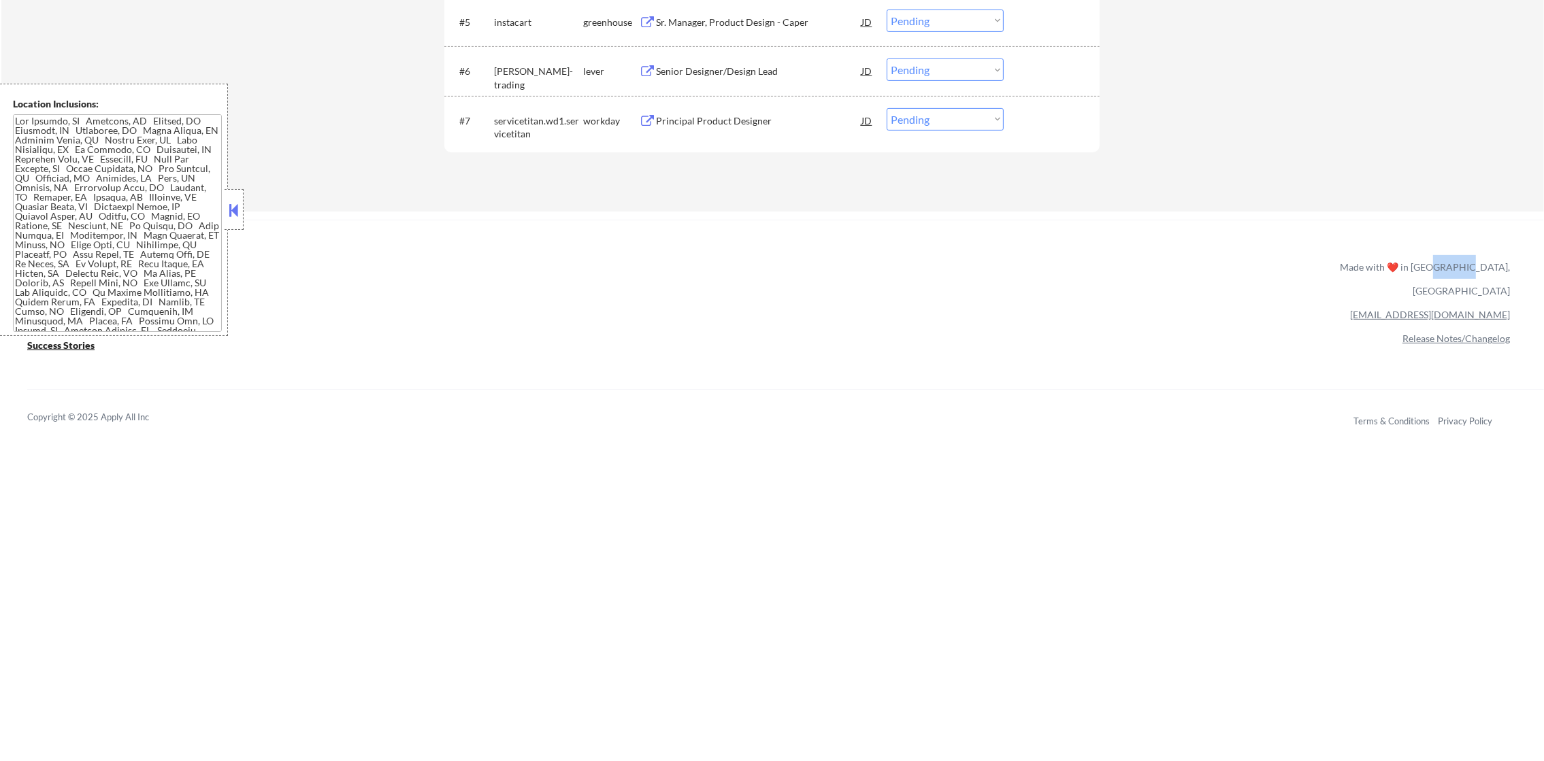
click at [969, 123] on select "Choose an option... Pending Applied Excluded (Questions) Excluded (Expired) Exc…" at bounding box center [945, 119] width 117 height 22
select select ""excluded""
click at [887, 108] on select "Choose an option... Pending Applied Excluded (Questions) Excluded (Expired) Exc…" at bounding box center [945, 119] width 117 height 22
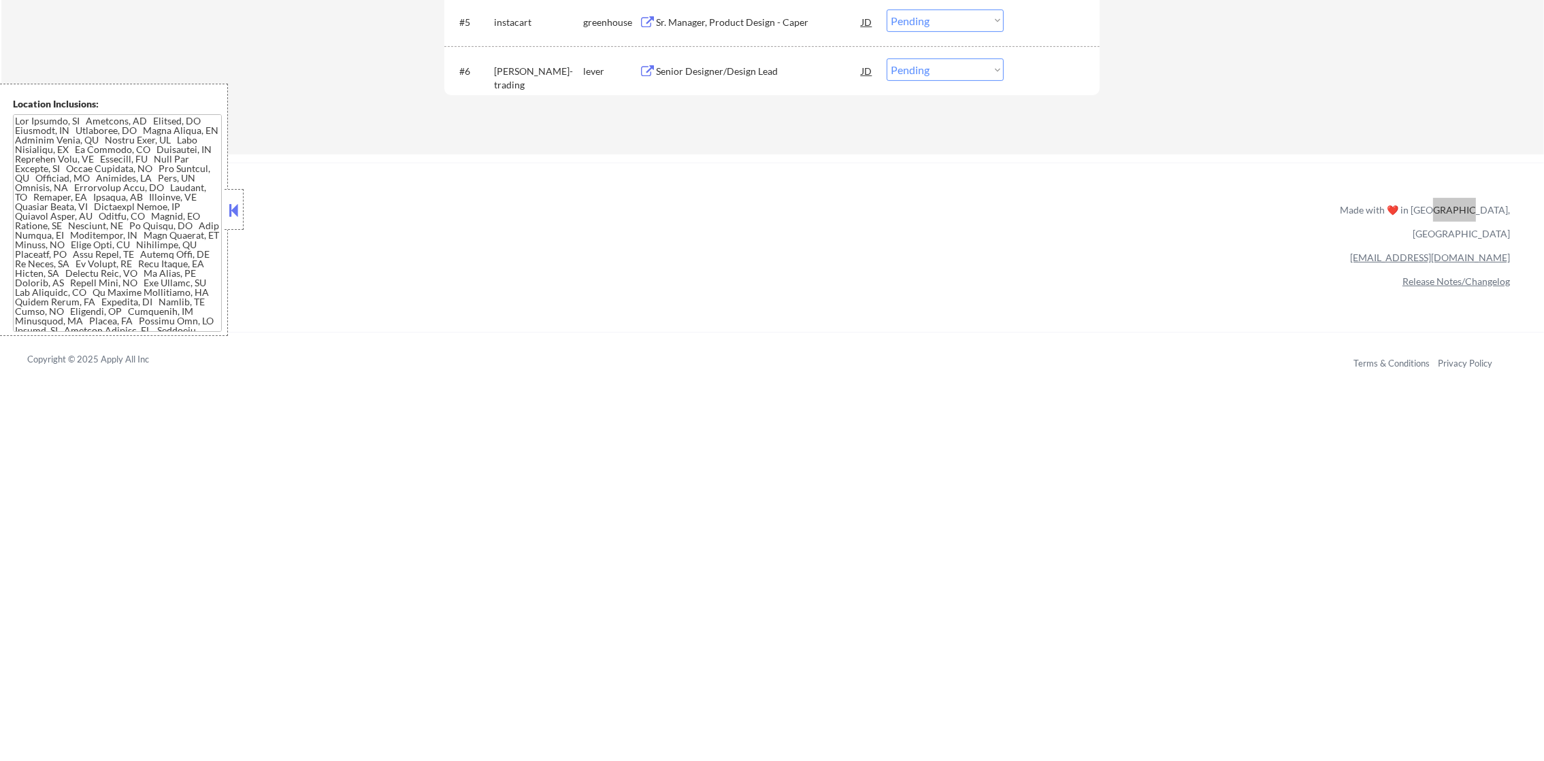
scroll to position [682, 0]
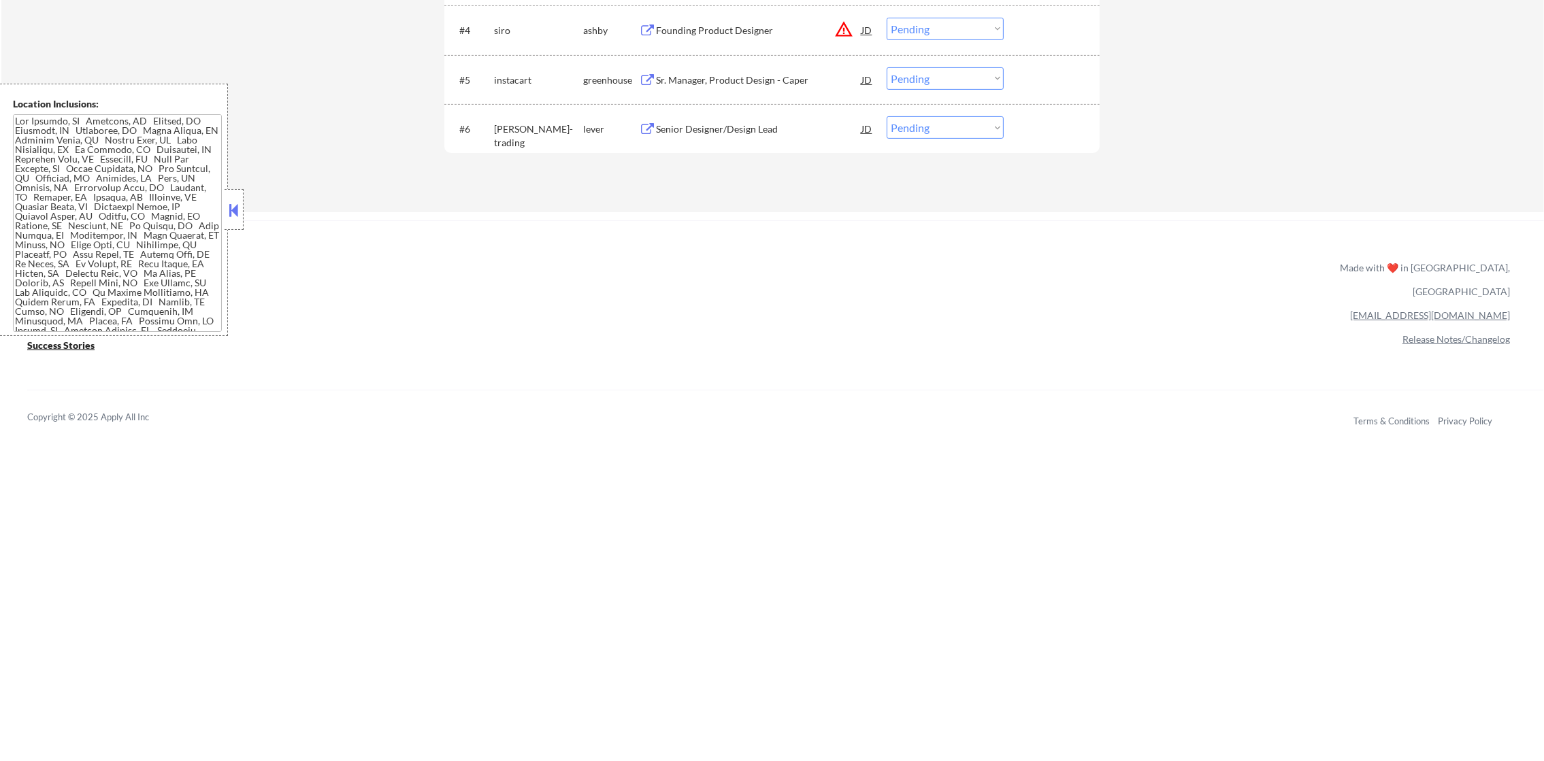
click at [757, 122] on div "Senior Designer/Design Lead" at bounding box center [758, 129] width 205 height 14
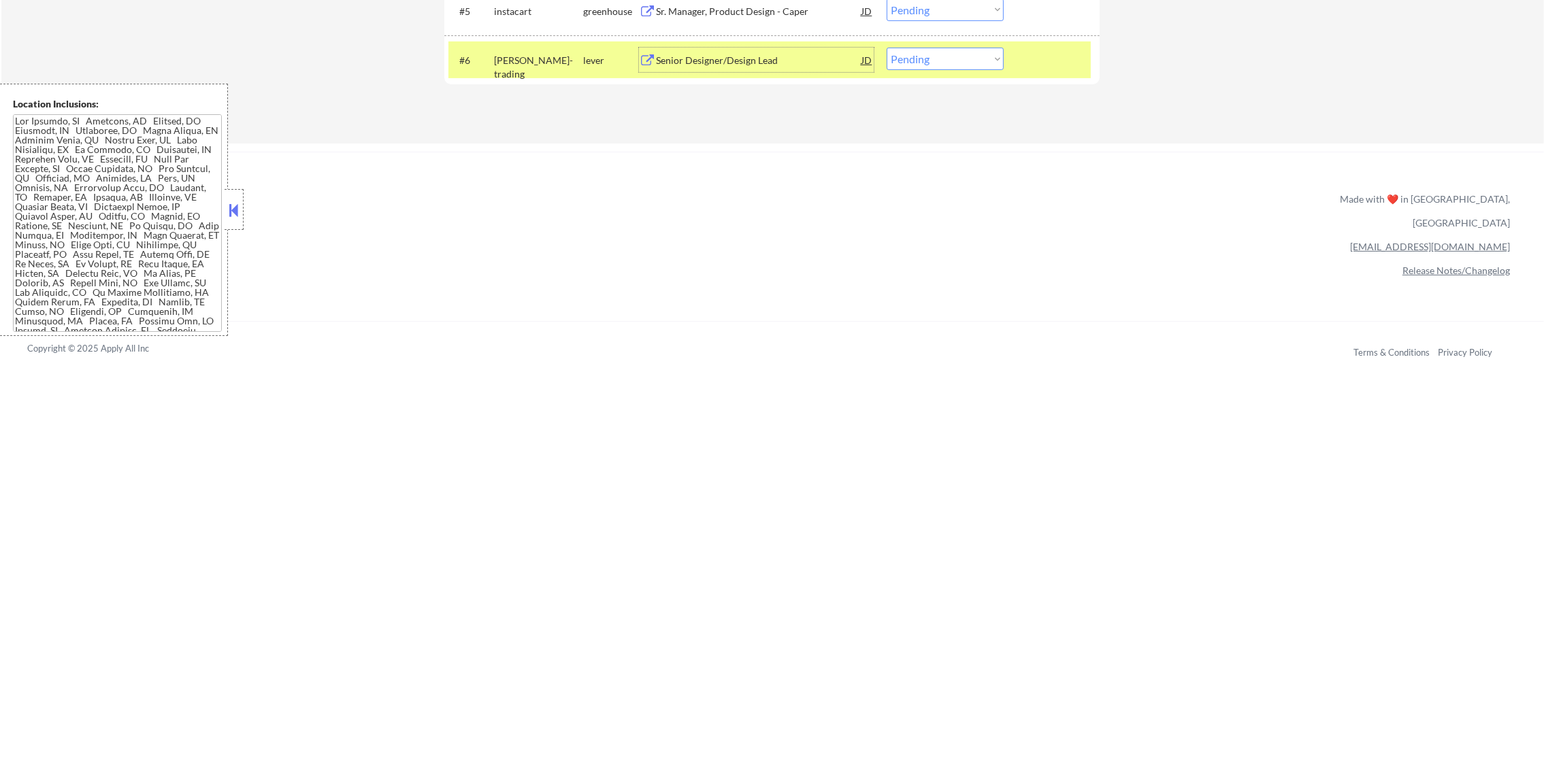
scroll to position [716, 0]
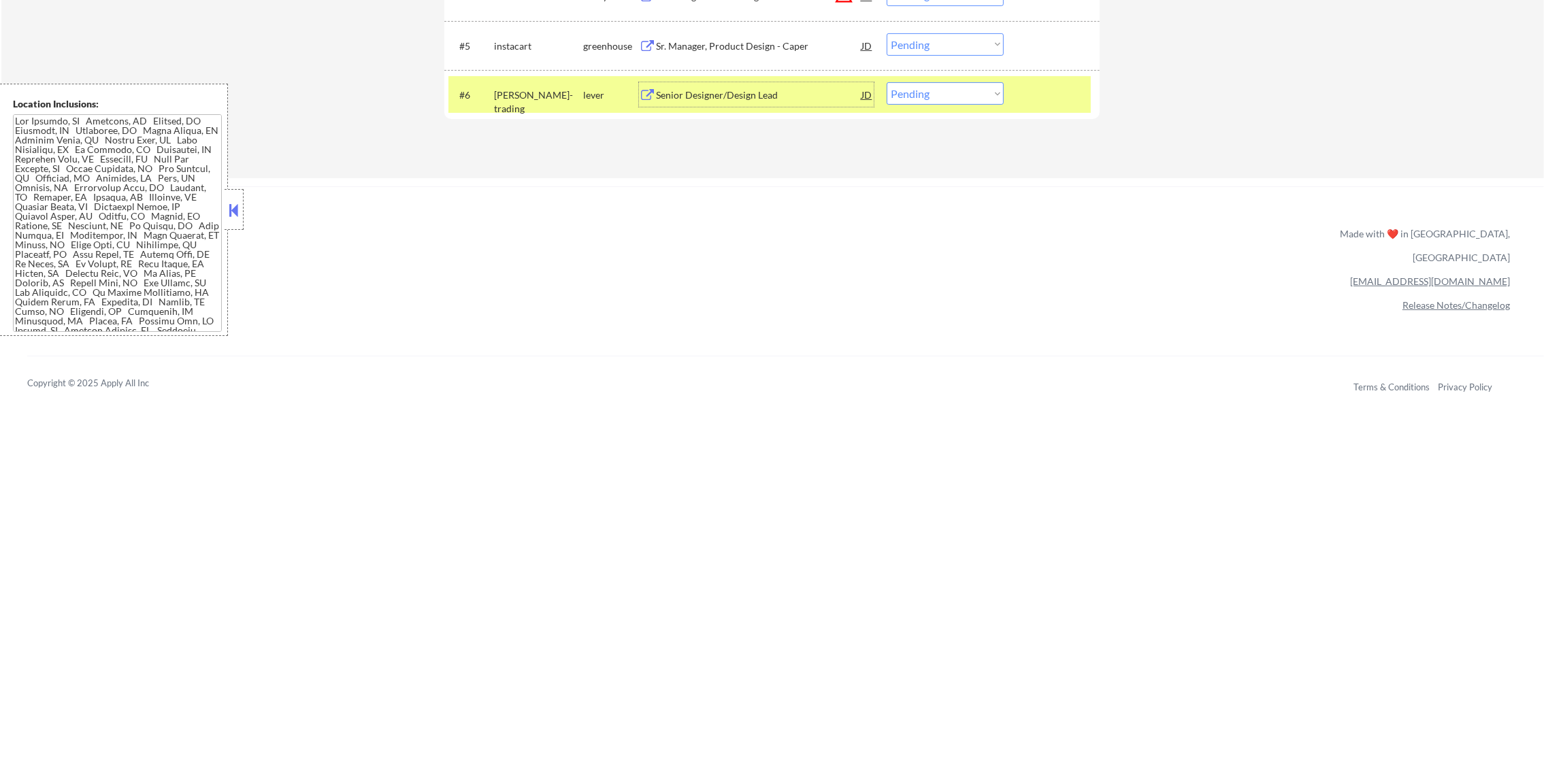
click at [940, 94] on select "Choose an option... Pending Applied Excluded (Questions) Excluded (Expired) Exc…" at bounding box center [945, 93] width 117 height 22
select select ""excluded""
click at [887, 82] on select "Choose an option... Pending Applied Excluded (Questions) Excluded (Expired) Exc…" at bounding box center [945, 93] width 117 height 22
click at [508, 89] on div "wintermute-trading" at bounding box center [538, 101] width 89 height 27
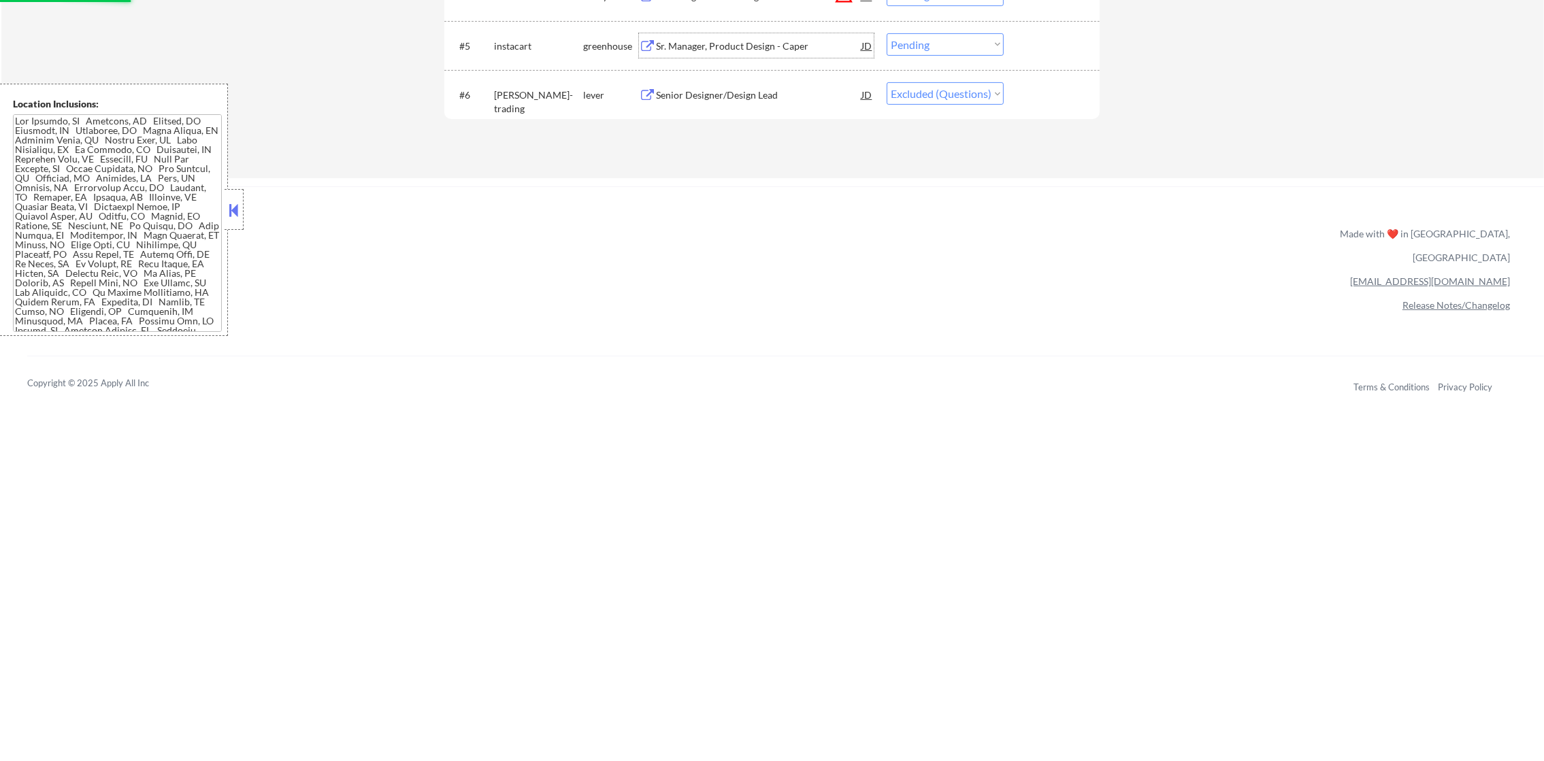
click at [768, 54] on div "Sr. Manager, Product Design - Caper" at bounding box center [758, 45] width 205 height 24
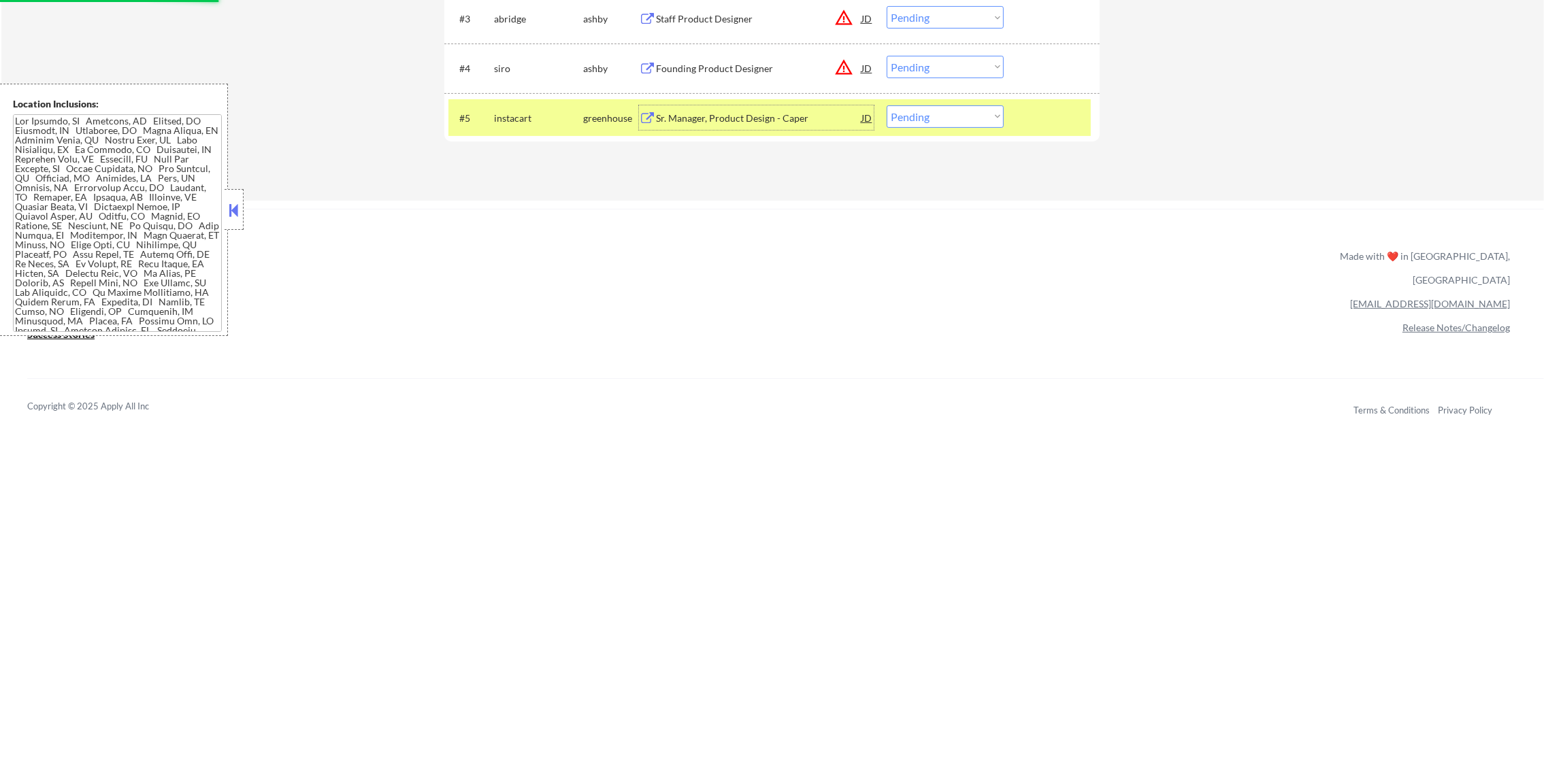
scroll to position [633, 0]
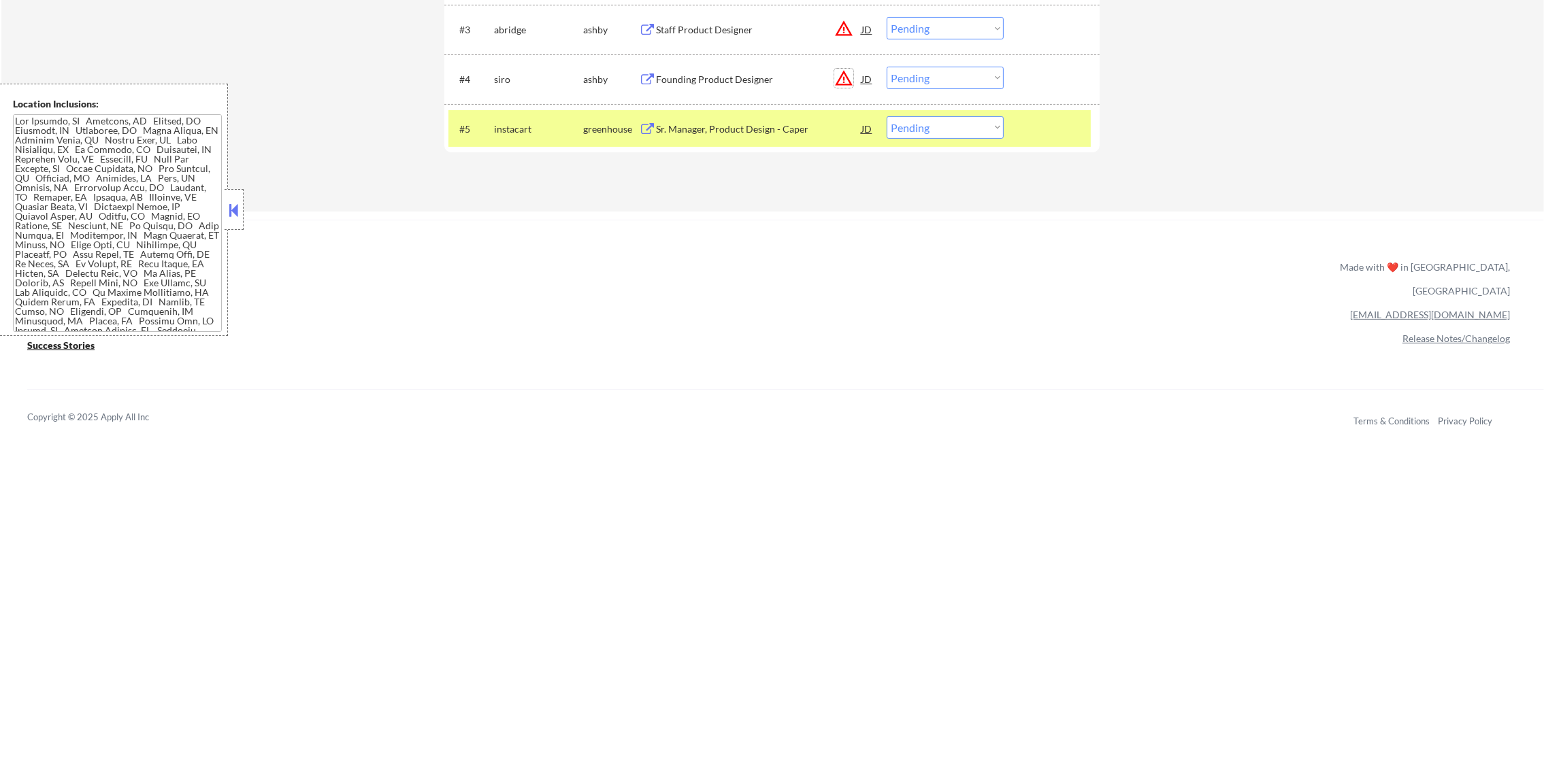
click at [850, 79] on button "warning_amber" at bounding box center [843, 78] width 19 height 19
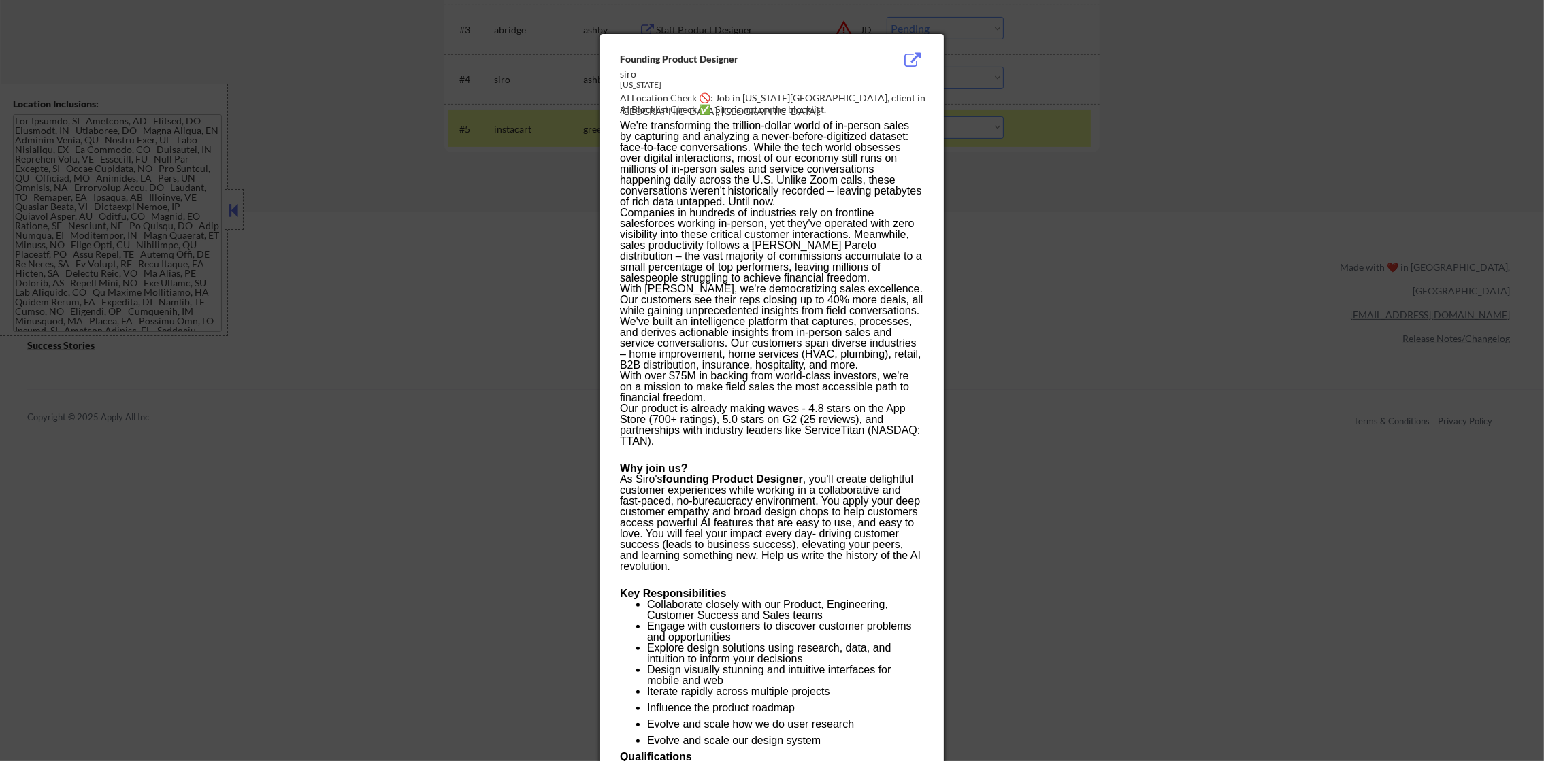
click at [1023, 73] on div at bounding box center [772, 380] width 1544 height 761
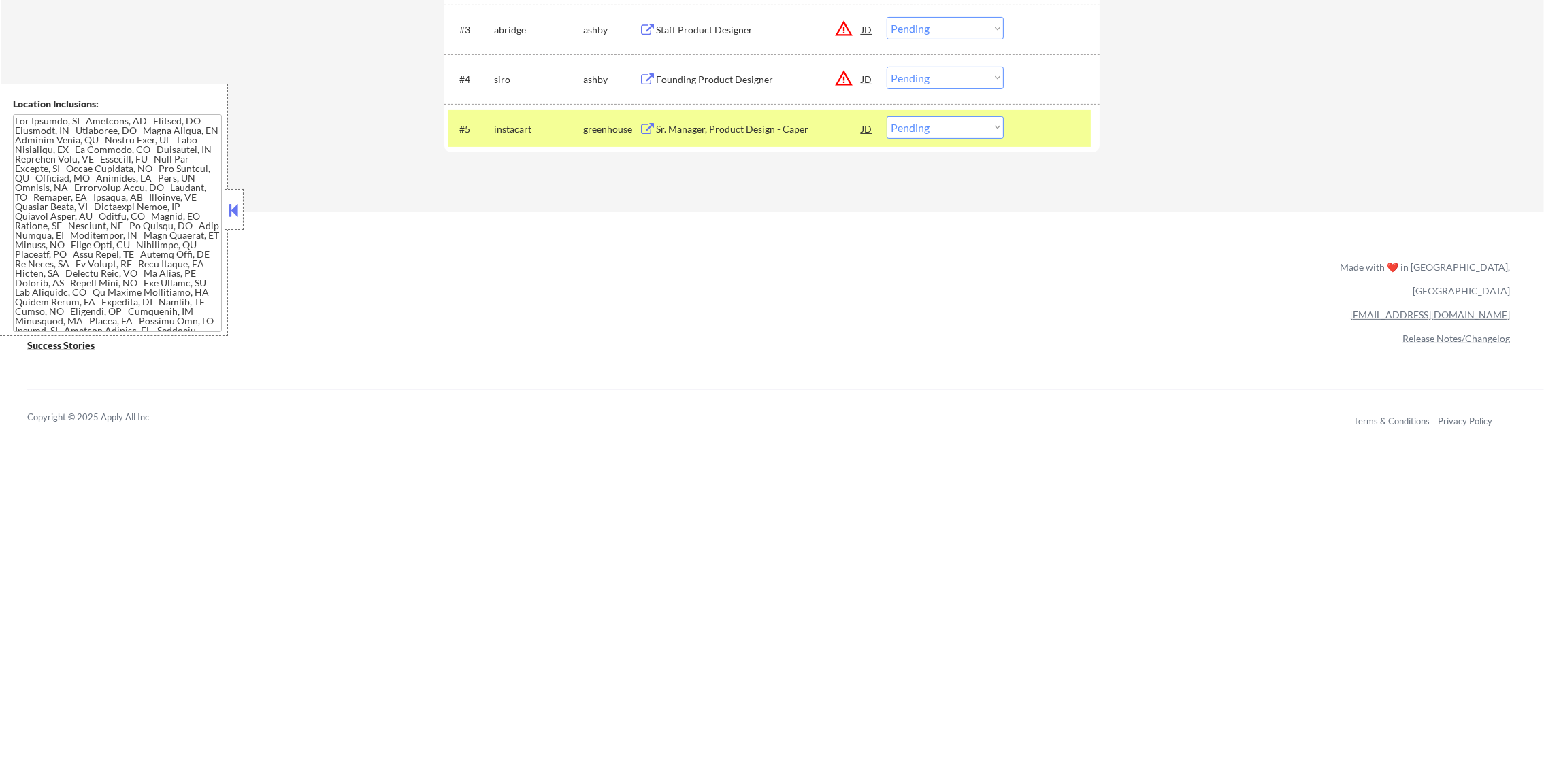
drag, startPoint x: 929, startPoint y: 126, endPoint x: 929, endPoint y: 133, distance: 7.5
click at [929, 126] on select "Choose an option... Pending Applied Excluded (Questions) Excluded (Expired) Exc…" at bounding box center [945, 127] width 117 height 22
select select ""applied""
click at [887, 116] on select "Choose an option... Pending Applied Excluded (Questions) Excluded (Expired) Exc…" at bounding box center [945, 127] width 117 height 22
click at [527, 128] on div "instacart" at bounding box center [538, 129] width 89 height 14
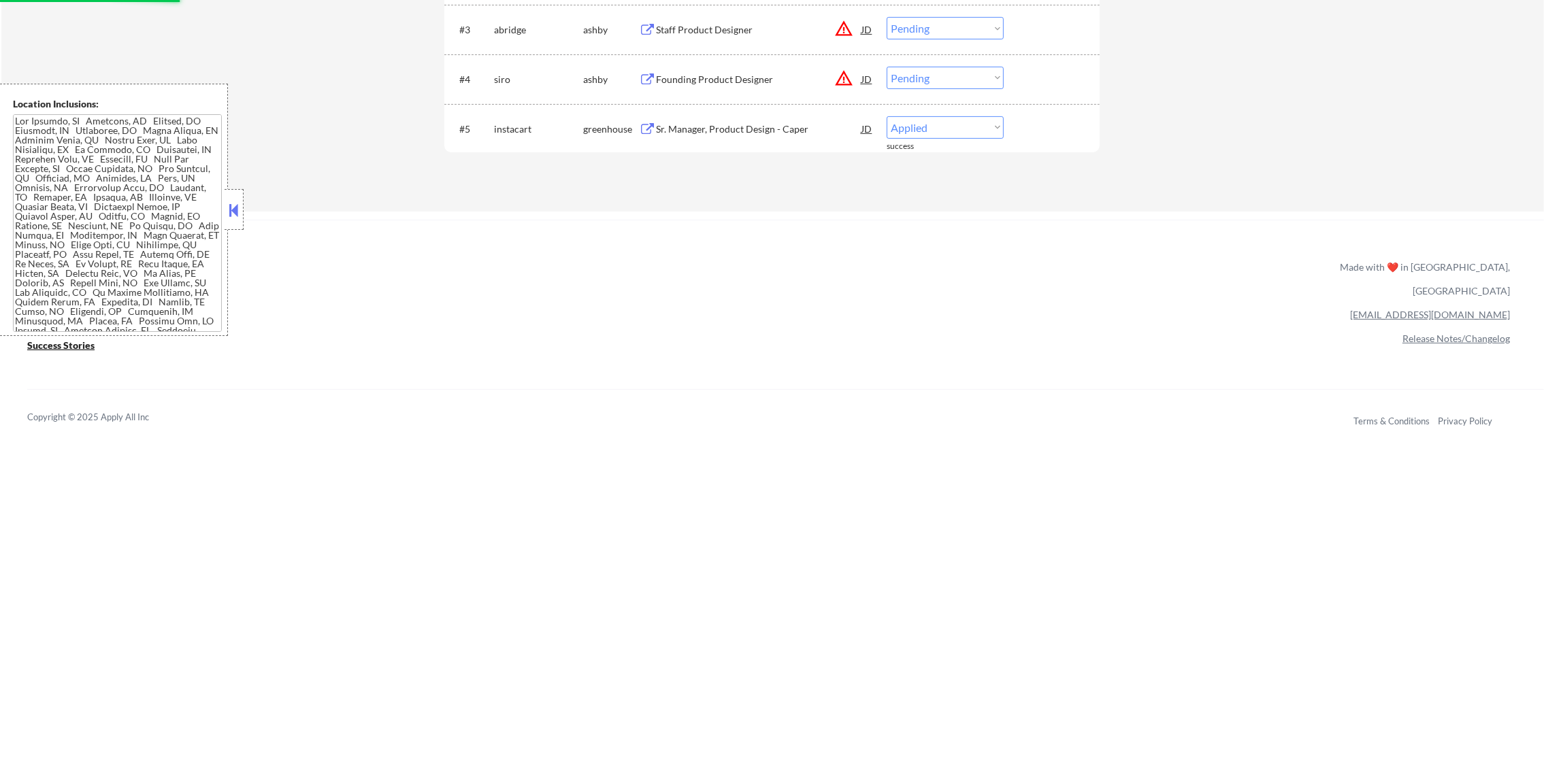
scroll to position [583, 0]
click at [828, 129] on div "Founding Product Designer" at bounding box center [758, 130] width 205 height 14
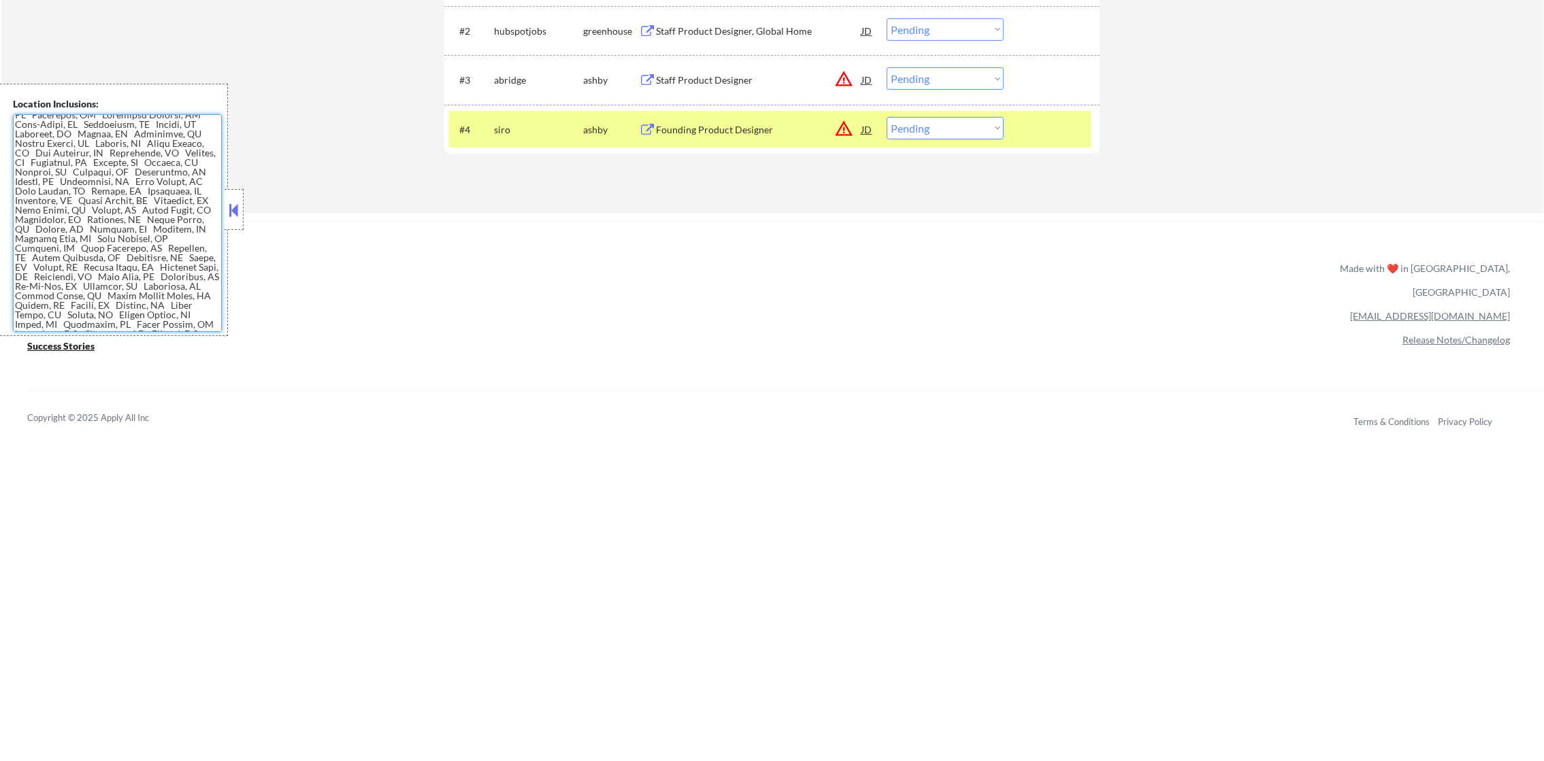
scroll to position [829, 0]
drag, startPoint x: 966, startPoint y: 128, endPoint x: 967, endPoint y: 136, distance: 8.2
click at [966, 128] on select "Choose an option... Pending Applied Excluded (Questions) Excluded (Expired) Exc…" at bounding box center [945, 128] width 117 height 22
select select ""applied""
click at [887, 117] on select "Choose an option... Pending Applied Excluded (Questions) Excluded (Expired) Exc…" at bounding box center [945, 128] width 117 height 22
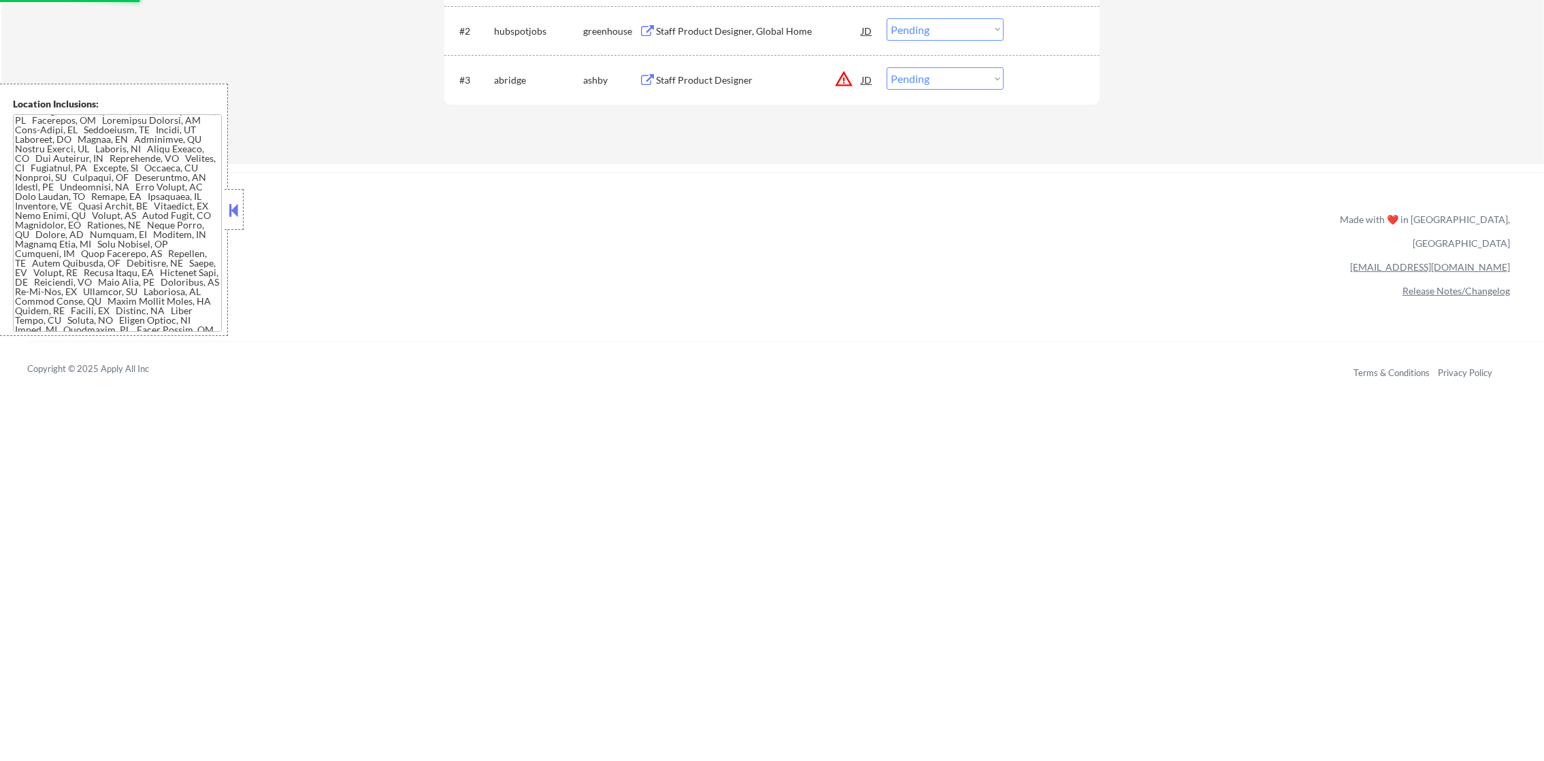
scroll to position [534, 0]
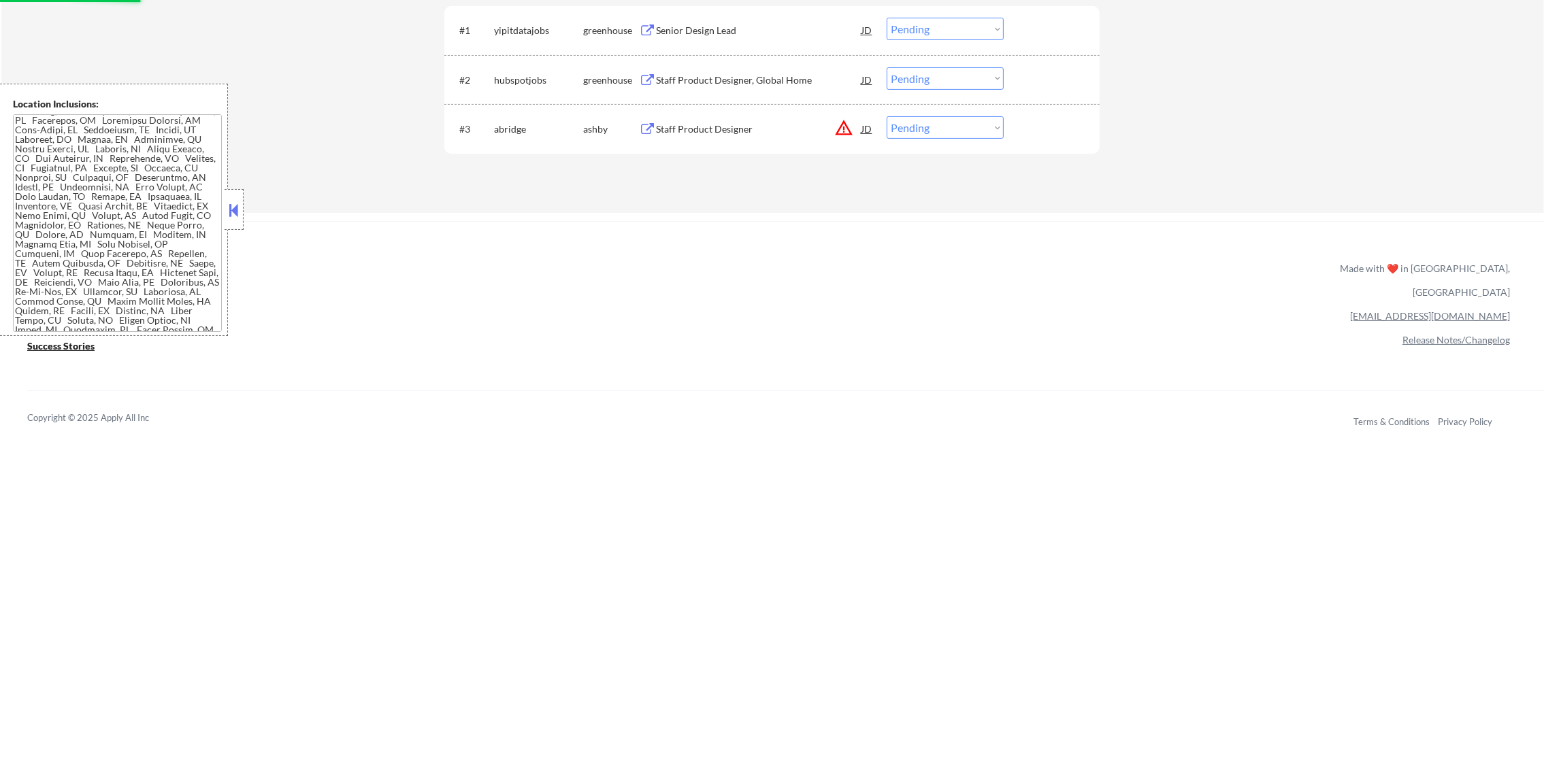
click at [840, 127] on button "warning_amber" at bounding box center [843, 127] width 19 height 19
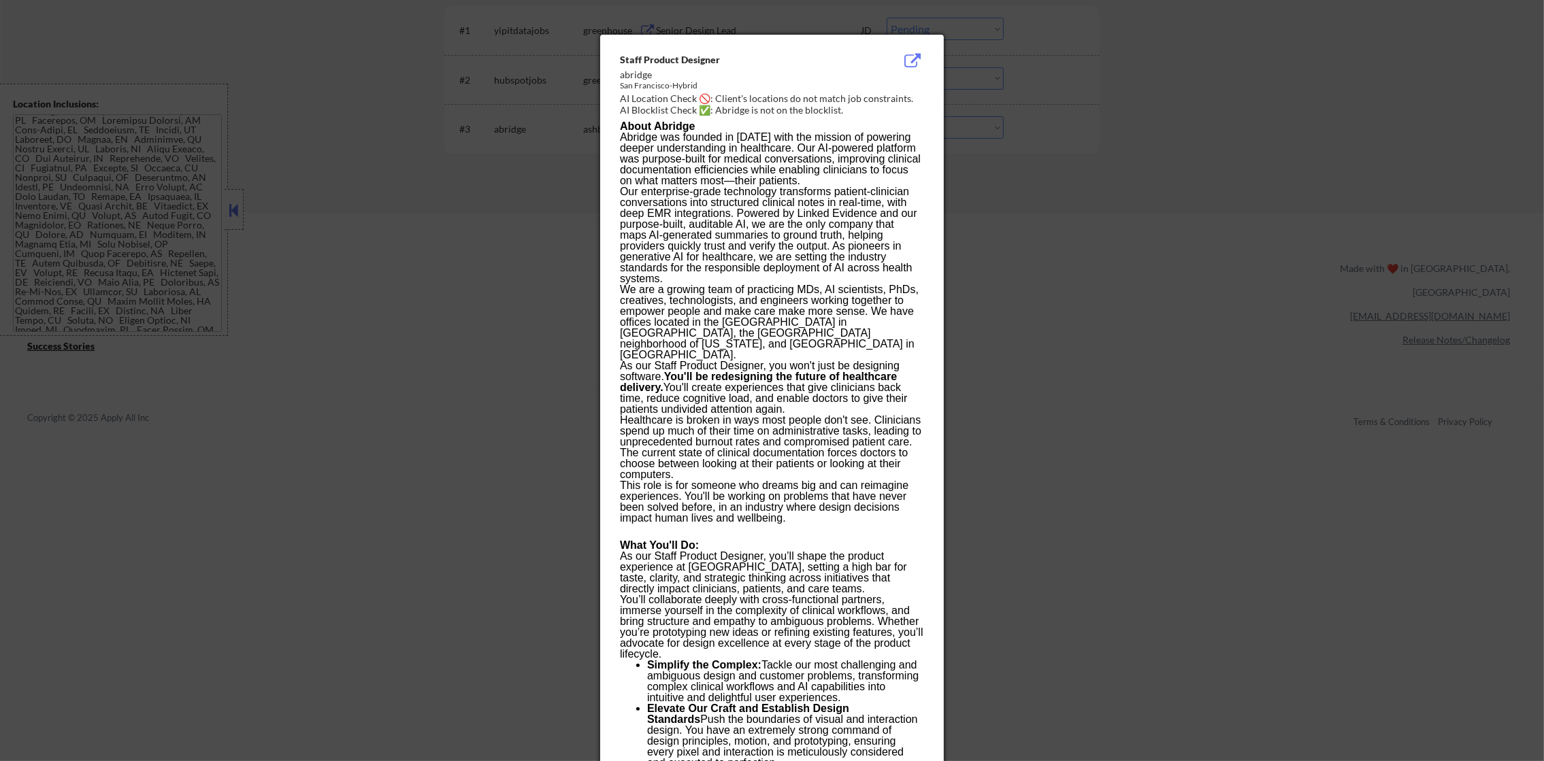
click at [1218, 191] on div at bounding box center [772, 380] width 1544 height 761
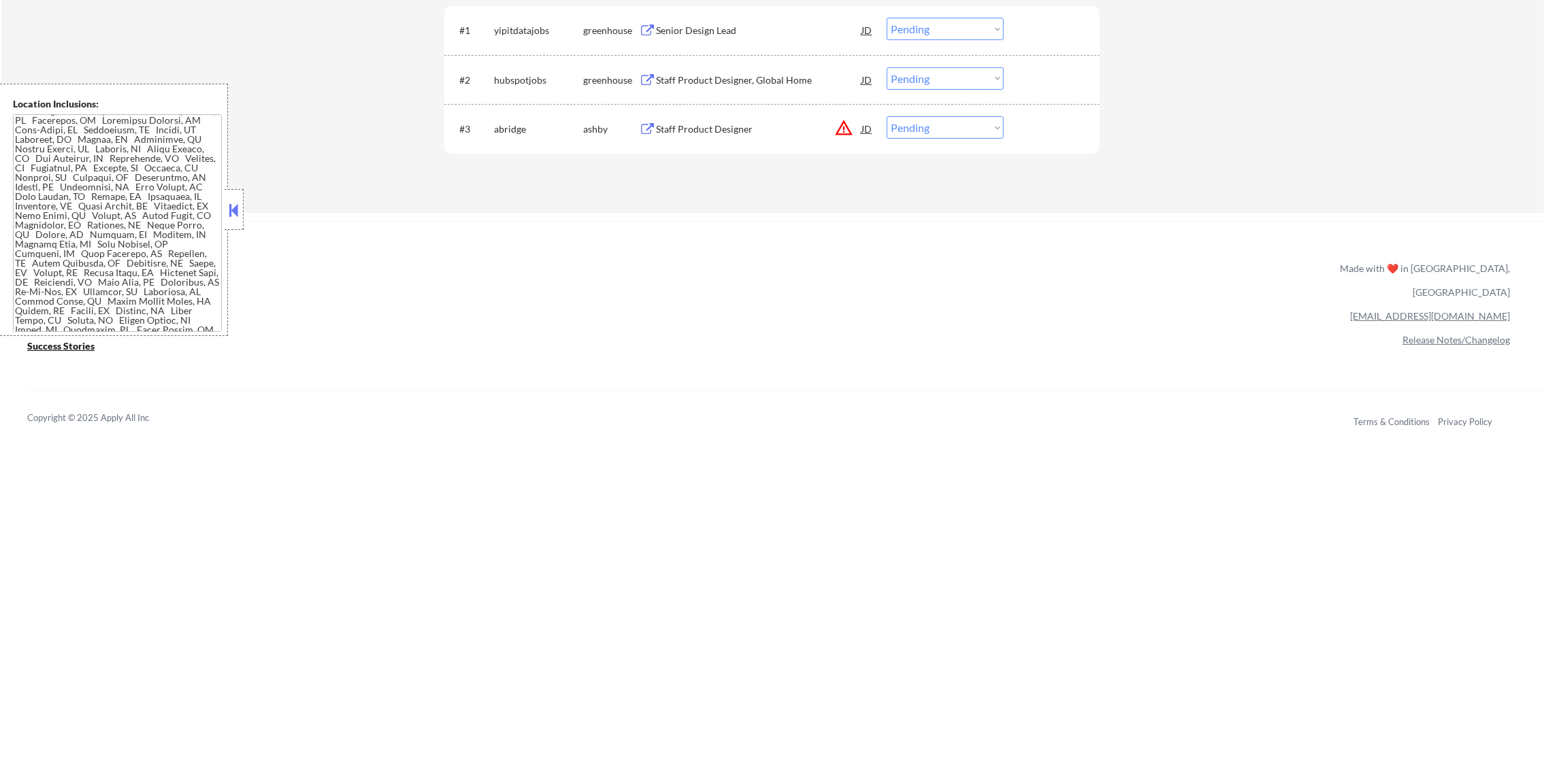
click at [791, 123] on div "Staff Product Designer" at bounding box center [758, 129] width 205 height 14
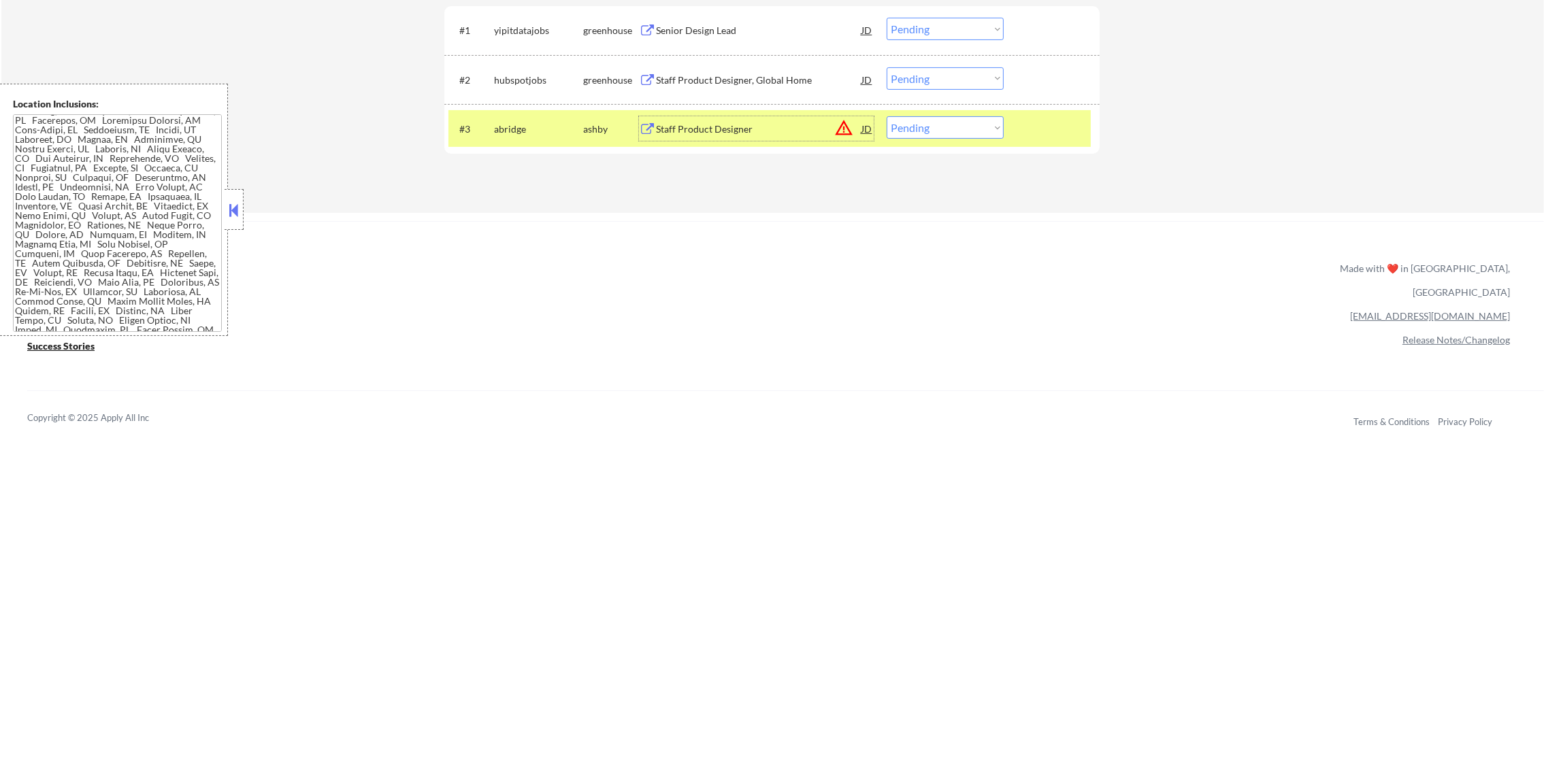
drag, startPoint x: 908, startPoint y: 128, endPoint x: 912, endPoint y: 139, distance: 12.3
click at [908, 129] on select "Choose an option... Pending Applied Excluded (Questions) Excluded (Expired) Exc…" at bounding box center [945, 127] width 117 height 22
select select ""excluded""
click at [887, 116] on select "Choose an option... Pending Applied Excluded (Questions) Excluded (Expired) Exc…" at bounding box center [945, 127] width 117 height 22
click at [518, 138] on div "abridge" at bounding box center [538, 128] width 89 height 24
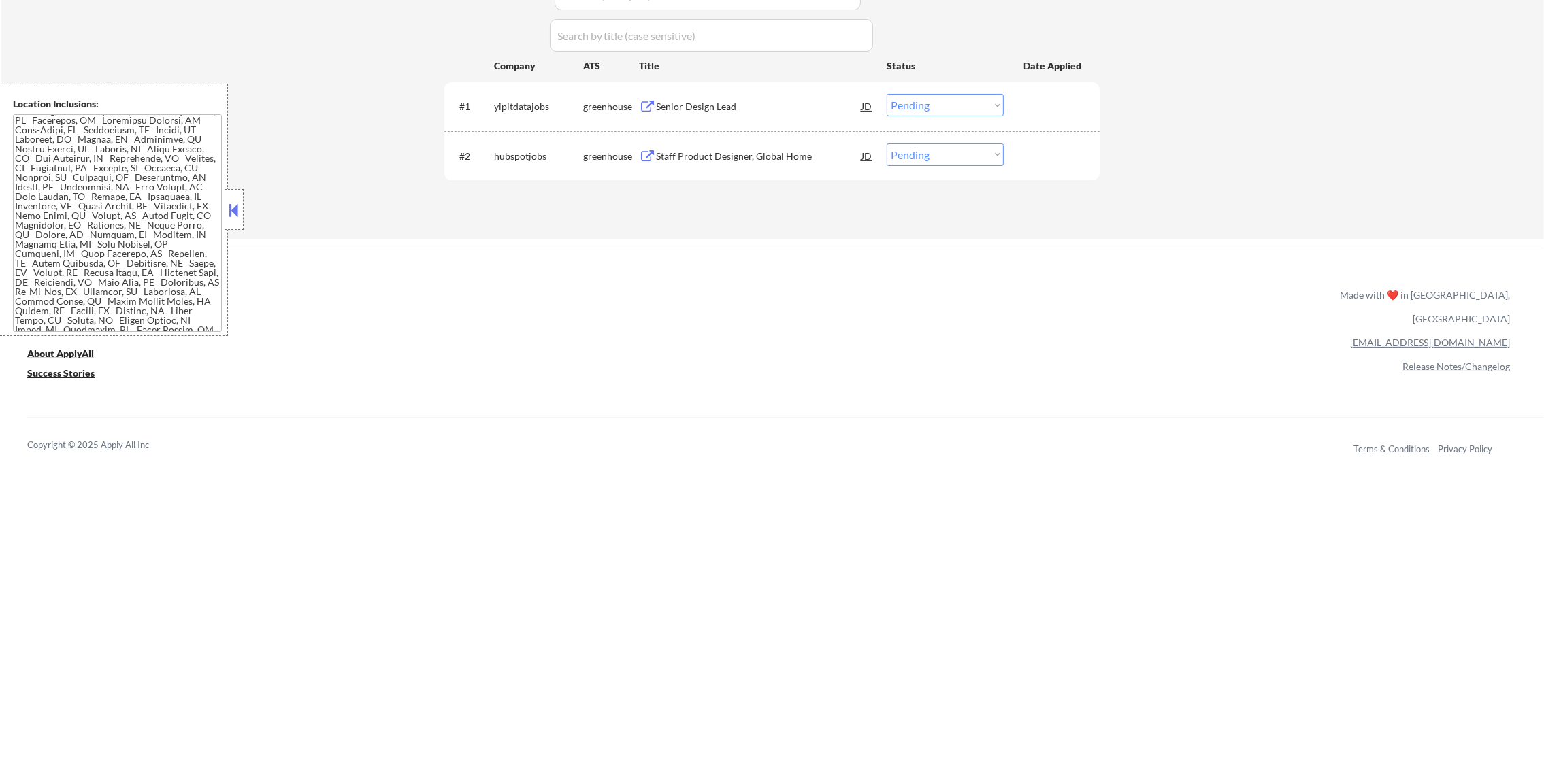
scroll to position [452, 0]
click at [781, 148] on div "#2 hubspotjobs greenhouse Staff Product Designer, Global Home JD Choose an opti…" at bounding box center [769, 162] width 642 height 37
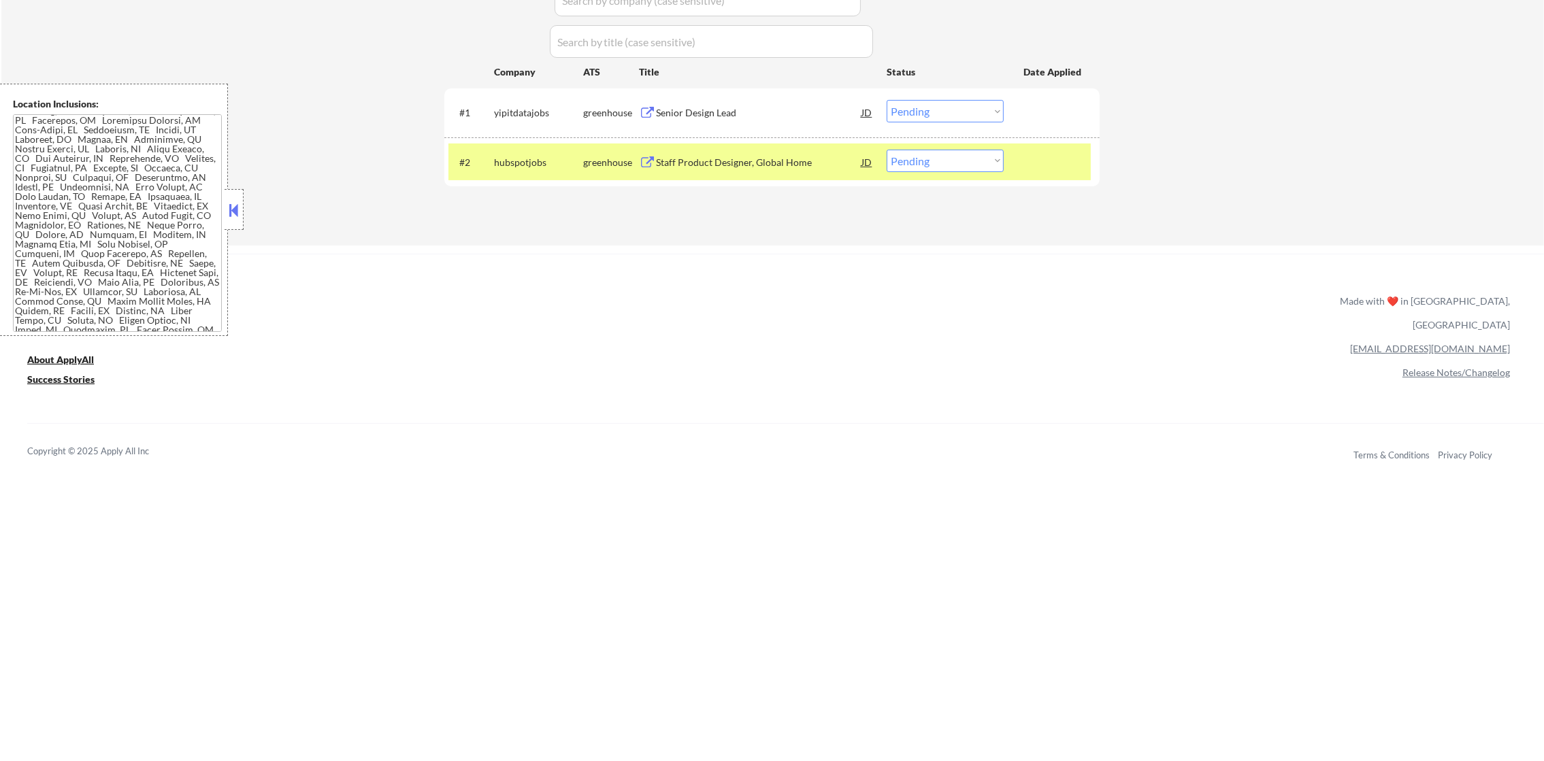
click at [585, 156] on div "greenhouse" at bounding box center [611, 163] width 56 height 14
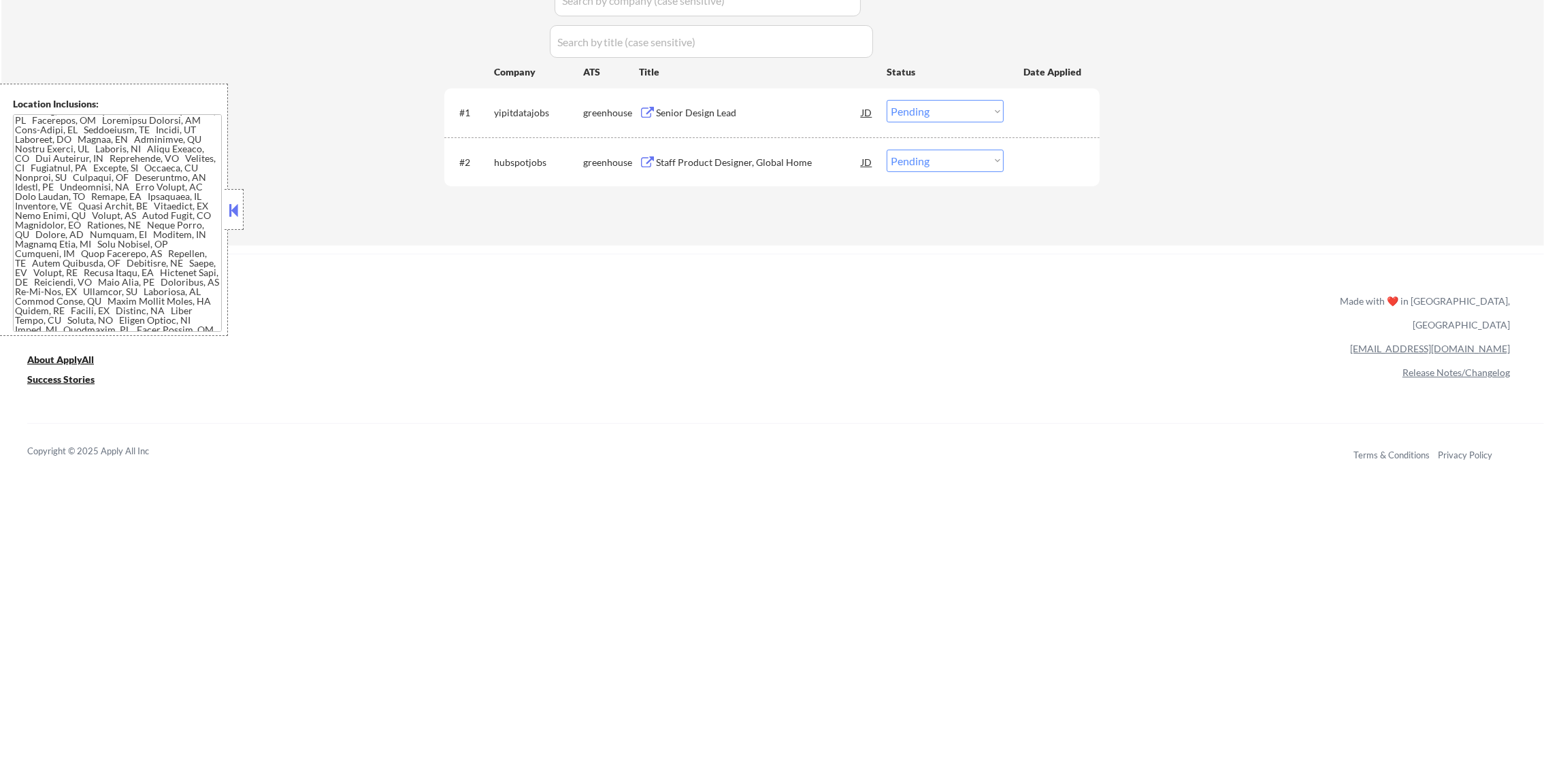
click at [736, 114] on div "Senior Design Lead" at bounding box center [758, 113] width 205 height 14
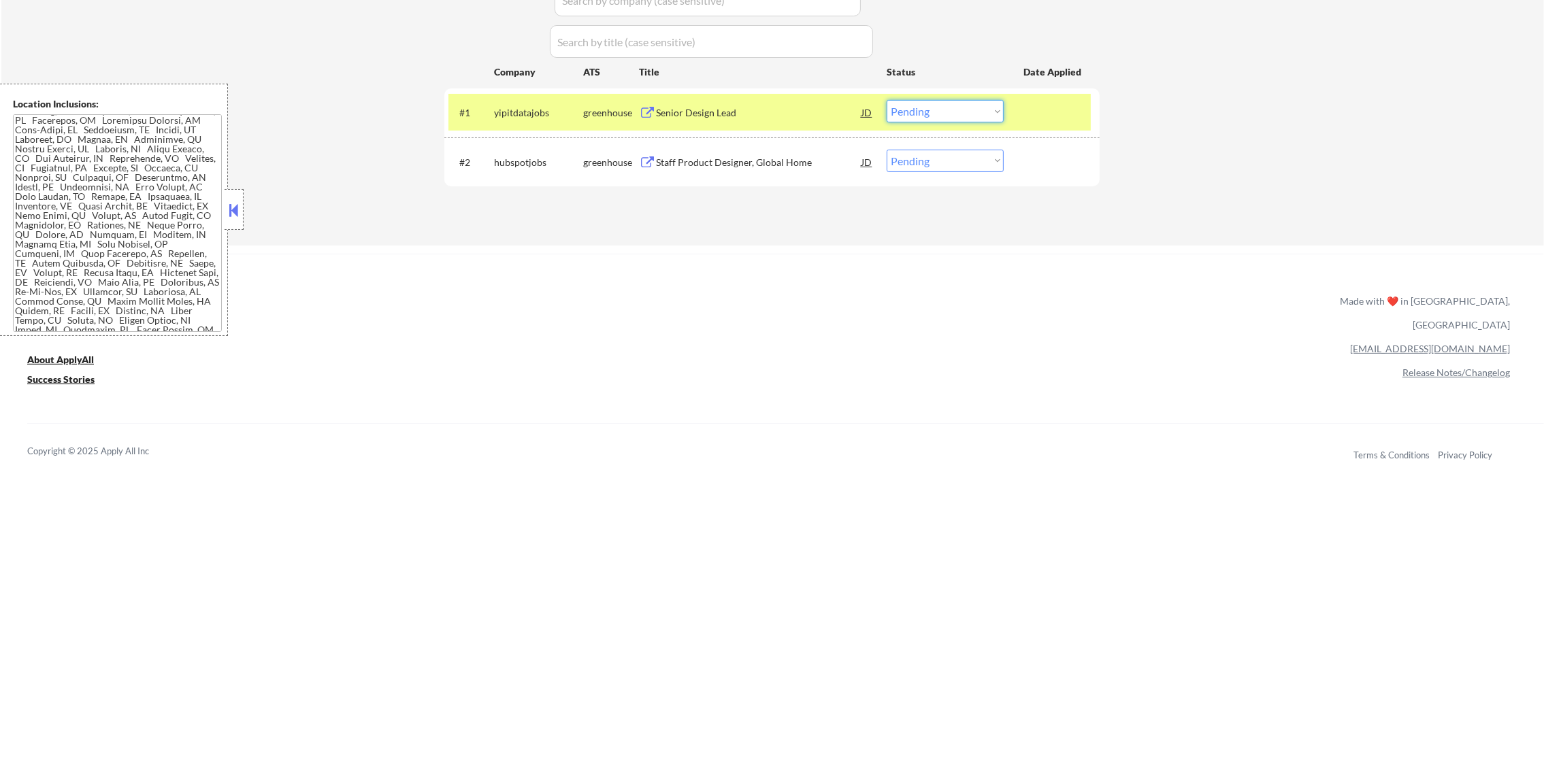
click at [906, 116] on select "Choose an option... Pending Applied Excluded (Questions) Excluded (Expired) Exc…" at bounding box center [945, 111] width 117 height 22
click at [887, 100] on select "Choose an option... Pending Applied Excluded (Questions) Excluded (Expired) Exc…" at bounding box center [945, 111] width 117 height 22
click at [556, 122] on div "yipitdatajobs" at bounding box center [538, 112] width 89 height 24
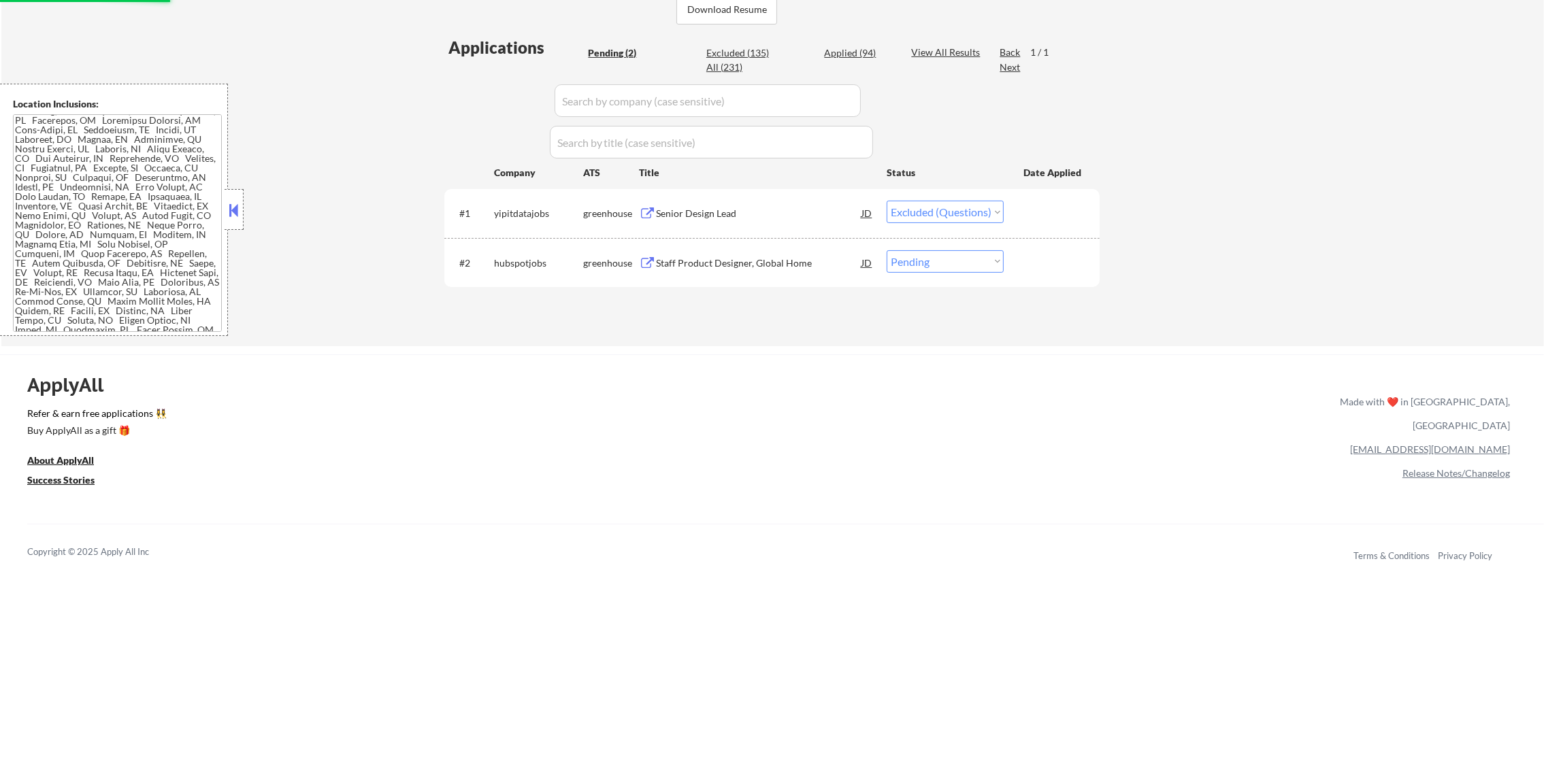
scroll to position [350, 0]
select select ""pending""
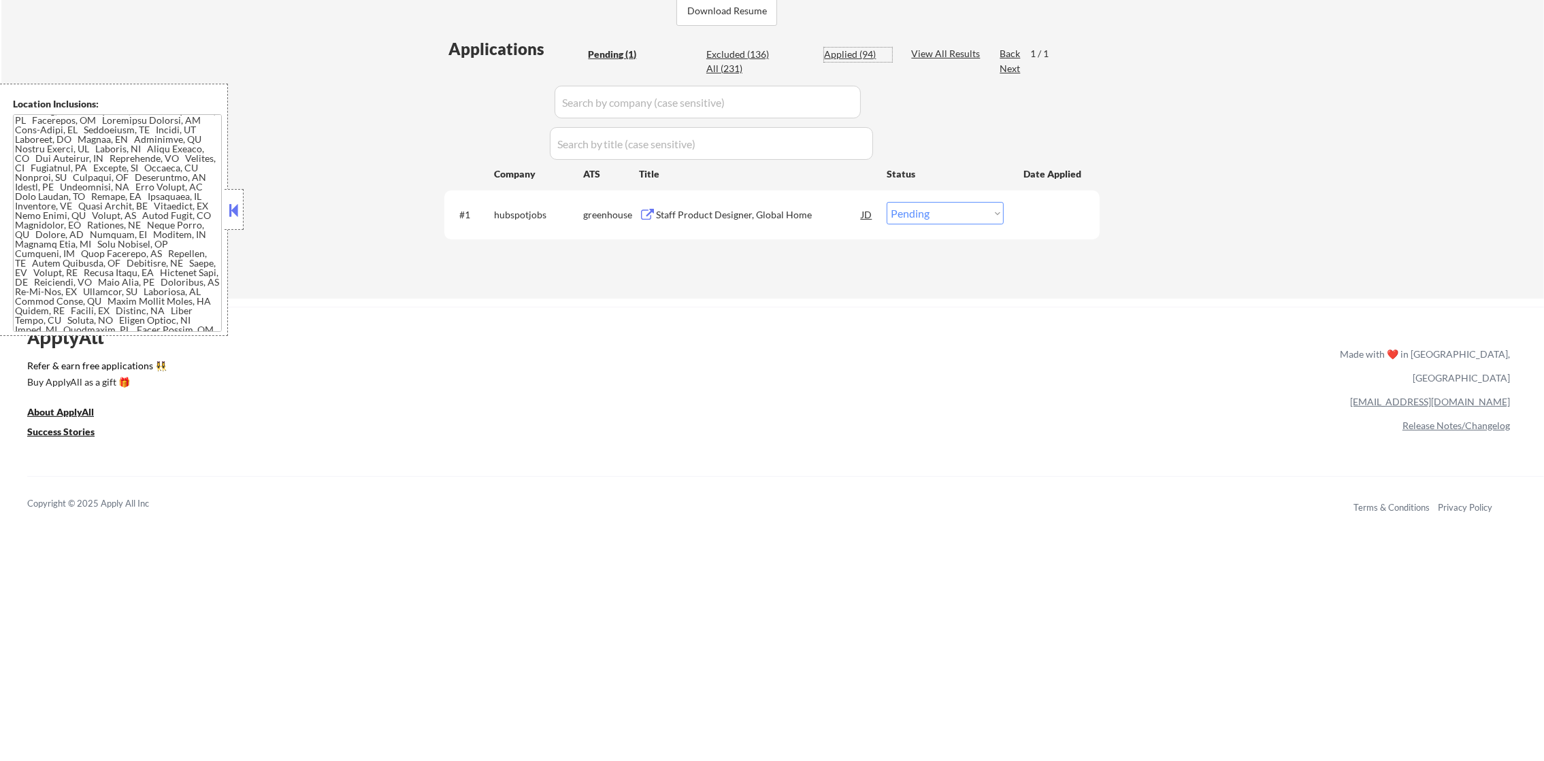
click at [851, 61] on div "Applied (94)" at bounding box center [858, 55] width 68 height 14
click at [0, 0] on div "#2 hubspotjobs greenhouse Staff Product Designer, Global Home JD Choose an opti…" at bounding box center [0, 0] width 0 height 0
click at [431, 95] on div "← Return to /applysquad Mailslurp Inbox Job Search Builder Dawn Nguyen User Ema…" at bounding box center [772, 2] width 1543 height 594
select select ""applied""
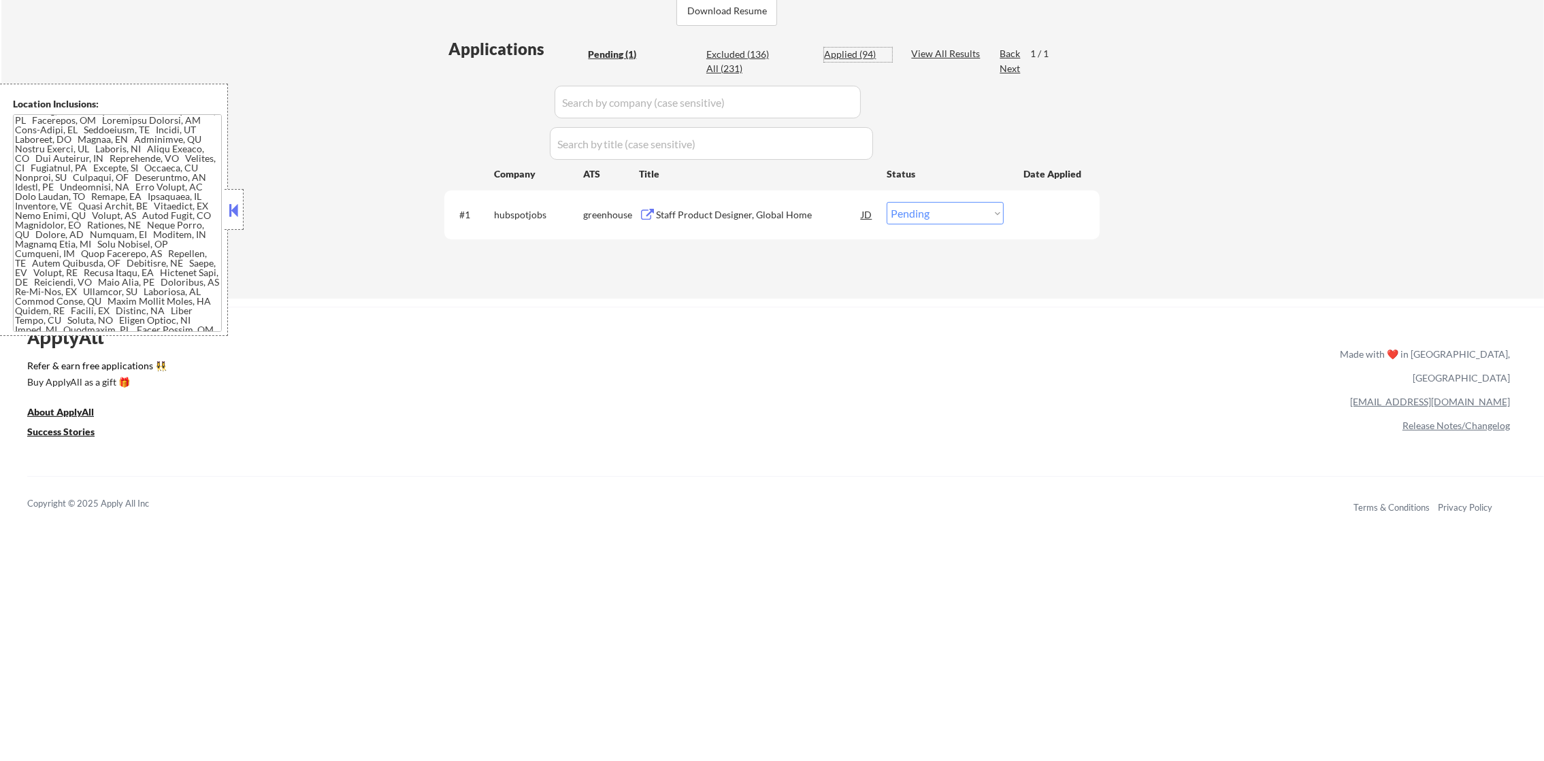
select select ""applied""
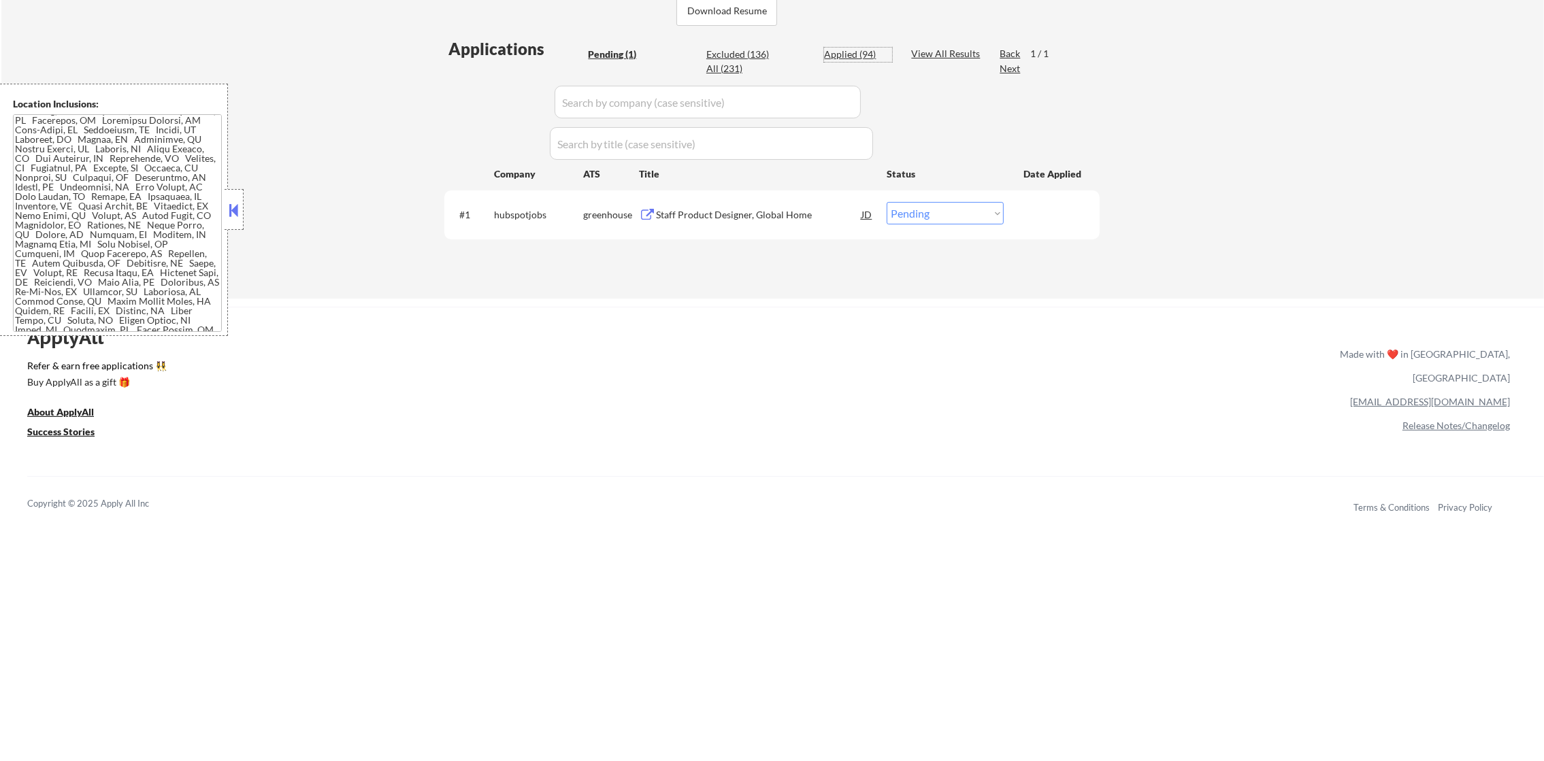
select select ""applied""
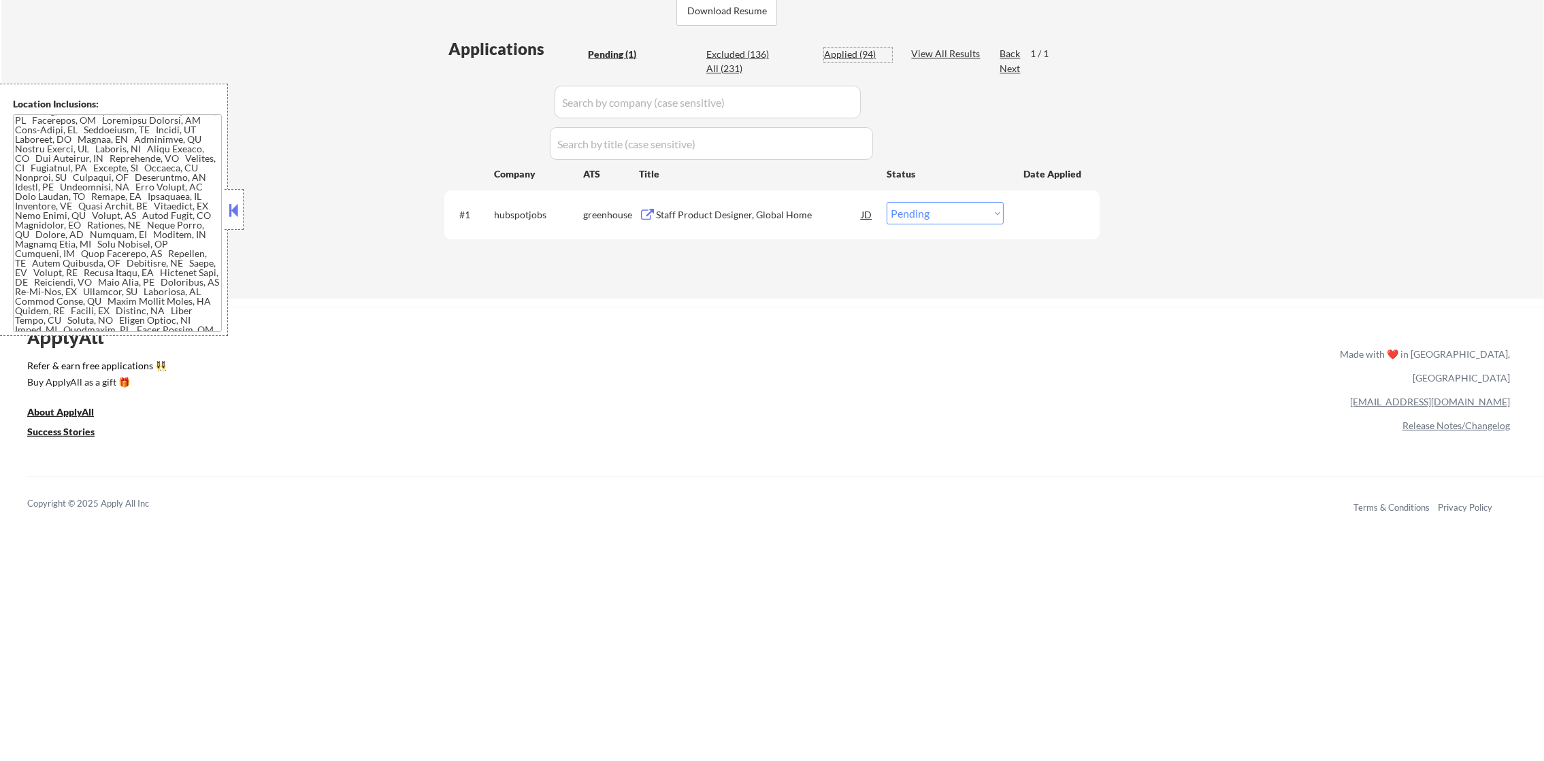
select select ""applied""
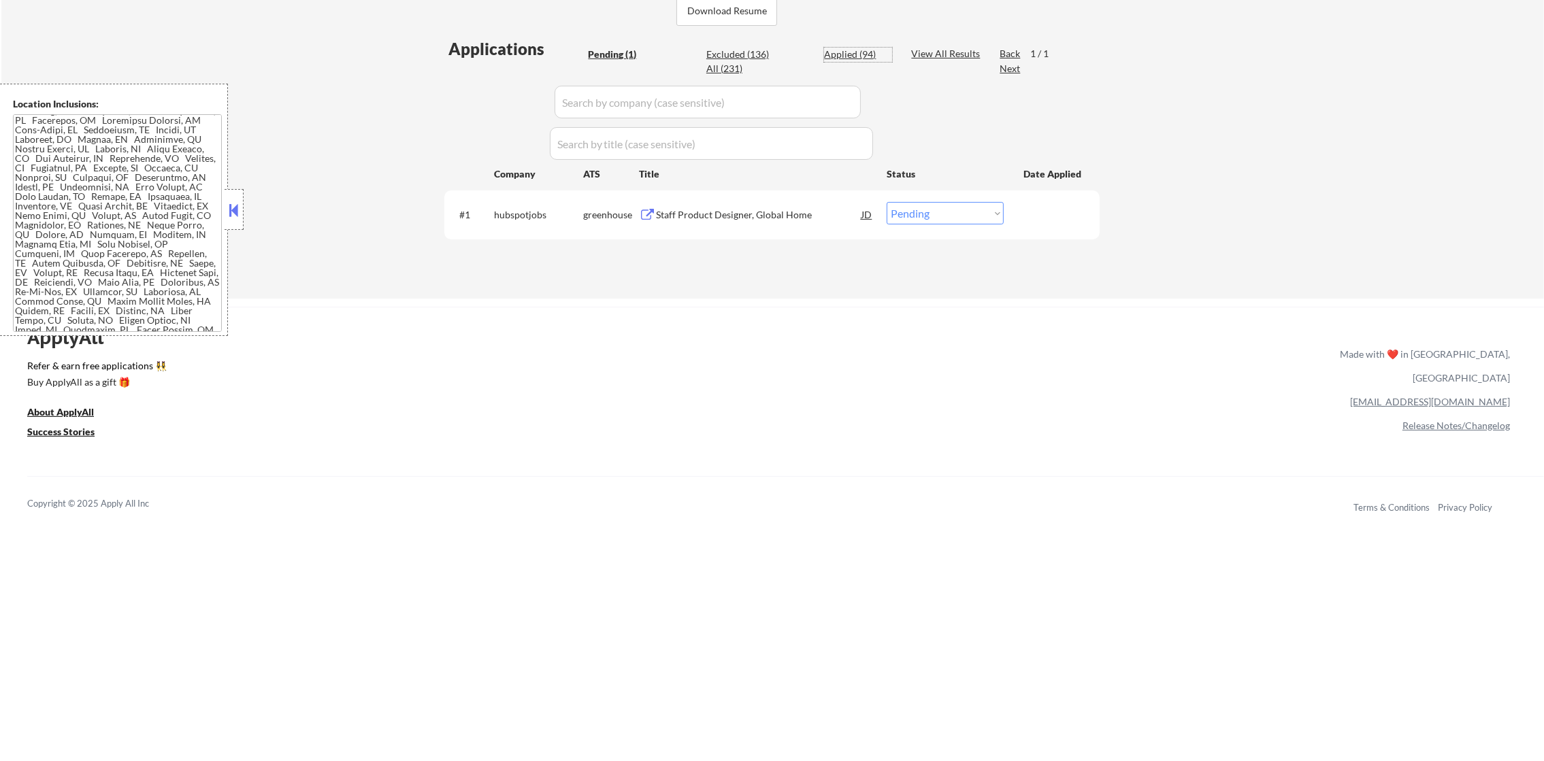
select select ""applied""
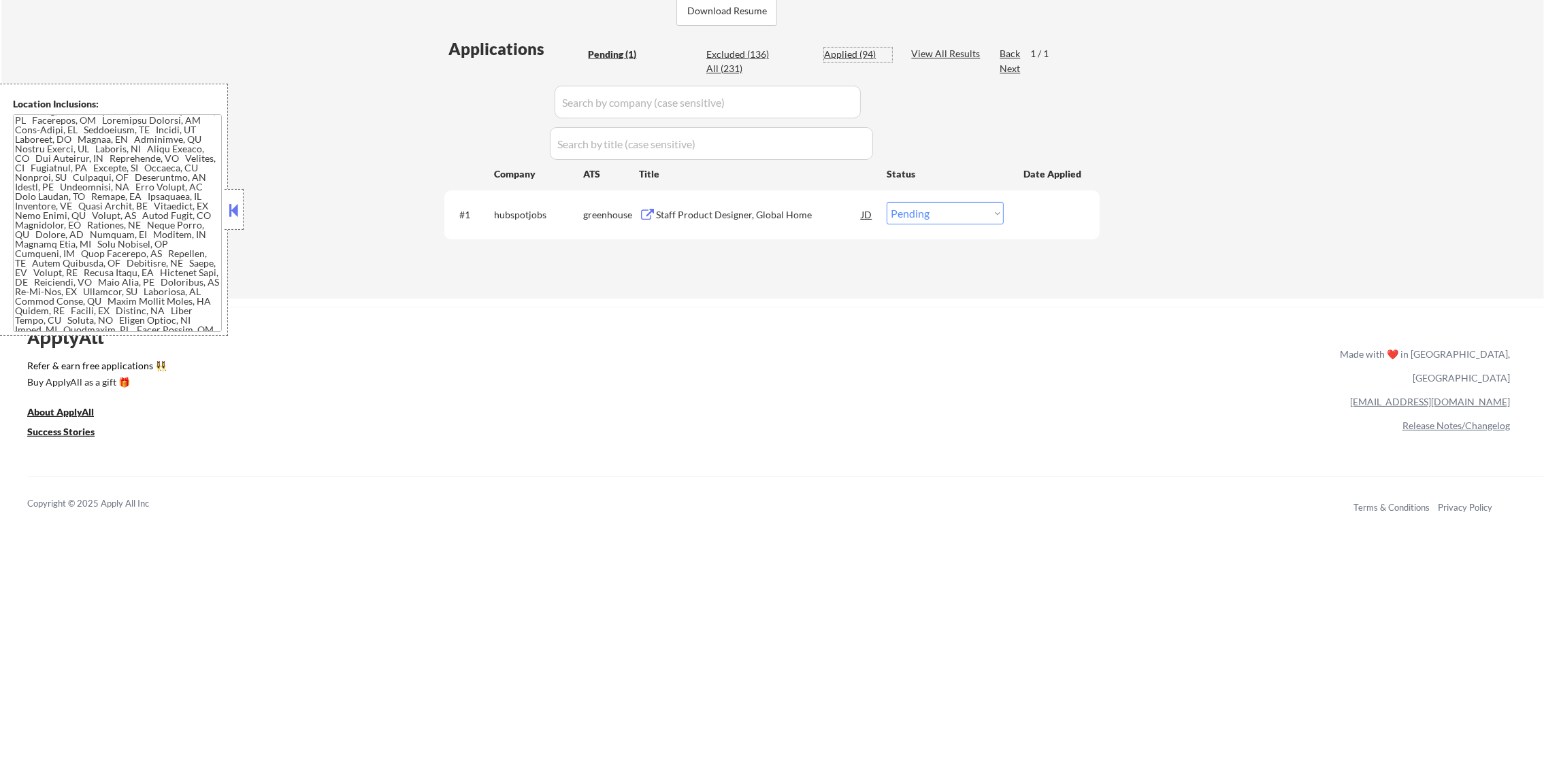
select select ""applied""
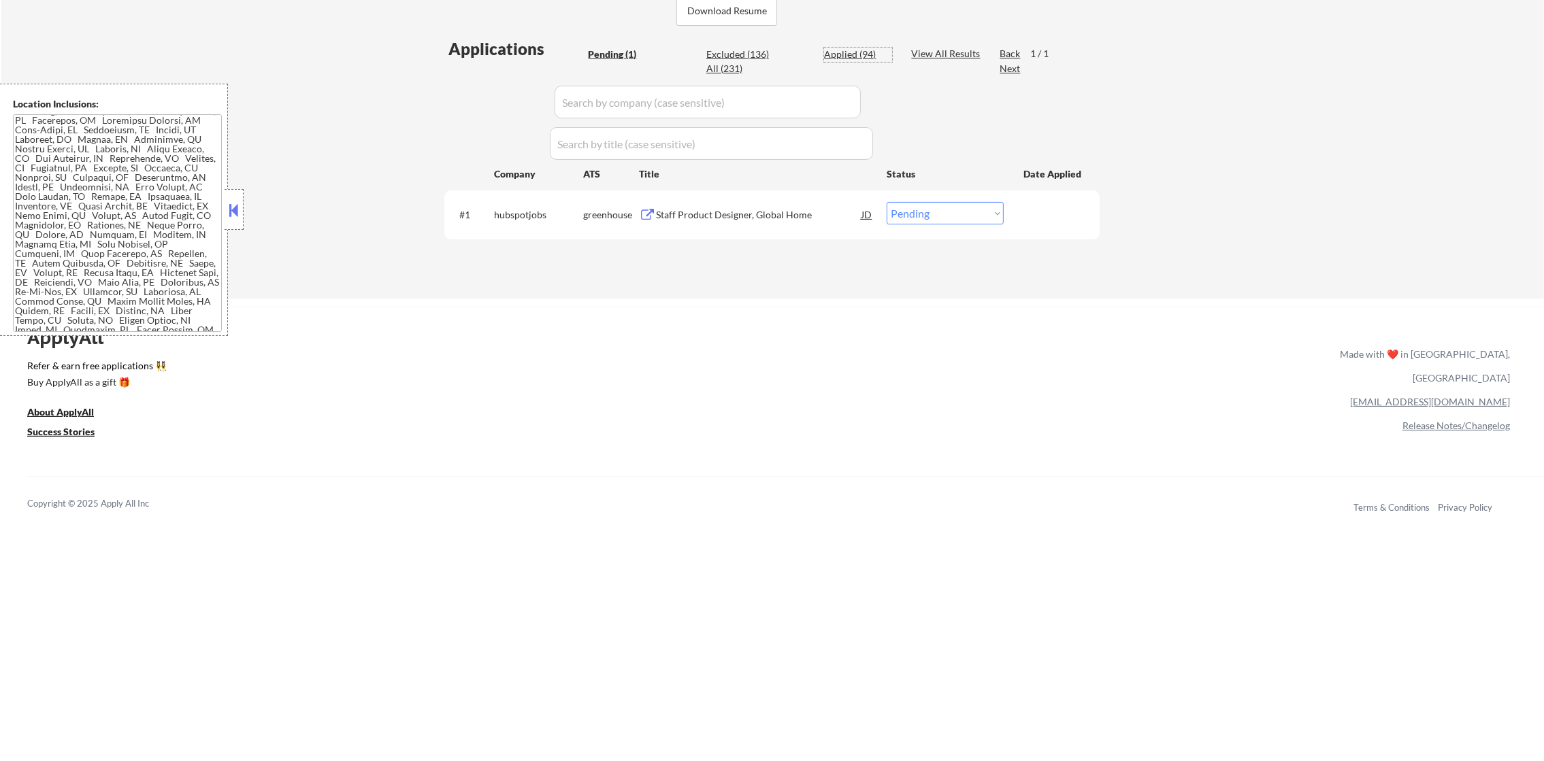
select select ""applied""
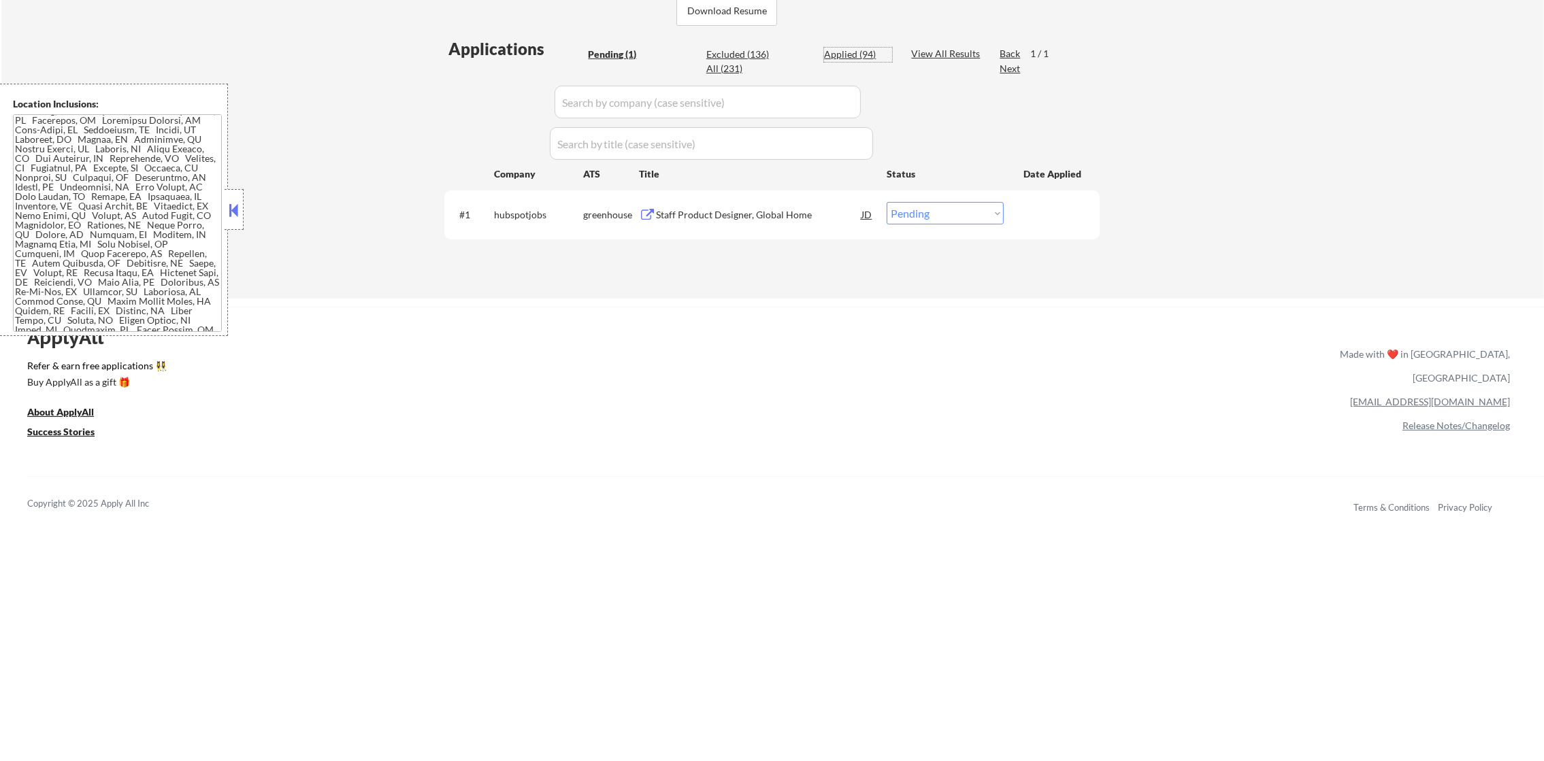
select select ""applied""
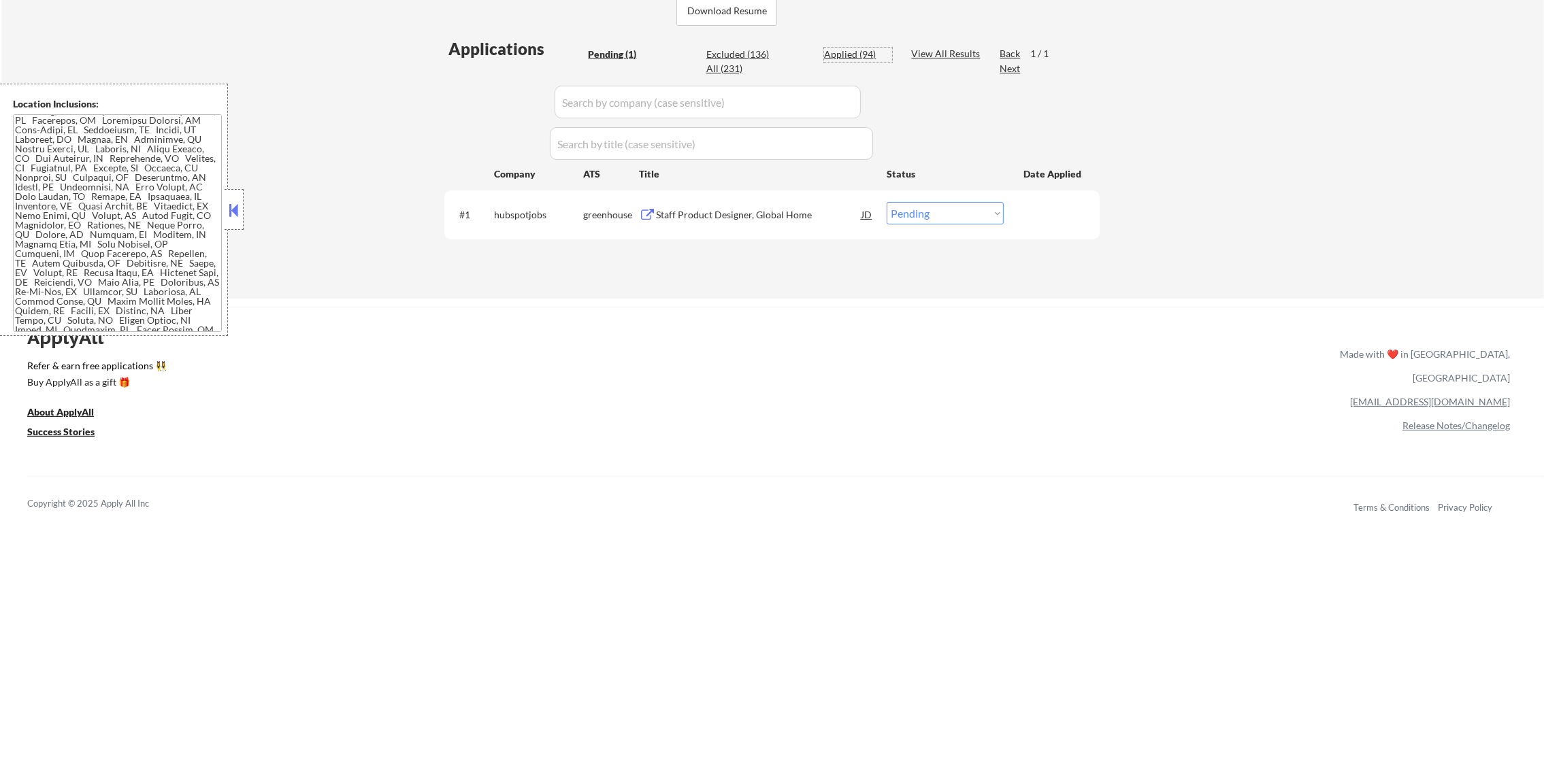
select select ""applied""
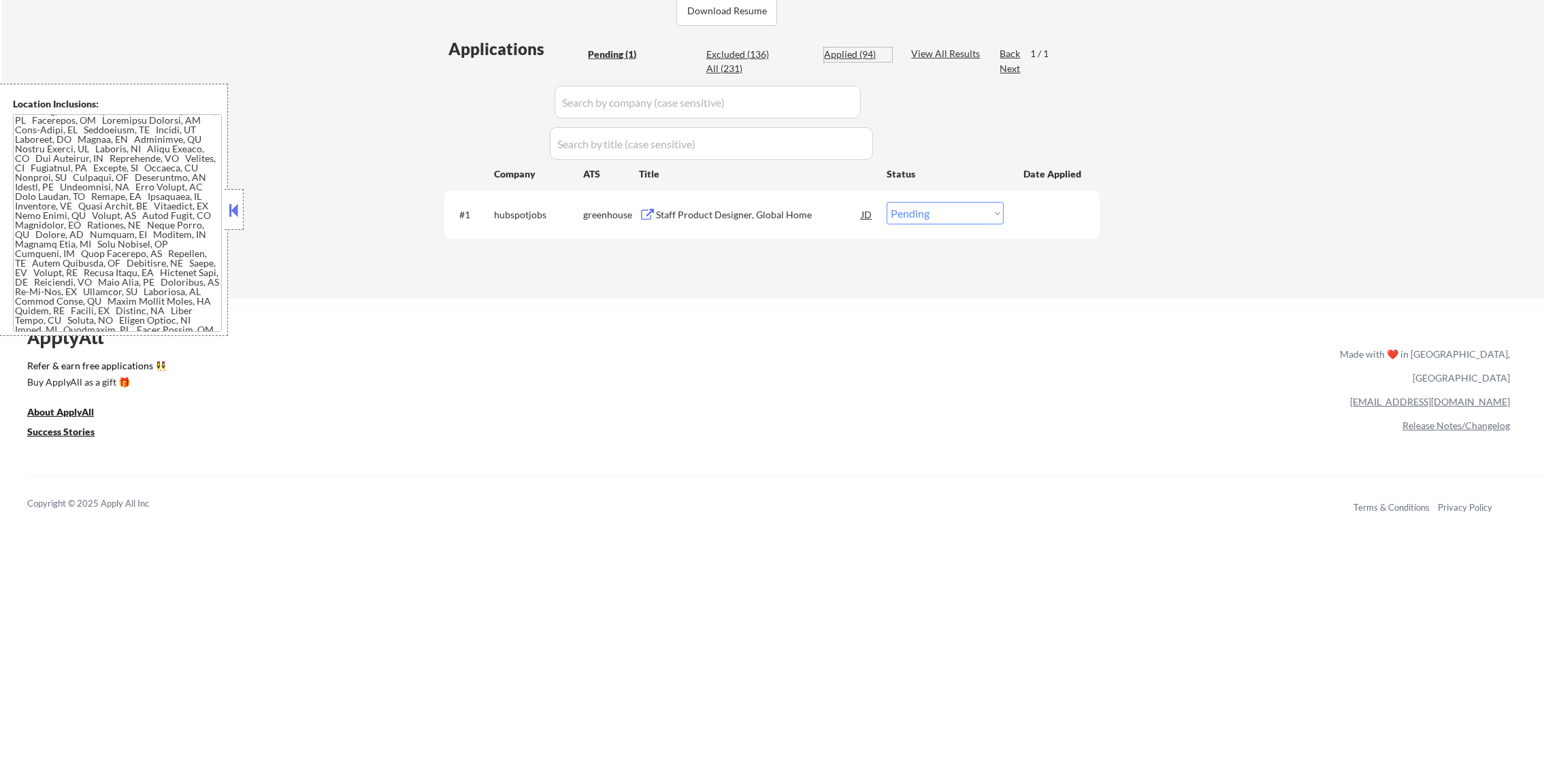
select select ""applied""
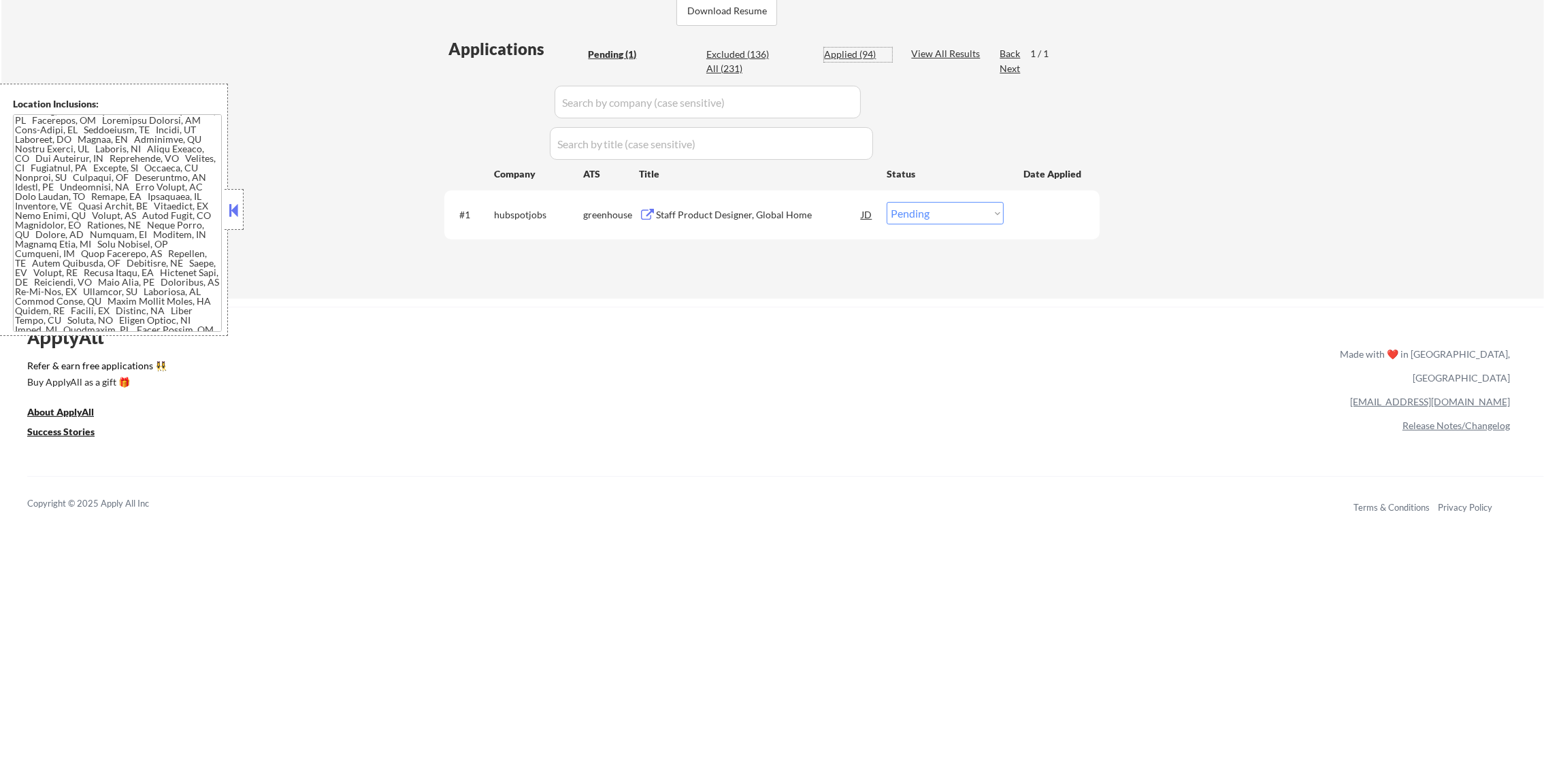
select select ""applied""
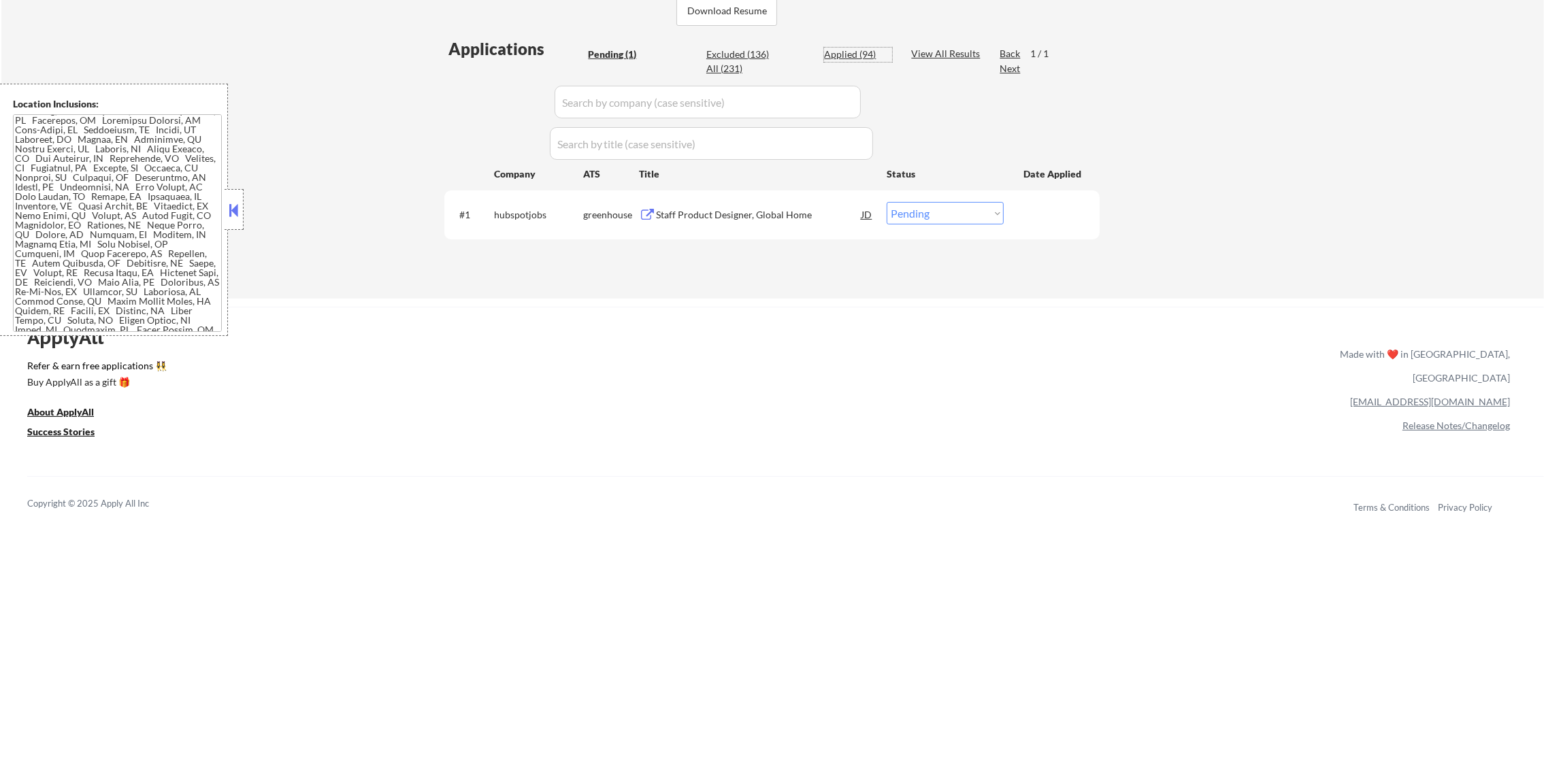
select select ""applied""
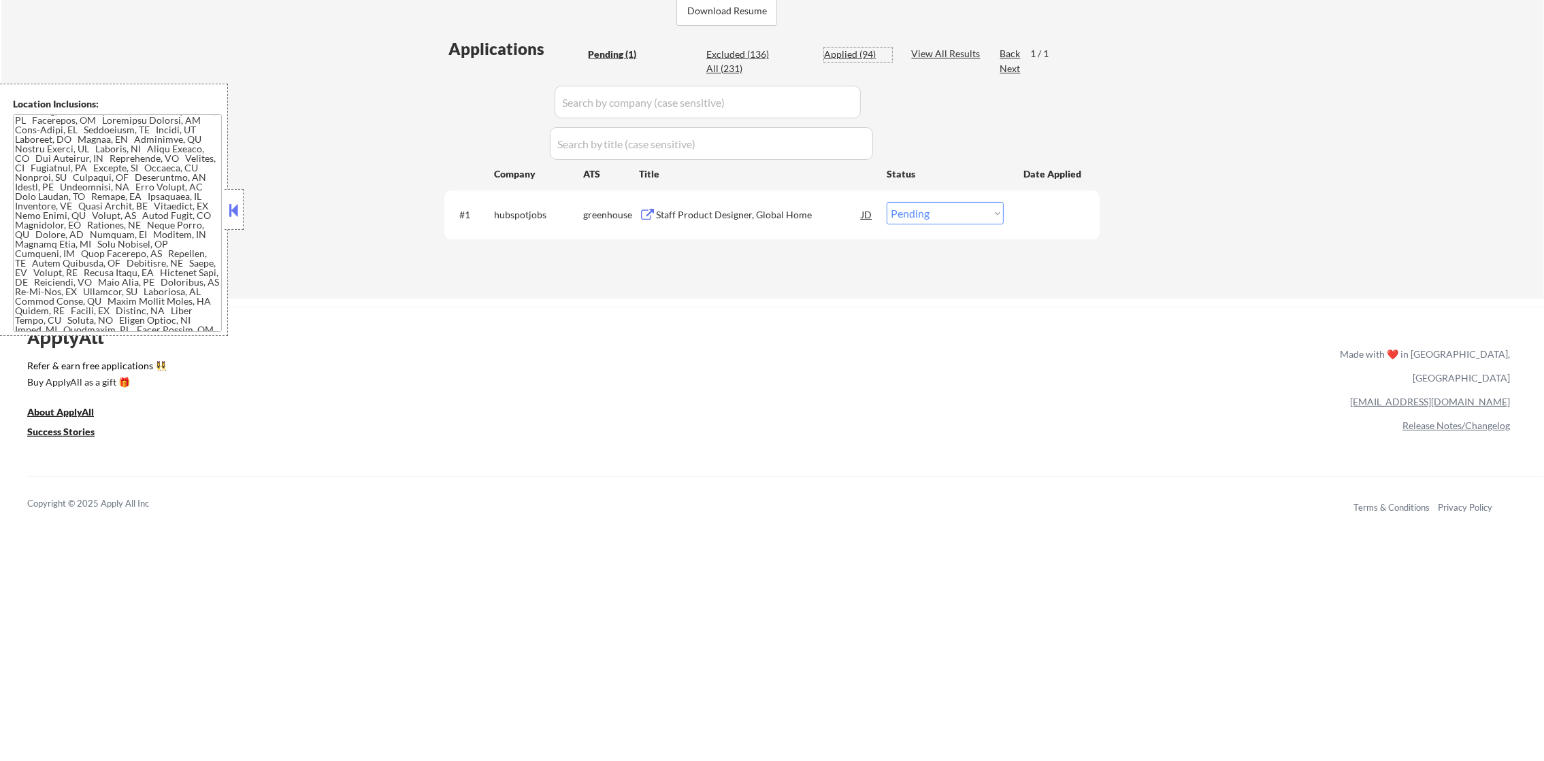
select select ""applied""
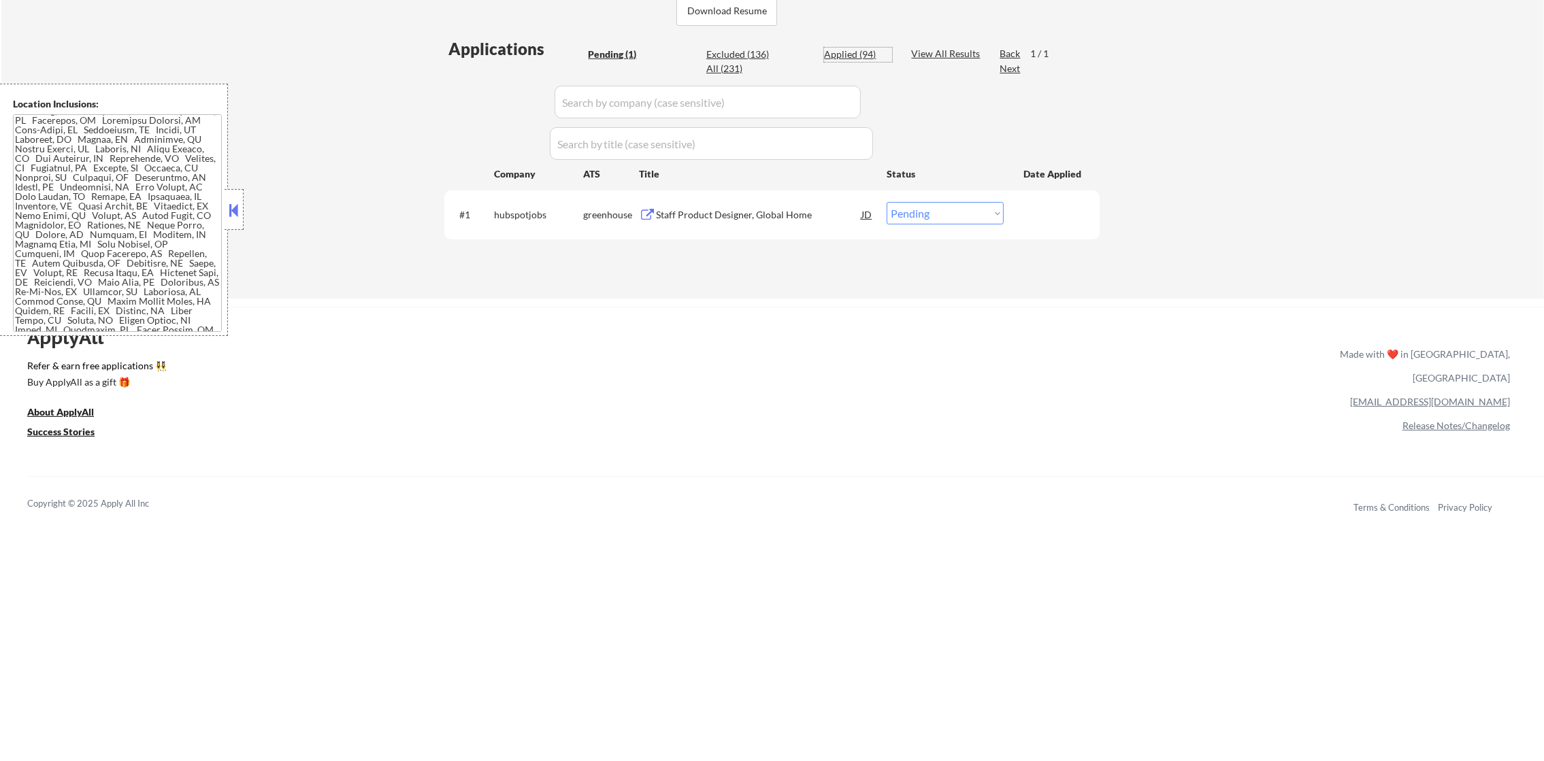
select select ""applied""
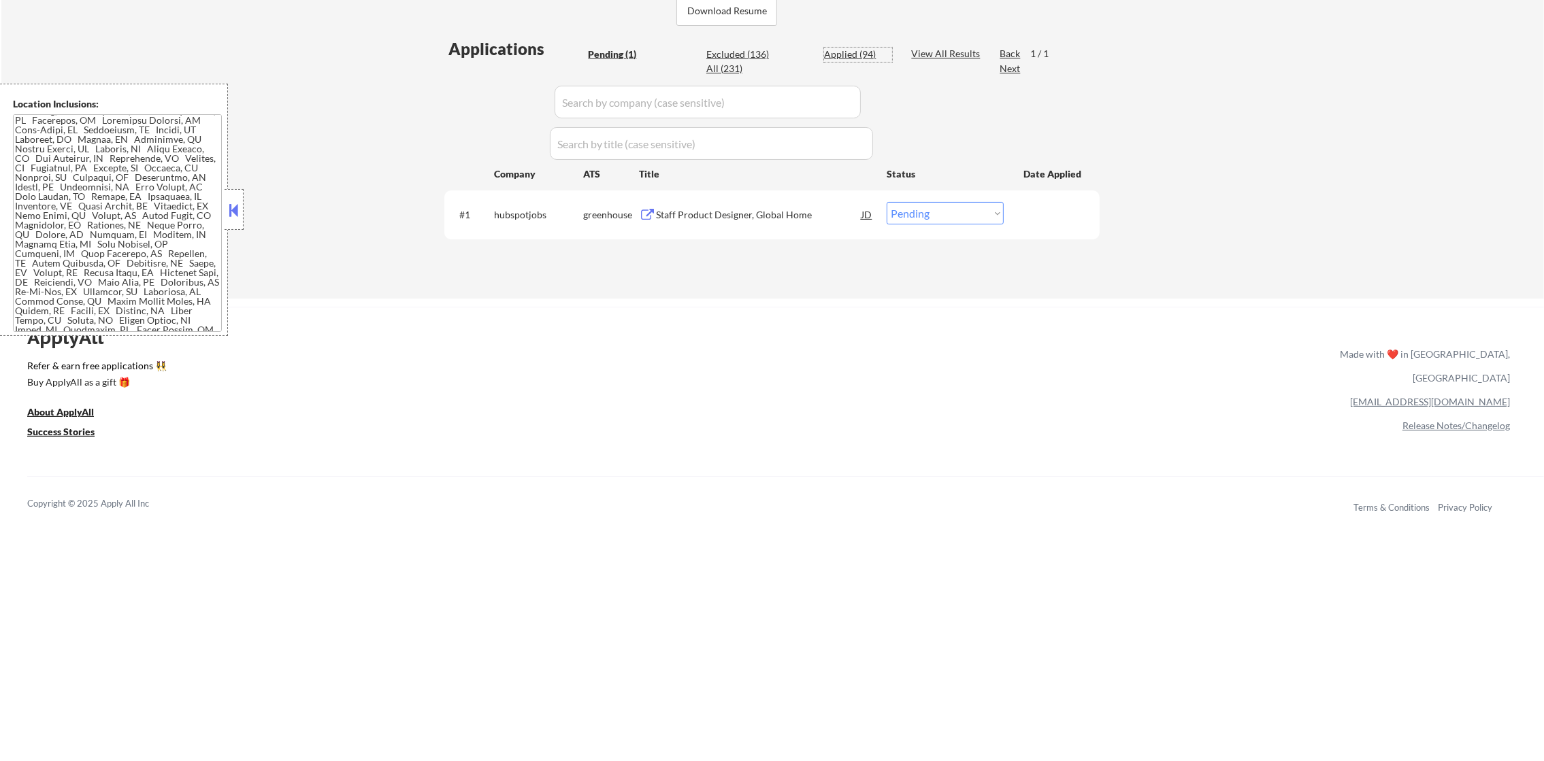
select select ""applied""
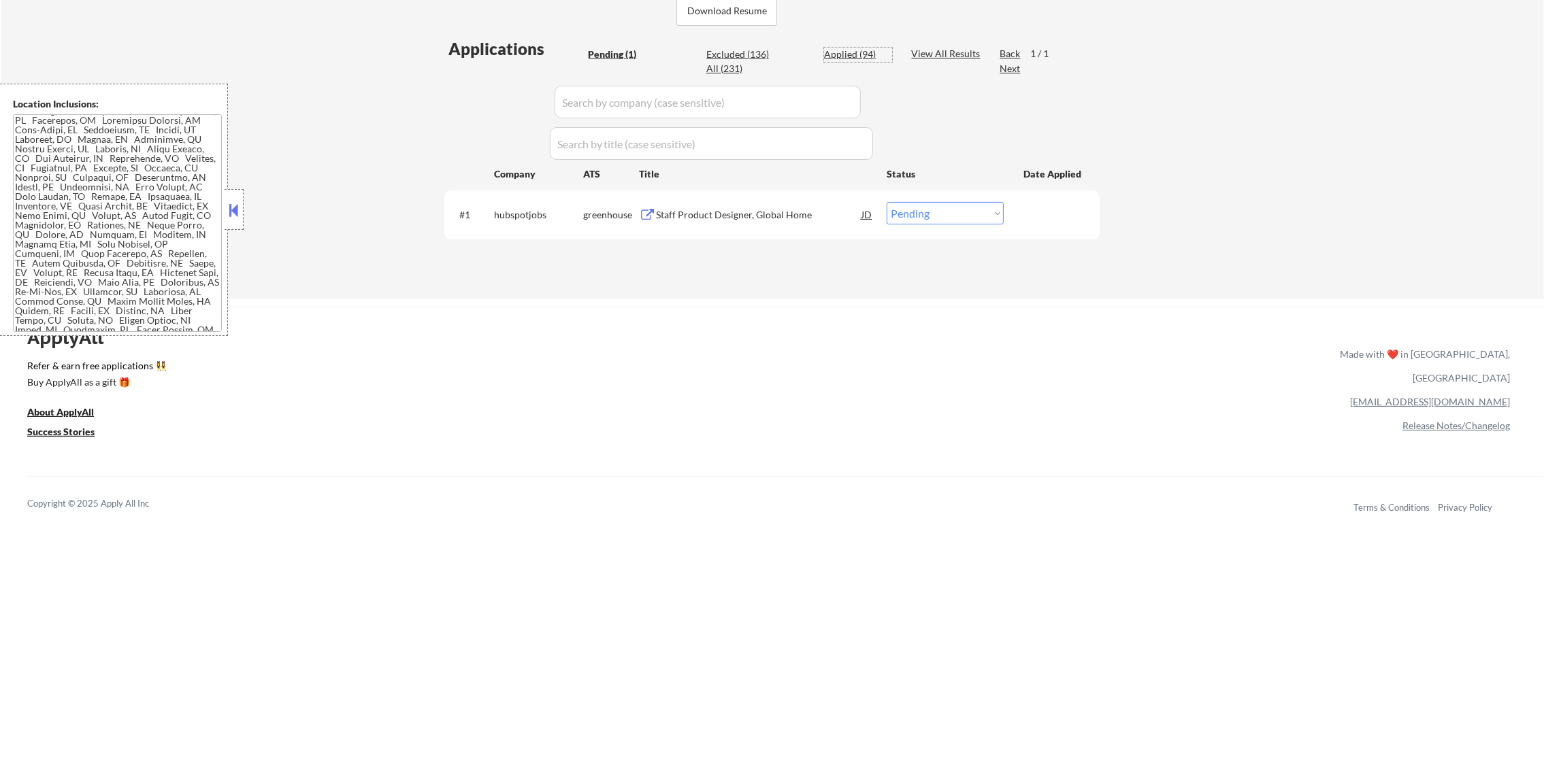
select select ""applied""
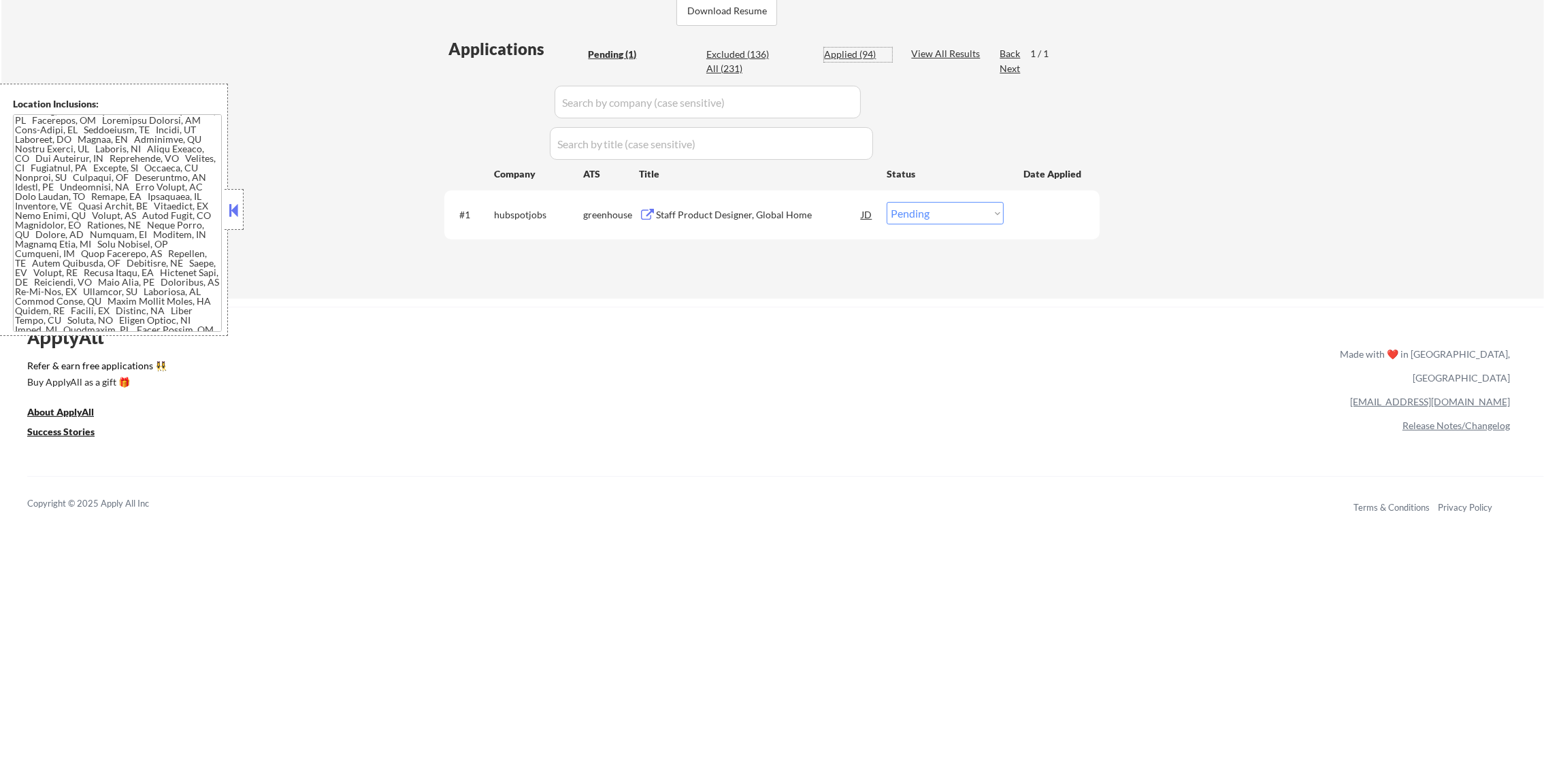
select select ""applied""
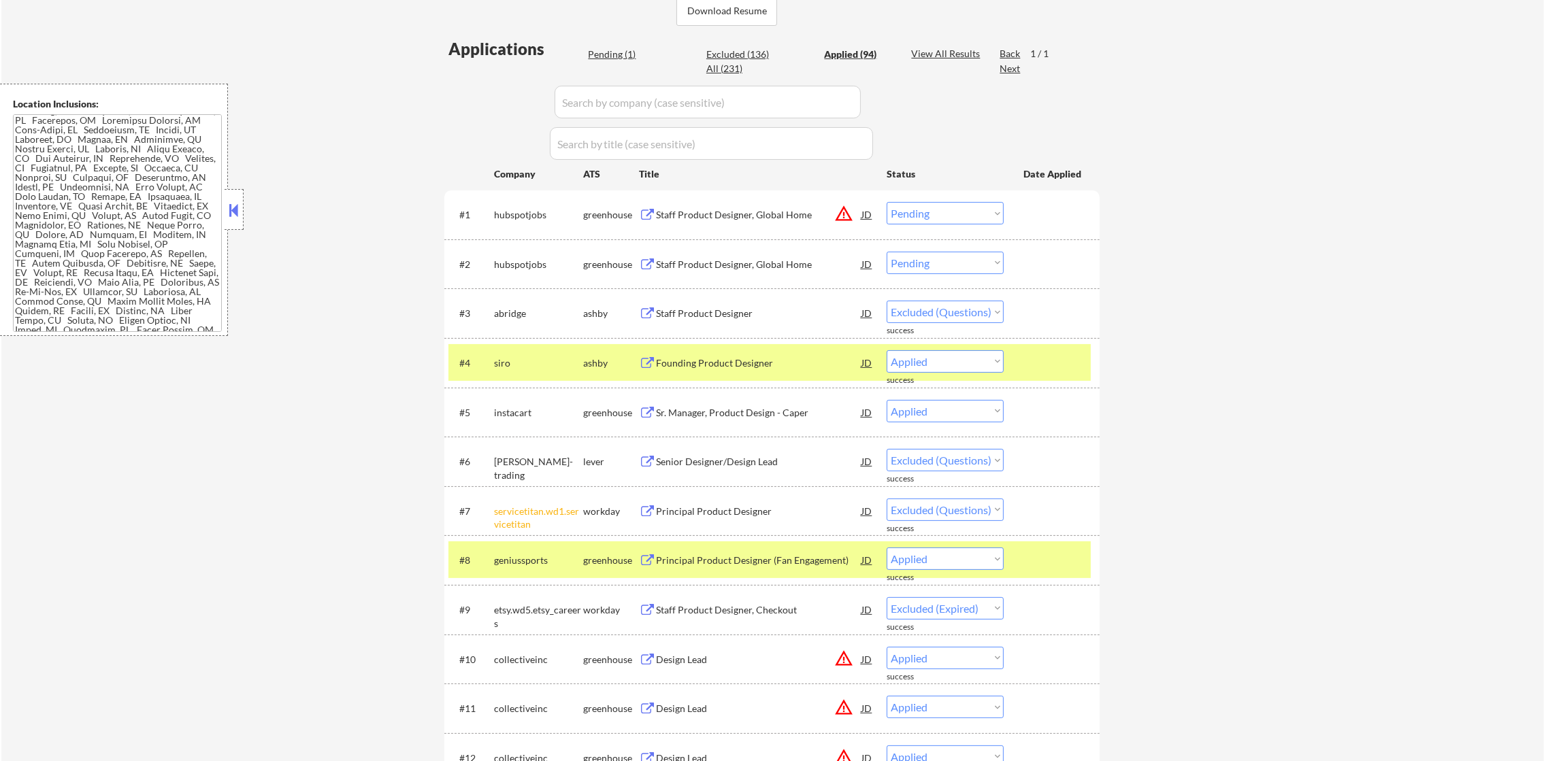
select select ""applied""
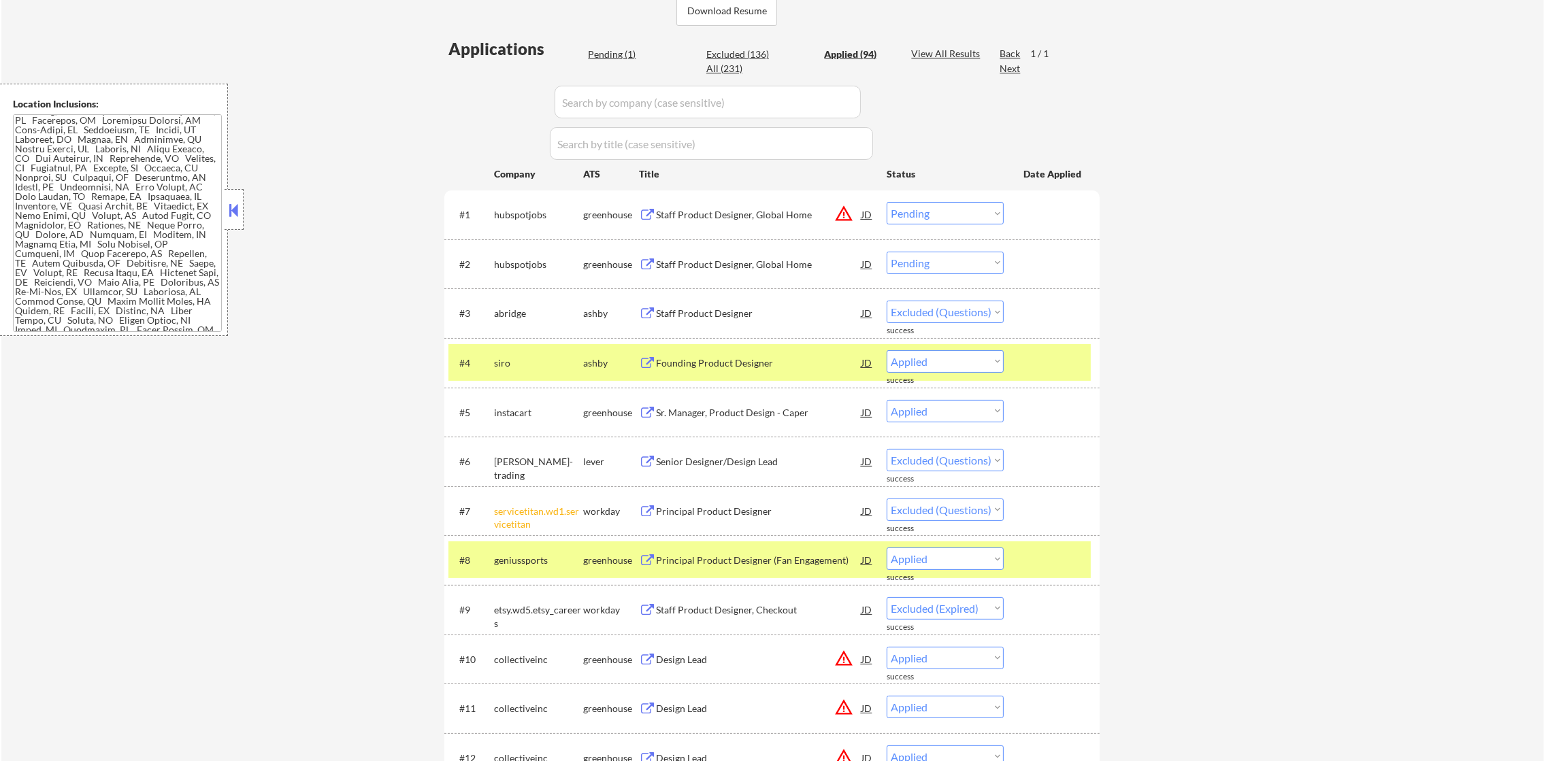
select select ""applied""
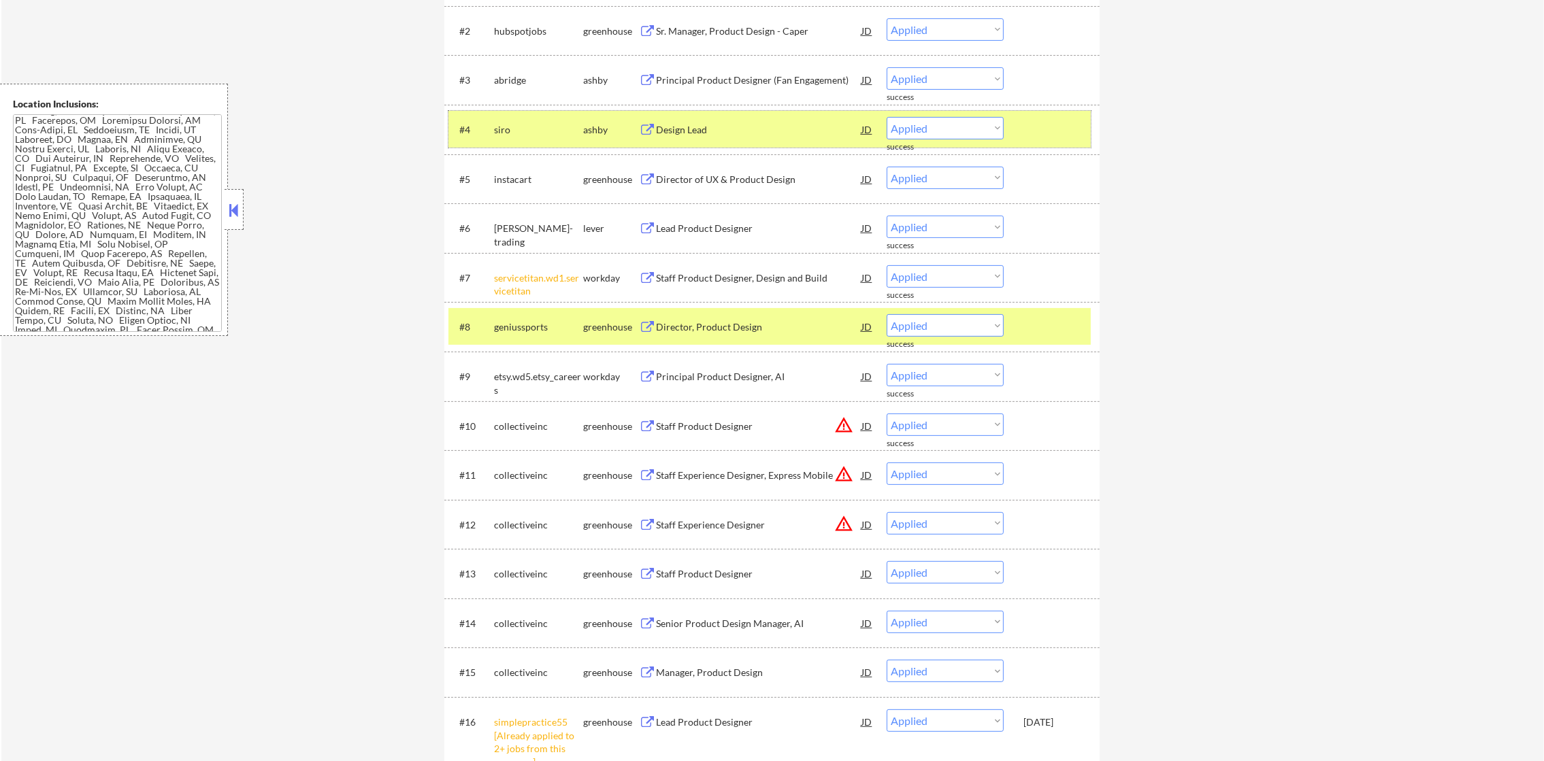
click at [538, 121] on div "siro" at bounding box center [538, 129] width 89 height 24
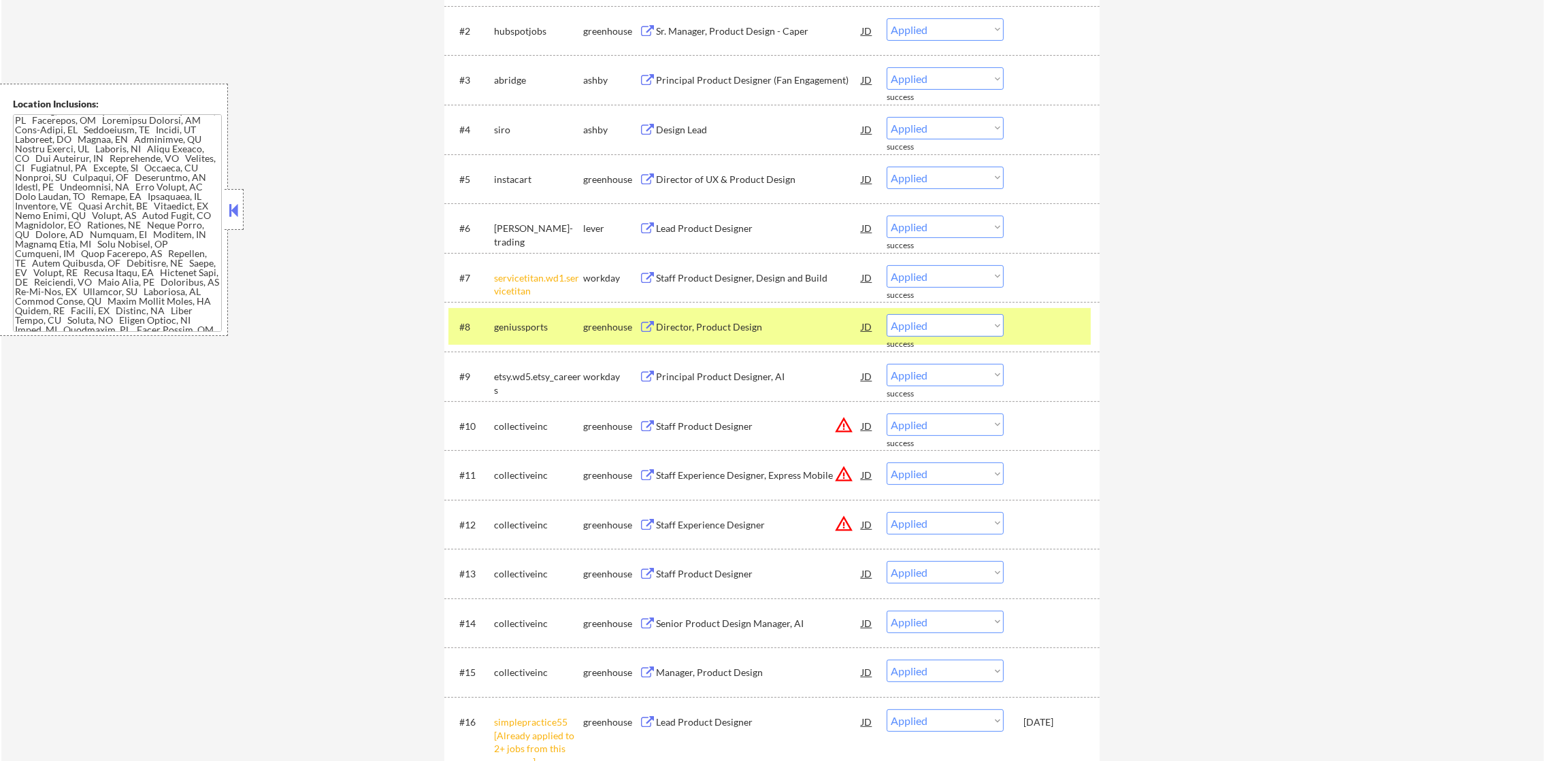
click at [552, 333] on div "geniussports" at bounding box center [538, 326] width 89 height 24
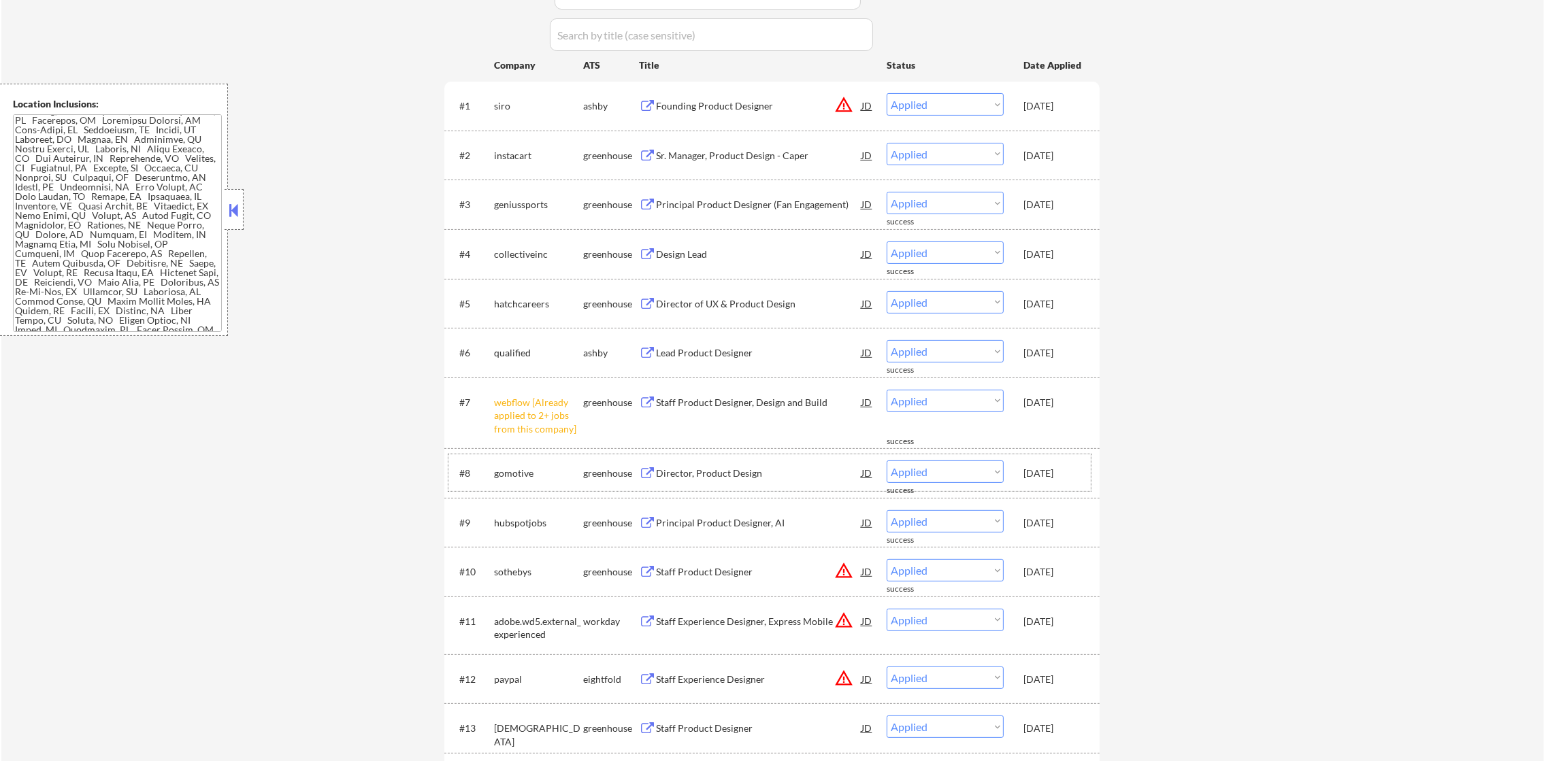
scroll to position [447, 0]
